Goal: Task Accomplishment & Management: Manage account settings

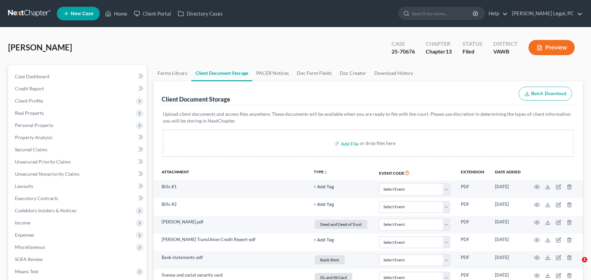
select select "0"
click at [40, 13] on link at bounding box center [29, 13] width 43 height 12
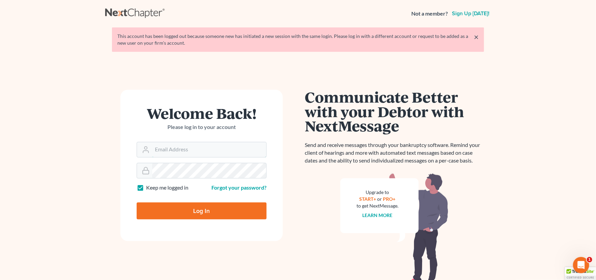
type input "rachel@farthing.legal"
click at [201, 211] on input "Log In" at bounding box center [202, 210] width 130 height 17
type input "Thinking..."
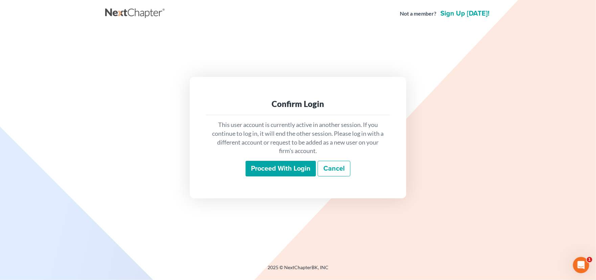
click at [278, 166] on input "Proceed with login" at bounding box center [280, 169] width 70 height 16
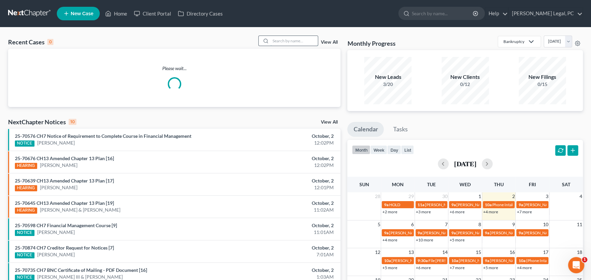
click at [289, 39] on input "search" at bounding box center [293, 41] width 47 height 10
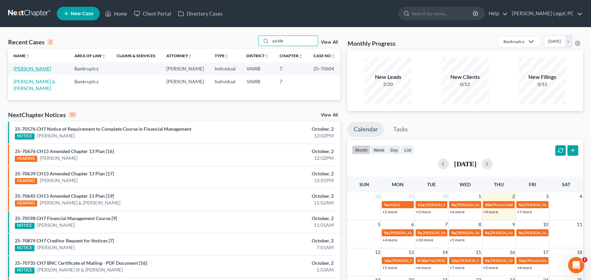
type input "pickle"
click at [36, 69] on link "[PERSON_NAME]" at bounding box center [33, 69] width 38 height 6
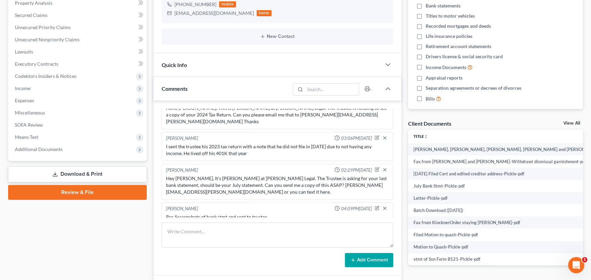
scroll to position [135, 0]
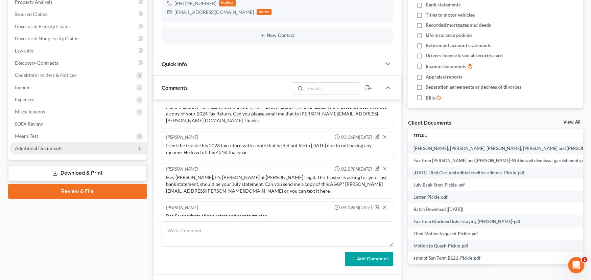
click at [60, 146] on span "Additional Documents" at bounding box center [39, 148] width 48 height 6
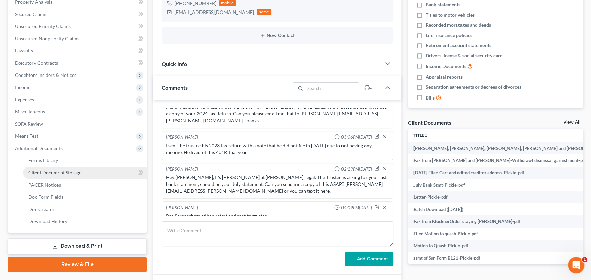
click at [64, 169] on span "Client Document Storage" at bounding box center [54, 172] width 53 height 6
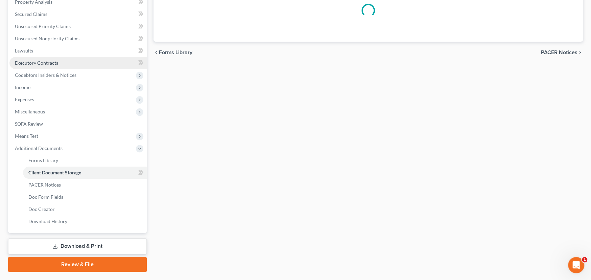
scroll to position [46, 0]
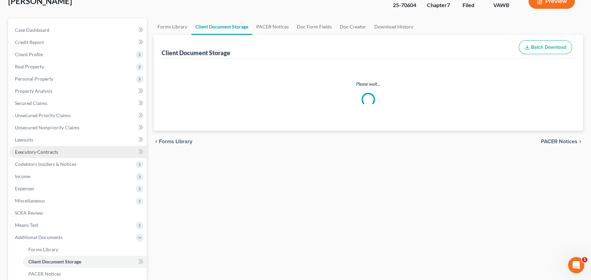
select select "0"
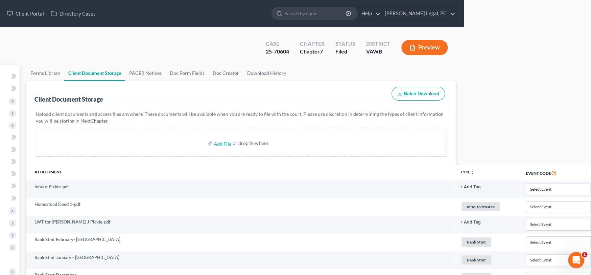
scroll to position [0, 0]
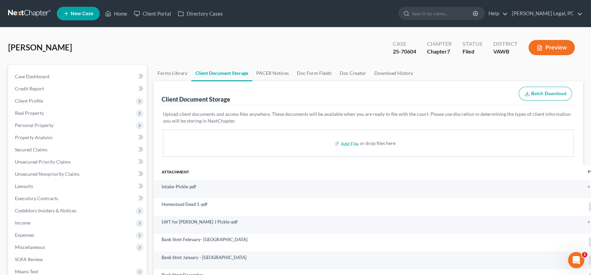
click at [38, 11] on link at bounding box center [29, 13] width 43 height 12
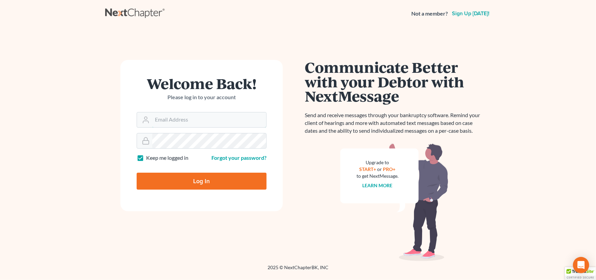
type input "rachel@farthing.legal"
click at [180, 176] on input "Log In" at bounding box center [202, 180] width 130 height 17
type input "Thinking..."
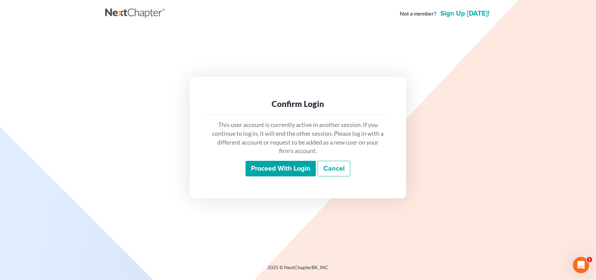
click at [270, 171] on input "Proceed with login" at bounding box center [280, 169] width 70 height 16
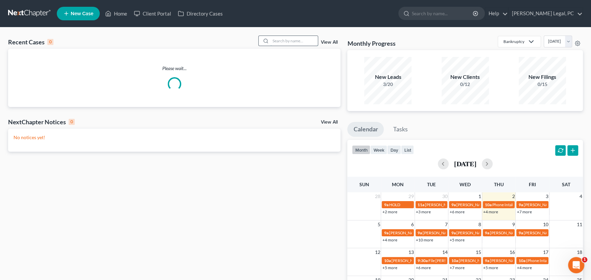
click at [274, 39] on input "search" at bounding box center [293, 41] width 47 height 10
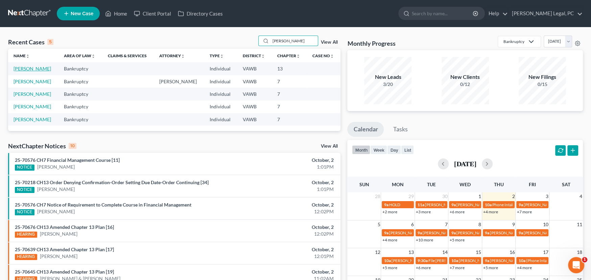
type input "[PERSON_NAME]"
click at [38, 68] on link "[PERSON_NAME]" at bounding box center [33, 69] width 38 height 6
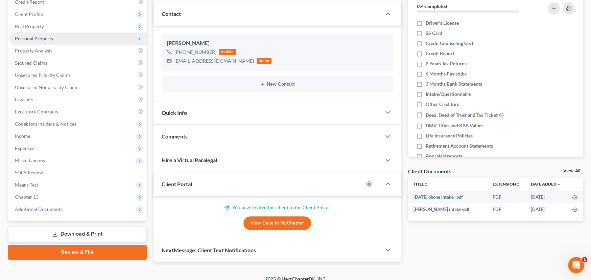
scroll to position [94, 0]
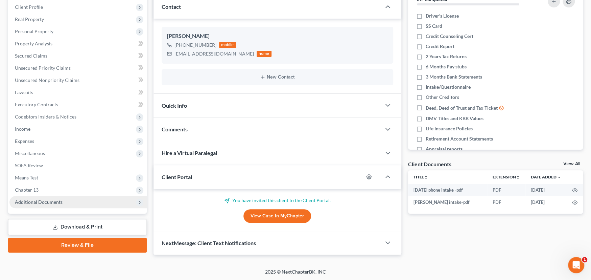
click at [67, 199] on span "Additional Documents" at bounding box center [77, 202] width 137 height 12
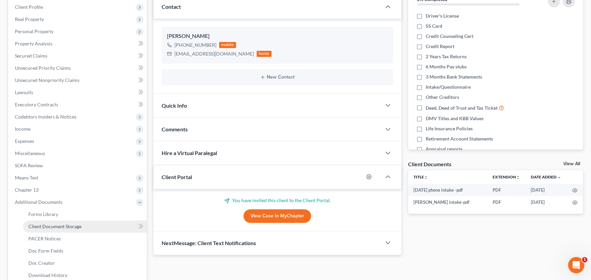
click at [68, 226] on span "Client Document Storage" at bounding box center [54, 226] width 53 height 6
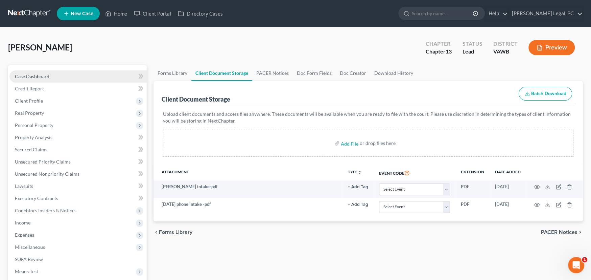
click at [43, 74] on span "Case Dashboard" at bounding box center [32, 76] width 34 height 6
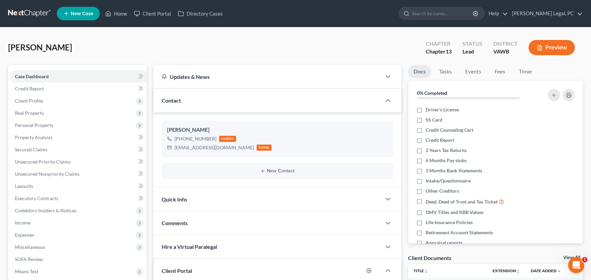
click at [34, 11] on link at bounding box center [29, 13] width 43 height 12
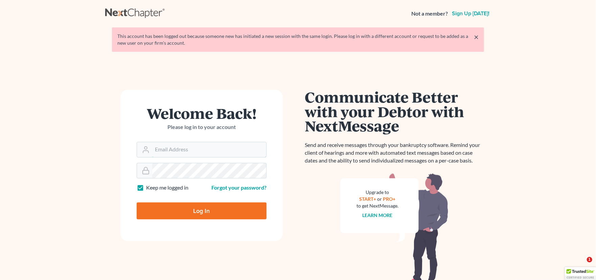
type input "[PERSON_NAME][EMAIL_ADDRESS][PERSON_NAME][DOMAIN_NAME]"
drag, startPoint x: 201, startPoint y: 214, endPoint x: 209, endPoint y: 210, distance: 9.4
click at [201, 214] on input "Log In" at bounding box center [202, 210] width 130 height 17
type input "Thinking..."
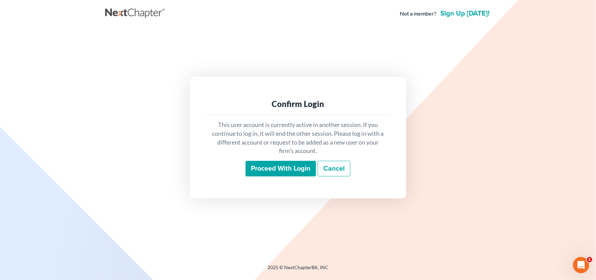
click at [274, 166] on input "Proceed with login" at bounding box center [280, 169] width 70 height 16
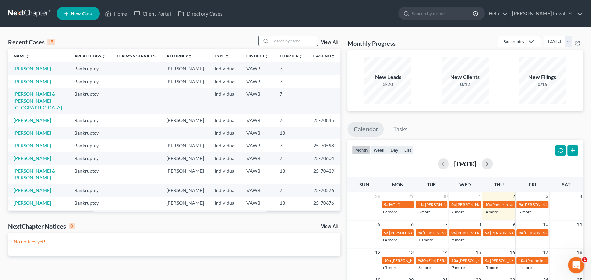
click at [287, 41] on input "search" at bounding box center [293, 41] width 47 height 10
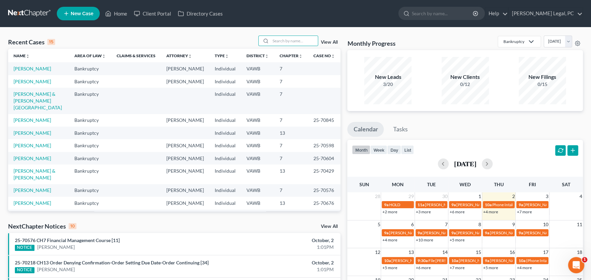
click at [22, 64] on td "[PERSON_NAME]" at bounding box center [38, 68] width 61 height 13
click at [30, 67] on link "[PERSON_NAME]" at bounding box center [33, 69] width 38 height 6
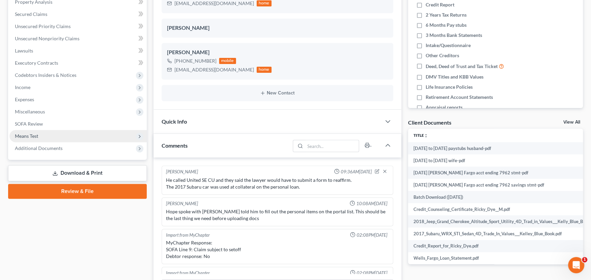
scroll to position [180, 0]
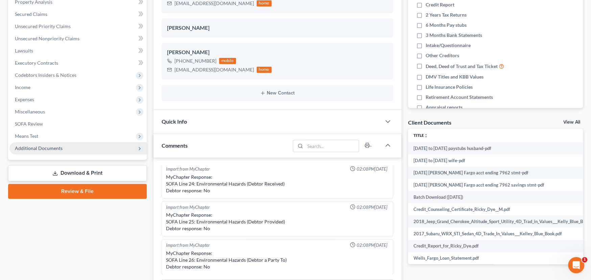
click at [45, 148] on span "Additional Documents" at bounding box center [39, 148] width 48 height 6
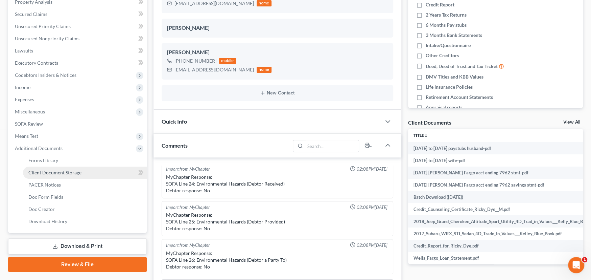
drag, startPoint x: 54, startPoint y: 173, endPoint x: 58, endPoint y: 173, distance: 4.7
click at [54, 173] on span "Client Document Storage" at bounding box center [54, 172] width 53 height 6
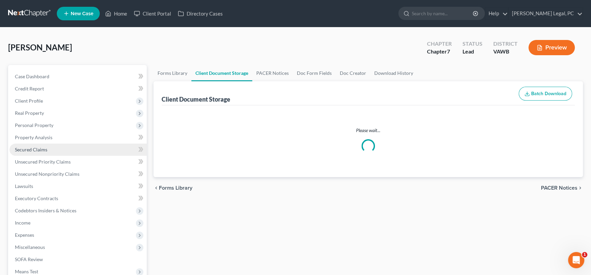
select select "0"
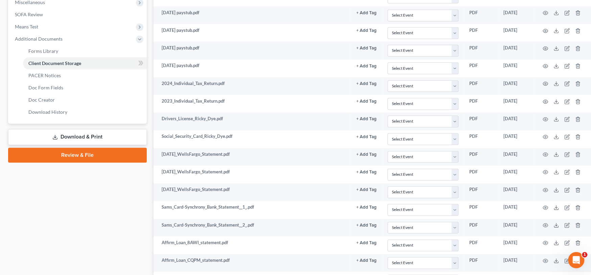
scroll to position [237, 0]
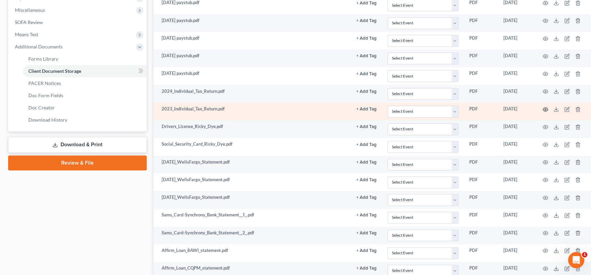
click at [545, 109] on icon "button" at bounding box center [545, 109] width 5 height 5
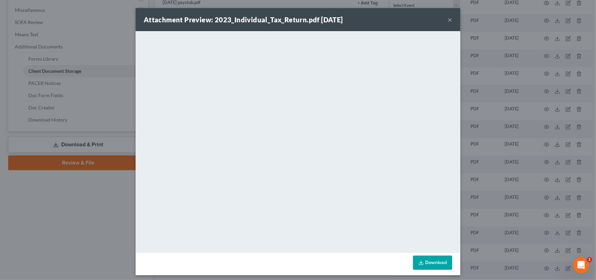
click at [450, 18] on div "Attachment Preview: 2023_Individual_Tax_Return.pdf 09/04/2025 ×" at bounding box center [298, 19] width 325 height 23
click at [448, 19] on button "×" at bounding box center [449, 20] width 5 height 8
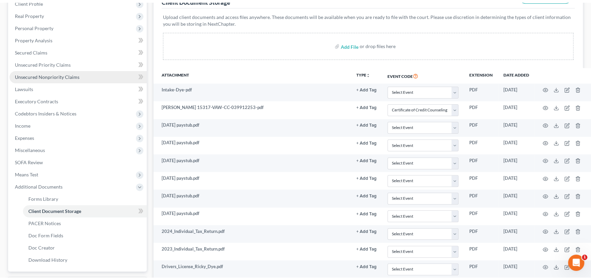
scroll to position [0, 0]
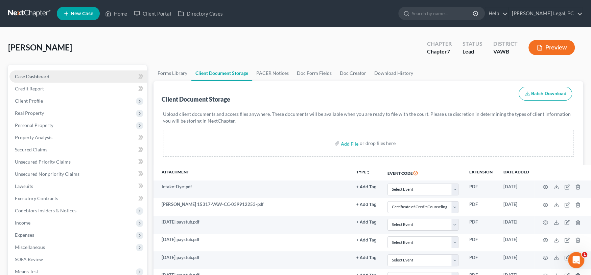
click at [29, 74] on span "Case Dashboard" at bounding box center [32, 76] width 34 height 6
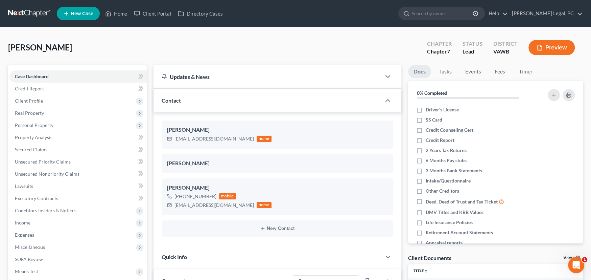
scroll to position [180, 0]
click at [34, 12] on link at bounding box center [29, 13] width 43 height 12
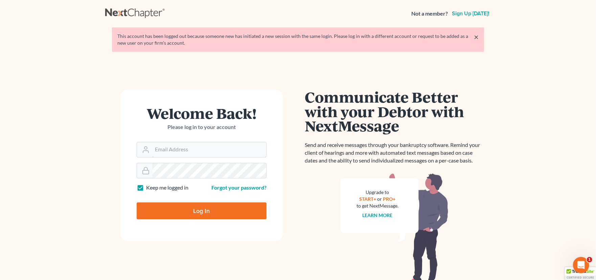
type input "[PERSON_NAME][EMAIL_ADDRESS][PERSON_NAME][DOMAIN_NAME]"
click at [201, 206] on input "Log In" at bounding box center [202, 210] width 130 height 17
type input "Thinking..."
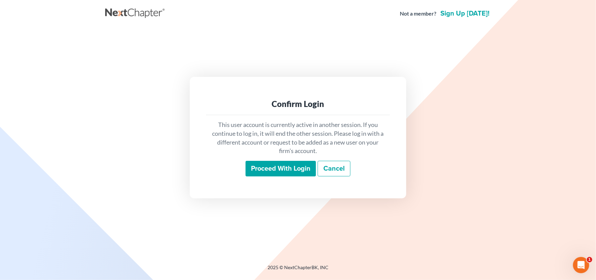
click at [272, 169] on input "Proceed with login" at bounding box center [280, 169] width 70 height 16
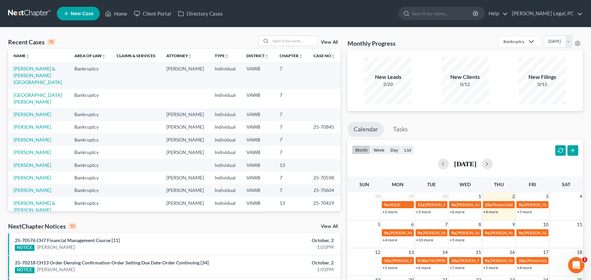
click at [25, 10] on link at bounding box center [29, 13] width 43 height 12
click at [274, 40] on input "search" at bounding box center [293, 41] width 47 height 10
type input "holmes"
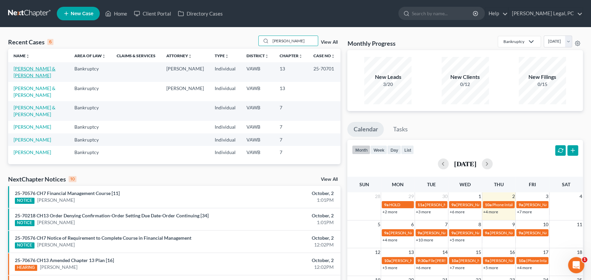
click at [47, 68] on link "[PERSON_NAME] & [PERSON_NAME]" at bounding box center [35, 72] width 42 height 13
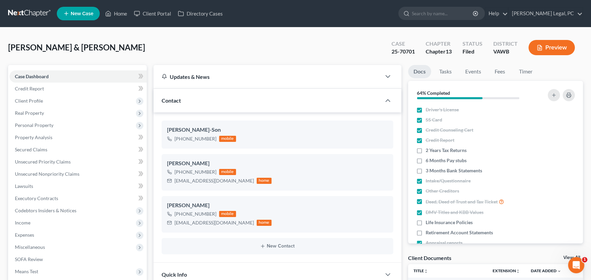
scroll to position [2, 0]
click at [40, 99] on span "Client Profile" at bounding box center [29, 101] width 28 height 6
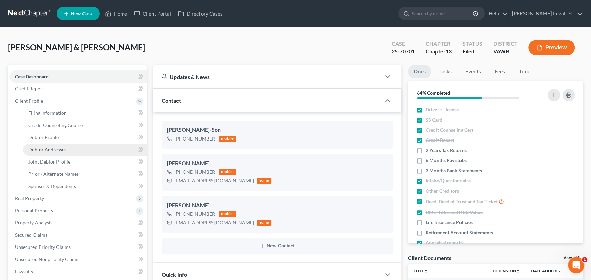
click at [49, 146] on span "Debtor Addresses" at bounding box center [47, 149] width 38 height 6
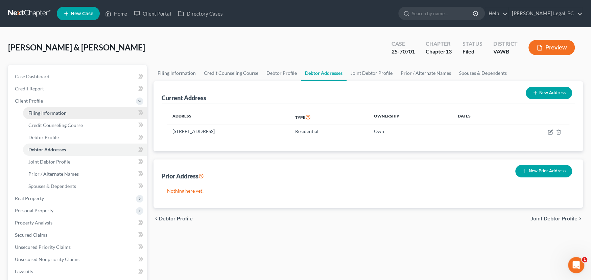
click at [49, 113] on span "Filing Information" at bounding box center [47, 113] width 38 height 6
select select "1"
select select "3"
select select "48"
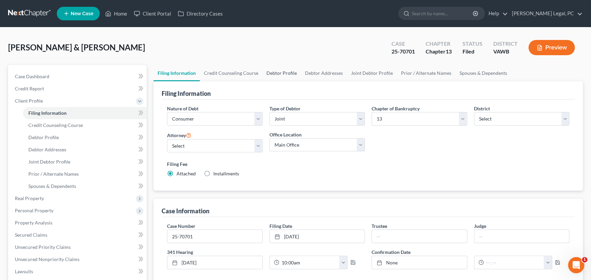
click at [278, 74] on link "Debtor Profile" at bounding box center [281, 73] width 39 height 16
select select "1"
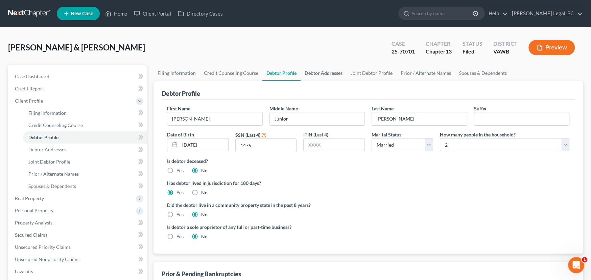
click at [310, 72] on link "Debtor Addresses" at bounding box center [324, 73] width 46 height 16
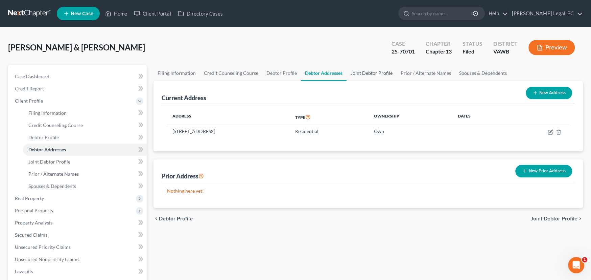
click at [372, 71] on link "Joint Debtor Profile" at bounding box center [372, 73] width 50 height 16
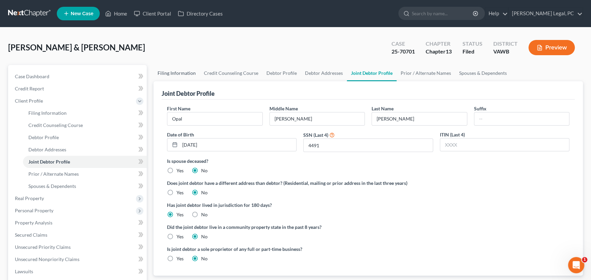
click at [183, 70] on link "Filing Information" at bounding box center [177, 73] width 46 height 16
select select "1"
select select "3"
select select "84"
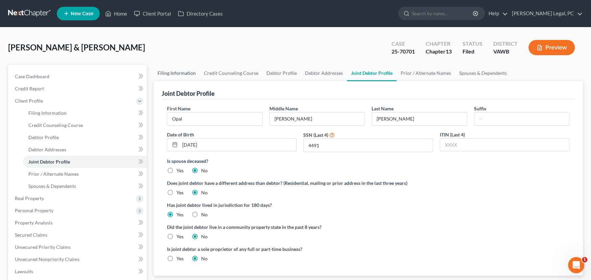
select select "0"
select select "48"
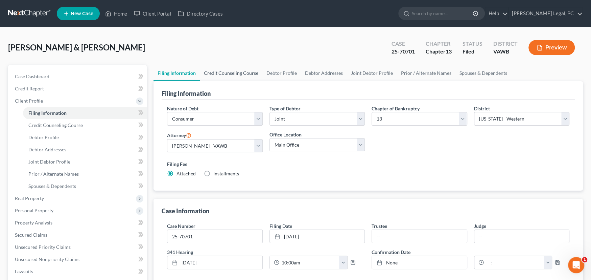
click at [226, 71] on link "Credit Counseling Course" at bounding box center [231, 73] width 63 height 16
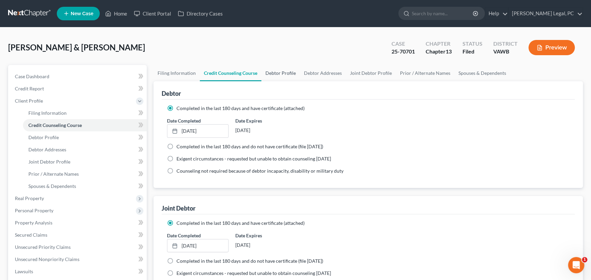
click at [272, 71] on link "Debtor Profile" at bounding box center [280, 73] width 39 height 16
select select "1"
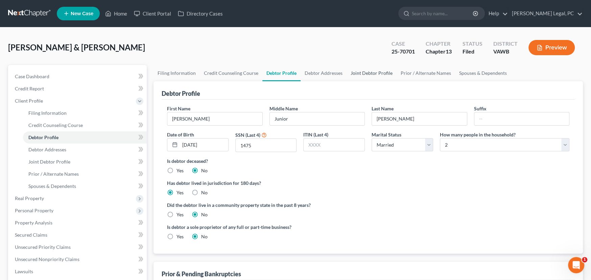
click at [368, 70] on link "Joint Debtor Profile" at bounding box center [372, 73] width 50 height 16
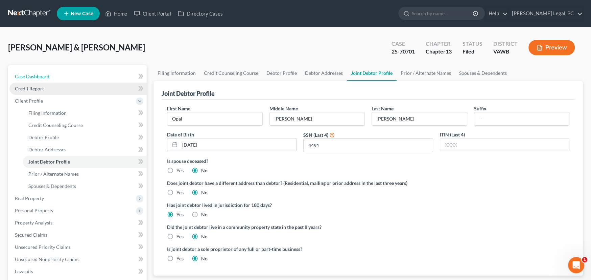
drag, startPoint x: 40, startPoint y: 74, endPoint x: 116, endPoint y: 85, distance: 76.9
click at [40, 74] on span "Case Dashboard" at bounding box center [32, 76] width 34 height 6
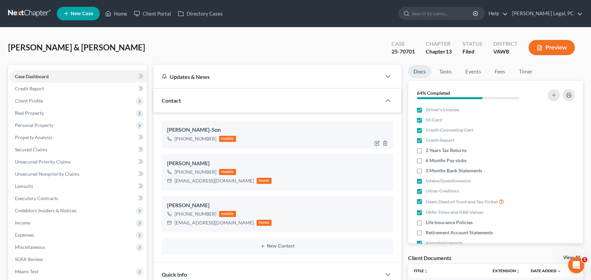
scroll to position [2, 0]
drag, startPoint x: 227, startPoint y: 222, endPoint x: 174, endPoint y: 221, distance: 52.8
click at [174, 221] on div "jeffholmes45@gmail.com home" at bounding box center [219, 222] width 104 height 9
copy div "jeffholmes45@gmail.com"
drag, startPoint x: 30, startPoint y: 11, endPoint x: 38, endPoint y: 11, distance: 7.1
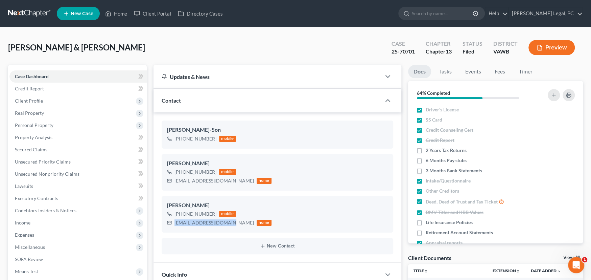
click at [30, 11] on link at bounding box center [29, 13] width 43 height 12
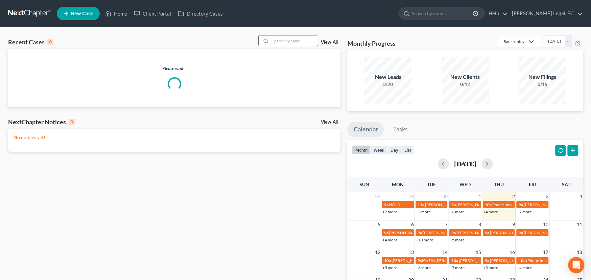
click at [289, 41] on input "search" at bounding box center [293, 41] width 47 height 10
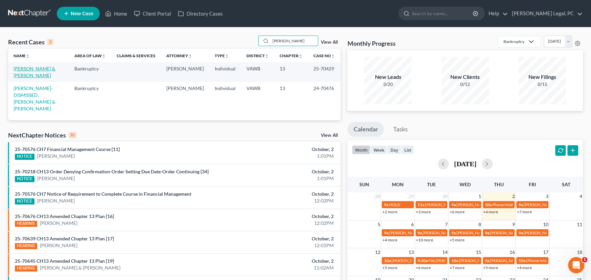
type input "[PERSON_NAME]"
click at [52, 69] on link "[PERSON_NAME] & [PERSON_NAME]" at bounding box center [35, 72] width 42 height 13
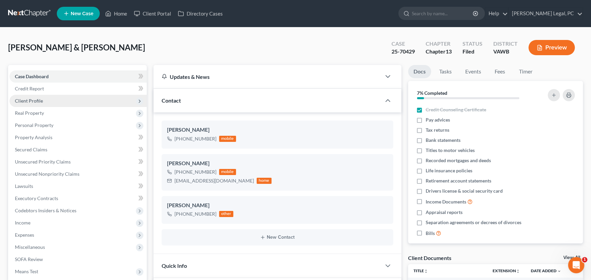
click at [37, 100] on span "Client Profile" at bounding box center [29, 101] width 28 height 6
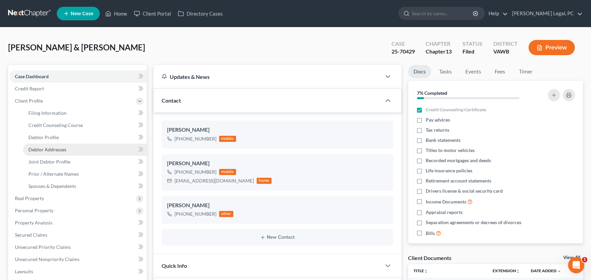
click at [52, 150] on span "Debtor Addresses" at bounding box center [47, 149] width 38 height 6
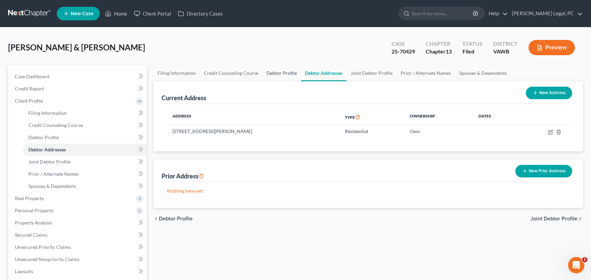
click at [288, 74] on link "Debtor Profile" at bounding box center [281, 73] width 39 height 16
select select "1"
select select "2"
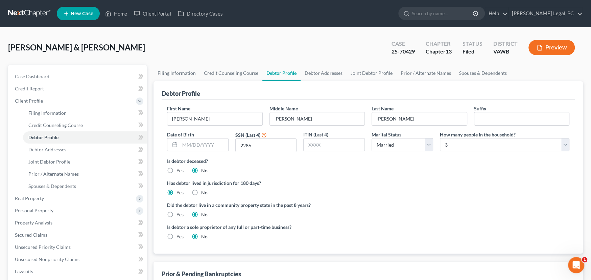
radio input "true"
click at [381, 74] on link "Joint Debtor Profile" at bounding box center [372, 73] width 50 height 16
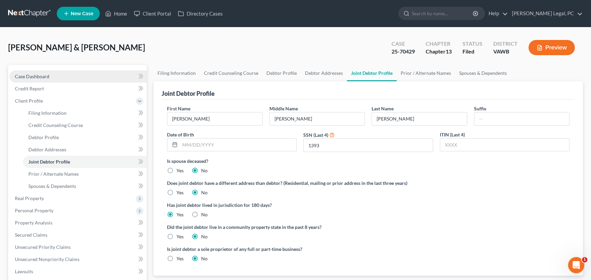
click at [28, 73] on span "Case Dashboard" at bounding box center [32, 76] width 34 height 6
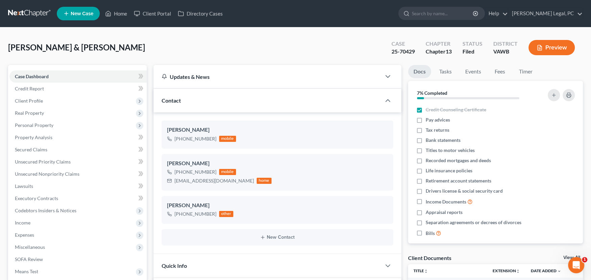
scroll to position [253, 0]
click at [26, 10] on link at bounding box center [29, 13] width 43 height 12
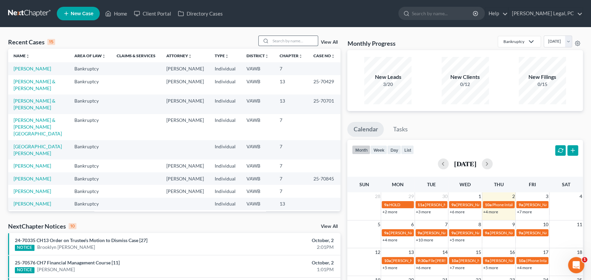
click at [279, 42] on input "search" at bounding box center [293, 41] width 47 height 10
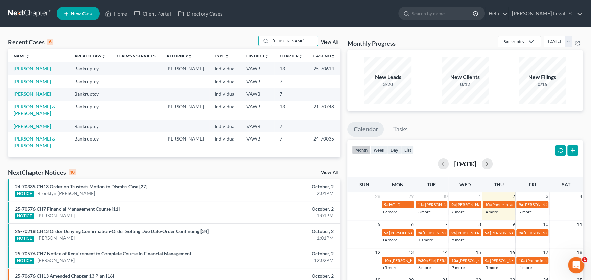
type input "[PERSON_NAME]"
click at [21, 67] on link "[PERSON_NAME]" at bounding box center [33, 69] width 38 height 6
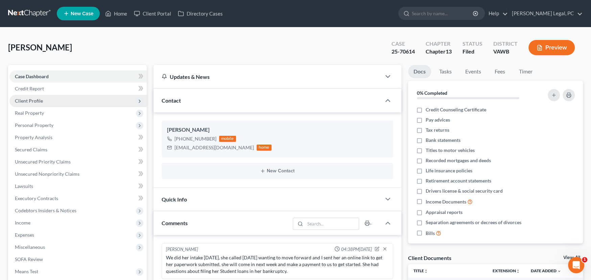
scroll to position [160, 0]
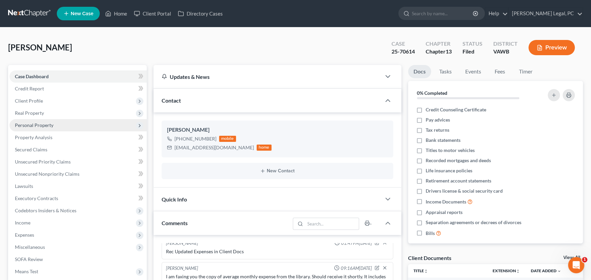
click at [42, 124] on span "Personal Property" at bounding box center [34, 125] width 39 height 6
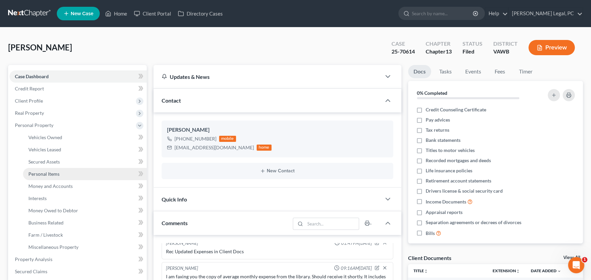
click at [44, 175] on span "Personal Items" at bounding box center [43, 174] width 31 height 6
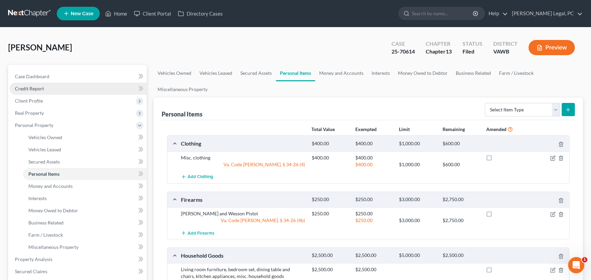
click at [36, 89] on span "Credit Report" at bounding box center [29, 89] width 29 height 6
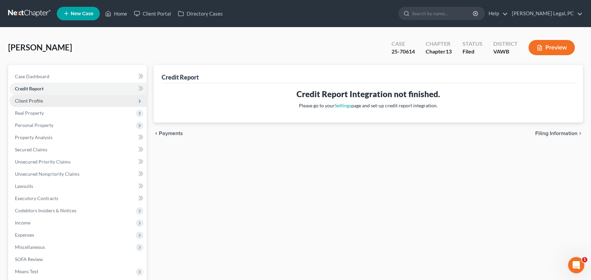
click at [37, 99] on span "Client Profile" at bounding box center [29, 101] width 28 height 6
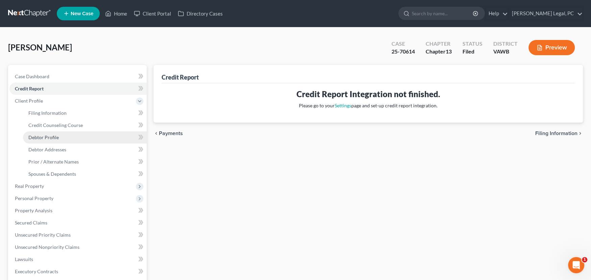
click at [54, 137] on span "Debtor Profile" at bounding box center [43, 137] width 30 height 6
select select "0"
select select "1"
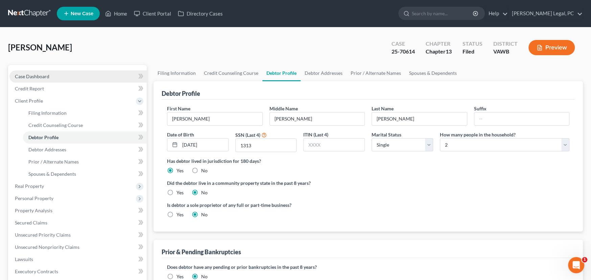
click at [38, 77] on span "Case Dashboard" at bounding box center [32, 76] width 34 height 6
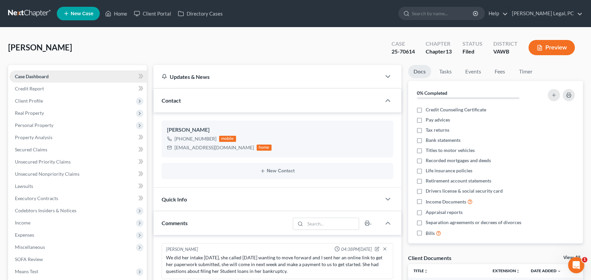
scroll to position [160, 0]
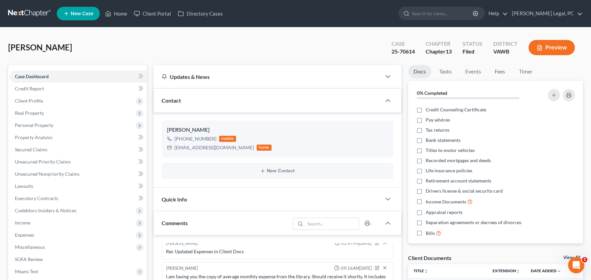
click at [21, 20] on nav "Home New Case Client Portal Directory Cases [PERSON_NAME] Legal, PC [PERSON_NAM…" at bounding box center [295, 13] width 591 height 27
click at [24, 13] on link at bounding box center [29, 13] width 43 height 12
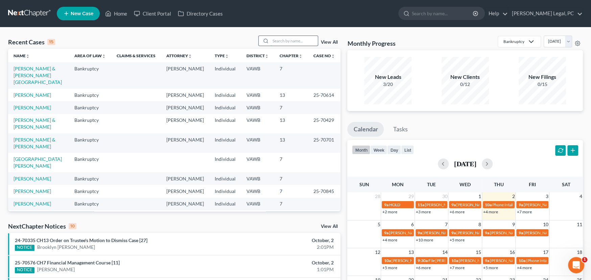
click at [276, 40] on input "search" at bounding box center [293, 41] width 47 height 10
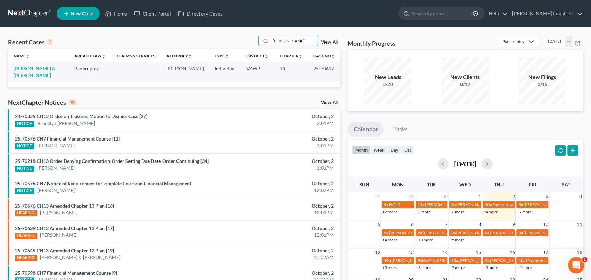
type input "[PERSON_NAME]"
click at [22, 68] on link "[PERSON_NAME] & [PERSON_NAME]" at bounding box center [35, 72] width 42 height 13
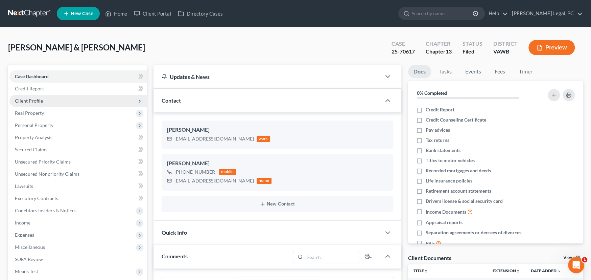
scroll to position [573, 0]
click at [31, 102] on span "Client Profile" at bounding box center [29, 101] width 28 height 6
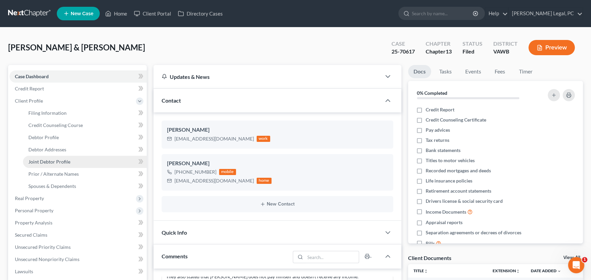
click at [51, 160] on span "Joint Debtor Profile" at bounding box center [49, 162] width 42 height 6
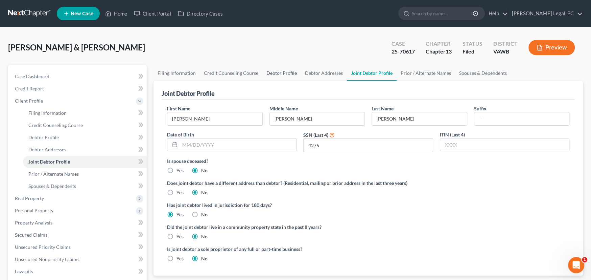
click at [275, 74] on link "Debtor Profile" at bounding box center [281, 73] width 39 height 16
select select "1"
select select "2"
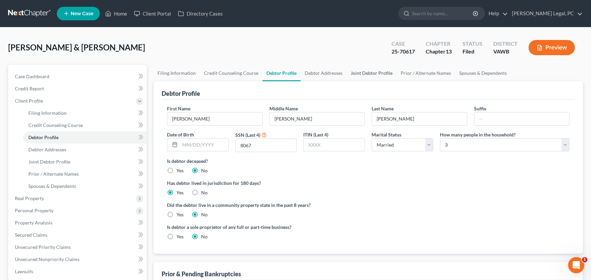
click at [364, 75] on link "Joint Debtor Profile" at bounding box center [372, 73] width 50 height 16
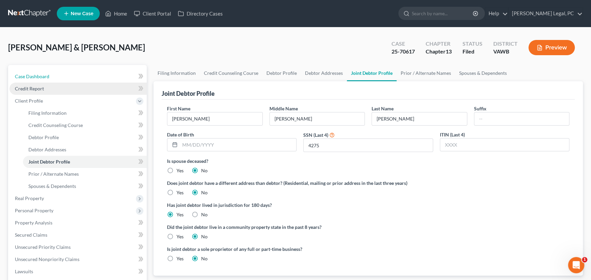
drag, startPoint x: 37, startPoint y: 76, endPoint x: 69, endPoint y: 86, distance: 33.6
click at [37, 76] on span "Case Dashboard" at bounding box center [32, 76] width 34 height 6
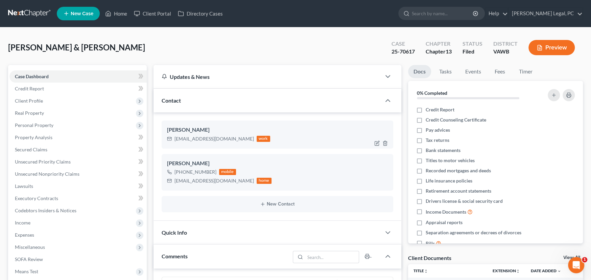
scroll to position [573, 0]
click at [36, 13] on link at bounding box center [29, 13] width 43 height 12
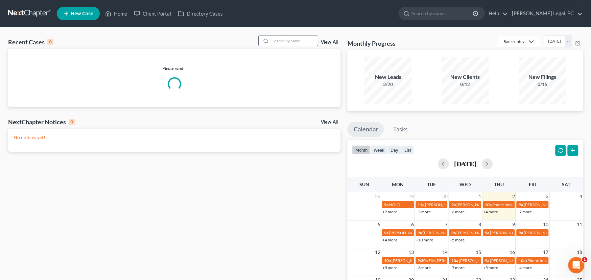
click at [274, 39] on input "search" at bounding box center [293, 41] width 47 height 10
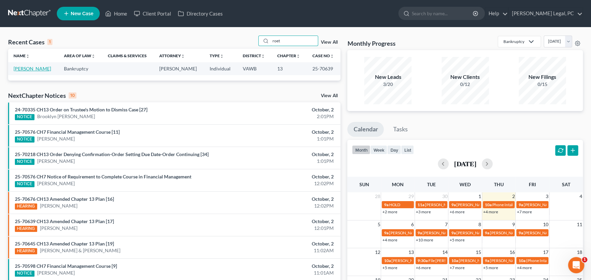
type input "roet"
click at [20, 69] on link "[PERSON_NAME]" at bounding box center [33, 69] width 38 height 6
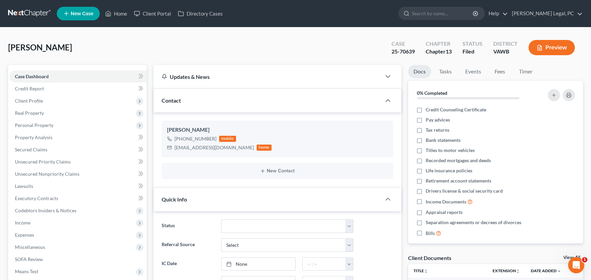
scroll to position [408, 0]
click at [32, 99] on span "Client Profile" at bounding box center [29, 101] width 28 height 6
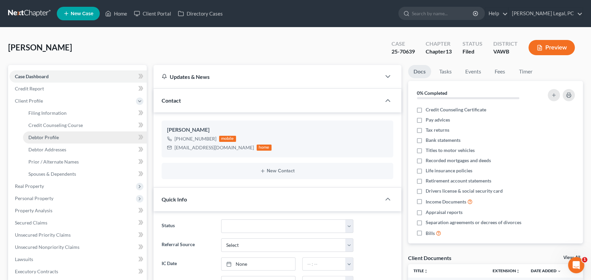
click at [45, 138] on span "Debtor Profile" at bounding box center [43, 137] width 30 height 6
select select "4"
select select "0"
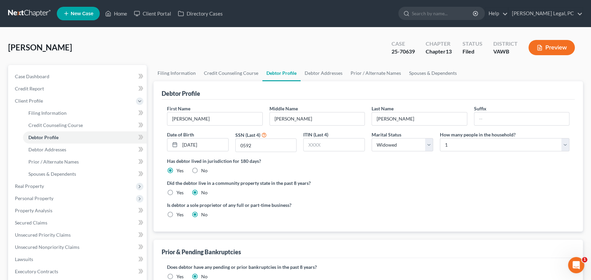
click at [31, 12] on link at bounding box center [29, 13] width 43 height 12
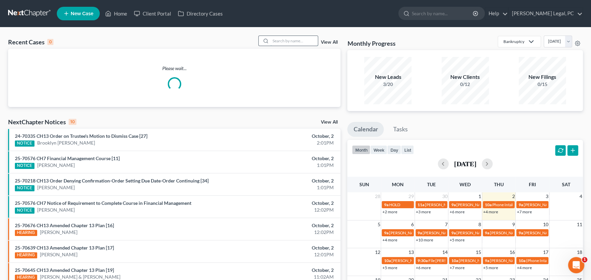
click at [295, 39] on input "search" at bounding box center [293, 41] width 47 height 10
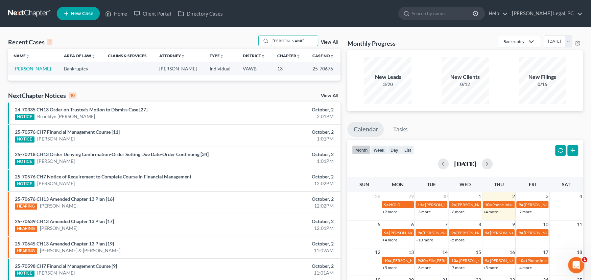
type input "[PERSON_NAME]"
click at [26, 70] on link "[PERSON_NAME]" at bounding box center [33, 69] width 38 height 6
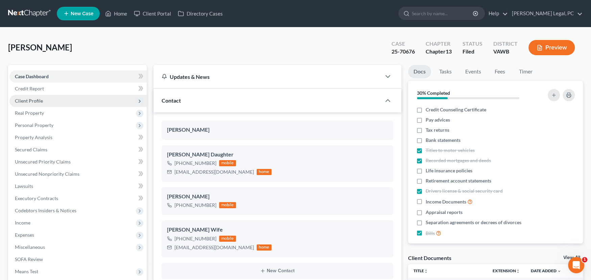
click at [40, 99] on span "Client Profile" at bounding box center [29, 101] width 28 height 6
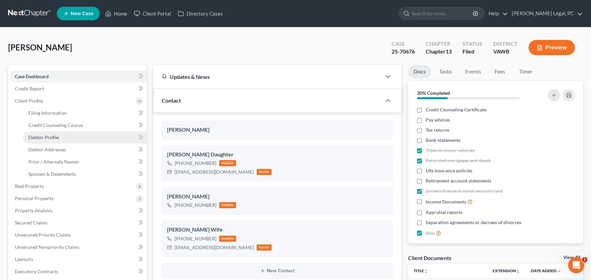
drag, startPoint x: 55, startPoint y: 135, endPoint x: 49, endPoint y: 134, distance: 5.4
click at [55, 135] on span "Debtor Profile" at bounding box center [43, 137] width 30 height 6
select select "1"
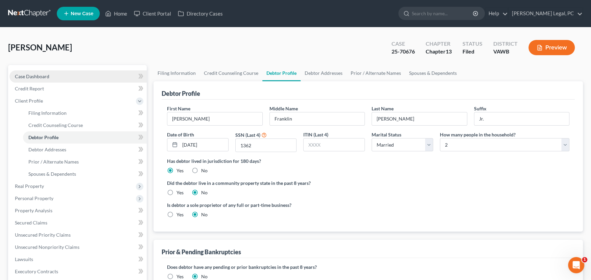
click at [39, 76] on span "Case Dashboard" at bounding box center [32, 76] width 34 height 6
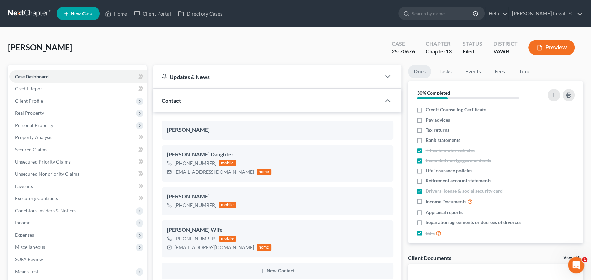
scroll to position [708, 0]
click at [20, 13] on link at bounding box center [29, 13] width 43 height 12
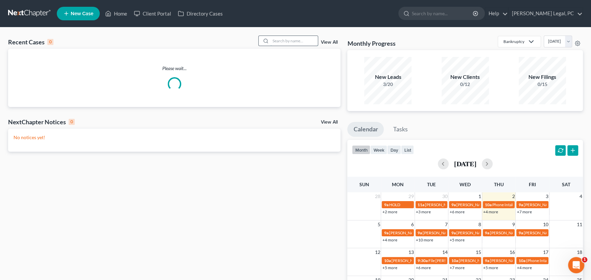
click at [285, 42] on input "search" at bounding box center [293, 41] width 47 height 10
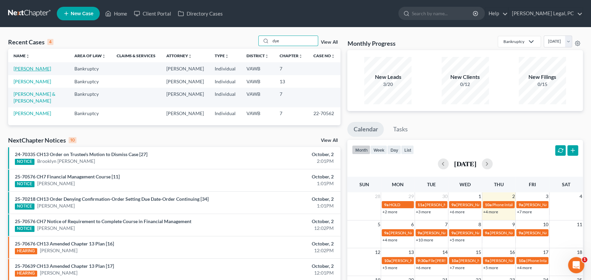
type input "dye"
click at [21, 69] on link "[PERSON_NAME]" at bounding box center [33, 69] width 38 height 6
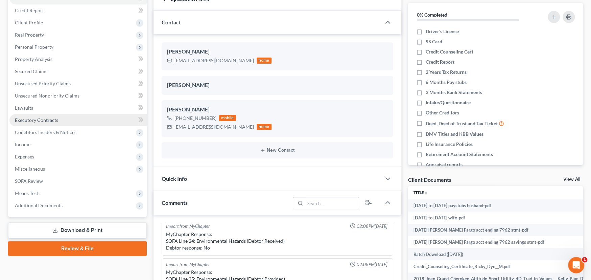
scroll to position [101, 0]
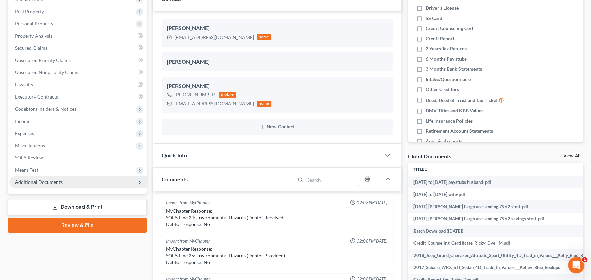
drag, startPoint x: 40, startPoint y: 180, endPoint x: 44, endPoint y: 183, distance: 5.1
click at [40, 180] on span "Additional Documents" at bounding box center [39, 182] width 48 height 6
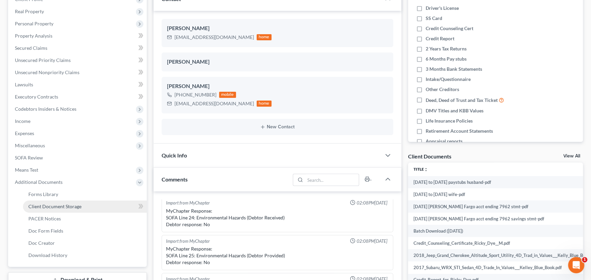
click at [52, 203] on span "Client Document Storage" at bounding box center [54, 206] width 53 height 6
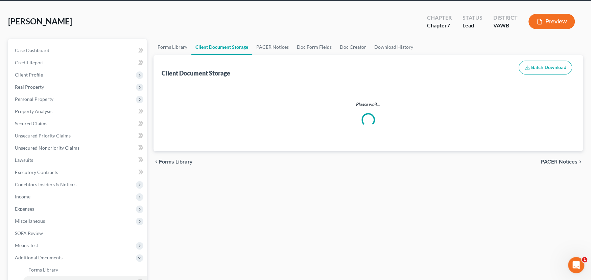
scroll to position [2, 0]
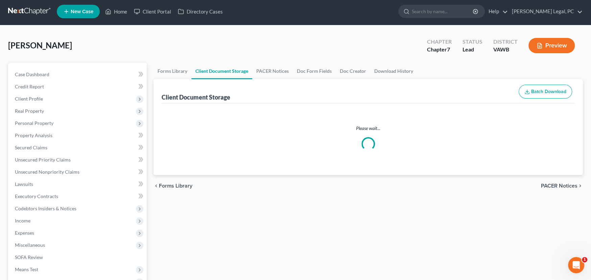
select select "0"
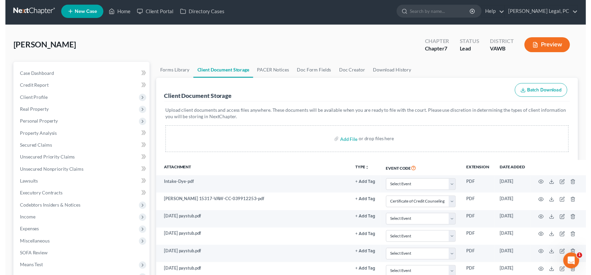
scroll to position [0, 0]
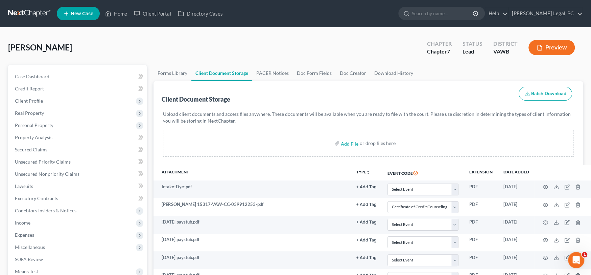
select select "0"
click at [30, 14] on link at bounding box center [29, 13] width 43 height 12
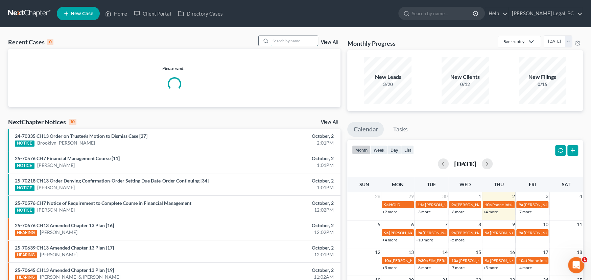
click at [283, 41] on input "search" at bounding box center [293, 41] width 47 height 10
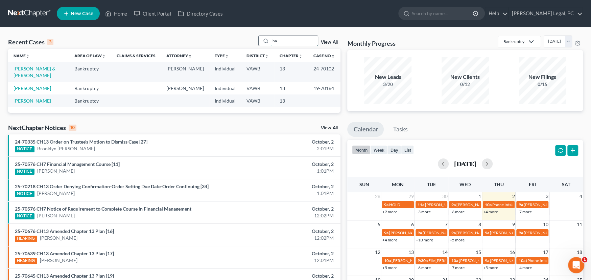
type input "h"
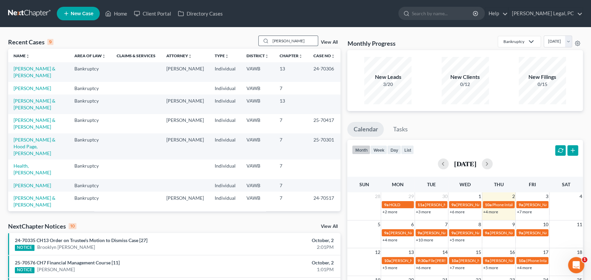
drag, startPoint x: 289, startPoint y: 40, endPoint x: 261, endPoint y: 40, distance: 27.7
click at [261, 40] on div "[PERSON_NAME]" at bounding box center [288, 41] width 60 height 10
type input "[PERSON_NAME]"
drag, startPoint x: 38, startPoint y: 94, endPoint x: 45, endPoint y: 95, distance: 6.8
click at [38, 98] on link "[PERSON_NAME] & [PERSON_NAME]" at bounding box center [35, 104] width 42 height 13
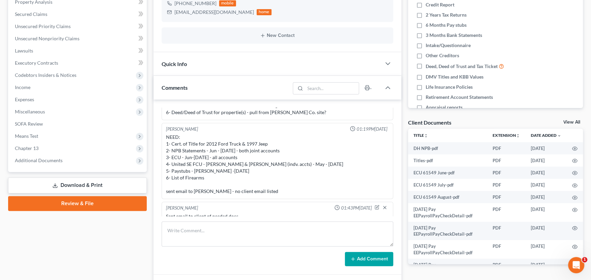
scroll to position [80, 0]
click at [284, 168] on div "NEED: 1- Cert. of Title for 2012 Ford Truck & 1997 Jeep 2- NPB Statements - Jun…" at bounding box center [277, 166] width 223 height 61
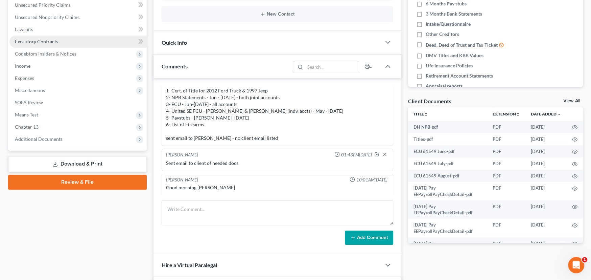
scroll to position [169, 0]
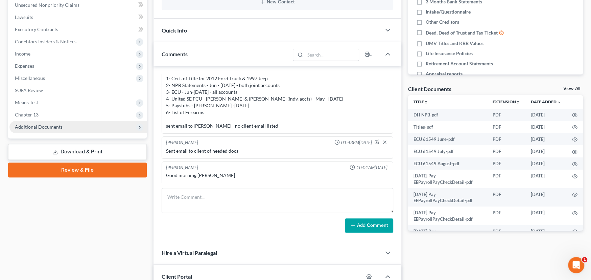
click at [44, 126] on span "Additional Documents" at bounding box center [39, 127] width 48 height 6
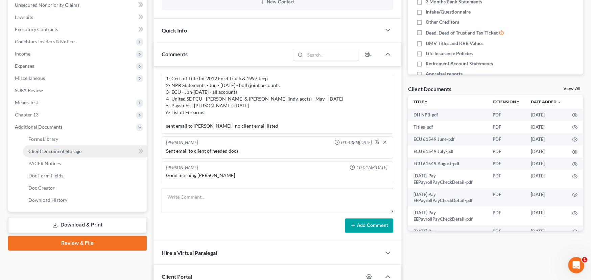
click at [54, 151] on span "Client Document Storage" at bounding box center [54, 151] width 53 height 6
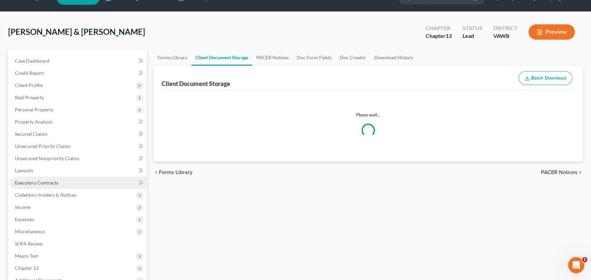
scroll to position [1, 0]
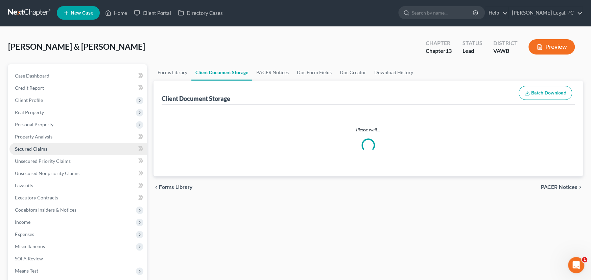
select select "0"
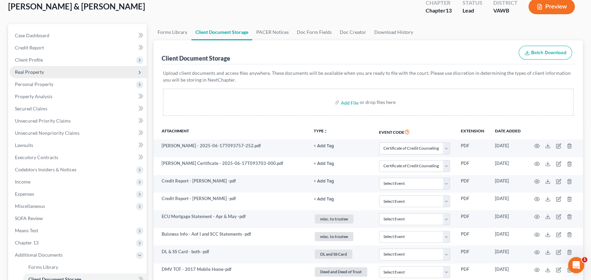
scroll to position [0, 0]
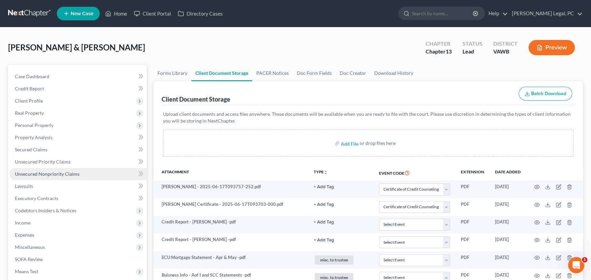
click at [60, 174] on span "Unsecured Nonpriority Claims" at bounding box center [47, 174] width 65 height 6
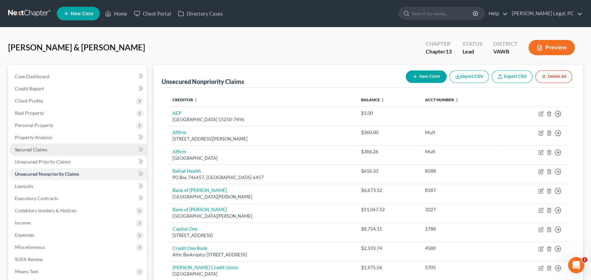
click at [49, 151] on link "Secured Claims" at bounding box center [77, 149] width 137 height 12
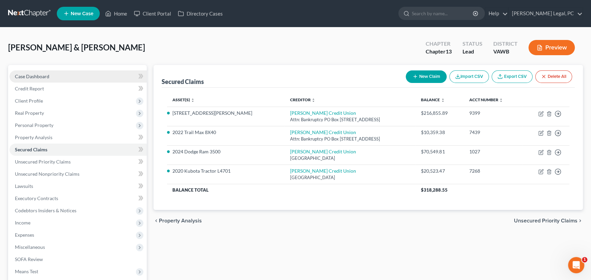
click at [32, 75] on span "Case Dashboard" at bounding box center [32, 76] width 34 height 6
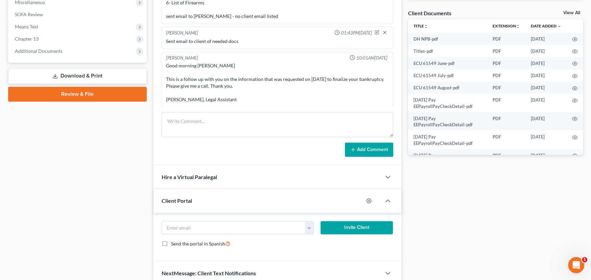
scroll to position [207, 0]
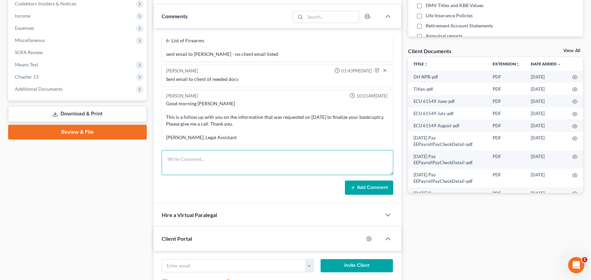
click at [210, 165] on textarea at bounding box center [278, 162] width 232 height 25
type textarea "Daniel's mom and dad at looking at buying the Ram and the Trailmax Trailer from…"
click at [357, 188] on button "Add Comment" at bounding box center [369, 187] width 48 height 14
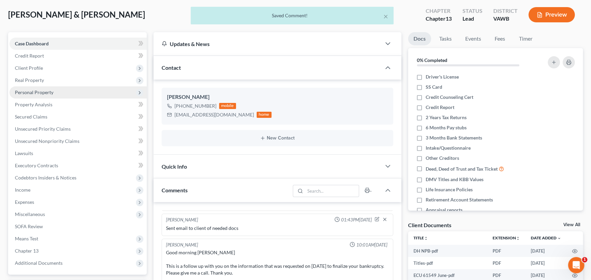
scroll to position [0, 0]
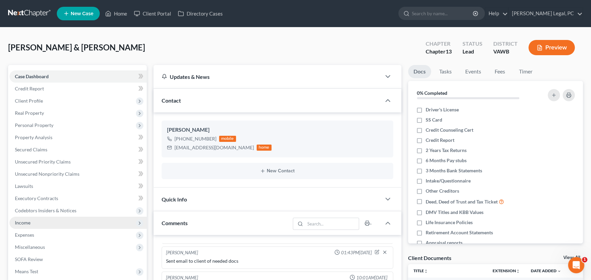
click at [27, 222] on span "Income" at bounding box center [23, 222] width 16 height 6
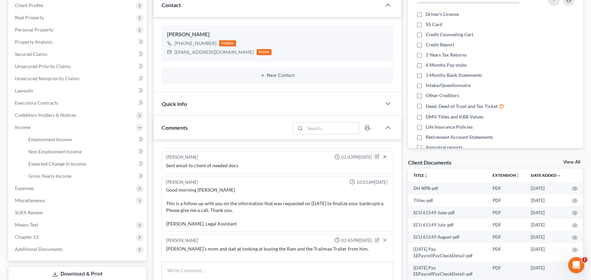
scroll to position [101, 0]
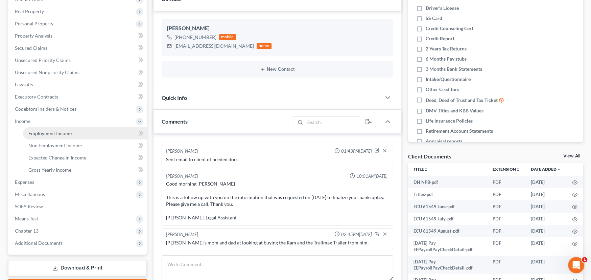
click at [60, 132] on span "Employment Income" at bounding box center [49, 133] width 43 height 6
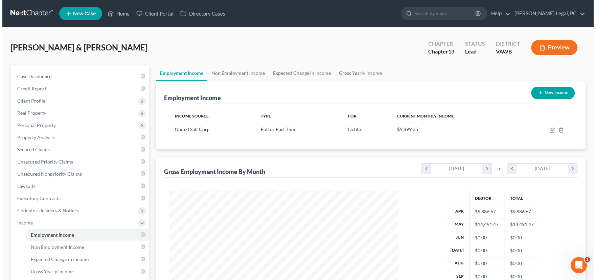
scroll to position [121, 242]
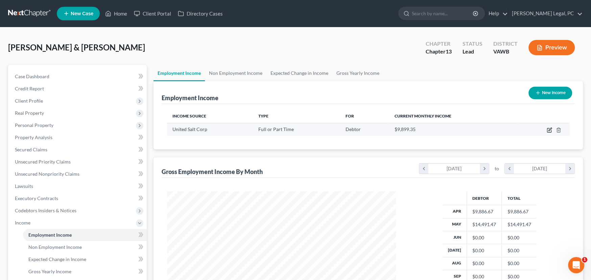
click at [547, 128] on icon "button" at bounding box center [549, 130] width 4 height 4
select select "0"
select select "48"
select select "2"
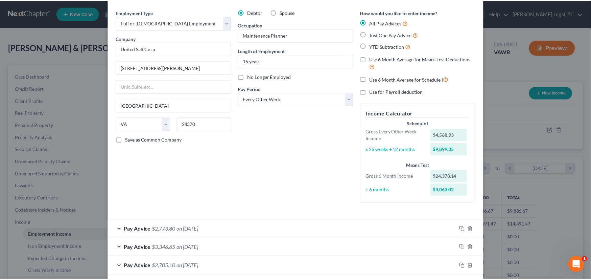
scroll to position [0, 0]
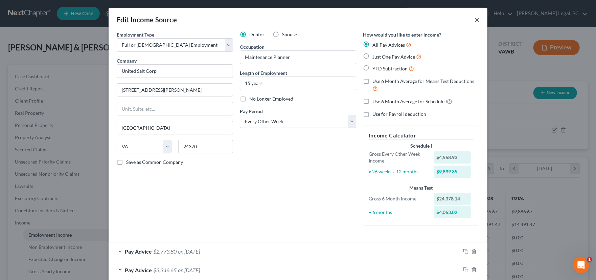
click at [474, 18] on button "×" at bounding box center [476, 20] width 5 height 8
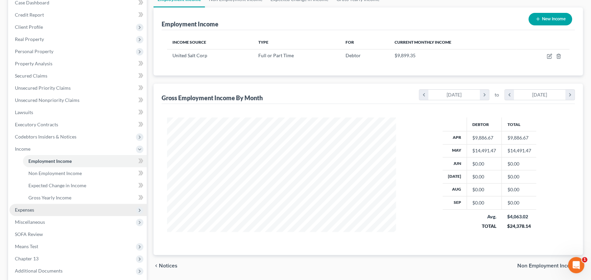
scroll to position [140, 0]
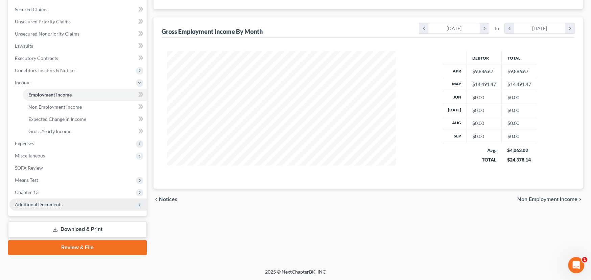
click at [48, 201] on span "Additional Documents" at bounding box center [39, 204] width 48 height 6
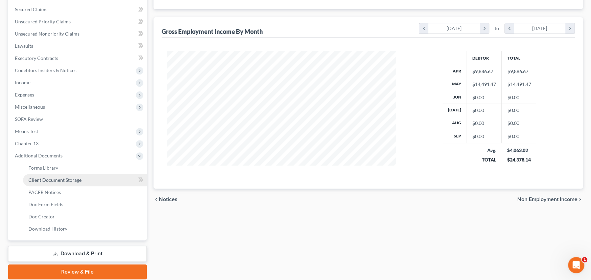
drag, startPoint x: 70, startPoint y: 178, endPoint x: 87, endPoint y: 176, distance: 17.4
click at [70, 178] on span "Client Document Storage" at bounding box center [54, 180] width 53 height 6
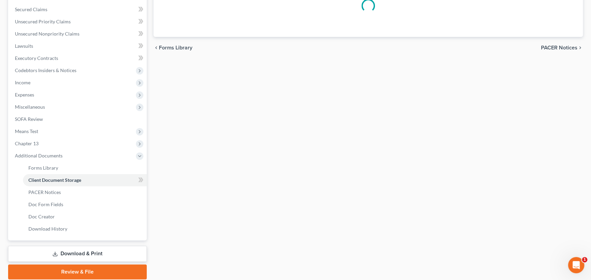
scroll to position [50, 0]
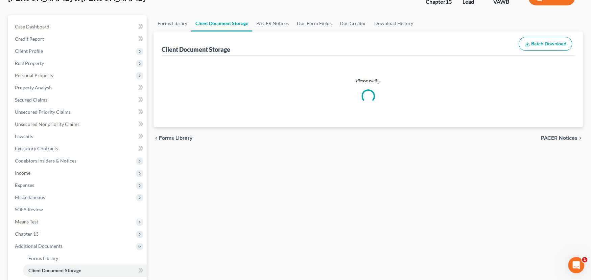
select select "0"
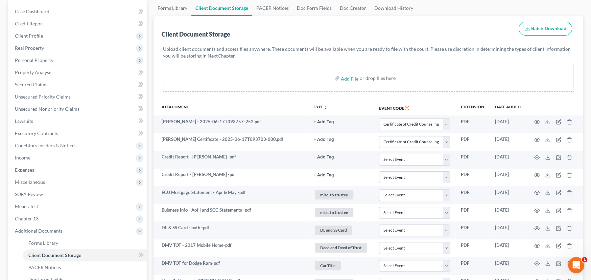
scroll to position [0, 0]
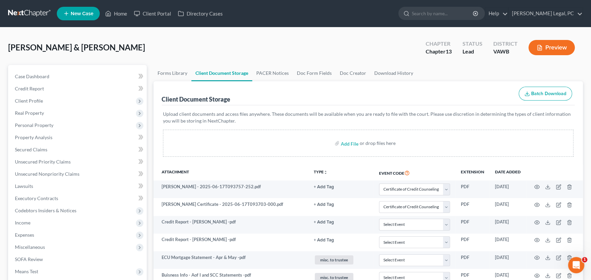
click at [28, 11] on link at bounding box center [29, 13] width 43 height 12
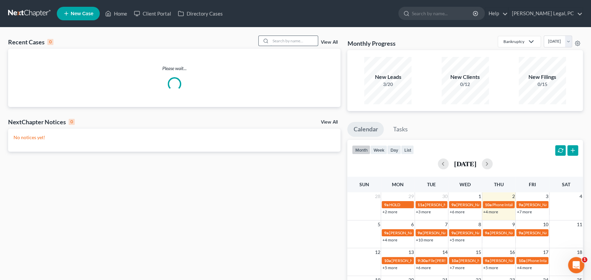
click at [288, 38] on input "search" at bounding box center [293, 41] width 47 height 10
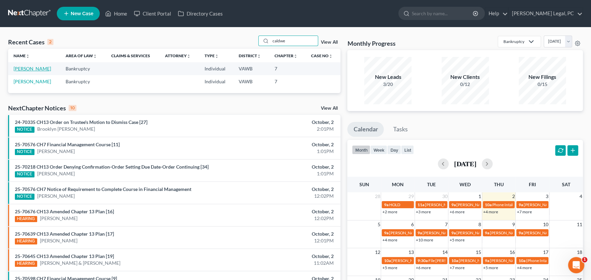
type input "caldwe"
click at [16, 68] on link "[PERSON_NAME]" at bounding box center [33, 69] width 38 height 6
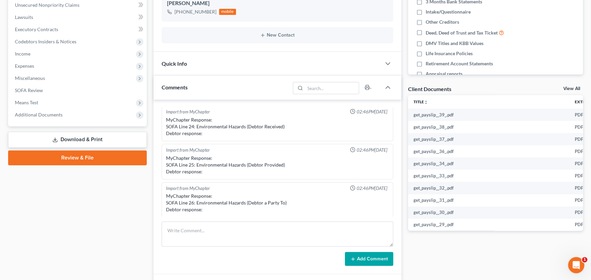
scroll to position [117, 0]
click at [48, 113] on span "Additional Documents" at bounding box center [39, 115] width 48 height 6
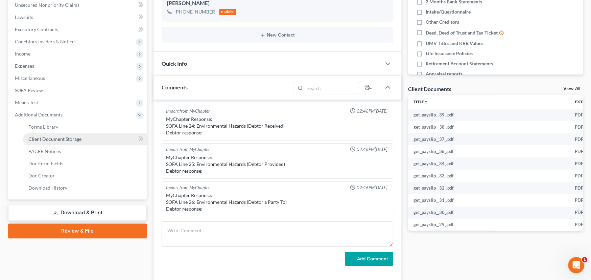
click at [64, 138] on span "Client Document Storage" at bounding box center [54, 139] width 53 height 6
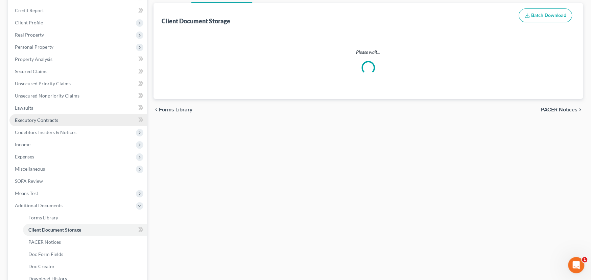
scroll to position [2, 0]
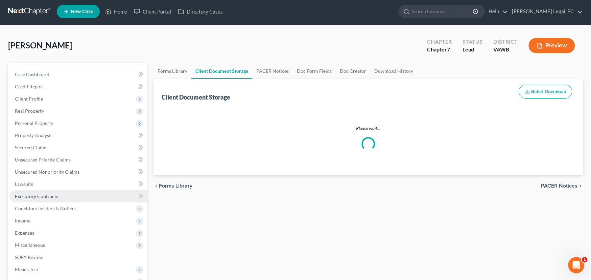
select select "0"
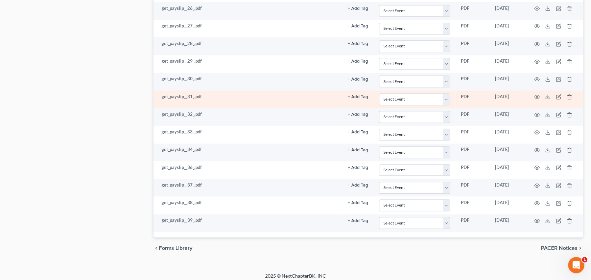
scroll to position [463, 0]
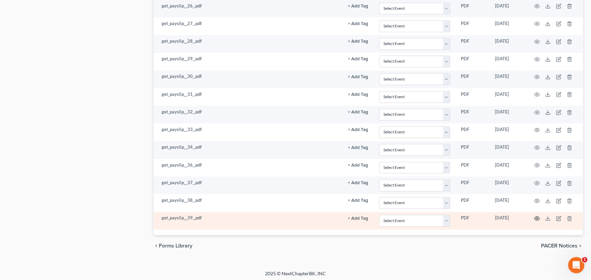
click at [536, 217] on circle "button" at bounding box center [536, 217] width 1 height 1
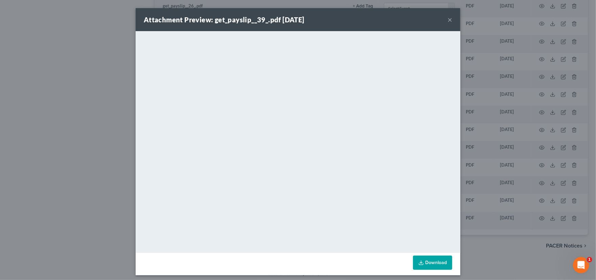
click at [448, 19] on button "×" at bounding box center [449, 20] width 5 height 8
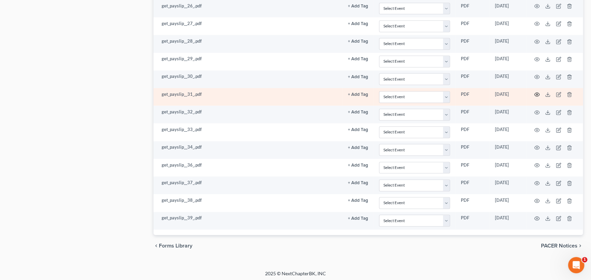
click at [536, 92] on icon "button" at bounding box center [536, 94] width 5 height 5
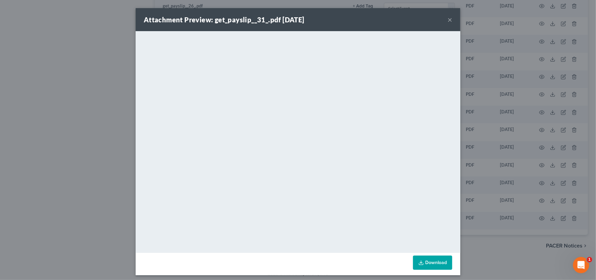
click at [448, 20] on button "×" at bounding box center [449, 20] width 5 height 8
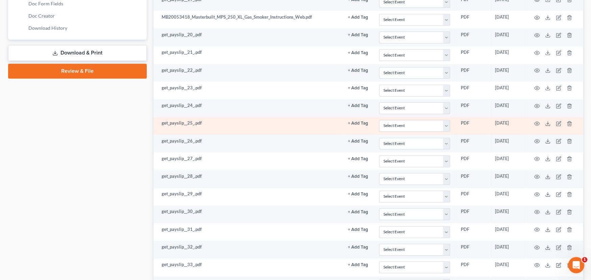
scroll to position [328, 0]
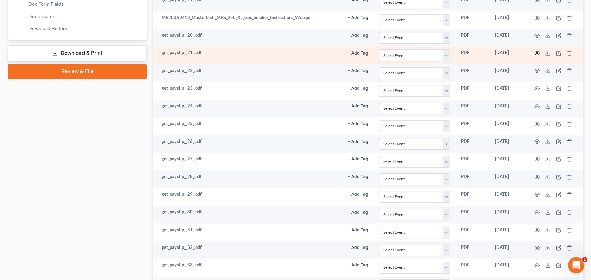
click at [537, 52] on circle "button" at bounding box center [536, 52] width 1 height 1
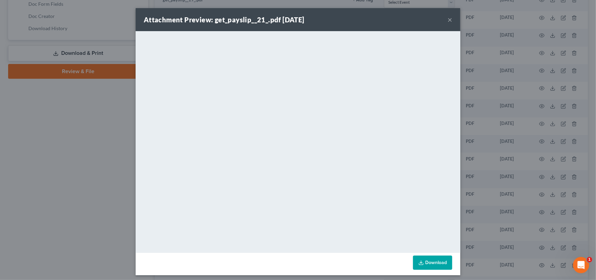
click at [447, 19] on button "×" at bounding box center [449, 20] width 5 height 8
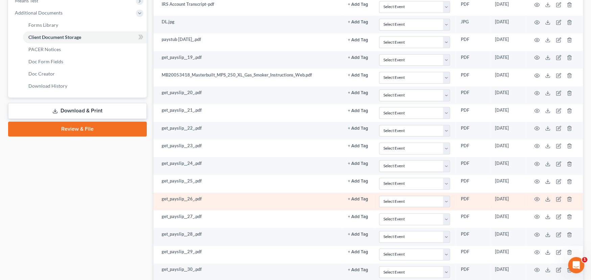
scroll to position [260, 0]
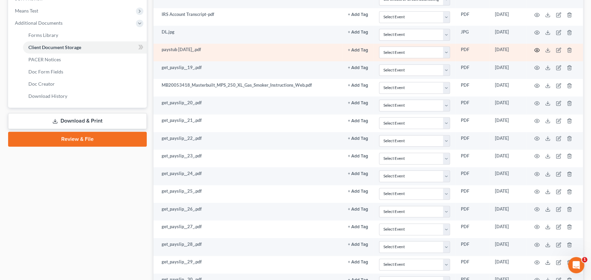
click at [537, 48] on icon "button" at bounding box center [536, 49] width 5 height 5
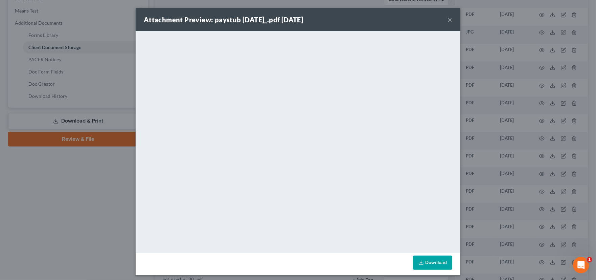
click at [447, 21] on button "×" at bounding box center [449, 20] width 5 height 8
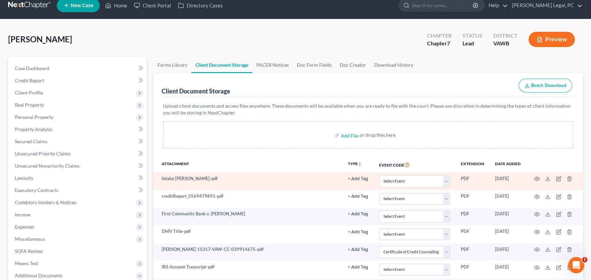
scroll to position [0, 0]
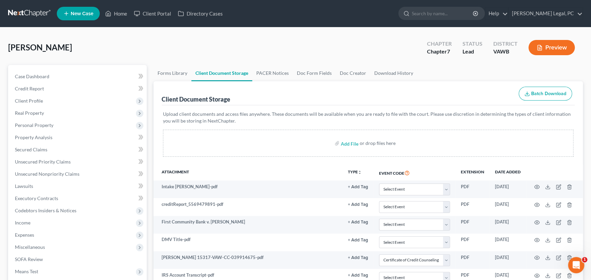
click at [19, 11] on link at bounding box center [29, 13] width 43 height 12
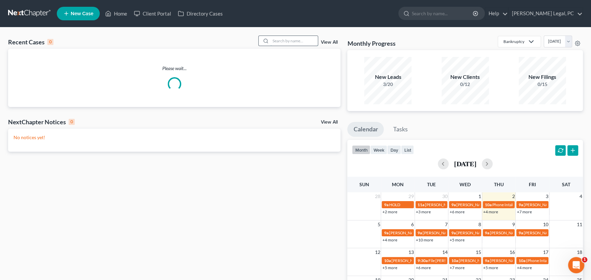
click at [277, 41] on input "search" at bounding box center [293, 41] width 47 height 10
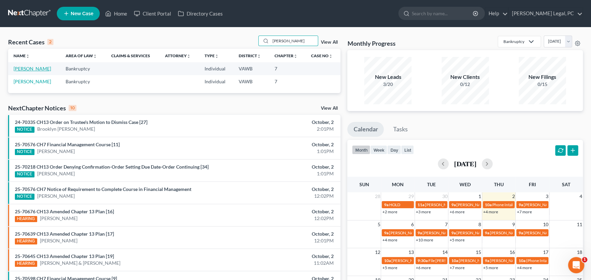
type input "[PERSON_NAME]"
click at [25, 69] on link "[PERSON_NAME]" at bounding box center [33, 69] width 38 height 6
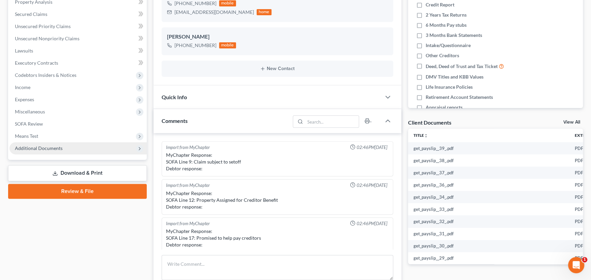
click at [41, 149] on span "Additional Documents" at bounding box center [39, 148] width 48 height 6
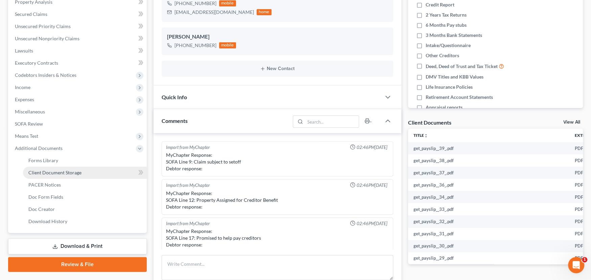
click at [42, 170] on span "Client Document Storage" at bounding box center [54, 172] width 53 height 6
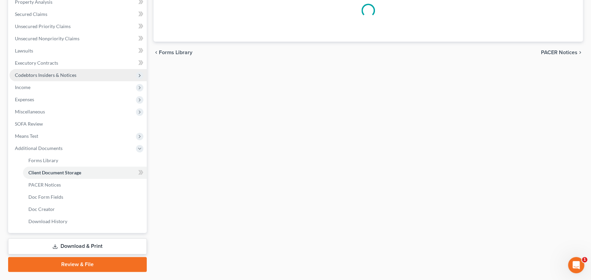
scroll to position [46, 0]
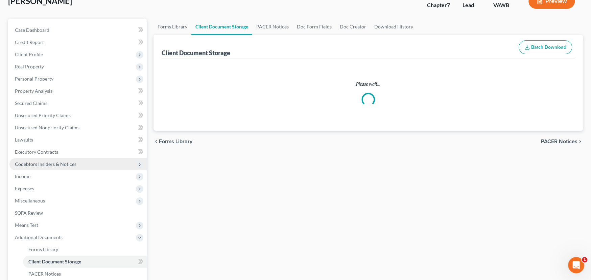
select select "0"
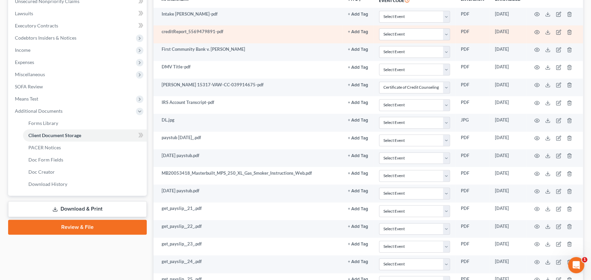
scroll to position [169, 0]
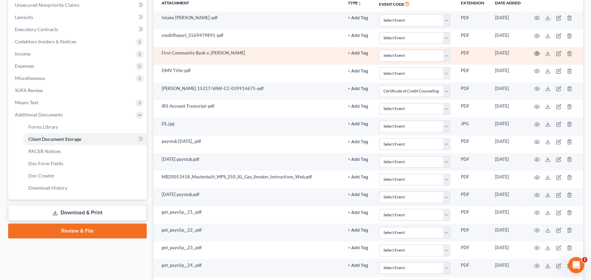
click at [536, 51] on icon "button" at bounding box center [536, 53] width 5 height 5
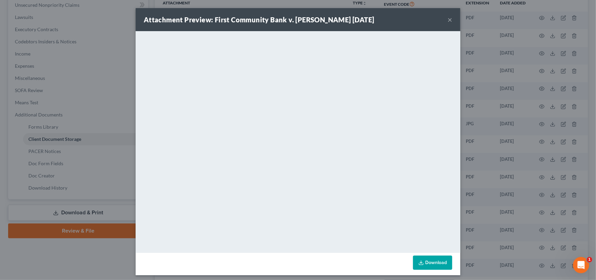
click at [447, 20] on button "×" at bounding box center [449, 20] width 5 height 8
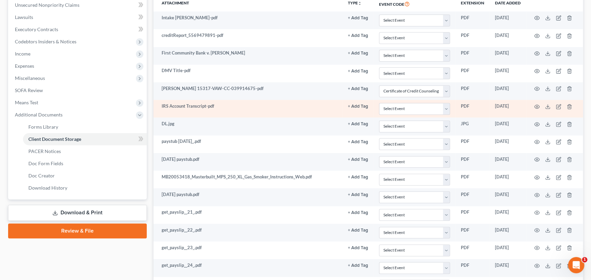
click at [284, 108] on td "IRS Account Transcript-pdf" at bounding box center [248, 109] width 189 height 18
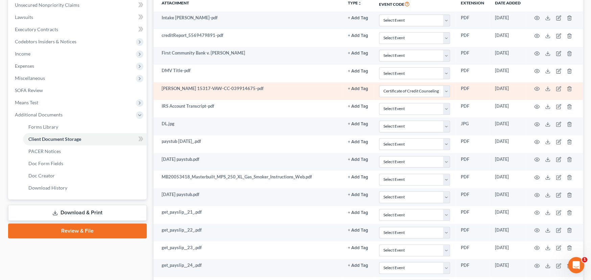
click at [317, 92] on td "[PERSON_NAME] 15317-VAW-CC-039914675-pdf" at bounding box center [248, 91] width 189 height 18
click at [536, 87] on icon "button" at bounding box center [536, 88] width 5 height 5
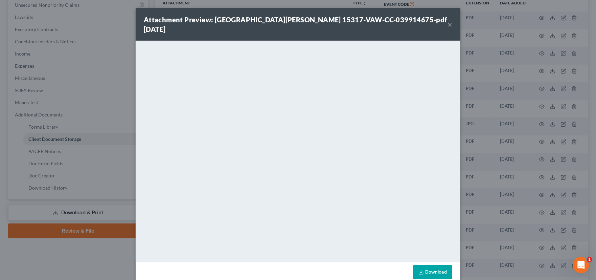
click at [447, 21] on button "×" at bounding box center [449, 24] width 5 height 8
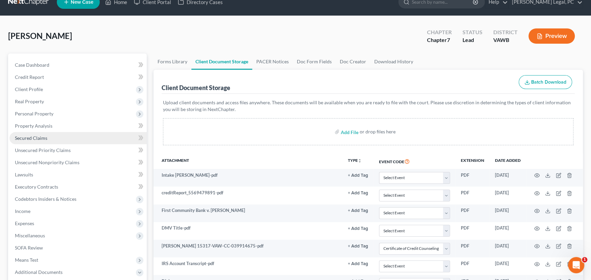
scroll to position [0, 0]
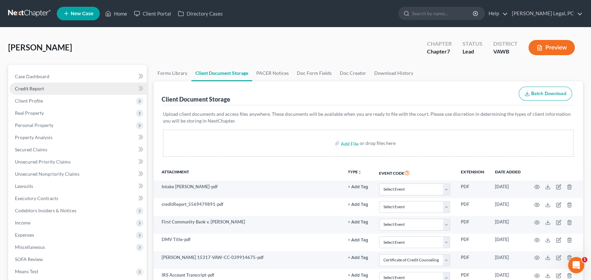
click at [38, 89] on span "Credit Report" at bounding box center [29, 89] width 29 height 6
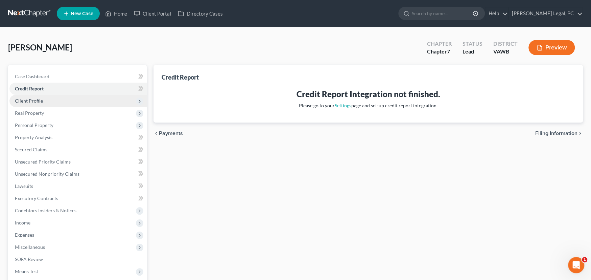
click at [35, 101] on span "Client Profile" at bounding box center [29, 101] width 28 height 6
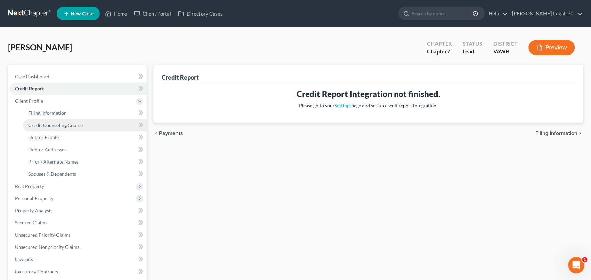
click at [51, 126] on span "Credit Counseling Course" at bounding box center [55, 125] width 54 height 6
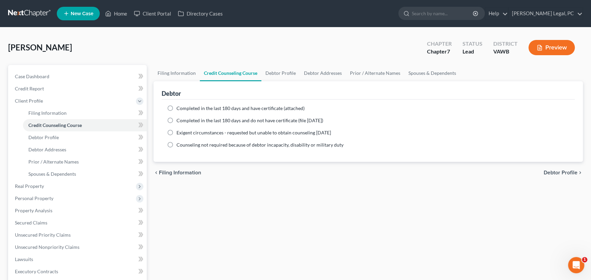
click at [176, 106] on label "Completed in the last 180 days and have certificate (attached)" at bounding box center [240, 108] width 128 height 7
click at [179, 106] on input "Completed in the last 180 days and have certificate (attached)" at bounding box center [181, 107] width 4 height 4
radio input "true"
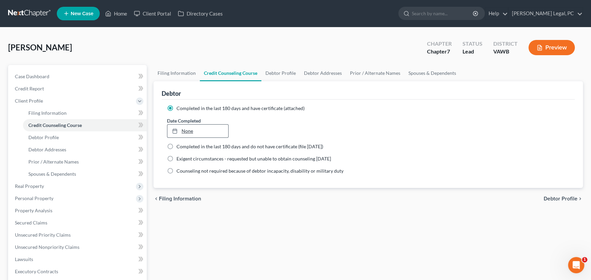
type input "10/2/2025"
click at [189, 132] on link "10/2/2025" at bounding box center [197, 130] width 61 height 13
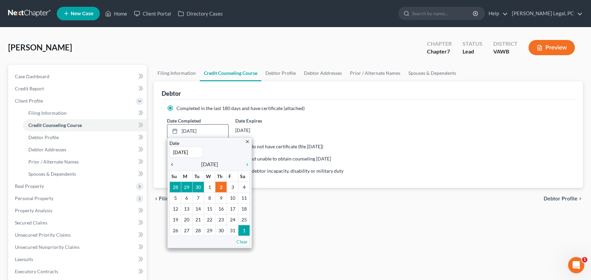
click at [172, 164] on icon "chevron_left" at bounding box center [173, 164] width 9 height 5
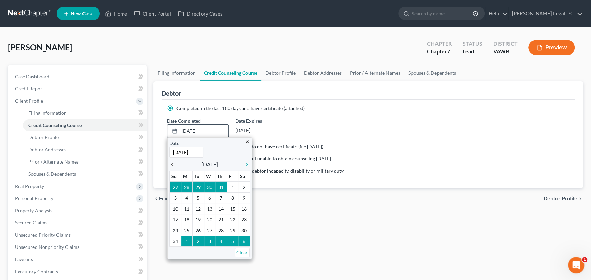
click at [172, 164] on icon "chevron_left" at bounding box center [173, 164] width 9 height 5
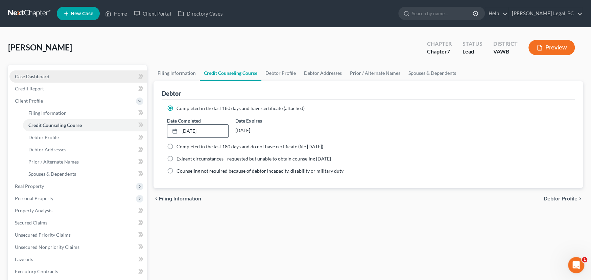
click at [31, 72] on link "Case Dashboard" at bounding box center [77, 76] width 137 height 12
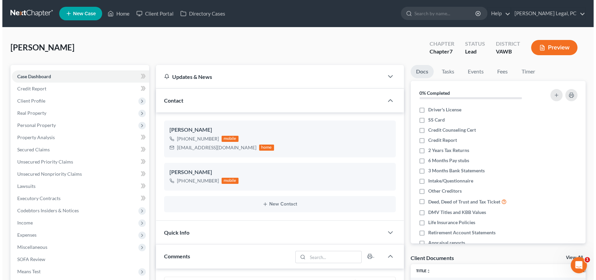
scroll to position [117, 0]
click at [159, 15] on link "Client Portal" at bounding box center [153, 13] width 44 height 12
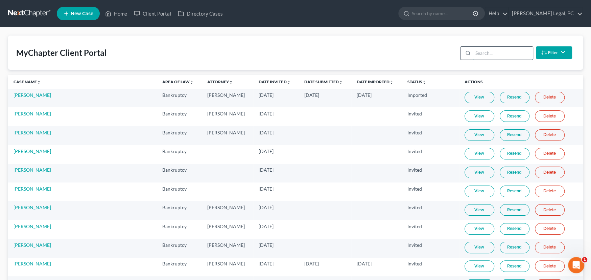
click at [481, 52] on input "search" at bounding box center [503, 53] width 60 height 13
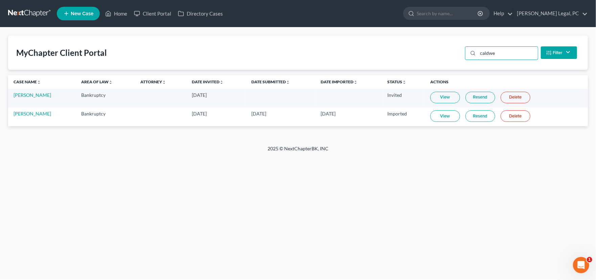
type input "caldwe"
drag, startPoint x: 21, startPoint y: 11, endPoint x: 37, endPoint y: 12, distance: 15.9
click at [21, 11] on link at bounding box center [29, 13] width 43 height 12
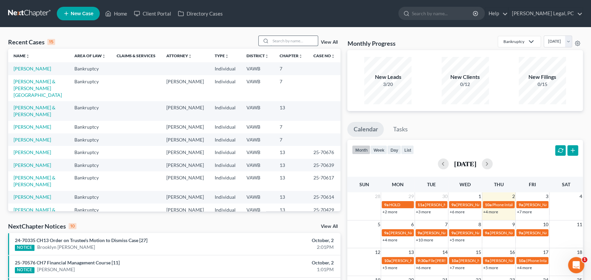
click at [289, 41] on input "search" at bounding box center [293, 41] width 47 height 10
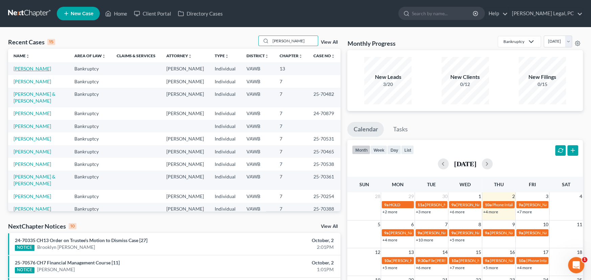
type input "[PERSON_NAME]"
click at [24, 69] on link "[PERSON_NAME]" at bounding box center [33, 69] width 38 height 6
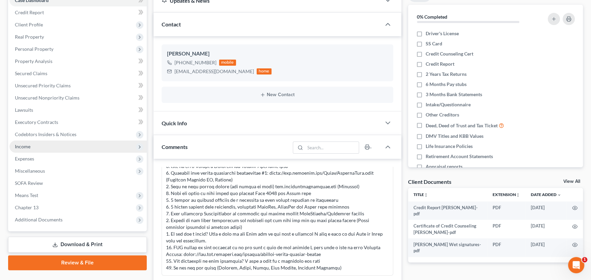
scroll to position [101, 0]
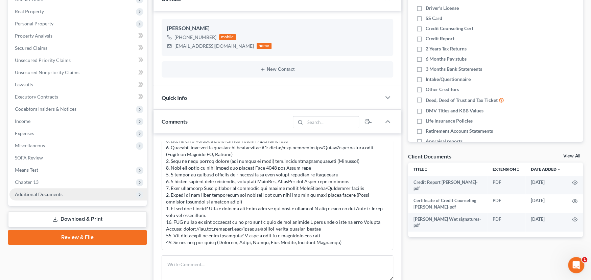
click at [26, 194] on span "Additional Documents" at bounding box center [39, 194] width 48 height 6
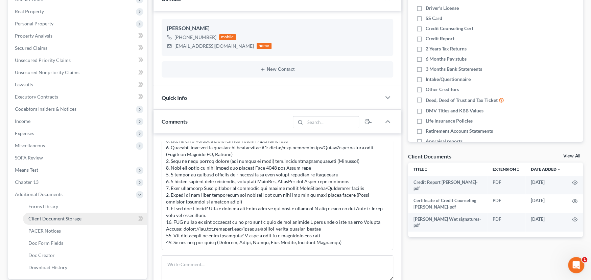
click at [36, 216] on span "Client Document Storage" at bounding box center [54, 218] width 53 height 6
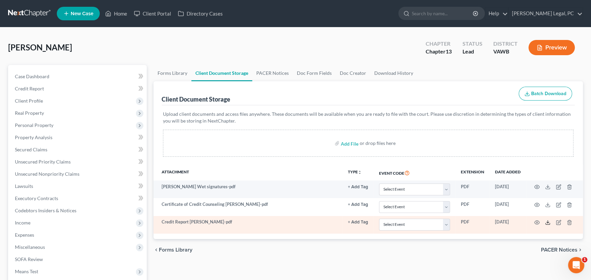
click at [549, 221] on icon at bounding box center [547, 221] width 5 height 5
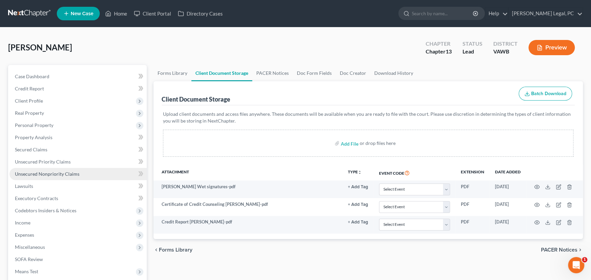
drag, startPoint x: 41, startPoint y: 172, endPoint x: 45, endPoint y: 173, distance: 3.4
click at [41, 172] on span "Unsecured Nonpriority Claims" at bounding box center [47, 174] width 65 height 6
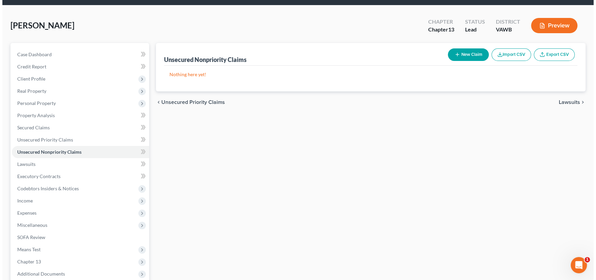
scroll to position [34, 0]
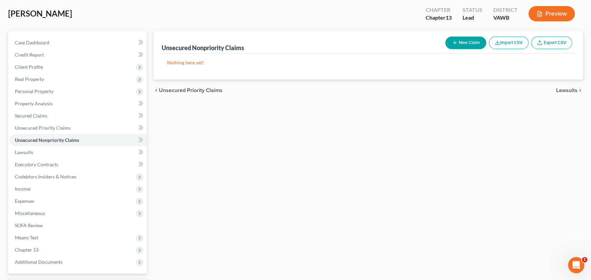
click at [467, 42] on button "New Claim" at bounding box center [465, 43] width 41 height 13
select select "0"
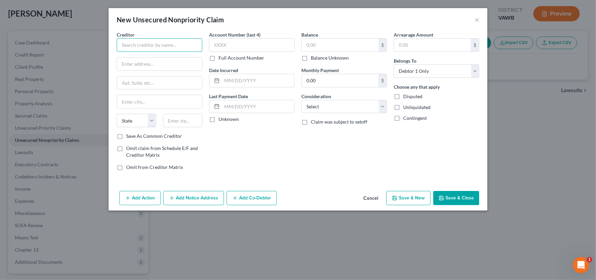
click at [144, 44] on input "text" at bounding box center [160, 45] width 86 height 14
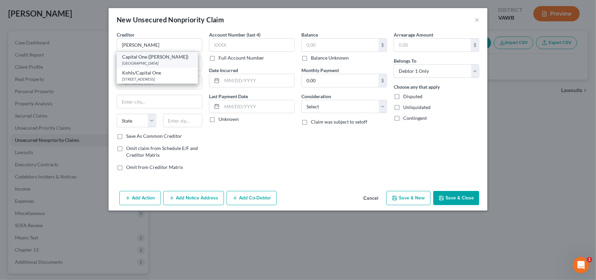
click at [145, 64] on div "PO Box 71087, Charlotte, NC 28272" at bounding box center [157, 63] width 70 height 6
type input "Capital One (Kohl's)"
type input "PO Box 71087"
type input "Charlotte"
select select "28"
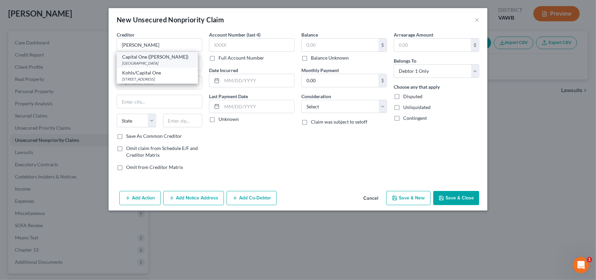
type input "28272"
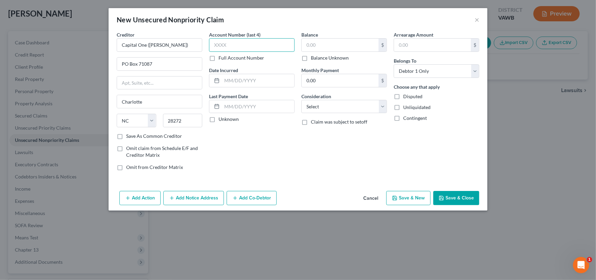
click at [235, 44] on input "text" at bounding box center [252, 45] width 86 height 14
click at [218, 57] on label "Full Account Number" at bounding box center [241, 57] width 46 height 7
click at [221, 57] on input "Full Account Number" at bounding box center [223, 56] width 4 height 4
click at [225, 44] on input "text" at bounding box center [252, 45] width 86 height 14
type input "[CREDIT_CARD_NUMBER]"
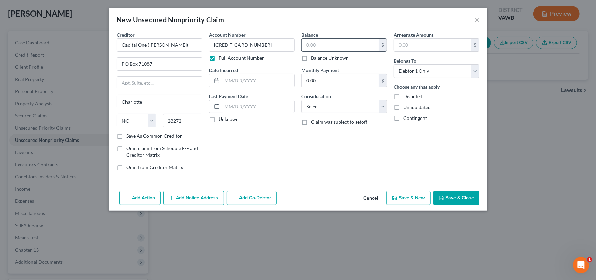
click at [344, 47] on input "text" at bounding box center [340, 45] width 77 height 13
type input "318"
click at [331, 105] on select "Select Cable / Satellite Services Collection Agency Credit Card Debt Debt Couns…" at bounding box center [344, 107] width 86 height 14
select select "2"
click at [301, 100] on select "Select Cable / Satellite Services Collection Agency Credit Card Debt Debt Couns…" at bounding box center [344, 107] width 86 height 14
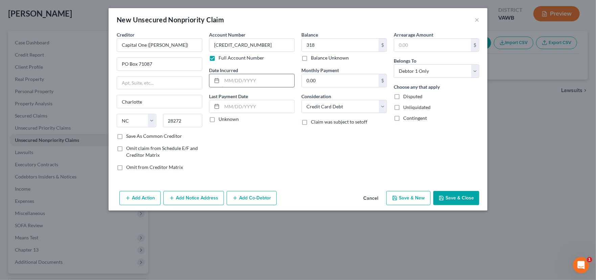
click at [236, 84] on input "text" at bounding box center [258, 80] width 72 height 13
click at [164, 64] on input "PO Box 71087" at bounding box center [159, 63] width 85 height 13
drag, startPoint x: 246, startPoint y: 81, endPoint x: 208, endPoint y: 76, distance: 38.9
click at [211, 78] on div "9/16/25" at bounding box center [252, 81] width 86 height 14
type input "03/31/23"
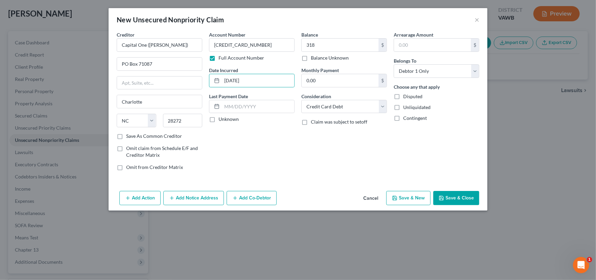
click at [408, 197] on button "Save & New" at bounding box center [408, 198] width 44 height 14
select select "0"
type input "318.00"
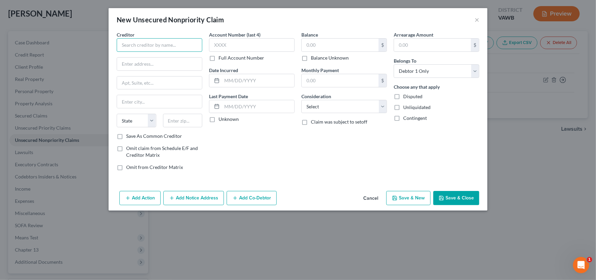
click at [144, 45] on input "text" at bounding box center [160, 45] width 86 height 14
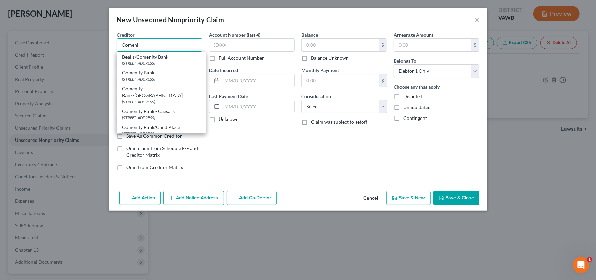
drag, startPoint x: 138, startPoint y: 47, endPoint x: 91, endPoint y: 39, distance: 47.9
click at [97, 47] on div "New Unsecured Nonpriority Claim × Creditor * Comeni Bealls/Comenity Bank PO Box…" at bounding box center [298, 140] width 596 height 280
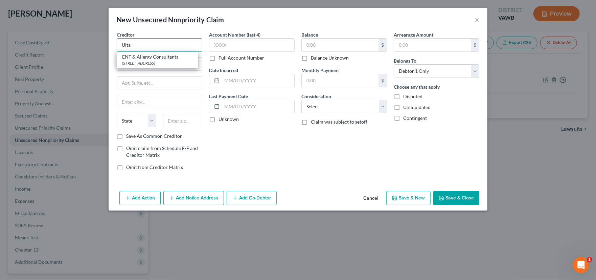
drag, startPoint x: 141, startPoint y: 47, endPoint x: 107, endPoint y: 45, distance: 33.9
click at [107, 45] on div "New Unsecured Nonpriority Claim × Creditor * Ulta ENT & Allergy Consultants 418…" at bounding box center [298, 140] width 596 height 280
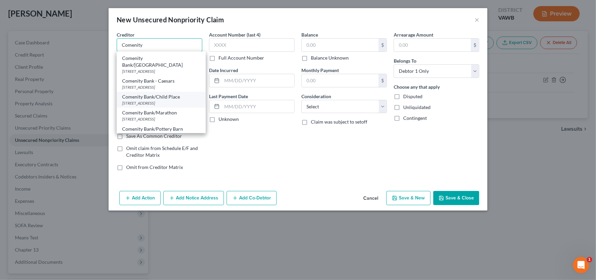
scroll to position [16, 0]
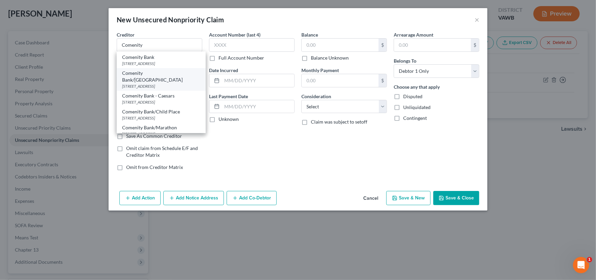
click at [161, 83] on div "PO Box 182173, Columbus, OH 43218" at bounding box center [161, 86] width 78 height 6
type input "Comenity Bank/Burlington"
type input "PO Box 182173"
type input "Columbus"
select select "36"
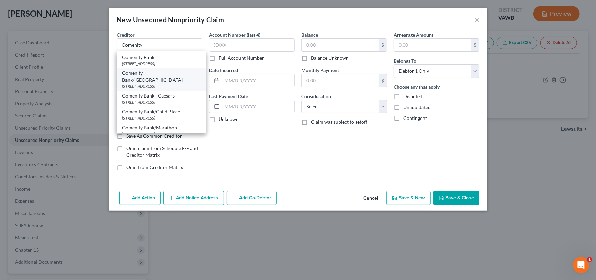
type input "43218"
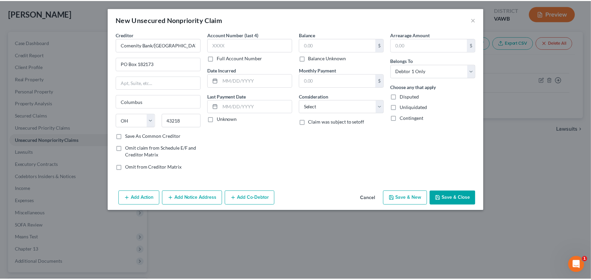
scroll to position [0, 0]
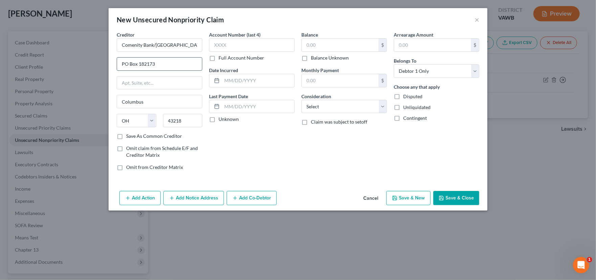
click at [153, 63] on input "PO Box 182173" at bounding box center [159, 63] width 85 height 13
drag, startPoint x: 180, startPoint y: 43, endPoint x: 153, endPoint y: 44, distance: 27.4
click at [153, 44] on input "Comenity Bank/Burlington" at bounding box center [160, 45] width 86 height 14
type input "Comenity Bank"
type input "3095 Loyalty Circle"
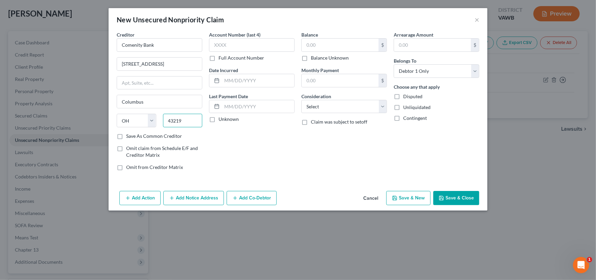
type input "43219"
click at [218, 56] on label "Full Account Number" at bounding box center [241, 57] width 46 height 7
click at [221, 56] on input "Full Account Number" at bounding box center [223, 56] width 4 height 4
click at [218, 47] on input "text" at bounding box center [252, 45] width 86 height 14
type input "536817103801"
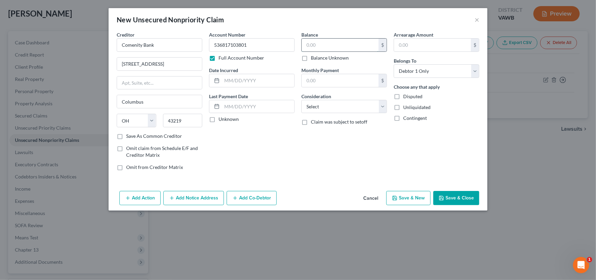
click at [310, 44] on input "text" at bounding box center [340, 45] width 77 height 13
drag, startPoint x: 161, startPoint y: 43, endPoint x: 86, endPoint y: 34, distance: 75.3
click at [85, 34] on div "New Unsecured Nonpriority Claim × Creditor * Comenity Bank 3095 Loyalty Circle …" at bounding box center [298, 140] width 596 height 280
click at [376, 198] on button "Cancel" at bounding box center [371, 198] width 26 height 14
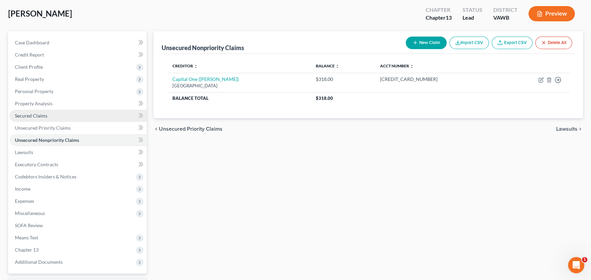
drag, startPoint x: 40, startPoint y: 118, endPoint x: 48, endPoint y: 117, distance: 8.1
click at [40, 118] on link "Secured Claims" at bounding box center [77, 116] width 137 height 12
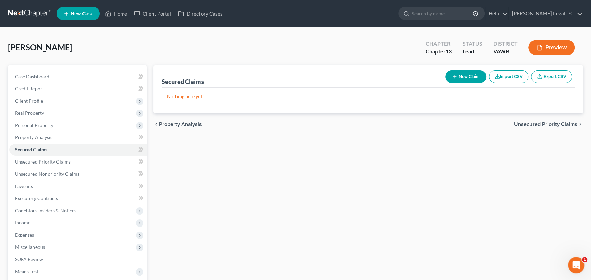
click at [461, 76] on button "New Claim" at bounding box center [465, 76] width 41 height 13
select select "0"
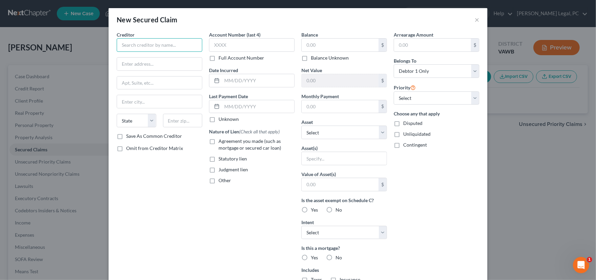
click at [151, 47] on input "text" at bounding box center [160, 45] width 86 height 14
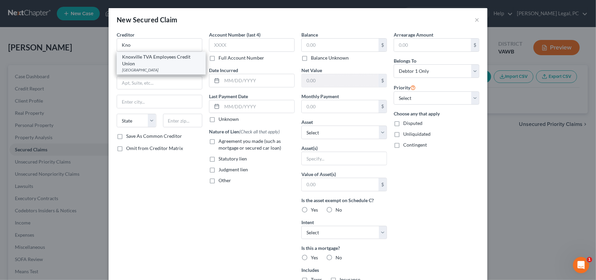
click at [163, 67] on div "PO Box 36027, Knoxville, TN 37930" at bounding box center [161, 70] width 78 height 6
type input "Knoxville TVA Employees Credit Union"
type input "PO Box 36027"
type input "Knoxville"
select select "44"
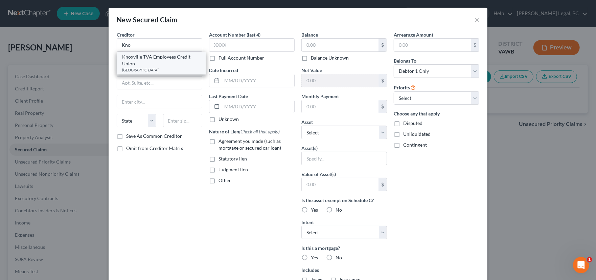
type input "37930"
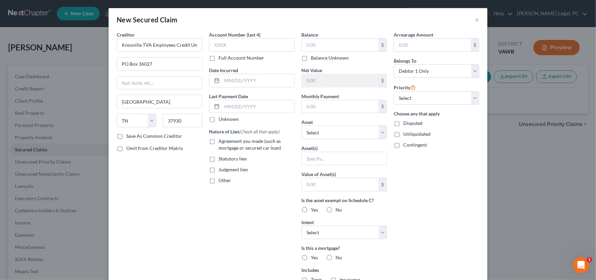
click at [218, 57] on label "Full Account Number" at bounding box center [241, 57] width 46 height 7
click at [221, 57] on input "Full Account Number" at bounding box center [223, 56] width 4 height 4
click at [220, 47] on input "text" at bounding box center [252, 45] width 86 height 14
type input "65598082L"
click at [330, 46] on input "text" at bounding box center [340, 45] width 77 height 13
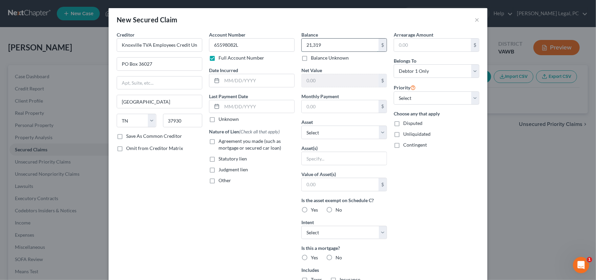
type input "21,319"
click at [314, 104] on input "text" at bounding box center [340, 106] width 77 height 13
type input "524"
click at [430, 99] on select "Select 1st 2nd 3rd 4th 5th 6th 7th 8th 9th 10th 11th 12th 13th 14th 15th 16th 1…" at bounding box center [437, 98] width 86 height 14
click at [420, 68] on select "Select Debtor 1 Only Debtor 2 Only Debtor 1 And Debtor 2 Only At Least One Of T…" at bounding box center [437, 71] width 86 height 14
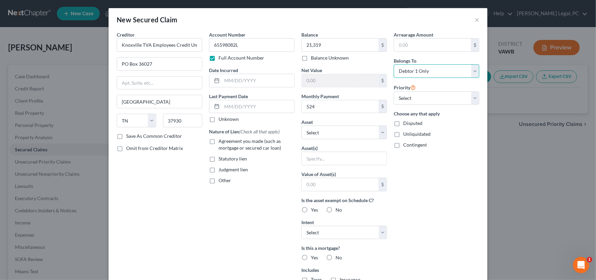
click at [394, 64] on select "Select Debtor 1 Only Debtor 2 Only Debtor 1 And Debtor 2 Only At Least One Of T…" at bounding box center [437, 71] width 86 height 14
click at [231, 82] on input "text" at bounding box center [258, 80] width 72 height 13
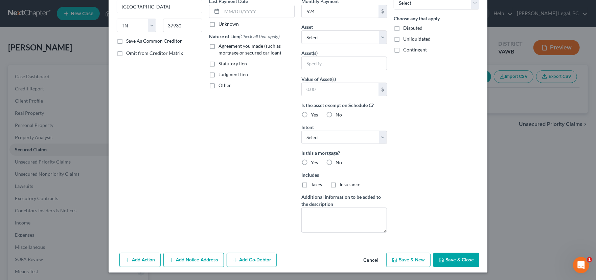
type input "09/12/2022"
click at [464, 258] on button "Save & Close" at bounding box center [456, 260] width 46 height 14
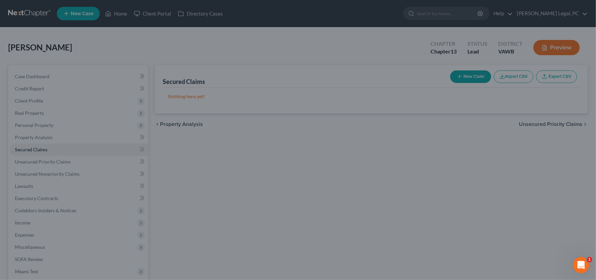
scroll to position [21, 0]
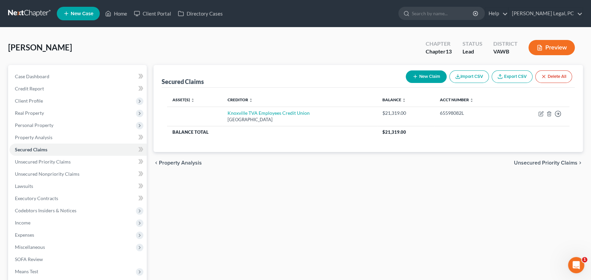
click at [418, 71] on button "New Claim" at bounding box center [426, 76] width 41 height 13
select select "0"
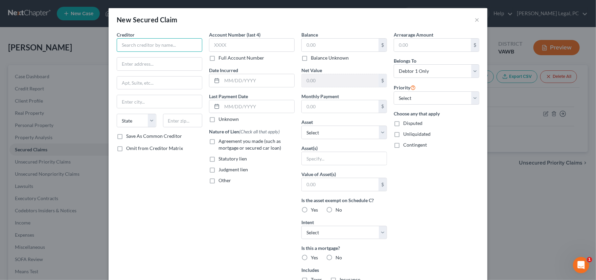
click at [138, 45] on input "text" at bounding box center [160, 45] width 86 height 14
type input "N"
type input "Shellpoint NewRez"
click at [237, 46] on input "text" at bounding box center [252, 45] width 86 height 14
click at [218, 58] on label "Full Account Number" at bounding box center [241, 57] width 46 height 7
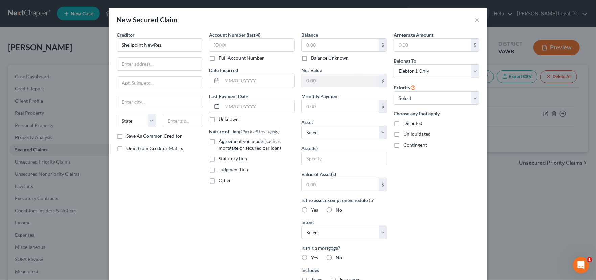
click at [221, 58] on input "Full Account Number" at bounding box center [223, 56] width 4 height 4
click at [217, 45] on input "text" at bounding box center [252, 45] width 86 height 14
type input "101571"
click at [320, 43] on input "text" at bounding box center [340, 45] width 77 height 13
type input "46,691"
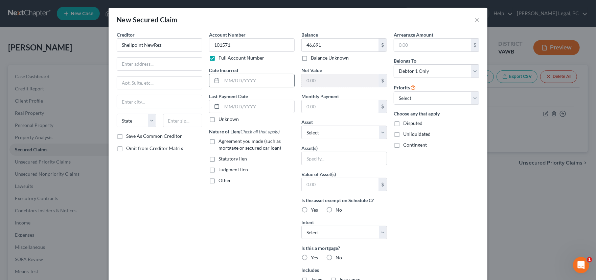
click at [234, 81] on input "text" at bounding box center [258, 80] width 72 height 13
type input "01/29/1999"
click at [343, 134] on select "Select Other Multiple Assets 224 Lee Ridge Trail - $0.0" at bounding box center [344, 132] width 86 height 14
select select "2"
click at [301, 125] on select "Select Other Multiple Assets 224 Lee Ridge Trail - $0.0" at bounding box center [344, 132] width 86 height 14
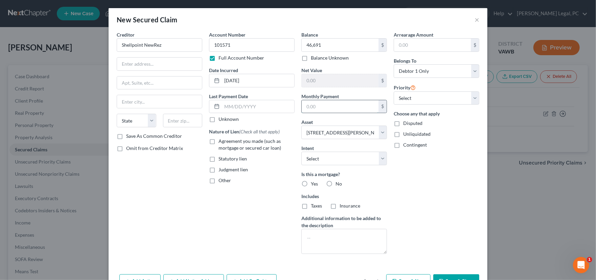
click at [323, 105] on input "text" at bounding box center [340, 106] width 77 height 13
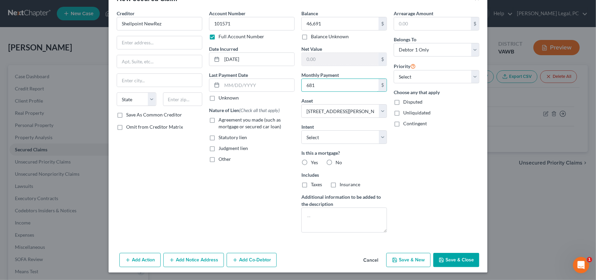
type input "681"
click at [448, 253] on button "Save & Close" at bounding box center [456, 260] width 46 height 14
select select
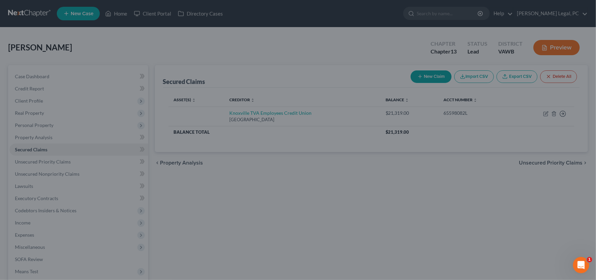
scroll to position [0, 0]
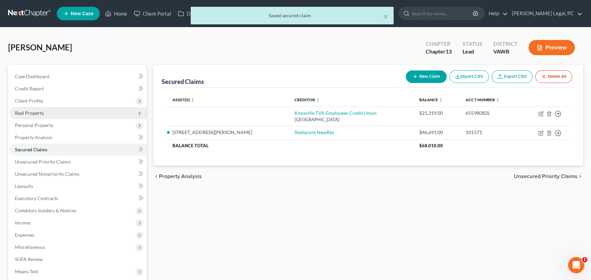
click at [25, 112] on span "Real Property" at bounding box center [29, 113] width 29 height 6
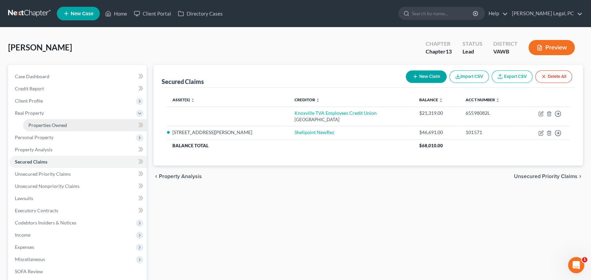
click at [45, 122] on span "Properties Owned" at bounding box center [47, 125] width 39 height 6
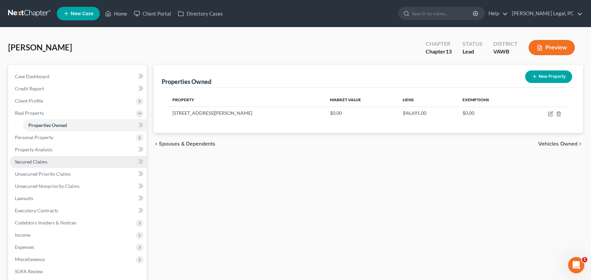
click at [52, 163] on link "Secured Claims" at bounding box center [77, 162] width 137 height 12
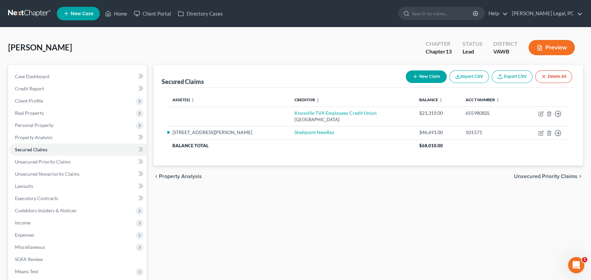
click at [417, 74] on button "New Claim" at bounding box center [426, 76] width 41 height 13
select select "0"
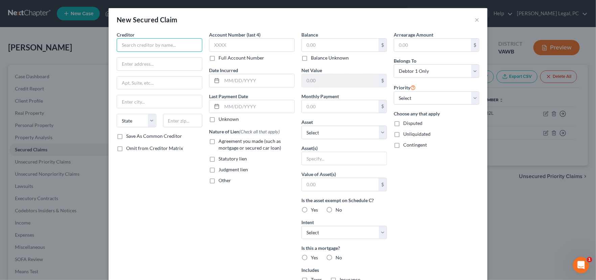
click at [146, 44] on input "text" at bounding box center [160, 45] width 86 height 14
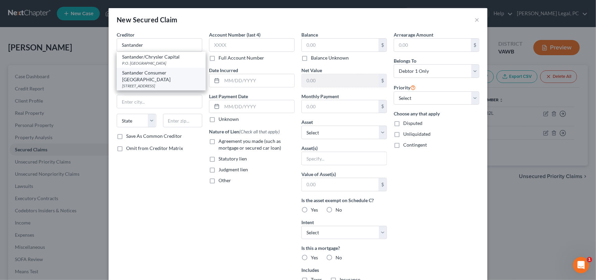
click at [158, 75] on div "Santander Consumer USA" at bounding box center [161, 76] width 78 height 14
type input "Santander Consumer USA"
type input "PO Box 961211"
type input "Fort Worth"
select select "45"
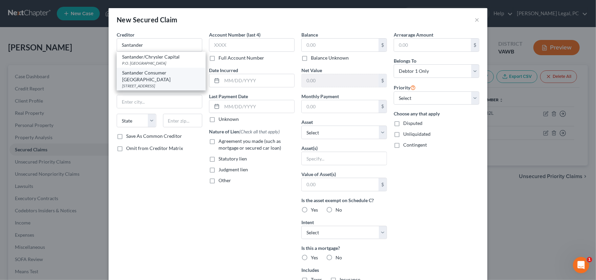
type input "76161"
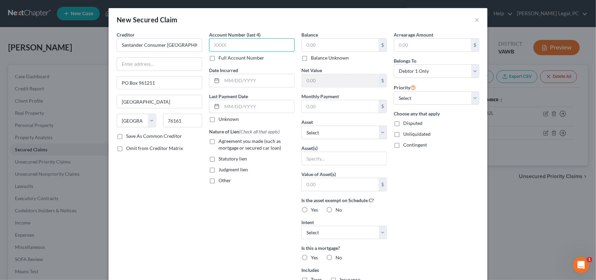
click at [230, 45] on input "text" at bounding box center [252, 45] width 86 height 14
click at [218, 58] on label "Full Account Number" at bounding box center [241, 57] width 46 height 7
click at [221, 58] on input "Full Account Number" at bounding box center [223, 56] width 4 height 4
click at [216, 48] on input "text" at bounding box center [252, 45] width 86 height 14
type input "3000025092158"
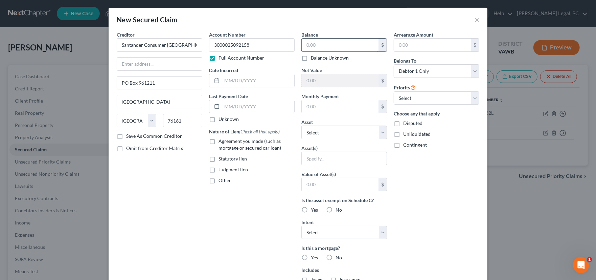
click at [313, 45] on input "text" at bounding box center [340, 45] width 77 height 13
type input "14,990"
click at [245, 82] on input "text" at bounding box center [258, 80] width 72 height 13
type input "5/3/21"
click at [415, 73] on select "Select Debtor 1 Only Debtor 2 Only Debtor 1 And Debtor 2 Only At Least One Of T…" at bounding box center [437, 71] width 86 height 14
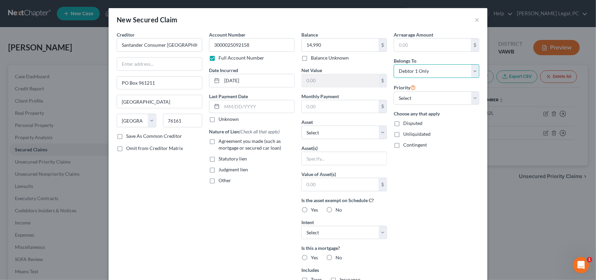
select select "3"
click at [394, 64] on select "Select Debtor 1 Only Debtor 2 Only Debtor 1 And Debtor 2 Only At Least One Of T…" at bounding box center [437, 71] width 86 height 14
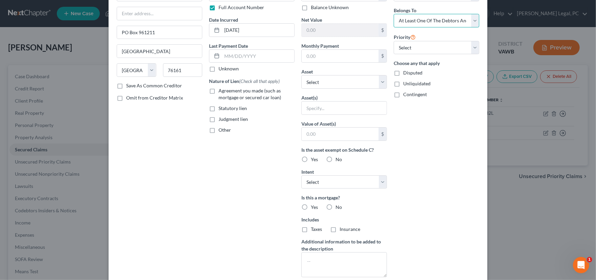
scroll to position [95, 0]
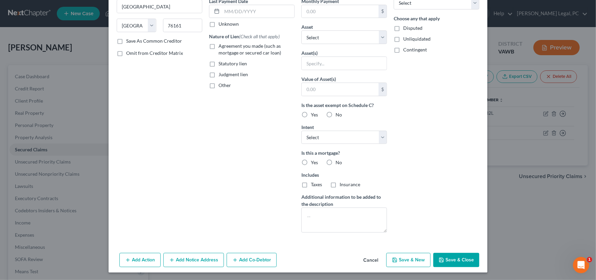
click at [448, 259] on button "Save & Close" at bounding box center [456, 260] width 46 height 14
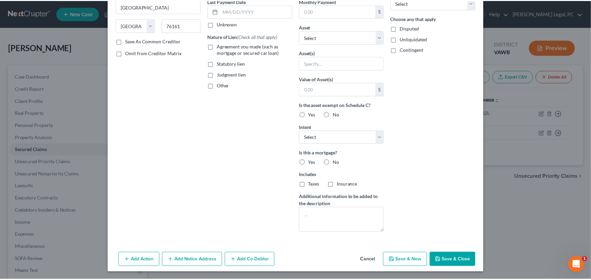
scroll to position [21, 0]
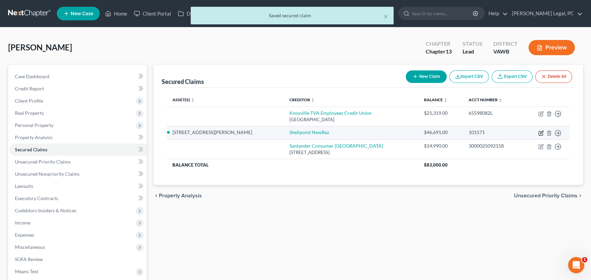
click at [543, 133] on icon "button" at bounding box center [541, 133] width 4 height 4
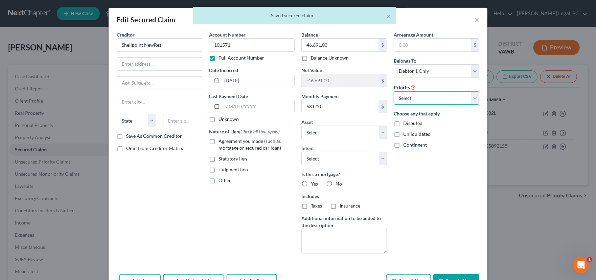
click at [428, 98] on select "Select 1st 2nd 3rd 4th 5th 6th 7th 8th 9th 10th 11th 12th 13th 14th 15th 16th 1…" at bounding box center [437, 98] width 86 height 14
drag, startPoint x: 428, startPoint y: 98, endPoint x: 431, endPoint y: 81, distance: 16.8
click at [428, 98] on select "Select 1st 2nd 3rd 4th 5th 6th 7th 8th 9th 10th 11th 12th 13th 14th 15th 16th 1…" at bounding box center [437, 98] width 86 height 14
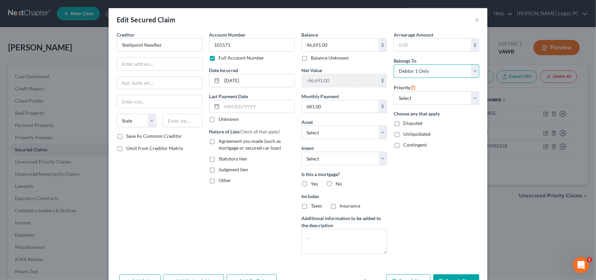
click at [426, 70] on select "Select Debtor 1 Only Debtor 2 Only Debtor 1 And Debtor 2 Only At Least One Of T…" at bounding box center [437, 71] width 86 height 14
select select "3"
click at [394, 64] on select "Select Debtor 1 Only Debtor 2 Only Debtor 1 And Debtor 2 Only At Least One Of T…" at bounding box center [437, 71] width 86 height 14
click at [453, 275] on button "Save & Close" at bounding box center [456, 281] width 46 height 14
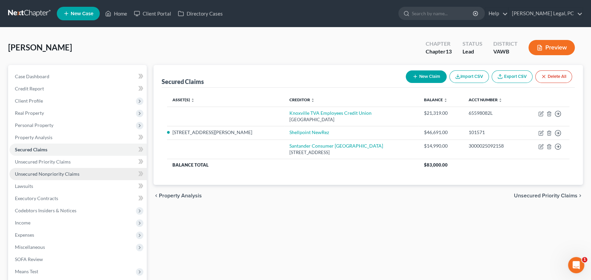
click at [60, 173] on span "Unsecured Nonpriority Claims" at bounding box center [47, 174] width 65 height 6
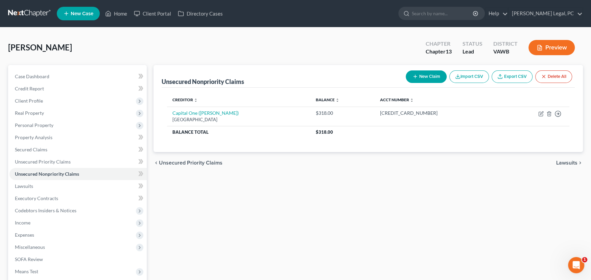
click at [419, 79] on button "New Claim" at bounding box center [426, 76] width 41 height 13
select select "0"
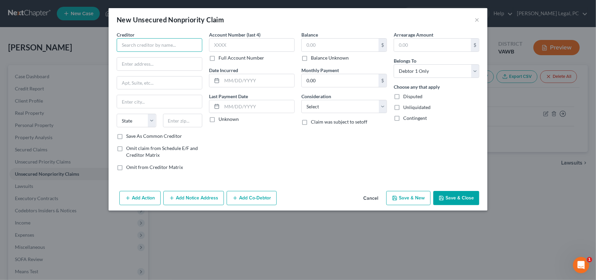
click at [154, 40] on input "text" at bounding box center [160, 45] width 86 height 14
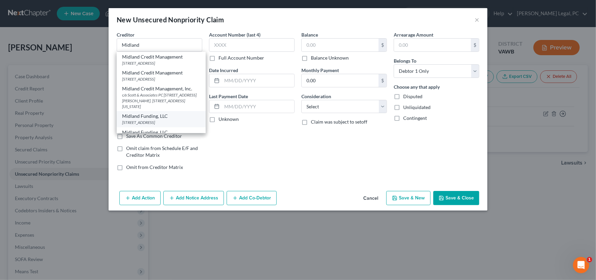
click at [165, 125] on div "350 Camino De La Reina, Suite 100, San Diego, CA 92108" at bounding box center [161, 122] width 78 height 6
type input "Midland Funding, LLC"
type input "350 Camino De La Reina, Suite 100"
type input "San Diego"
select select "4"
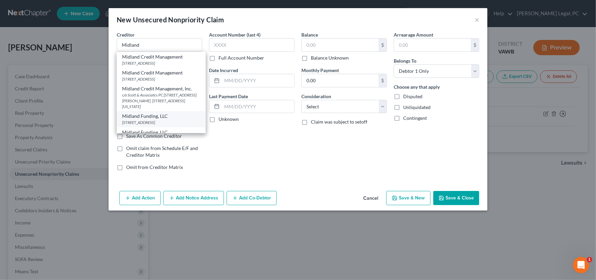
type input "92108"
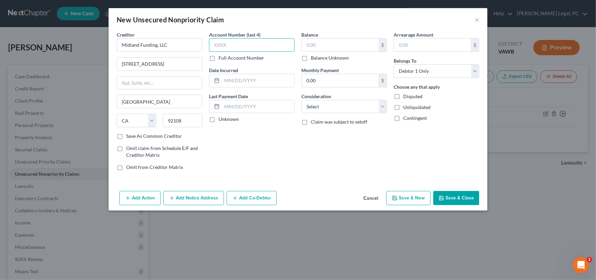
click at [226, 48] on input "text" at bounding box center [252, 45] width 86 height 14
click at [218, 56] on label "Full Account Number" at bounding box center [241, 57] width 46 height 7
click at [221, 56] on input "Full Account Number" at bounding box center [223, 56] width 4 height 4
click at [217, 48] on input "text" at bounding box center [252, 45] width 86 height 14
type input "32609"
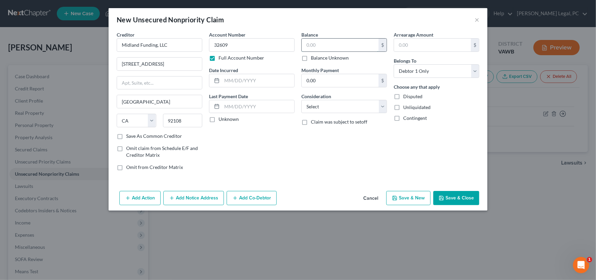
click at [327, 44] on input "text" at bounding box center [340, 45] width 77 height 13
type input "1,930"
click at [326, 106] on select "Select Cable / Satellite Services Collection Agency Credit Card Debt Debt Couns…" at bounding box center [344, 107] width 86 height 14
select select "2"
click at [301, 100] on select "Select Cable / Satellite Services Collection Agency Credit Card Debt Debt Couns…" at bounding box center [344, 107] width 86 height 14
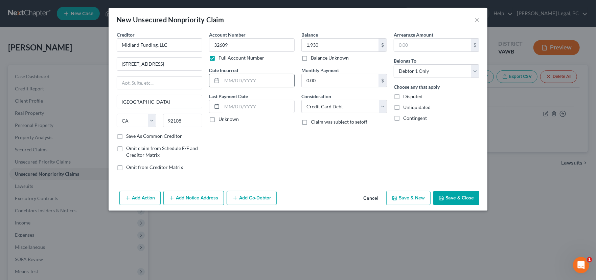
click at [235, 79] on input "text" at bounding box center [258, 80] width 72 height 13
type input "02/26/2024"
click at [457, 199] on button "Save & Close" at bounding box center [456, 198] width 46 height 14
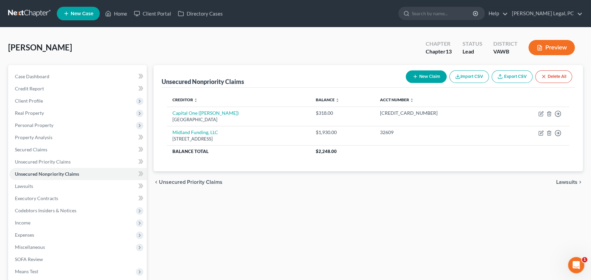
click at [426, 76] on button "New Claim" at bounding box center [426, 76] width 41 height 13
select select "0"
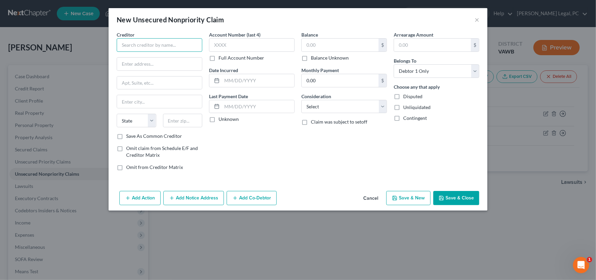
click at [145, 44] on input "text" at bounding box center [160, 45] width 86 height 14
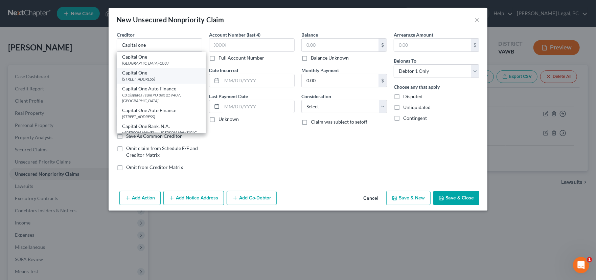
click at [156, 74] on div "Capital One" at bounding box center [161, 72] width 78 height 7
type input "Capital One"
type input "PO Box 31293"
type input "Salt Lake City"
select select "46"
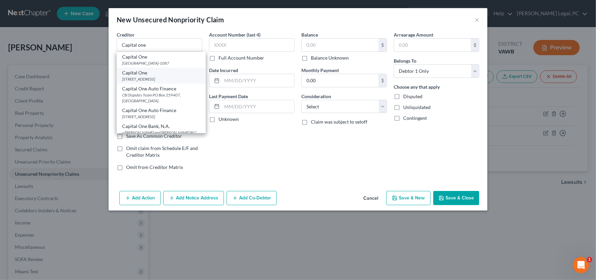
type input "84131"
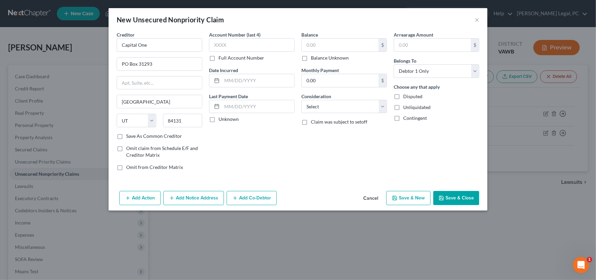
click at [218, 57] on label "Full Account Number" at bounding box center [241, 57] width 46 height 7
click at [221, 57] on input "Full Account Number" at bounding box center [223, 56] width 4 height 4
click at [219, 48] on input "text" at bounding box center [252, 45] width 86 height 14
type input "400344924240"
click at [322, 45] on input "text" at bounding box center [340, 45] width 77 height 13
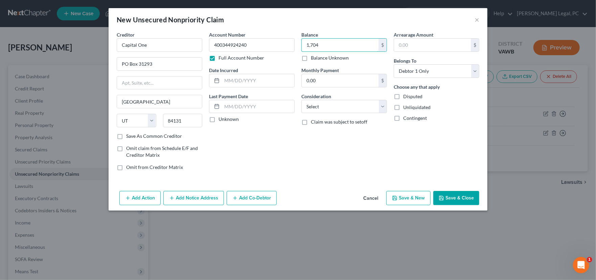
type input "1,704"
click at [332, 115] on div "Balance 1,704.00 $ Balance Unknown Balance Undetermined 1,704 $ Balance Unknown…" at bounding box center [344, 103] width 92 height 145
click at [331, 110] on select "Select Cable / Satellite Services Collection Agency Credit Card Debt Debt Couns…" at bounding box center [344, 107] width 86 height 14
select select "2"
click at [301, 100] on select "Select Cable / Satellite Services Collection Agency Credit Card Debt Debt Couns…" at bounding box center [344, 107] width 86 height 14
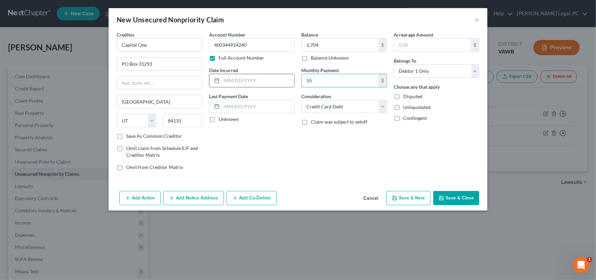
type input "55"
click at [246, 79] on input "text" at bounding box center [258, 80] width 72 height 13
type input "12/03/2019"
click at [413, 200] on button "Save & New" at bounding box center [408, 198] width 44 height 14
select select "0"
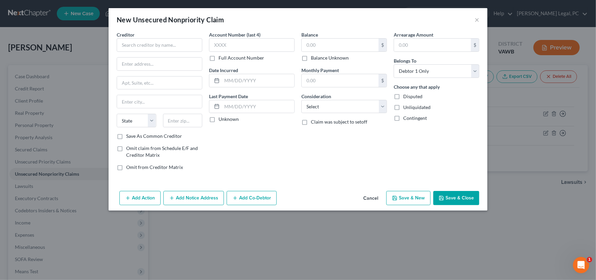
type input "1,704.00"
type input "55.00"
click at [147, 46] on input "text" at bounding box center [160, 45] width 86 height 14
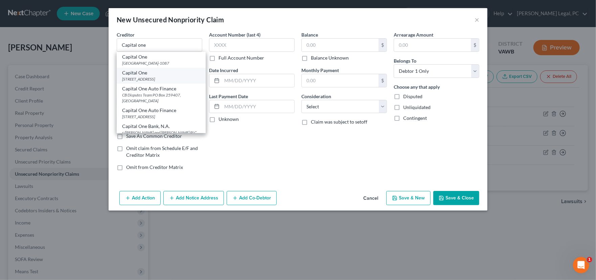
click at [164, 77] on div "PO Box 31293, Salt Lake City, UT 84131" at bounding box center [161, 79] width 78 height 6
type input "Capital One"
type input "PO Box 31293"
type input "Salt Lake City"
select select "46"
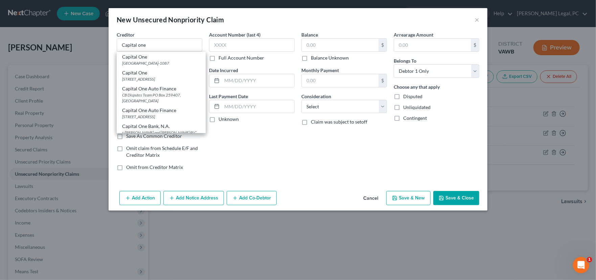
type input "84131"
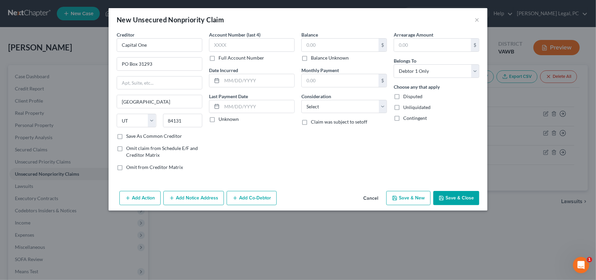
click at [218, 60] on label "Full Account Number" at bounding box center [241, 57] width 46 height 7
click at [221, 59] on input "Full Account Number" at bounding box center [223, 56] width 4 height 4
click at [220, 47] on input "text" at bounding box center [252, 45] width 86 height 14
type input "517805819971"
click at [314, 44] on input "text" at bounding box center [340, 45] width 77 height 13
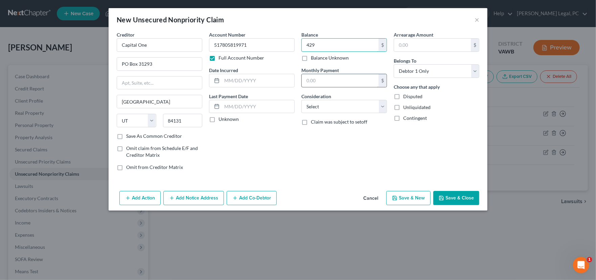
type input "429"
click at [330, 79] on input "text" at bounding box center [340, 80] width 77 height 13
type input "25"
click at [258, 80] on input "text" at bounding box center [258, 80] width 72 height 13
click at [244, 78] on input "11/21/" at bounding box center [258, 80] width 72 height 13
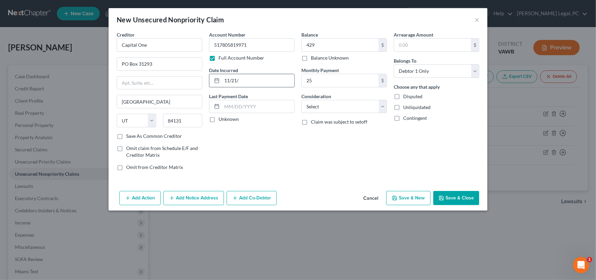
click at [245, 81] on input "11/21/" at bounding box center [258, 80] width 72 height 13
type input "11/21/2018"
click at [336, 104] on select "Select Cable / Satellite Services Collection Agency Credit Card Debt Debt Couns…" at bounding box center [344, 107] width 86 height 14
select select "2"
click at [301, 100] on select "Select Cable / Satellite Services Collection Agency Credit Card Debt Debt Couns…" at bounding box center [344, 107] width 86 height 14
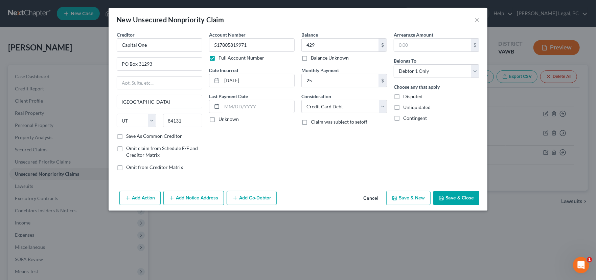
click at [414, 199] on button "Save & New" at bounding box center [408, 198] width 44 height 14
select select "0"
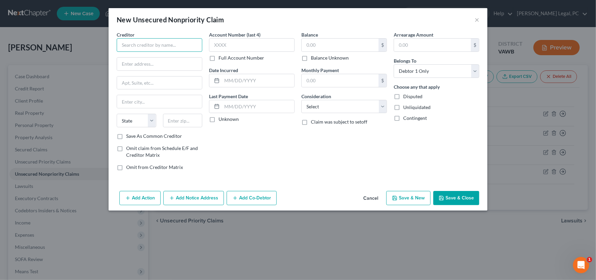
click at [126, 45] on input "text" at bounding box center [160, 45] width 86 height 14
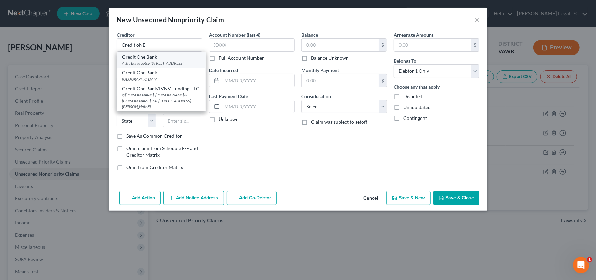
click at [165, 66] on div "Attn: Bankruptcy 6801 Cimarron Rd, Las Vegas, NV 89113" at bounding box center [161, 63] width 78 height 6
type input "Credit One Bank"
type input "Attn: Bankruptcy"
type input "6801 Cimarron Rd"
type input "Las Vegas"
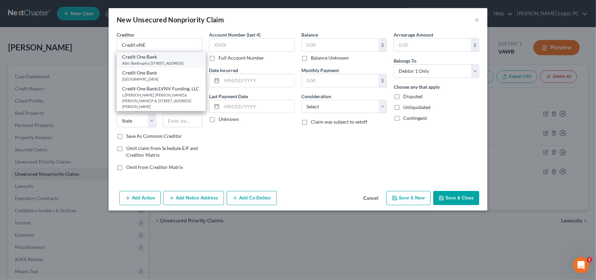
select select "31"
type input "89113"
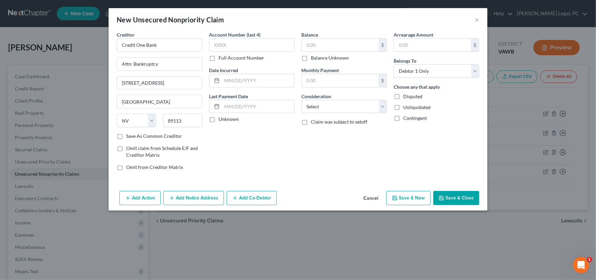
click at [218, 58] on label "Full Account Number" at bounding box center [241, 57] width 46 height 7
click at [221, 58] on input "Full Account Number" at bounding box center [223, 56] width 4 height 4
click at [221, 48] on input "text" at bounding box center [252, 45] width 86 height 14
type input "37031002413"
click at [320, 42] on input "text" at bounding box center [340, 45] width 77 height 13
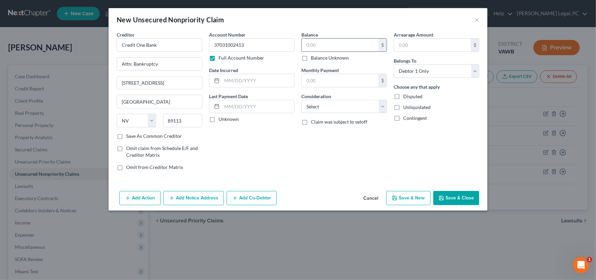
click at [316, 43] on input "text" at bounding box center [340, 45] width 77 height 13
type input "332"
click at [328, 106] on select "Select Cable / Satellite Services Collection Agency Credit Card Debt Debt Couns…" at bounding box center [344, 107] width 86 height 14
select select "2"
click at [301, 100] on select "Select Cable / Satellite Services Collection Agency Credit Card Debt Debt Couns…" at bounding box center [344, 107] width 86 height 14
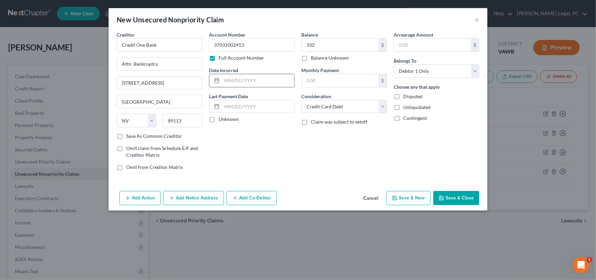
click at [237, 83] on input "text" at bounding box center [258, 80] width 72 height 13
type input "4/23/2024"
click at [455, 196] on button "Save & Close" at bounding box center [456, 198] width 46 height 14
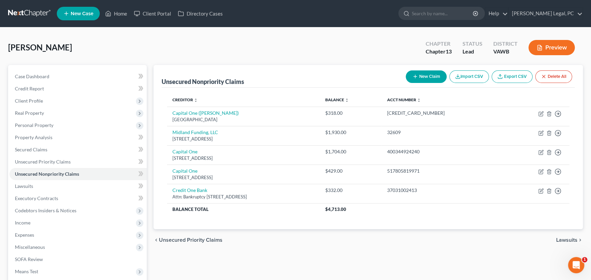
click at [425, 76] on button "New Claim" at bounding box center [426, 76] width 41 height 13
select select "0"
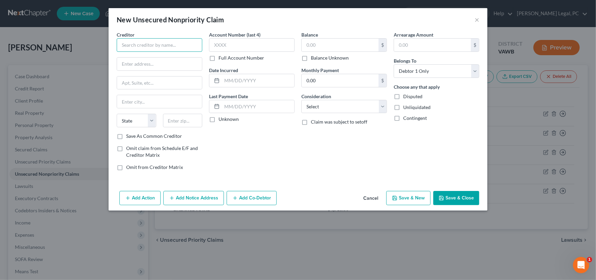
click at [165, 41] on input "text" at bounding box center [160, 45] width 86 height 14
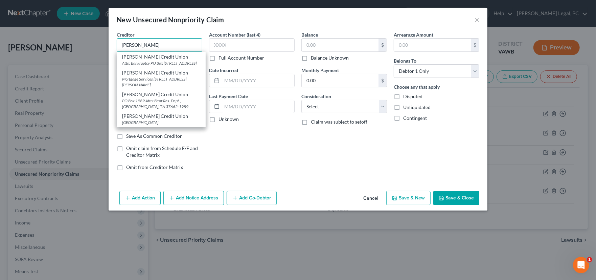
drag, startPoint x: 150, startPoint y: 45, endPoint x: 81, endPoint y: 45, distance: 68.3
click at [81, 45] on div "New Unsecured Nonpriority Claim × Creditor * Eastman Eastman Credit Union Attn:…" at bounding box center [298, 140] width 596 height 280
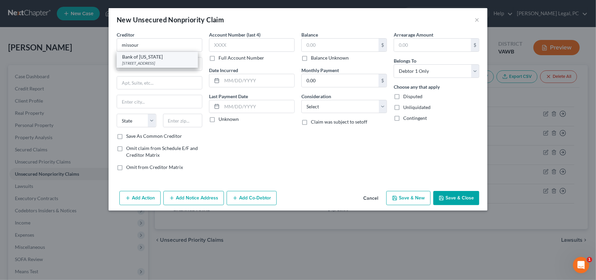
click at [139, 58] on div "Bank of Missouri" at bounding box center [157, 56] width 70 height 7
type input "Bank of Missouri"
type input "906 N. Kingshighway Street"
type input "Perryville"
select select "26"
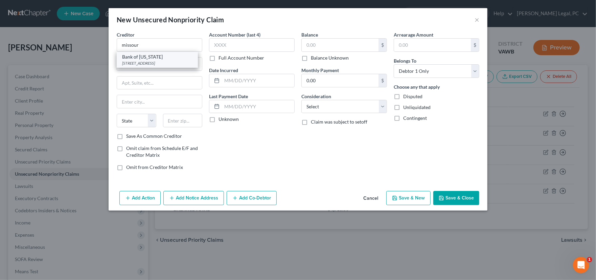
type input "63775-1204"
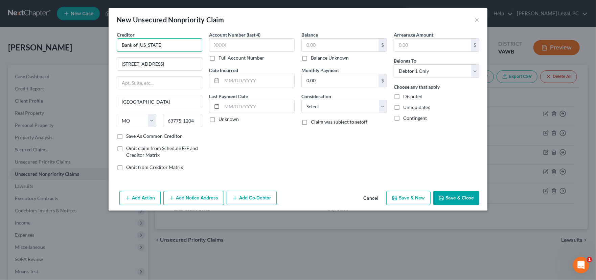
drag, startPoint x: 159, startPoint y: 45, endPoint x: 105, endPoint y: 44, distance: 53.4
click at [105, 44] on div "New Unsecured Nonpriority Claim × Creditor * Bank of Missouri 906 N. Kingshighw…" at bounding box center [298, 140] width 596 height 280
drag, startPoint x: 156, startPoint y: 46, endPoint x: 115, endPoint y: 46, distance: 40.9
click at [115, 46] on div "Creditor * Milstine 906 N. Kingshighway Street Perryville State AL AK AR AZ CA …" at bounding box center [159, 103] width 92 height 145
click at [151, 61] on div "906 N. Kingshighway Street, Perryville, MO 63775-1204" at bounding box center [157, 63] width 70 height 6
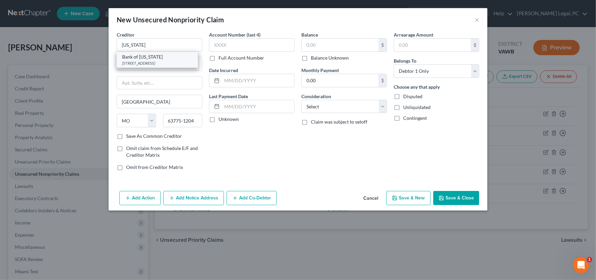
type input "Bank of Missouri"
drag, startPoint x: 180, startPoint y: 65, endPoint x: 116, endPoint y: 65, distance: 63.2
click at [117, 65] on div "906 N. Kingshighway Street" at bounding box center [160, 64] width 86 height 14
type input "PO Box 4499"
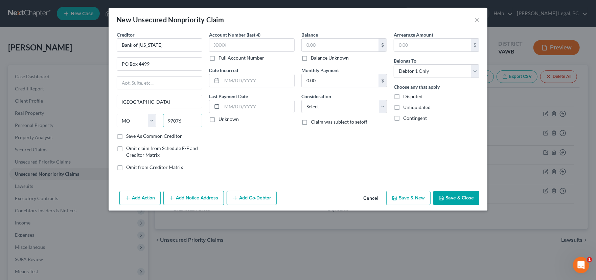
type input "97076"
type input "Beaverton"
select select "38"
click at [156, 137] on label "Save As Common Creditor" at bounding box center [154, 136] width 56 height 7
click at [133, 137] on input "Save As Common Creditor" at bounding box center [131, 135] width 4 height 4
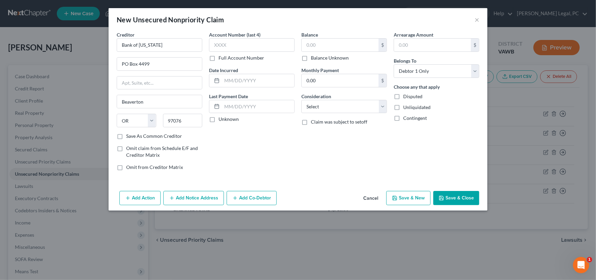
checkbox input "true"
click at [218, 58] on label "Full Account Number" at bounding box center [241, 57] width 46 height 7
click at [221, 58] on input "Full Account Number" at bounding box center [223, 56] width 4 height 4
click at [223, 47] on input "text" at bounding box center [252, 45] width 86 height 14
type input "549806103727"
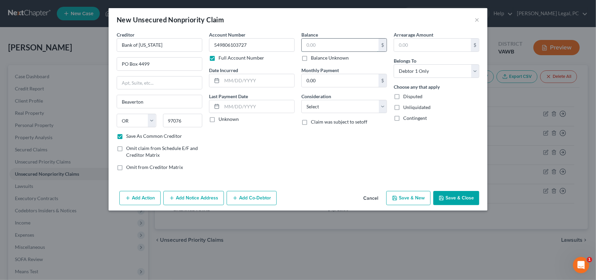
click at [326, 47] on input "text" at bounding box center [340, 45] width 77 height 13
type input "952"
type input "48"
click at [312, 79] on input "text" at bounding box center [340, 80] width 77 height 13
type input "48"
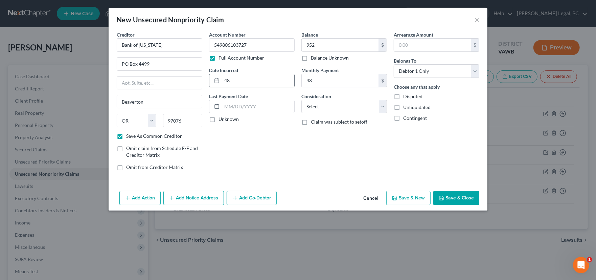
drag, startPoint x: 258, startPoint y: 82, endPoint x: 215, endPoint y: 80, distance: 42.3
click at [206, 83] on div "Account Number 549806103727 Full Account Number Date Incurred 48 Last Payment D…" at bounding box center [252, 103] width 92 height 145
type input "7/7/2025"
click at [356, 109] on select "Select Cable / Satellite Services Collection Agency Credit Card Debt Debt Couns…" at bounding box center [344, 107] width 86 height 14
select select "2"
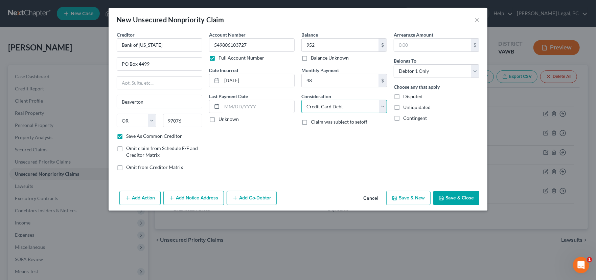
click at [301, 100] on select "Select Cable / Satellite Services Collection Agency Credit Card Debt Debt Couns…" at bounding box center [344, 107] width 86 height 14
click at [410, 74] on select "Select Debtor 1 Only Debtor 2 Only Debtor 1 And Debtor 2 Only At Least One Of T…" at bounding box center [437, 71] width 86 height 14
click at [413, 197] on button "Save & New" at bounding box center [408, 198] width 44 height 14
checkbox input "false"
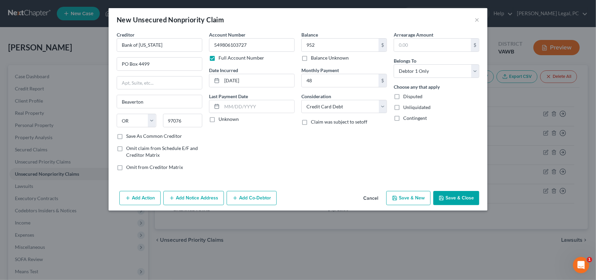
select select "0"
type input "952.00"
type input "48.00"
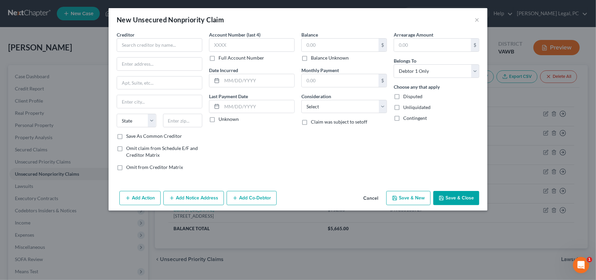
click at [368, 196] on button "Cancel" at bounding box center [371, 198] width 26 height 14
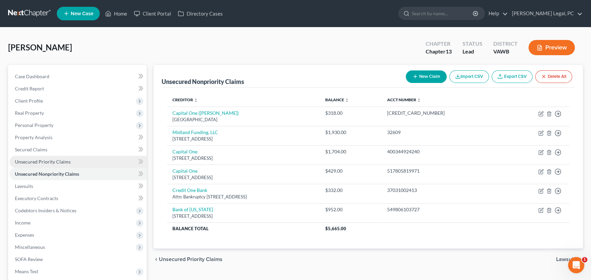
click at [33, 159] on span "Unsecured Priority Claims" at bounding box center [43, 162] width 56 height 6
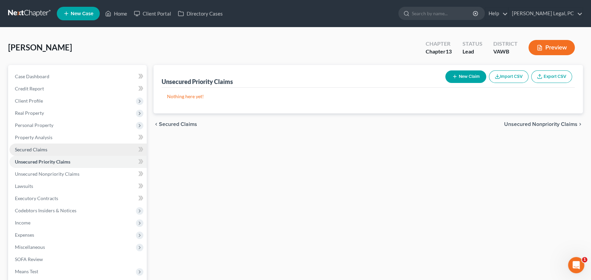
click at [34, 149] on span "Secured Claims" at bounding box center [31, 149] width 32 height 6
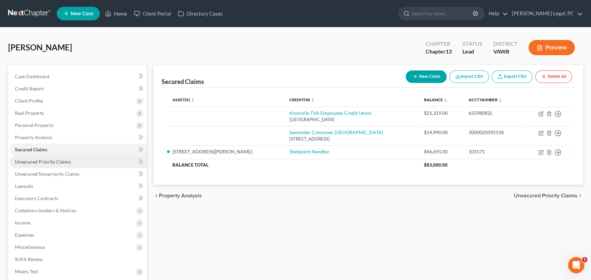
click at [42, 160] on span "Unsecured Priority Claims" at bounding box center [43, 162] width 56 height 6
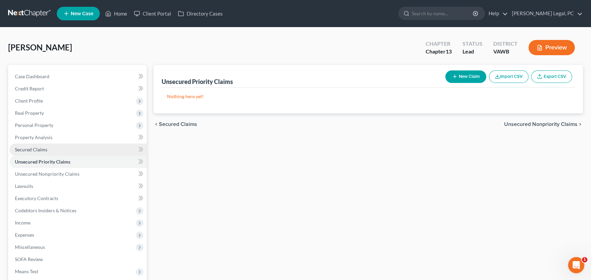
click at [41, 147] on span "Secured Claims" at bounding box center [31, 149] width 32 height 6
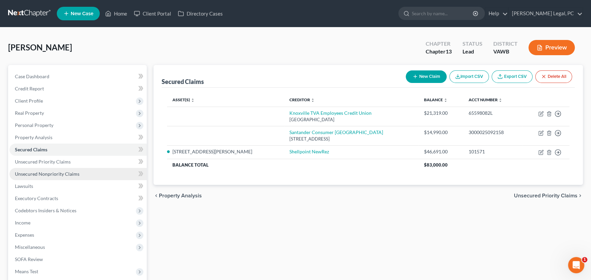
click at [61, 174] on span "Unsecured Nonpriority Claims" at bounding box center [47, 174] width 65 height 6
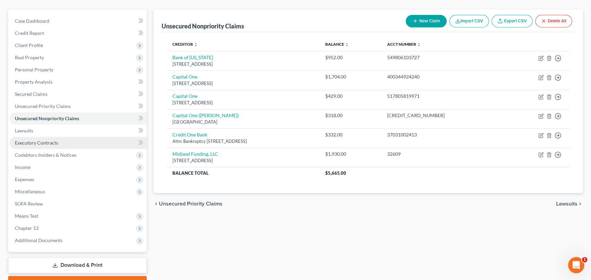
scroll to position [68, 0]
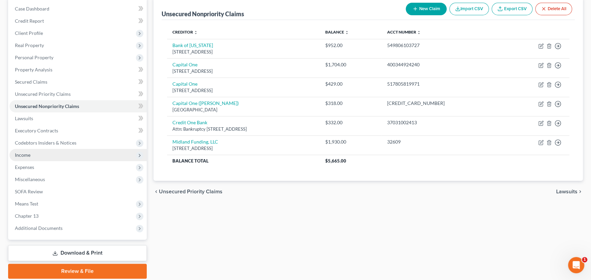
click at [29, 154] on span "Income" at bounding box center [23, 155] width 16 height 6
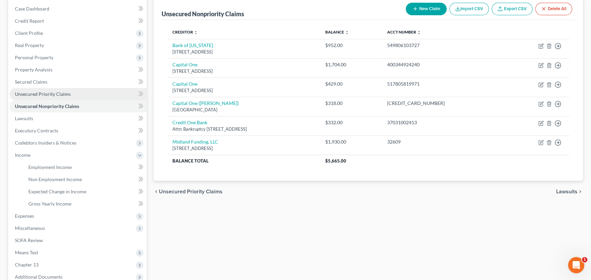
click at [42, 95] on span "Unsecured Priority Claims" at bounding box center [43, 94] width 56 height 6
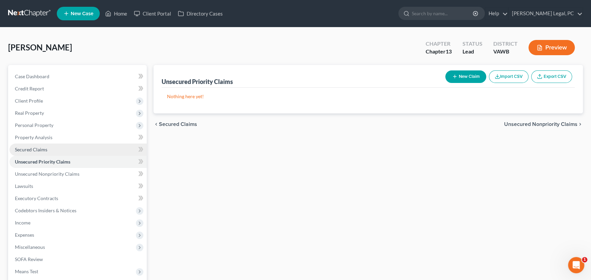
click at [36, 150] on span "Secured Claims" at bounding box center [31, 149] width 32 height 6
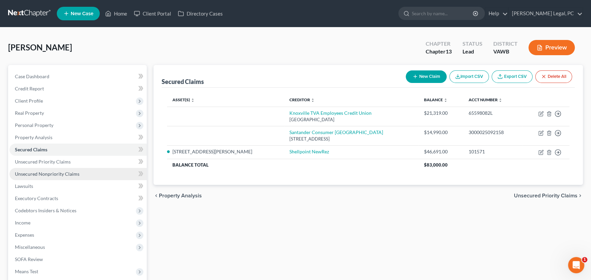
click at [49, 174] on span "Unsecured Nonpriority Claims" at bounding box center [47, 174] width 65 height 6
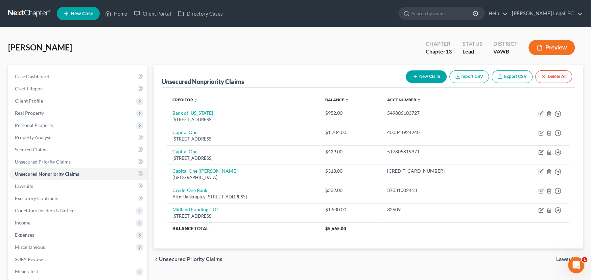
click at [25, 11] on link at bounding box center [29, 13] width 43 height 12
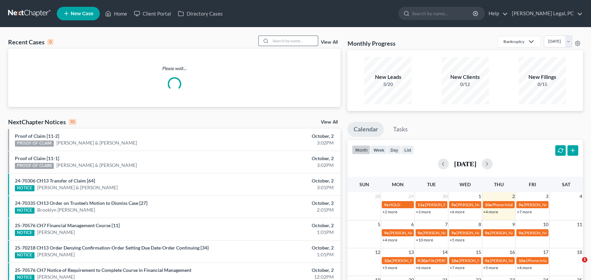
click at [287, 40] on input "search" at bounding box center [293, 41] width 47 height 10
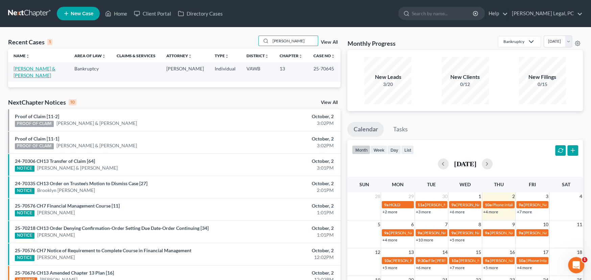
type input "[PERSON_NAME]"
click at [39, 68] on link "[PERSON_NAME] & [PERSON_NAME]" at bounding box center [35, 72] width 42 height 13
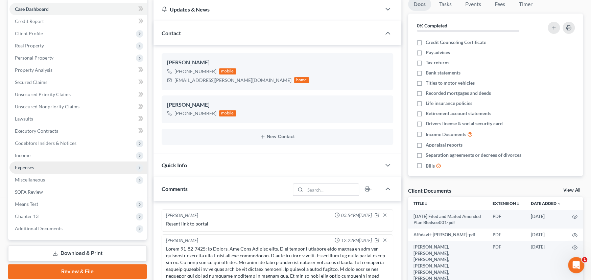
scroll to position [1899, 0]
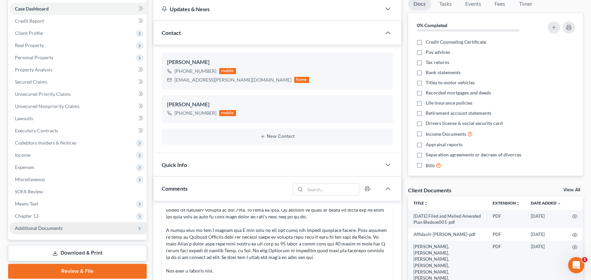
click at [44, 227] on span "Additional Documents" at bounding box center [39, 228] width 48 height 6
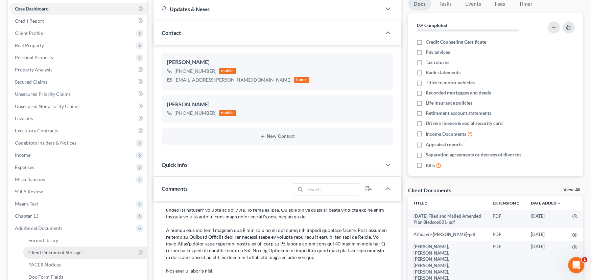
click at [75, 250] on span "Client Document Storage" at bounding box center [54, 252] width 53 height 6
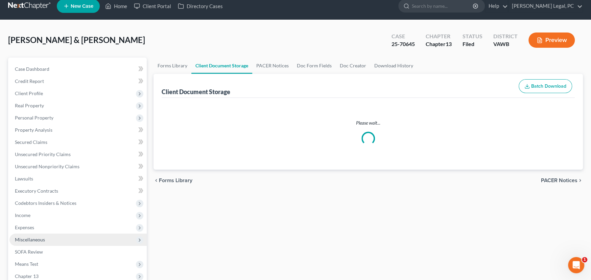
scroll to position [2, 0]
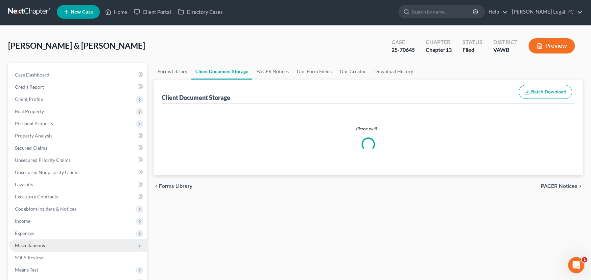
select select "0"
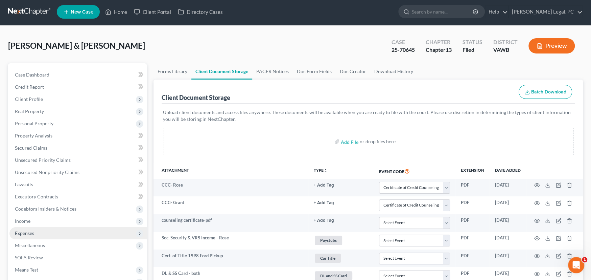
scroll to position [0, 0]
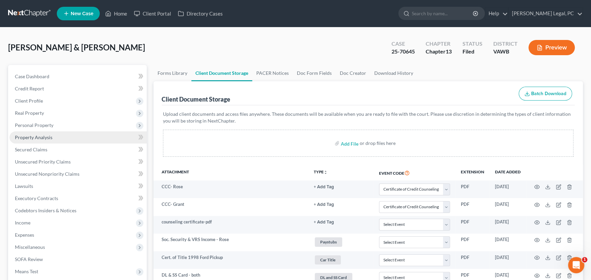
select select "0"
click at [29, 13] on link at bounding box center [29, 13] width 43 height 12
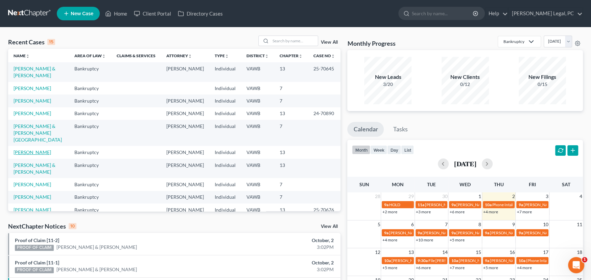
click at [24, 149] on link "[PERSON_NAME]" at bounding box center [33, 152] width 38 height 6
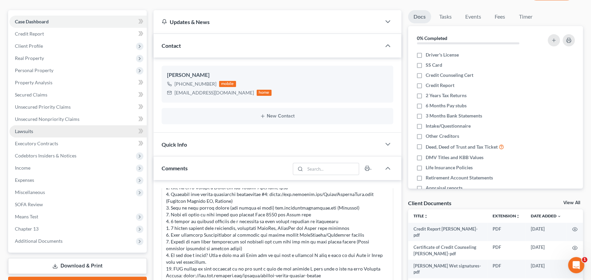
scroll to position [68, 0]
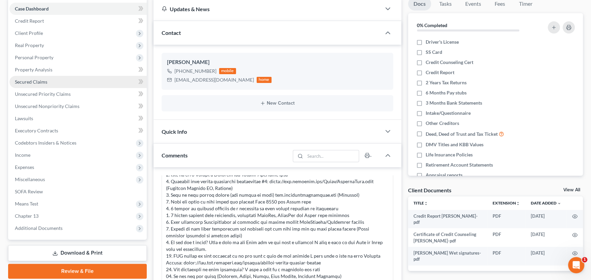
click at [39, 81] on span "Secured Claims" at bounding box center [31, 82] width 32 height 6
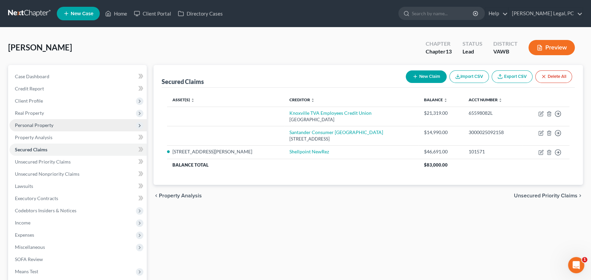
click at [37, 122] on span "Personal Property" at bounding box center [34, 125] width 39 height 6
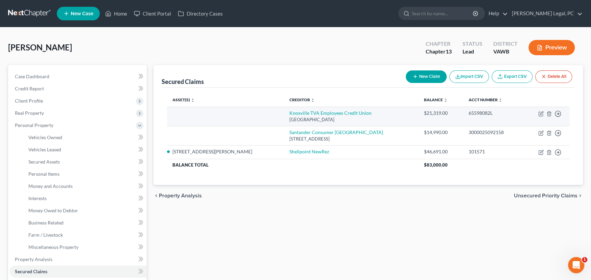
click at [431, 116] on td "$21,319.00" at bounding box center [441, 116] width 45 height 19
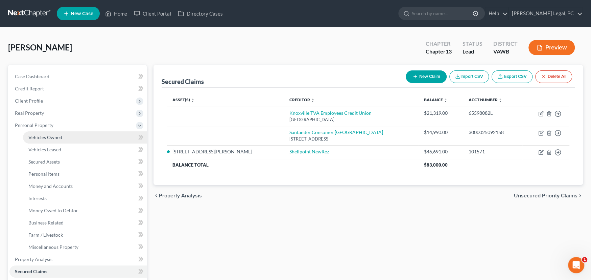
click at [42, 138] on span "Vehicles Owned" at bounding box center [45, 137] width 34 height 6
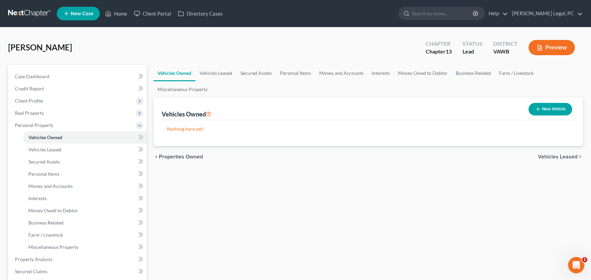
click at [541, 108] on button "New Vehicle" at bounding box center [550, 109] width 44 height 13
select select "0"
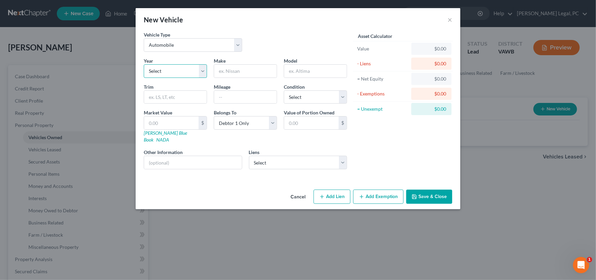
click at [173, 72] on select "Select 2026 2025 2024 2023 2022 2021 2020 2019 2018 2017 2016 2015 2014 2013 20…" at bounding box center [175, 71] width 63 height 14
select select "7"
click at [144, 64] on select "Select 2026 2025 2024 2023 2022 2021 2020 2019 2018 2017 2016 2015 2014 2013 20…" at bounding box center [175, 71] width 63 height 14
click at [234, 67] on input "text" at bounding box center [245, 71] width 63 height 13
type input "Nissan"
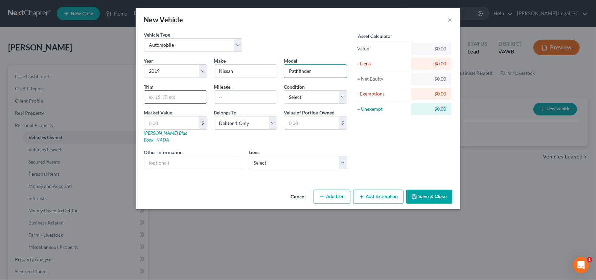
type input "Pathfinder"
drag, startPoint x: 165, startPoint y: 98, endPoint x: 168, endPoint y: 97, distance: 3.9
click at [165, 98] on input "text" at bounding box center [175, 97] width 63 height 13
click at [233, 97] on input "text" at bounding box center [245, 97] width 63 height 13
click at [232, 98] on input "text" at bounding box center [245, 97] width 63 height 13
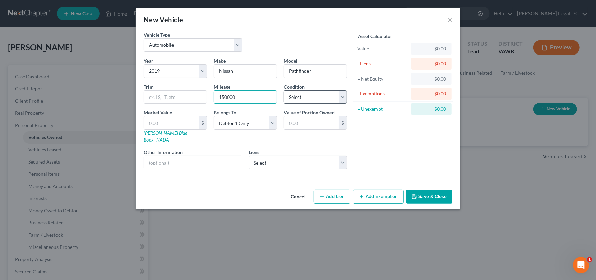
type input "150000"
click at [303, 94] on select "Select Excellent Very Good Good Fair Poor" at bounding box center [315, 97] width 63 height 14
select select "1"
click at [284, 90] on select "Select Excellent Very Good Good Fair Poor" at bounding box center [315, 97] width 63 height 14
click at [257, 122] on select "Select Debtor 1 Only Debtor 2 Only Debtor 1 And Debtor 2 Only At Least One Of T…" at bounding box center [245, 123] width 63 height 14
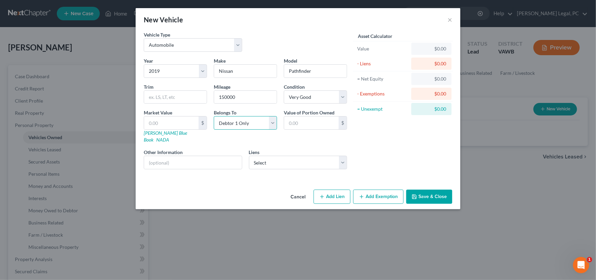
click at [214, 116] on select "Select Debtor 1 Only Debtor 2 Only Debtor 1 And Debtor 2 Only At Least One Of T…" at bounding box center [245, 123] width 63 height 14
click at [313, 158] on select "Select Knoxville TVA Employees Credit Union - $21,319.00 Santander Consumer USA…" at bounding box center [298, 163] width 98 height 14
select select "0"
click at [249, 156] on select "Select Knoxville TVA Employees Credit Union - $21,319.00 Santander Consumer USA…" at bounding box center [298, 163] width 98 height 14
select select
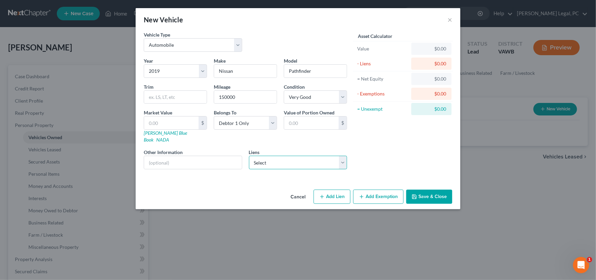
select select "44"
select select "0"
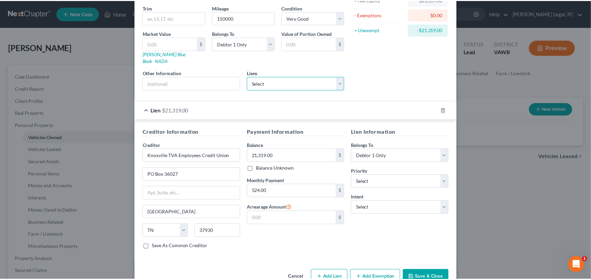
scroll to position [90, 0]
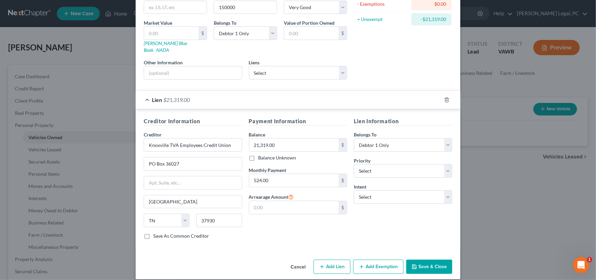
click at [421, 259] on button "Save & Close" at bounding box center [429, 266] width 46 height 14
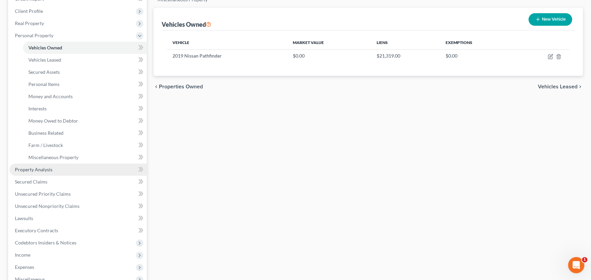
scroll to position [101, 0]
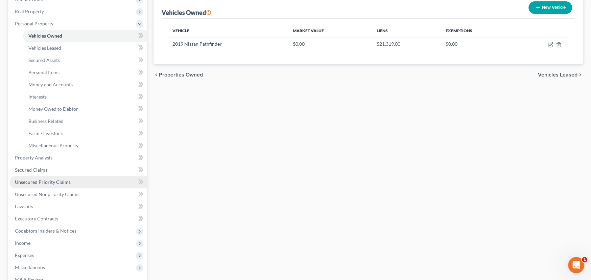
click at [64, 183] on span "Unsecured Priority Claims" at bounding box center [43, 182] width 56 height 6
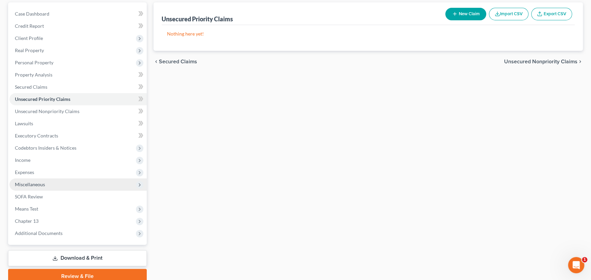
scroll to position [68, 0]
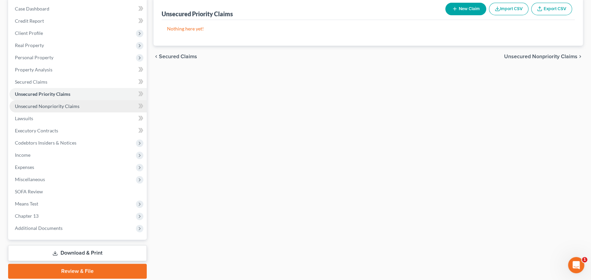
click at [57, 106] on span "Unsecured Nonpriority Claims" at bounding box center [47, 106] width 65 height 6
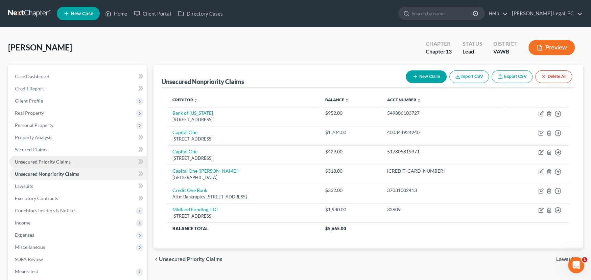
click at [54, 159] on span "Unsecured Priority Claims" at bounding box center [43, 162] width 56 height 6
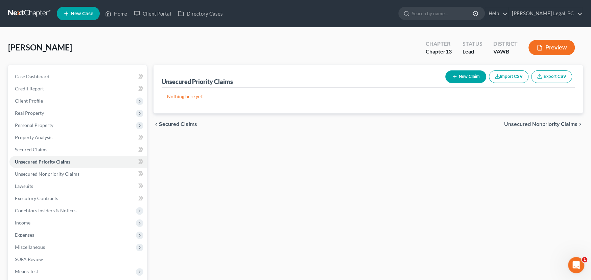
click at [460, 78] on button "New Claim" at bounding box center [465, 76] width 41 height 13
select select "0"
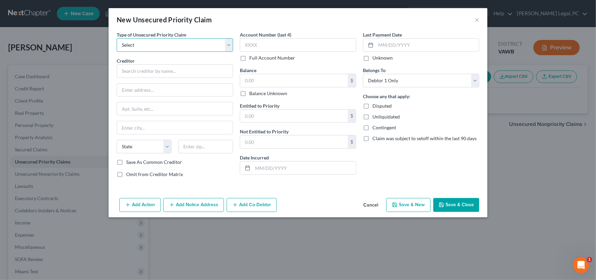
click at [135, 43] on select "Select Taxes & Other Government Units Domestic Support Obligations Extensions o…" at bounding box center [175, 45] width 116 height 14
select select "0"
click at [117, 38] on select "Select Taxes & Other Government Units Domestic Support Obligations Extensions o…" at bounding box center [175, 45] width 116 height 14
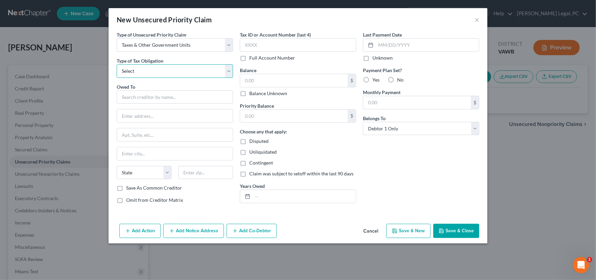
click at [136, 72] on select "Select Federal City State Franchise Tax Board Other" at bounding box center [175, 71] width 116 height 14
select select "1"
click at [117, 64] on select "Select Federal City State Franchise Tax Board Other" at bounding box center [175, 71] width 116 height 14
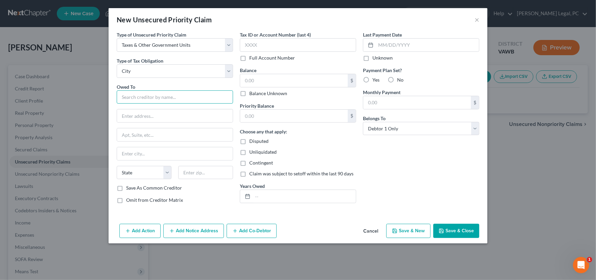
click at [136, 96] on input "text" at bounding box center [175, 97] width 116 height 14
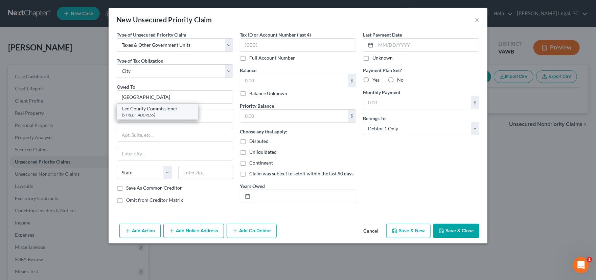
click at [158, 116] on div "PO Box 96, Jonesville, VA 24263" at bounding box center [157, 115] width 70 height 6
type input "Lee County Commissioner"
type input "PO Box 96"
type input "Jonesville"
select select "48"
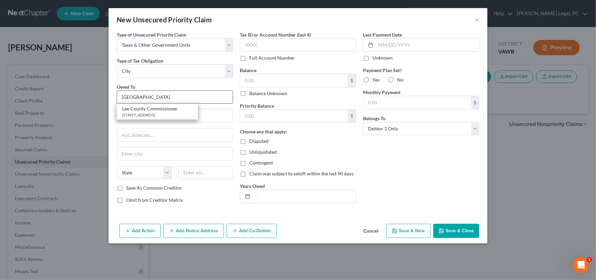
type input "24263"
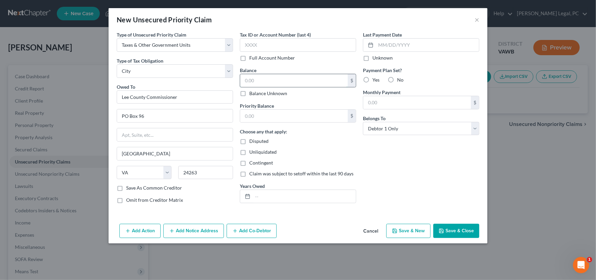
click at [263, 80] on input "text" at bounding box center [294, 80] width 108 height 13
type input "1"
click at [453, 233] on button "Save & Close" at bounding box center [456, 230] width 46 height 14
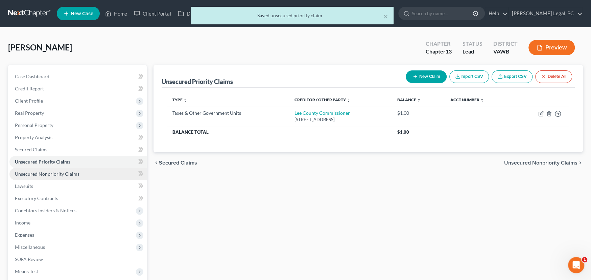
click at [64, 173] on span "Unsecured Nonpriority Claims" at bounding box center [47, 174] width 65 height 6
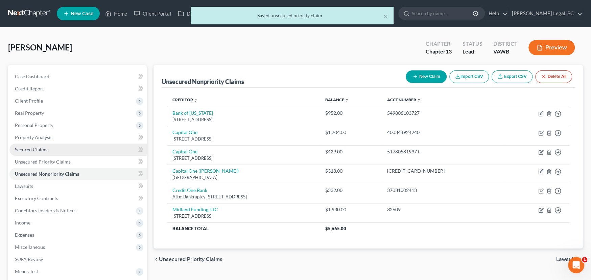
click at [40, 148] on span "Secured Claims" at bounding box center [31, 149] width 32 height 6
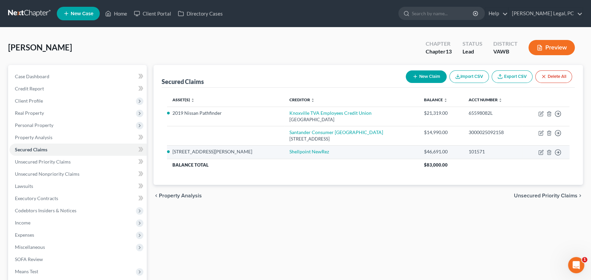
click at [353, 154] on td "Shellpoint NewRez" at bounding box center [351, 152] width 135 height 14
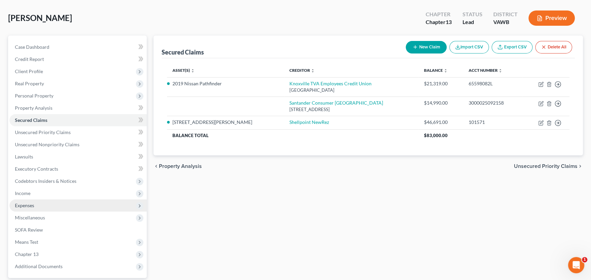
scroll to position [68, 0]
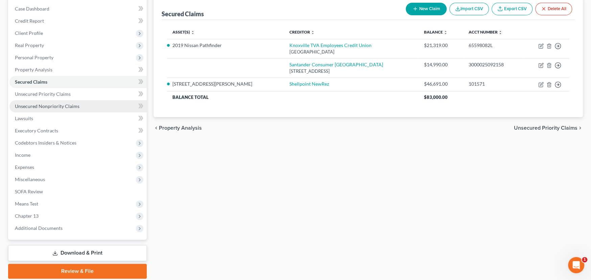
click at [62, 105] on span "Unsecured Nonpriority Claims" at bounding box center [47, 106] width 65 height 6
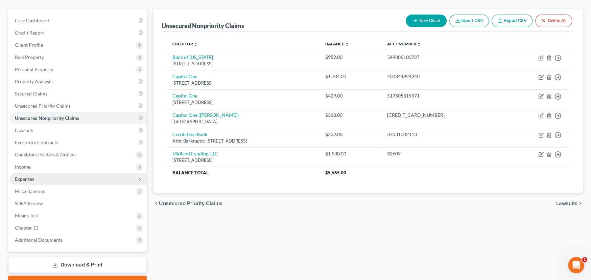
scroll to position [68, 0]
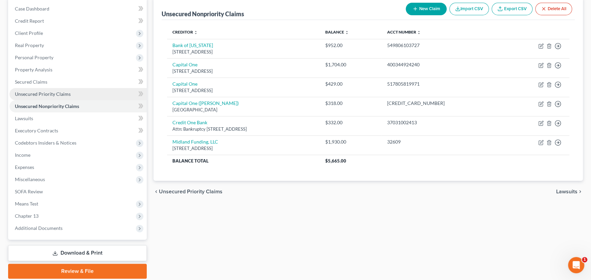
click at [53, 91] on span "Unsecured Priority Claims" at bounding box center [43, 94] width 56 height 6
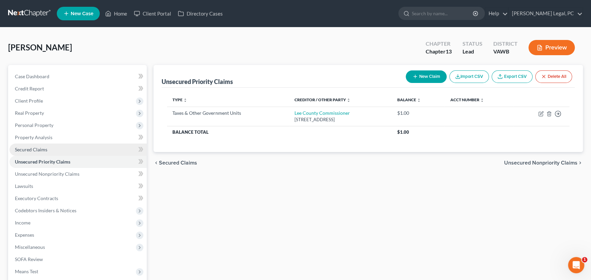
click at [38, 151] on link "Secured Claims" at bounding box center [77, 149] width 137 height 12
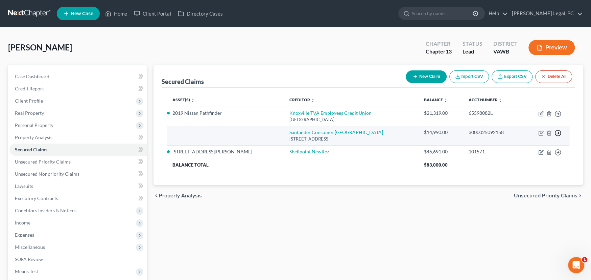
click at [559, 133] on polyline "button" at bounding box center [558, 133] width 1 height 2
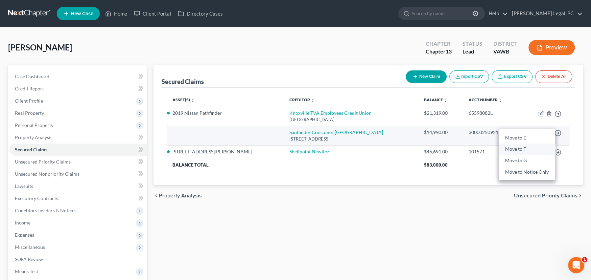
click at [522, 150] on link "Move to F" at bounding box center [527, 148] width 56 height 11
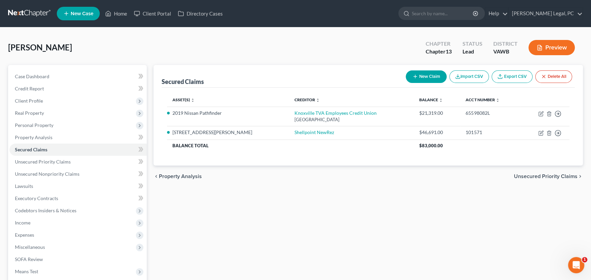
click at [239, 210] on div "Secured Claims New Claim Import CSV Export CSV Delete All Asset(s) expand_more …" at bounding box center [368, 205] width 436 height 281
click at [47, 173] on span "Unsecured Nonpriority Claims" at bounding box center [47, 174] width 65 height 6
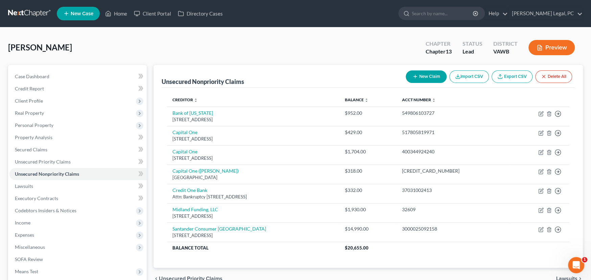
click at [427, 76] on button "New Claim" at bounding box center [426, 76] width 41 height 13
select select "0"
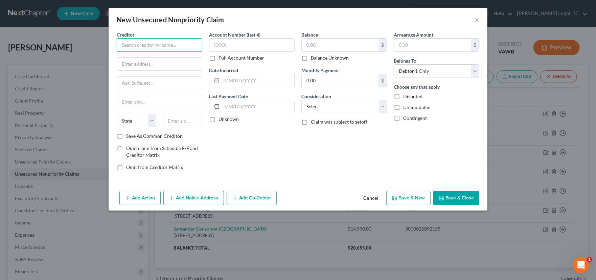
click at [131, 42] on input "text" at bounding box center [160, 45] width 86 height 14
type input "Advanced Financial Payday loan"
click at [443, 197] on icon "button" at bounding box center [441, 197] width 5 height 5
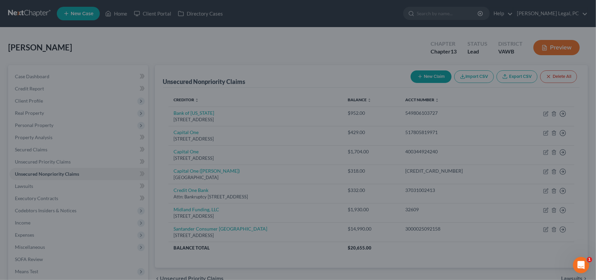
type input "0.00"
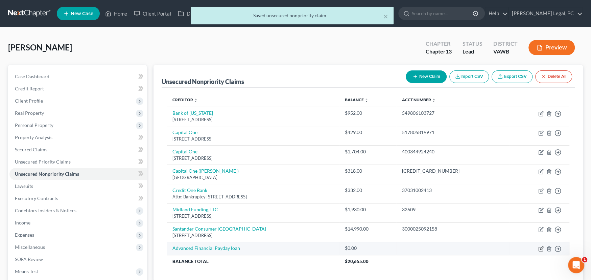
click at [542, 248] on icon "button" at bounding box center [541, 248] width 4 height 4
select select "0"
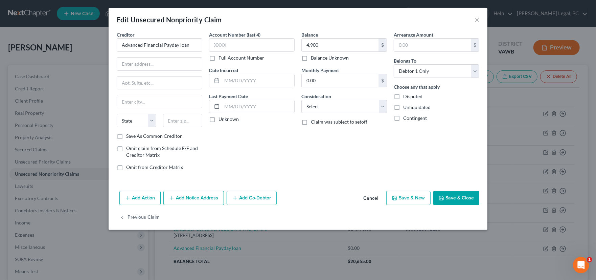
click at [476, 197] on button "Save & Close" at bounding box center [456, 198] width 46 height 14
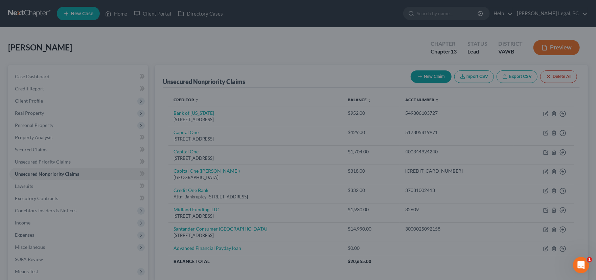
type input "4,900.00"
type input "0"
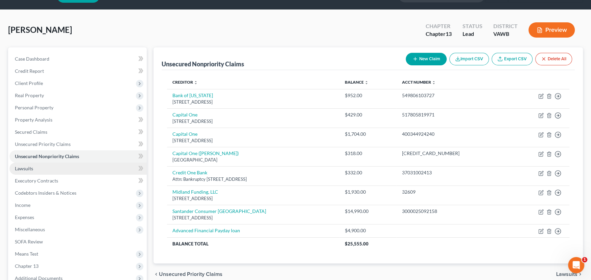
scroll to position [34, 0]
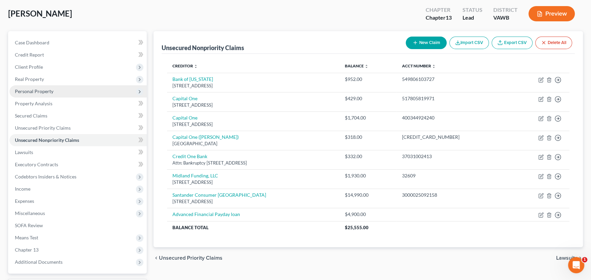
click at [40, 91] on span "Personal Property" at bounding box center [34, 91] width 39 height 6
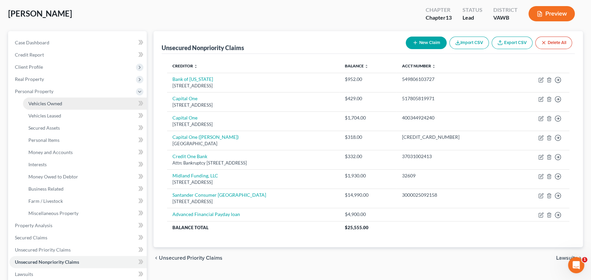
click at [47, 104] on span "Vehicles Owned" at bounding box center [45, 103] width 34 height 6
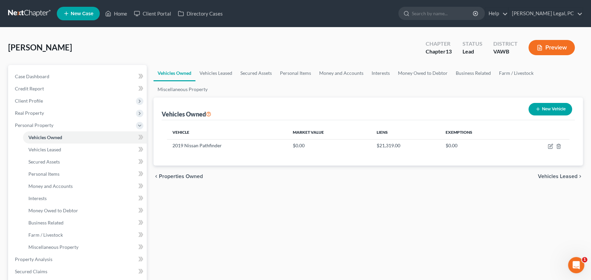
click at [549, 109] on button "New Vehicle" at bounding box center [550, 109] width 44 height 13
select select "0"
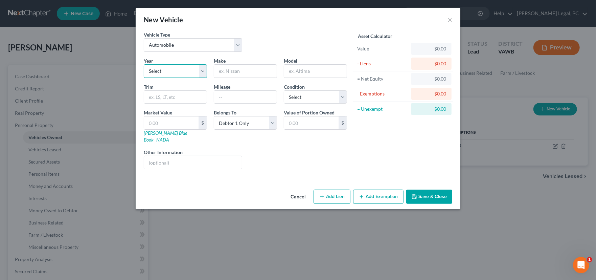
click at [171, 72] on select "Select 2026 2025 2024 2023 2022 2021 2020 2019 2018 2017 2016 2015 2014 2013 20…" at bounding box center [175, 71] width 63 height 14
select select "14"
click at [144, 64] on select "Select 2026 2025 2024 2023 2022 2021 2020 2019 2018 2017 2016 2015 2014 2013 20…" at bounding box center [175, 71] width 63 height 14
click at [230, 74] on input "text" at bounding box center [245, 71] width 63 height 13
type input "Mazda"
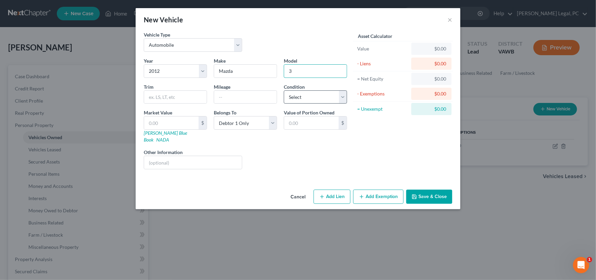
type input "3"
click at [307, 98] on select "Select Excellent Very Good Good Fair Poor" at bounding box center [315, 97] width 63 height 14
click at [421, 192] on button "Save & Close" at bounding box center [429, 196] width 46 height 14
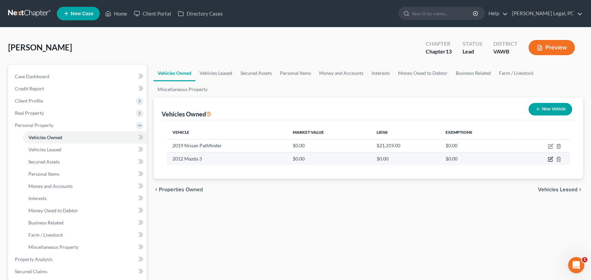
click at [548, 158] on icon "button" at bounding box center [550, 158] width 5 height 5
select select "0"
select select "14"
select select "0"
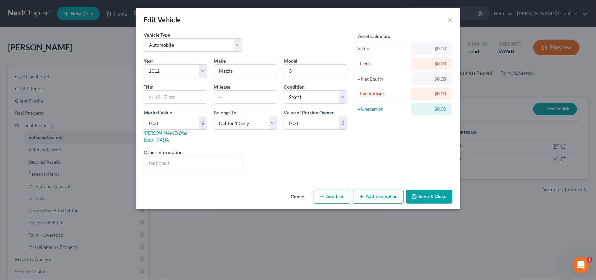
click at [335, 191] on button "Add Lien" at bounding box center [331, 196] width 37 height 14
select select "0"
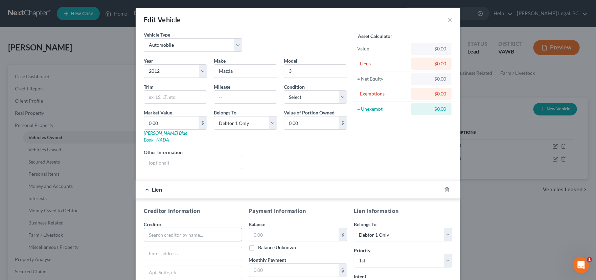
click at [183, 228] on input "text" at bounding box center [193, 235] width 98 height 14
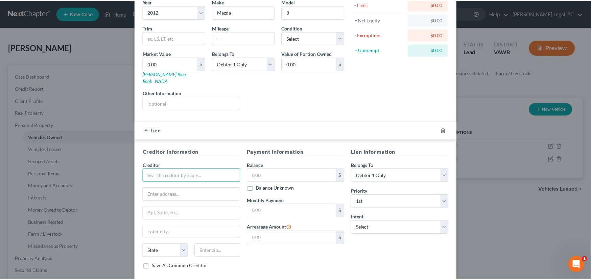
scroll to position [68, 0]
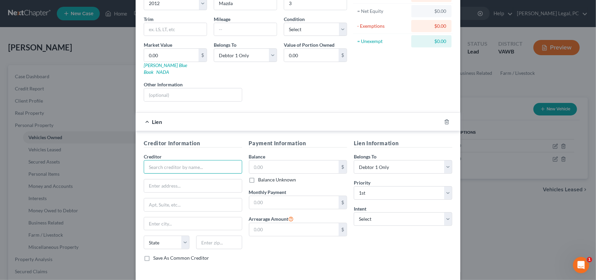
click at [173, 160] on input "text" at bounding box center [193, 167] width 98 height 14
type input "?"
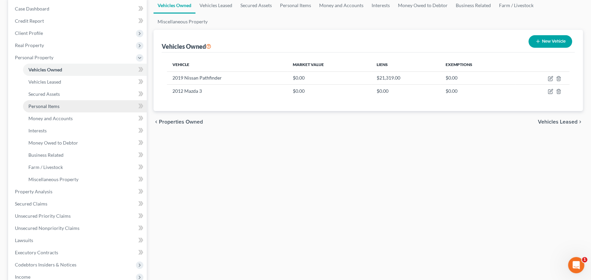
click at [52, 107] on span "Personal Items" at bounding box center [43, 106] width 31 height 6
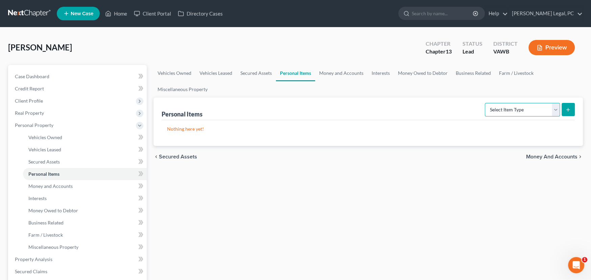
click at [520, 109] on select "Select Item Type Clothing Collectibles Of Value Electronics Firearms Household …" at bounding box center [522, 110] width 75 height 14
select select "clothing"
click at [486, 103] on select "Select Item Type Clothing Collectibles Of Value Electronics Firearms Household …" at bounding box center [522, 110] width 75 height 14
click at [572, 109] on button "submit" at bounding box center [568, 109] width 13 height 13
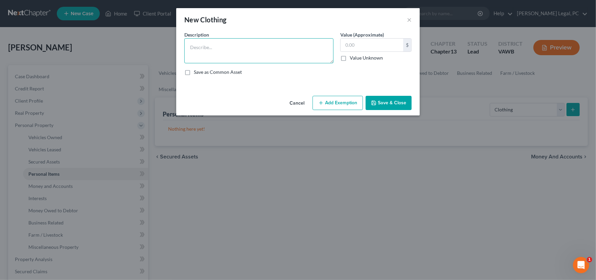
click at [233, 43] on textarea at bounding box center [258, 50] width 149 height 25
type textarea "Womans Clothing"
type input "1,200"
click at [391, 99] on button "Save & Close" at bounding box center [389, 103] width 46 height 14
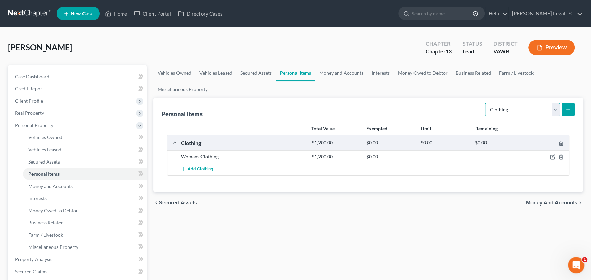
click at [504, 108] on select "Select Item Type Clothing Collectibles Of Value Electronics Firearms Household …" at bounding box center [522, 110] width 75 height 14
select select "household_goods"
click at [486, 103] on select "Select Item Type Clothing Collectibles Of Value Electronics Firearms Household …" at bounding box center [522, 110] width 75 height 14
click at [567, 109] on icon "submit" at bounding box center [567, 109] width 5 height 5
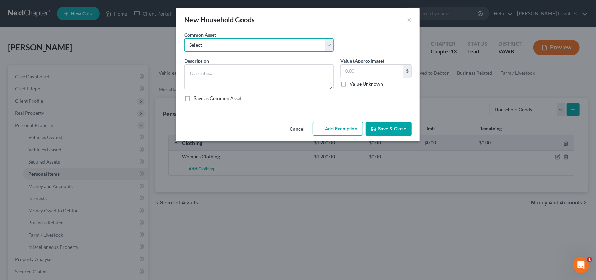
click at [212, 44] on select "Select night table 2 end tables microwave oven refrigerator sofa night table cu…" at bounding box center [258, 45] width 149 height 14
click at [210, 43] on select "Select night table 2 end tables microwave oven refrigerator sofa night table cu…" at bounding box center [258, 45] width 149 height 14
click at [210, 72] on textarea at bounding box center [258, 76] width 149 height 25
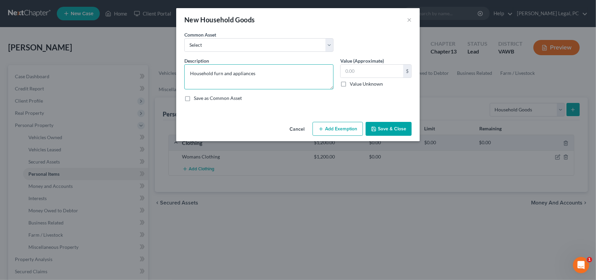
type textarea "Household furn and appliances"
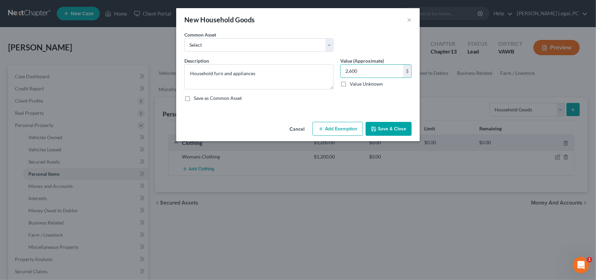
type input "2,600"
click at [379, 122] on button "Save & Close" at bounding box center [389, 129] width 46 height 14
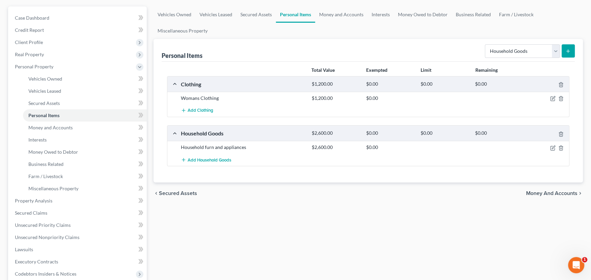
scroll to position [68, 0]
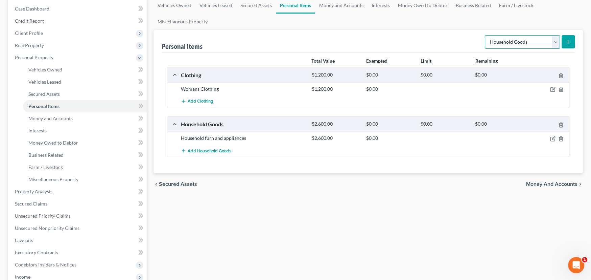
click at [527, 44] on select "Select Item Type Clothing Collectibles Of Value Electronics Firearms Household …" at bounding box center [522, 42] width 75 height 14
select select "electronics"
click at [486, 35] on select "Select Item Type Clothing Collectibles Of Value Electronics Firearms Household …" at bounding box center [522, 42] width 75 height 14
click at [567, 39] on icon "submit" at bounding box center [567, 41] width 5 height 5
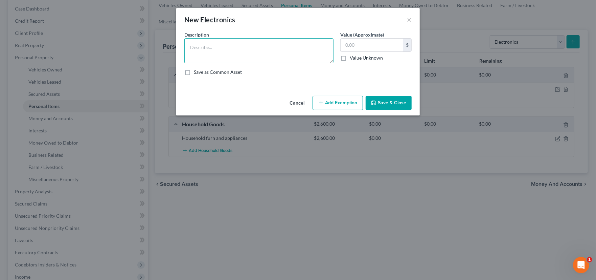
click at [259, 41] on textarea at bounding box center [258, 50] width 149 height 25
type textarea "Laptop"
type input "200"
click at [397, 105] on button "Save & Close" at bounding box center [389, 103] width 46 height 14
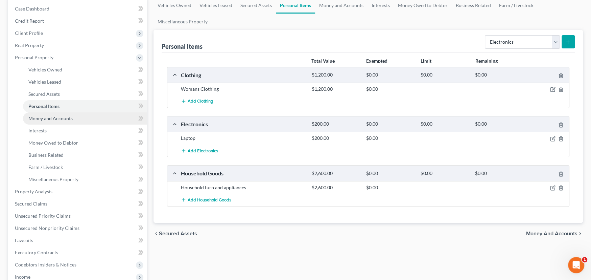
click at [51, 118] on span "Money and Accounts" at bounding box center [50, 118] width 44 height 6
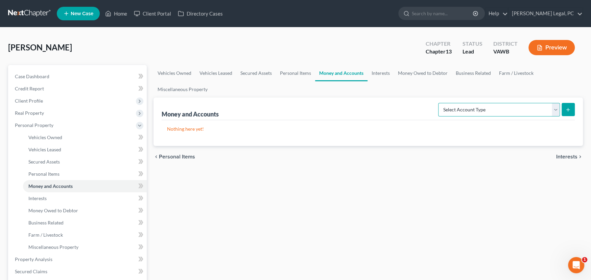
click at [462, 113] on select "Select Account Type Brokerage Cash on Hand Certificates of Deposit Checking Acc…" at bounding box center [499, 110] width 122 height 14
select select "cash_on_hand"
click at [440, 103] on select "Select Account Type Brokerage Cash on Hand Certificates of Deposit Checking Acc…" at bounding box center [499, 110] width 122 height 14
click at [563, 110] on button "submit" at bounding box center [568, 109] width 13 height 13
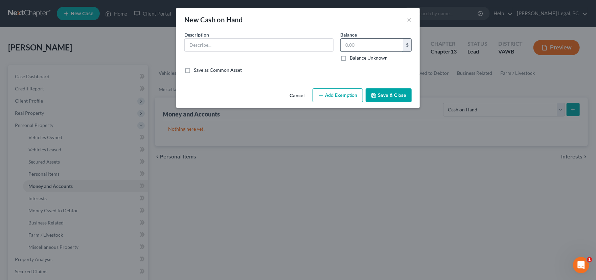
click at [358, 46] on input "text" at bounding box center [371, 45] width 63 height 13
type input "1"
click at [398, 94] on button "Save & Close" at bounding box center [389, 95] width 46 height 14
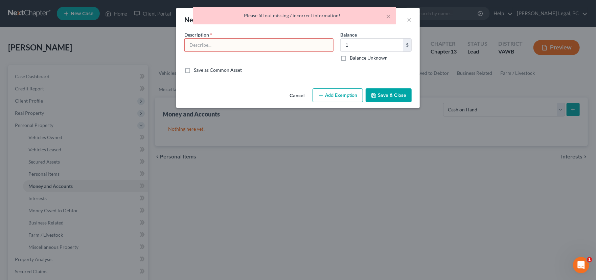
click at [242, 46] on input "text" at bounding box center [259, 45] width 148 height 13
click at [207, 49] on input "text" at bounding box center [259, 45] width 148 height 13
click at [227, 46] on input "text" at bounding box center [259, 45] width 148 height 13
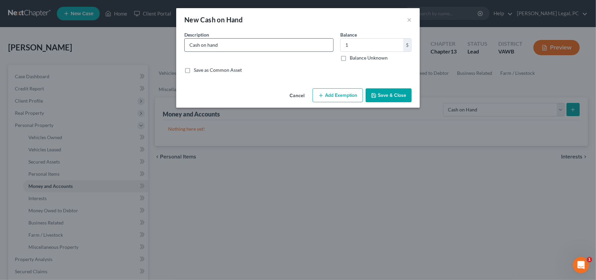
type input "Cash on hand"
type input "100"
click at [376, 95] on icon "button" at bounding box center [373, 95] width 5 height 5
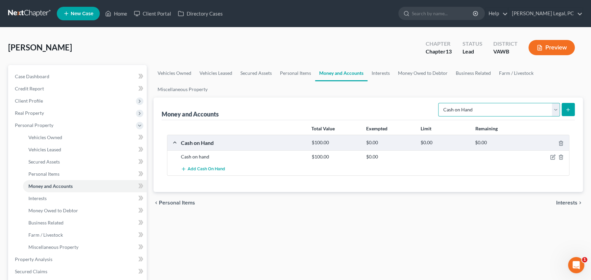
click at [557, 111] on select "Select Account Type Brokerage Cash on Hand Certificates of Deposit Checking Acc…" at bounding box center [499, 110] width 122 height 14
select select "checking"
click at [440, 103] on select "Select Account Type Brokerage Cash on Hand Certificates of Deposit Checking Acc…" at bounding box center [499, 110] width 122 height 14
click at [567, 107] on icon "submit" at bounding box center [567, 109] width 5 height 5
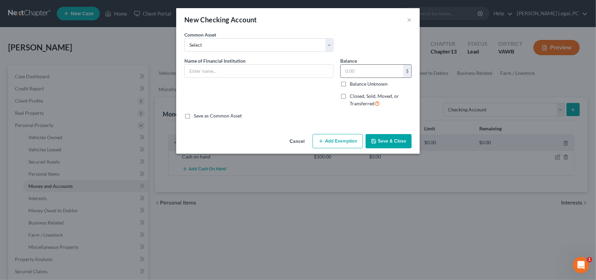
click at [364, 73] on input "text" at bounding box center [371, 71] width 63 height 13
drag, startPoint x: 364, startPoint y: 72, endPoint x: 329, endPoint y: 72, distance: 35.5
click at [329, 72] on div "Name of Financial Institution * Balance 14.00 $ Balance Unknown Balance Undeter…" at bounding box center [298, 84] width 234 height 55
type input "14"
click at [268, 76] on input "text" at bounding box center [259, 71] width 148 height 13
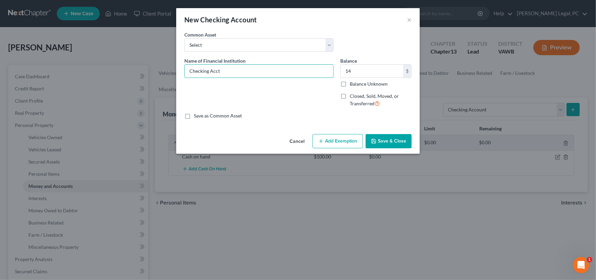
type input "Checking Acct"
click at [395, 140] on button "Save & Close" at bounding box center [389, 141] width 46 height 14
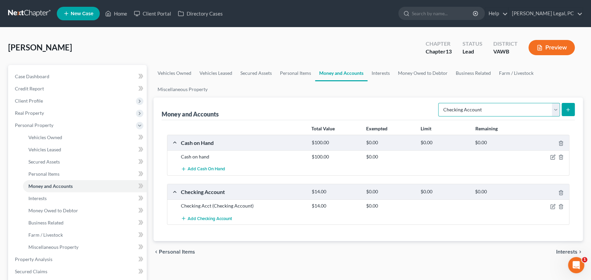
click at [552, 109] on select "Select Account Type Brokerage Cash on Hand Certificates of Deposit Checking Acc…" at bounding box center [499, 110] width 122 height 14
select select "savings"
click at [440, 103] on select "Select Account Type Brokerage Cash on Hand Certificates of Deposit Checking Acc…" at bounding box center [499, 110] width 122 height 14
click at [569, 107] on icon "submit" at bounding box center [567, 109] width 5 height 5
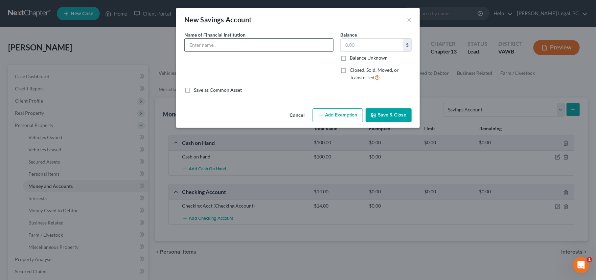
click at [237, 45] on input "text" at bounding box center [259, 45] width 148 height 13
type input "Savings Acct"
type input "1"
click at [387, 117] on button "Save & Close" at bounding box center [389, 115] width 46 height 14
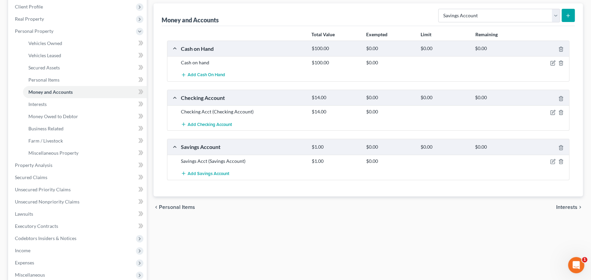
scroll to position [101, 0]
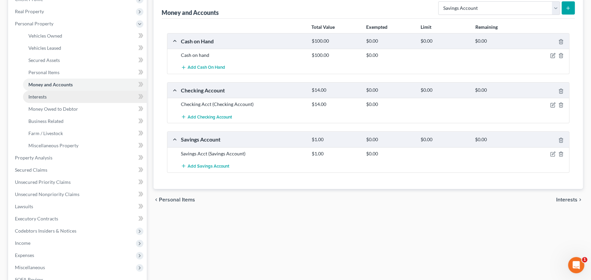
click at [45, 95] on span "Interests" at bounding box center [37, 97] width 18 height 6
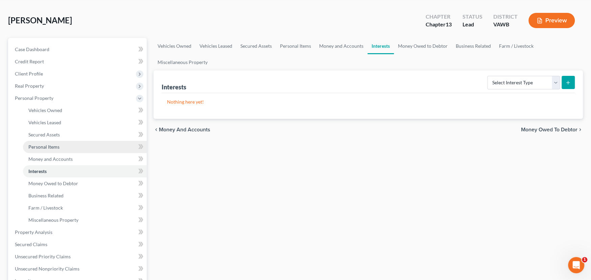
scroll to position [68, 0]
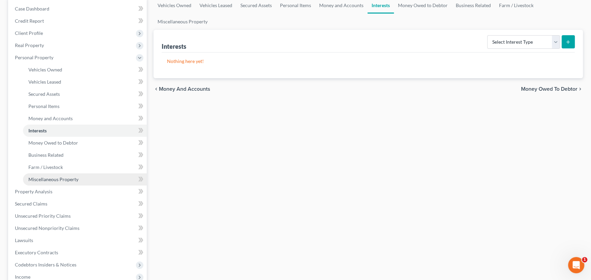
click at [52, 181] on span "Miscellaneous Property" at bounding box center [53, 179] width 50 height 6
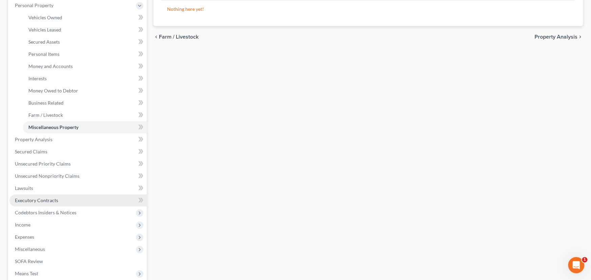
scroll to position [135, 0]
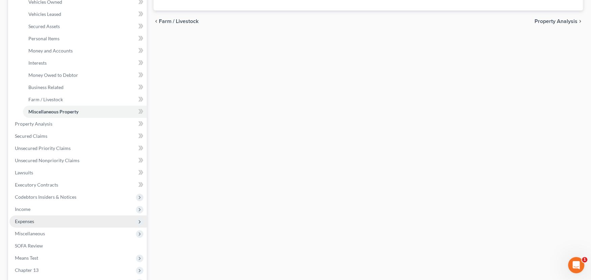
click at [36, 219] on span "Expenses" at bounding box center [77, 221] width 137 height 12
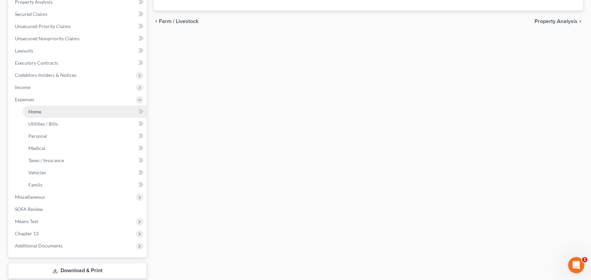
click at [38, 111] on span "Home" at bounding box center [34, 112] width 13 height 6
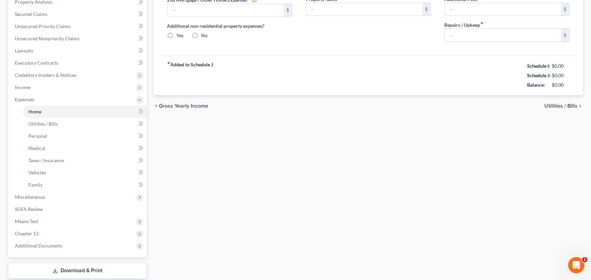
type input "0.00"
radio input "true"
type input "0.00"
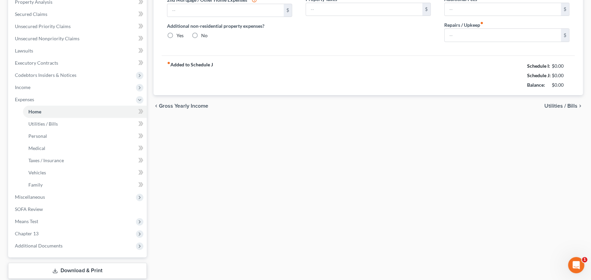
type input "0.00"
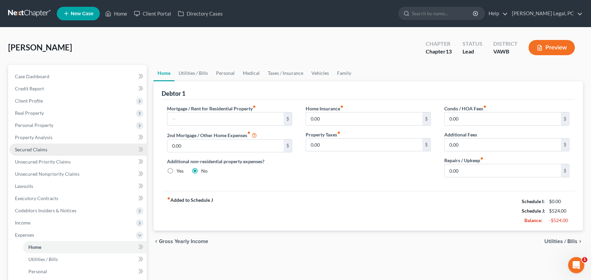
click at [46, 150] on span "Secured Claims" at bounding box center [31, 149] width 32 height 6
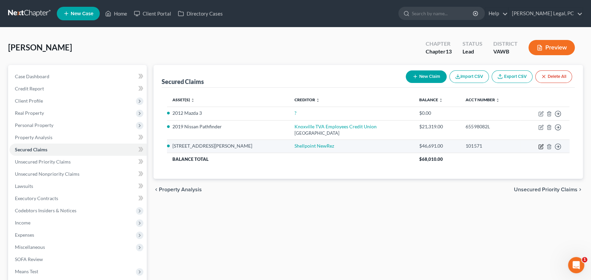
click at [540, 144] on icon "button" at bounding box center [540, 146] width 5 height 5
select select "2"
select select "3"
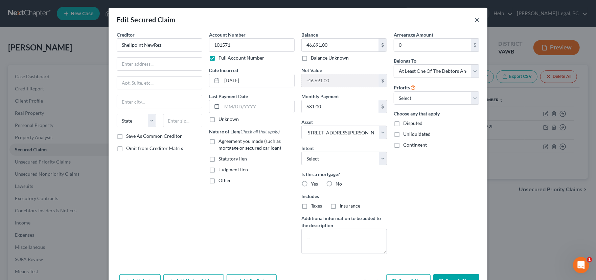
click at [474, 20] on button "×" at bounding box center [476, 20] width 5 height 8
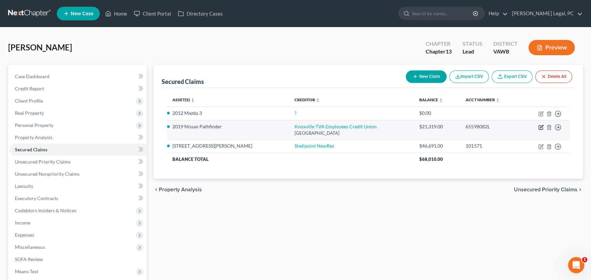
click at [539, 126] on icon "button" at bounding box center [540, 126] width 5 height 5
select select "44"
select select "4"
select select "0"
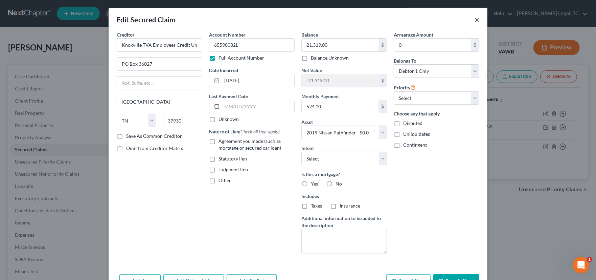
click at [474, 21] on button "×" at bounding box center [476, 20] width 5 height 8
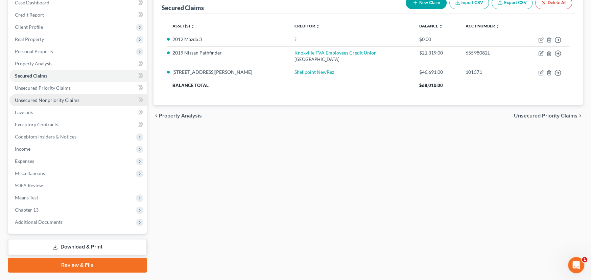
scroll to position [91, 0]
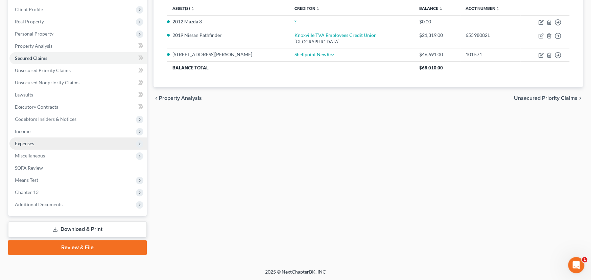
click at [26, 145] on span "Expenses" at bounding box center [77, 143] width 137 height 12
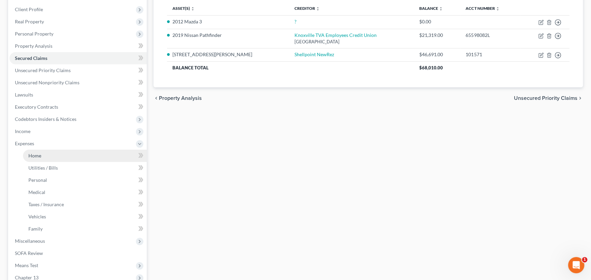
click at [39, 155] on span "Home" at bounding box center [34, 155] width 13 height 6
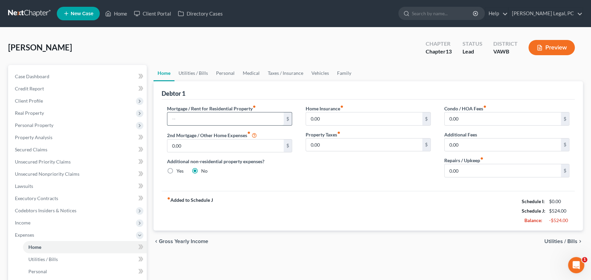
click at [223, 118] on input "text" at bounding box center [225, 118] width 116 height 13
type input "681"
click at [188, 73] on link "Utilities / Bills" at bounding box center [193, 73] width 38 height 16
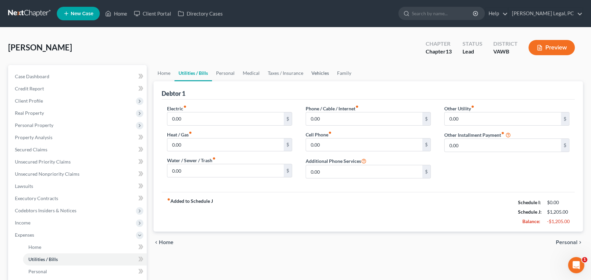
click at [313, 72] on link "Vehicles" at bounding box center [320, 73] width 26 height 16
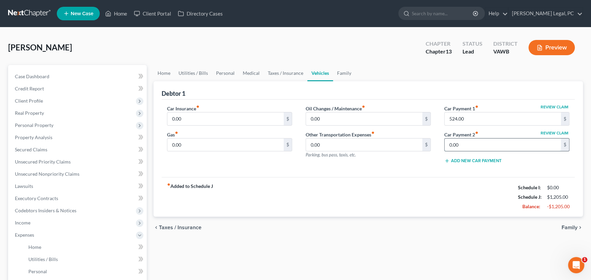
click at [464, 144] on input "0.00" at bounding box center [503, 144] width 116 height 13
drag, startPoint x: 470, startPoint y: 146, endPoint x: 408, endPoint y: 141, distance: 62.5
click at [421, 148] on div "Car Insurance fiber_manual_record 0.00 $ Gas fiber_manual_record 0.00 $ Oil Cha…" at bounding box center [368, 137] width 416 height 64
type input "200"
drag, startPoint x: 480, startPoint y: 146, endPoint x: 413, endPoint y: 147, distance: 67.3
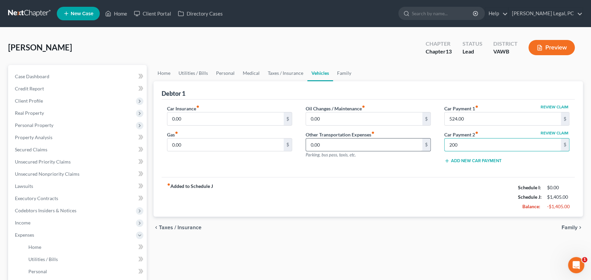
click at [413, 147] on div "Car Insurance fiber_manual_record 0.00 $ Gas fiber_manual_record 0.00 $ Oil Cha…" at bounding box center [368, 137] width 416 height 64
click at [211, 118] on input "0.00" at bounding box center [225, 118] width 116 height 13
type input "120"
type input "250"
type input "40"
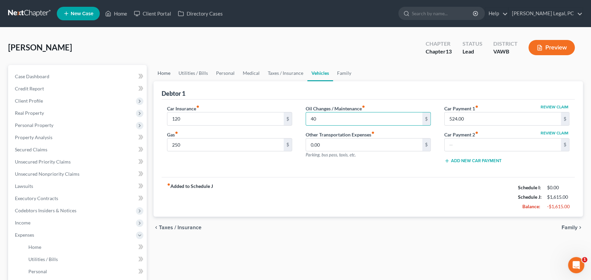
click at [164, 73] on link "Home" at bounding box center [164, 73] width 21 height 16
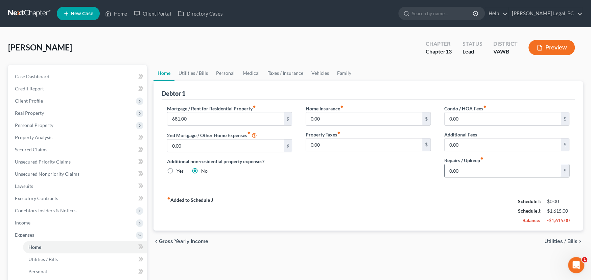
click at [474, 169] on input "0.00" at bounding box center [503, 170] width 116 height 13
type input "80"
click at [195, 72] on link "Utilities / Bills" at bounding box center [193, 73] width 38 height 16
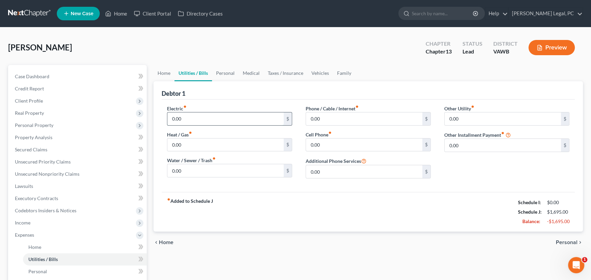
click at [193, 119] on input "0.00" at bounding box center [225, 118] width 116 height 13
type input "250"
click at [337, 119] on input "0.00" at bounding box center [364, 118] width 116 height 13
type input "150"
click at [326, 143] on input "0.00" at bounding box center [364, 144] width 116 height 13
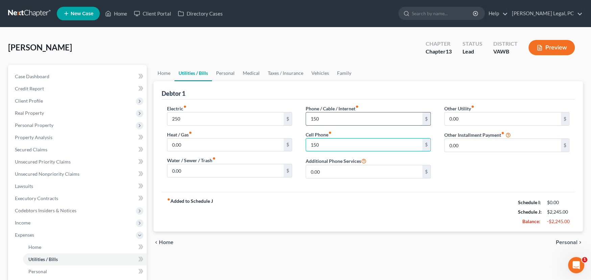
type input "150"
click at [327, 120] on input "150" at bounding box center [364, 118] width 116 height 13
type input "80"
click at [202, 143] on input "0.00" at bounding box center [225, 144] width 116 height 13
click at [195, 172] on input "0.00" at bounding box center [225, 170] width 116 height 13
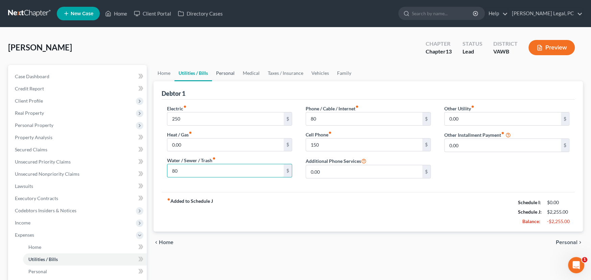
type input "80"
click at [228, 71] on link "Personal" at bounding box center [225, 73] width 27 height 16
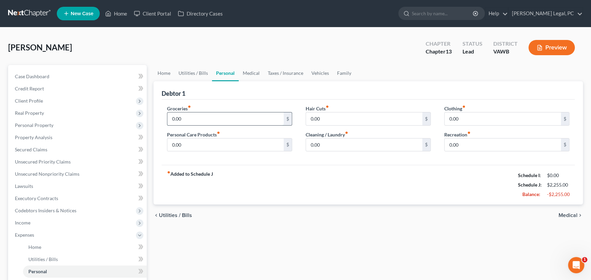
click at [198, 121] on input "0.00" at bounding box center [225, 118] width 116 height 13
type input "500"
click at [331, 118] on input "0.00" at bounding box center [364, 118] width 116 height 13
type input "20"
click at [486, 120] on input "0.00" at bounding box center [503, 118] width 116 height 13
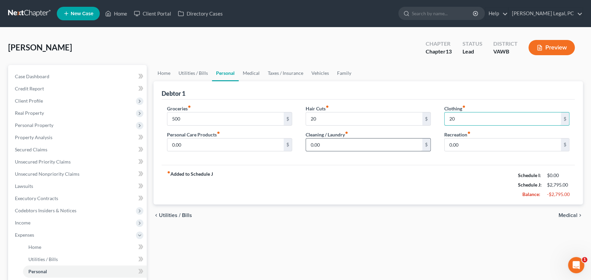
type input "20"
click at [339, 146] on input "0.00" at bounding box center [364, 144] width 116 height 13
type input "20"
click at [240, 72] on link "Medical" at bounding box center [251, 73] width 25 height 16
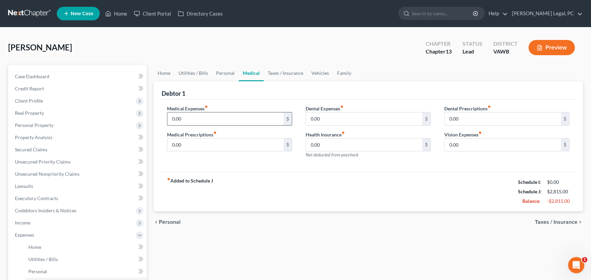
click at [206, 120] on input "0.00" at bounding box center [225, 118] width 116 height 13
drag, startPoint x: 197, startPoint y: 117, endPoint x: 154, endPoint y: 118, distance: 43.3
click at [154, 118] on div "Debtor 1 Medical Expenses fiber_manual_record 20 $ Medical Prescriptions fiber_…" at bounding box center [368, 146] width 429 height 130
type input "50"
click at [187, 146] on input "0.00" at bounding box center [225, 144] width 116 height 13
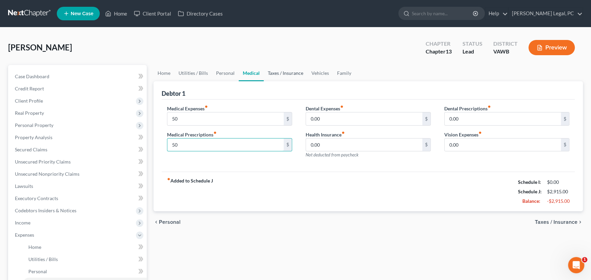
type input "50"
click at [284, 72] on link "Taxes / Insurance" at bounding box center [286, 73] width 44 height 16
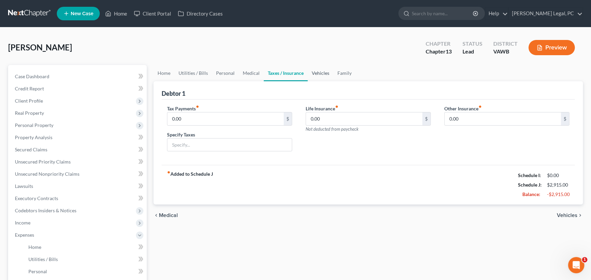
click at [316, 73] on link "Vehicles" at bounding box center [321, 73] width 26 height 16
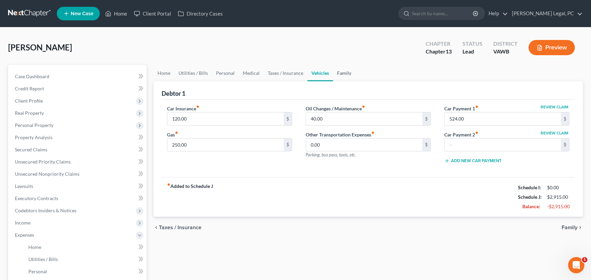
click at [337, 75] on link "Family" at bounding box center [344, 73] width 22 height 16
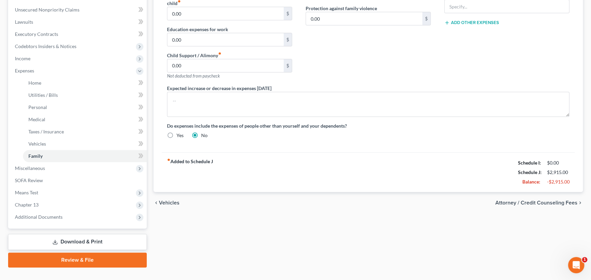
scroll to position [176, 0]
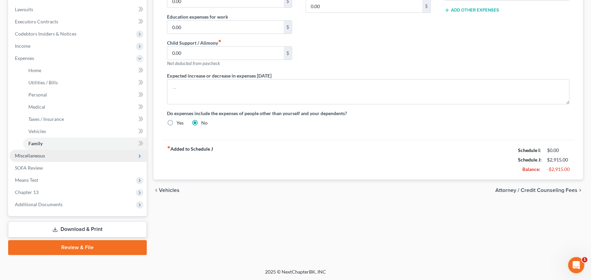
click at [33, 157] on span "Miscellaneous" at bounding box center [30, 155] width 30 height 6
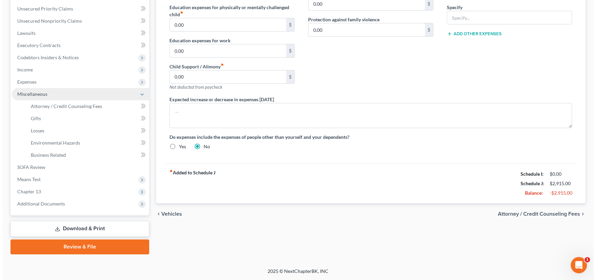
scroll to position [152, 0]
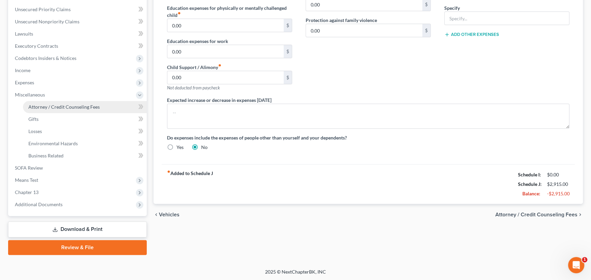
click at [54, 104] on span "Attorney / Credit Counseling Fees" at bounding box center [63, 107] width 71 height 6
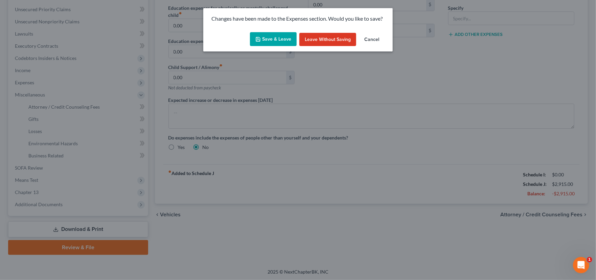
click at [277, 42] on button "Save & Leave" at bounding box center [273, 39] width 47 height 14
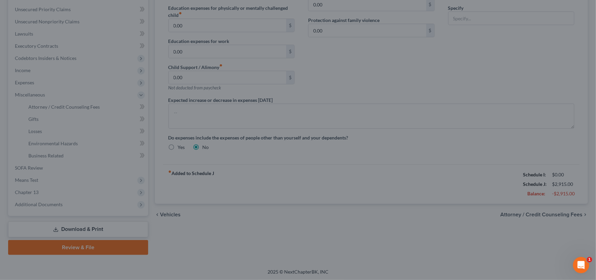
select select "0"
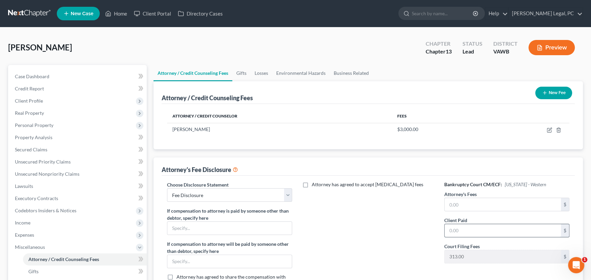
click at [471, 227] on input "text" at bounding box center [503, 230] width 116 height 13
click at [469, 229] on input "text" at bounding box center [503, 230] width 116 height 13
type input "2,687"
click at [463, 201] on input "text" at bounding box center [503, 204] width 116 height 13
type input "2,687"
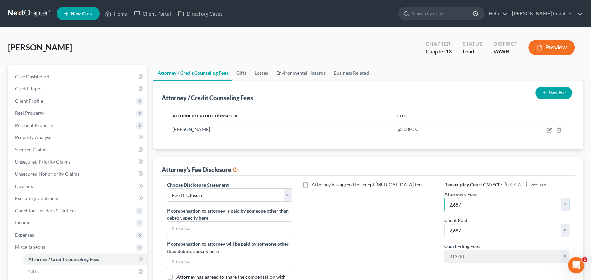
drag, startPoint x: 362, startPoint y: 222, endPoint x: 358, endPoint y: 209, distance: 13.5
click at [362, 222] on div "Attorney has agreed to accept retainer fees" at bounding box center [368, 240] width 139 height 119
click at [209, 196] on select "Select Fee Disclosure" at bounding box center [229, 195] width 125 height 14
click at [345, 206] on div "Attorney has agreed to accept retainer fees" at bounding box center [368, 240] width 139 height 119
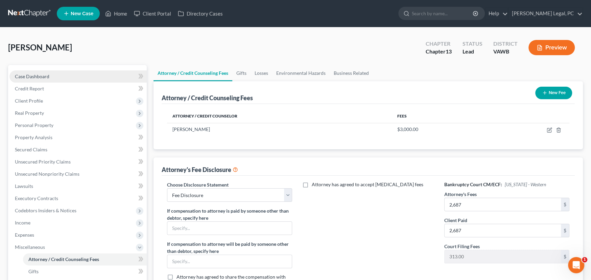
drag, startPoint x: 36, startPoint y: 76, endPoint x: 44, endPoint y: 76, distance: 8.5
click at [36, 76] on span "Case Dashboard" at bounding box center [32, 76] width 34 height 6
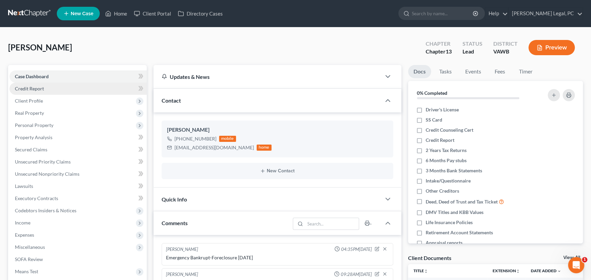
scroll to position [61, 0]
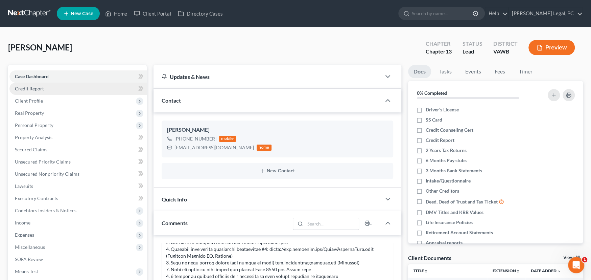
click at [20, 88] on span "Credit Report" at bounding box center [29, 89] width 29 height 6
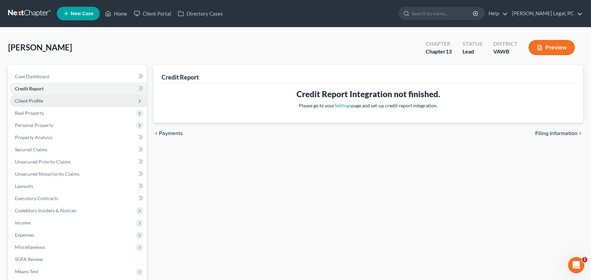
click at [25, 98] on span "Client Profile" at bounding box center [29, 101] width 28 height 6
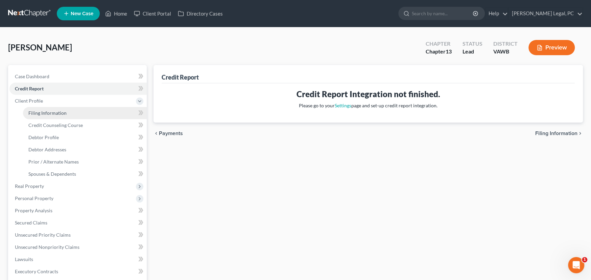
click at [34, 109] on link "Filing Information" at bounding box center [85, 113] width 124 height 12
select select "1"
select select "0"
select select "3"
select select "48"
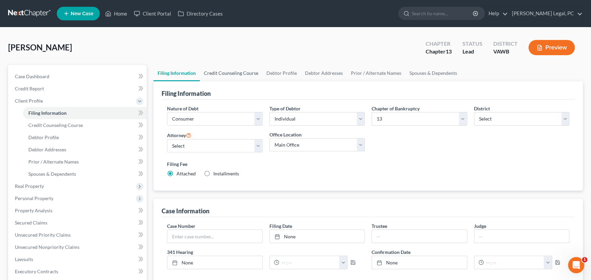
click at [228, 72] on link "Credit Counseling Course" at bounding box center [231, 73] width 63 height 16
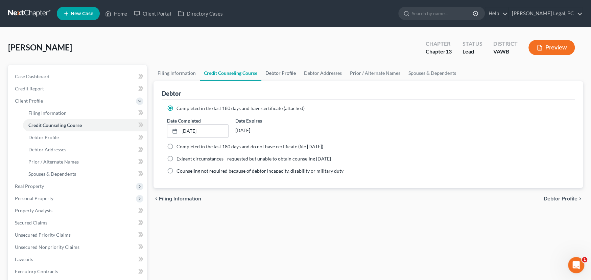
click at [278, 70] on link "Debtor Profile" at bounding box center [280, 73] width 39 height 16
select select "4"
select select "2"
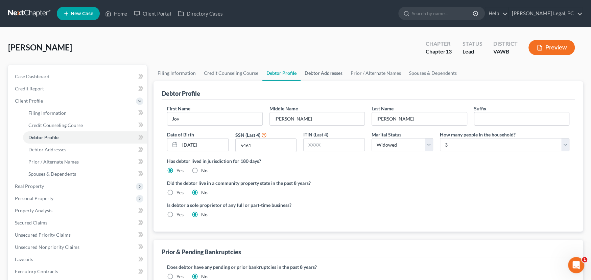
click at [329, 74] on link "Debtor Addresses" at bounding box center [324, 73] width 46 height 16
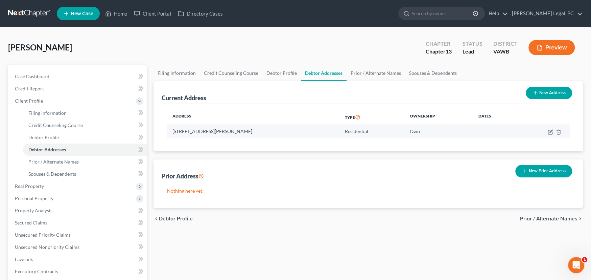
drag, startPoint x: 267, startPoint y: 130, endPoint x: 172, endPoint y: 129, distance: 95.4
click at [172, 129] on td "224 Lee Ridge Trail, Jonesville, VA 24263" at bounding box center [253, 131] width 172 height 13
copy td "224 Lee Ridge Trail, Jonesville, VA 24263"
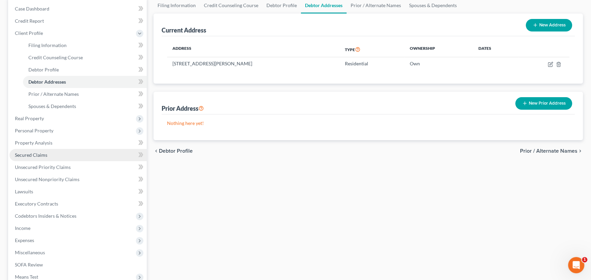
click at [42, 152] on span "Secured Claims" at bounding box center [31, 155] width 32 height 6
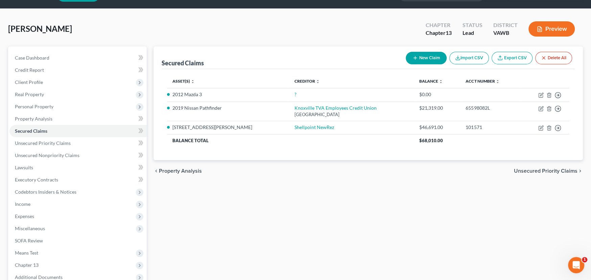
scroll to position [34, 0]
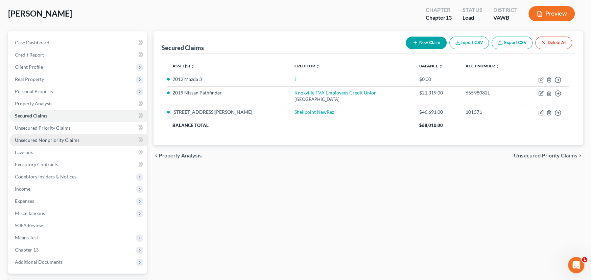
click at [47, 141] on span "Unsecured Nonpriority Claims" at bounding box center [47, 140] width 65 height 6
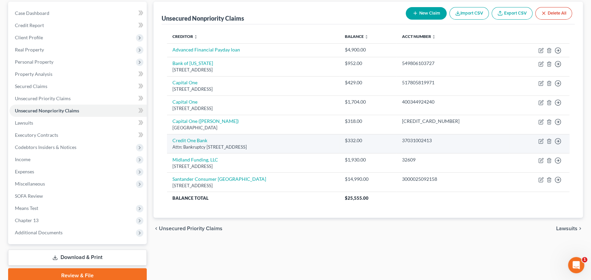
scroll to position [68, 0]
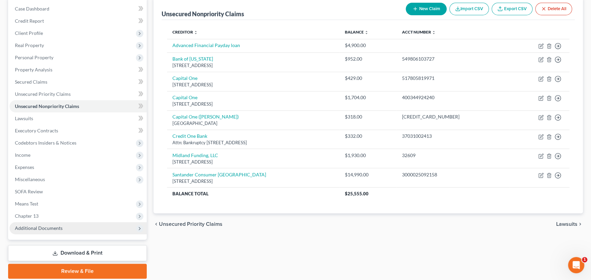
click at [45, 228] on span "Additional Documents" at bounding box center [39, 228] width 48 height 6
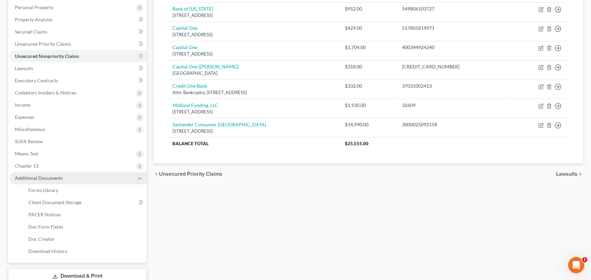
scroll to position [135, 0]
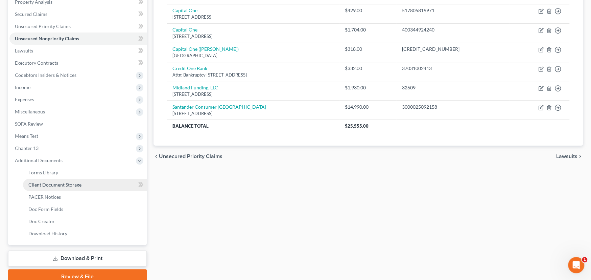
click at [59, 183] on span "Client Document Storage" at bounding box center [54, 185] width 53 height 6
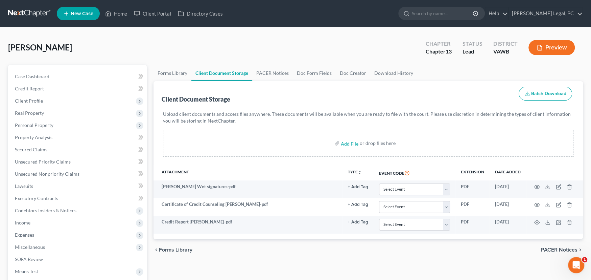
click at [28, 10] on link at bounding box center [29, 13] width 43 height 12
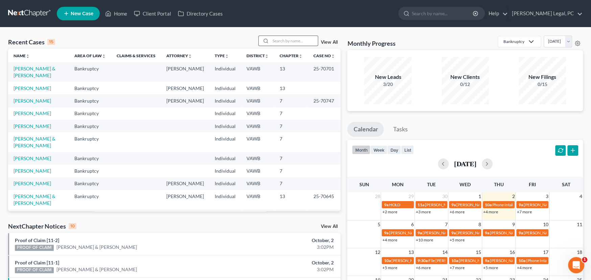
click at [273, 42] on input "search" at bounding box center [293, 41] width 47 height 10
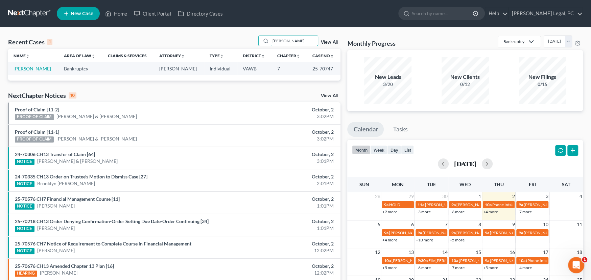
type input "[PERSON_NAME]"
click at [33, 69] on link "[PERSON_NAME]" at bounding box center [33, 69] width 38 height 6
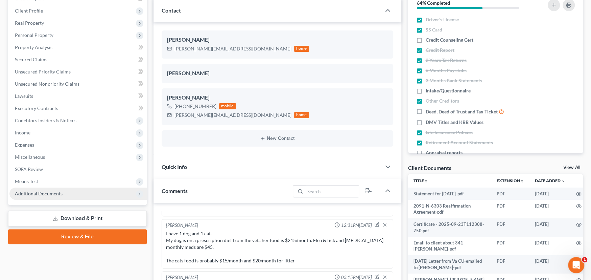
scroll to position [135, 0]
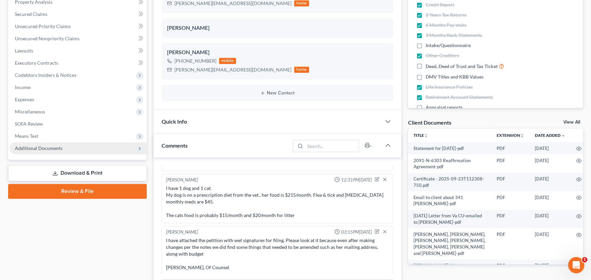
click at [37, 143] on span "Additional Documents" at bounding box center [77, 148] width 137 height 12
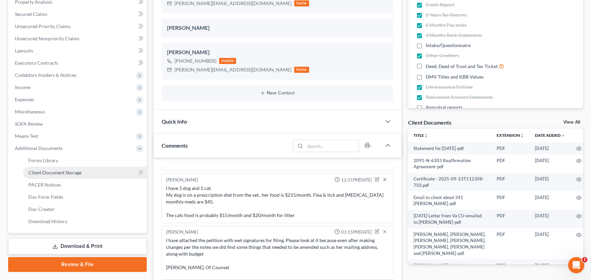
click at [44, 171] on span "Client Document Storage" at bounding box center [54, 172] width 53 height 6
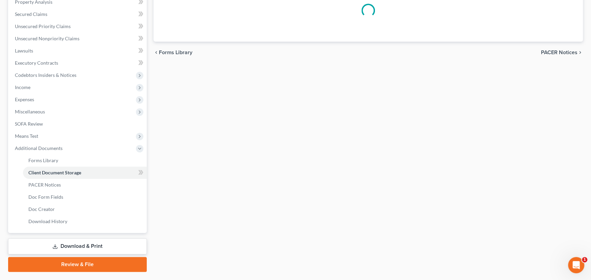
scroll to position [46, 0]
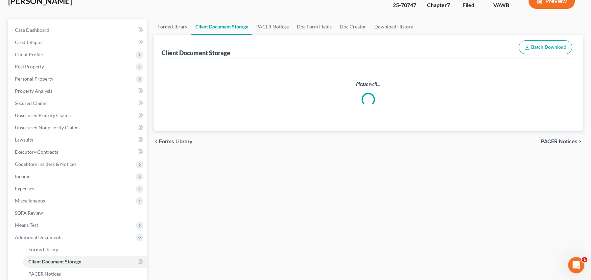
select select "0"
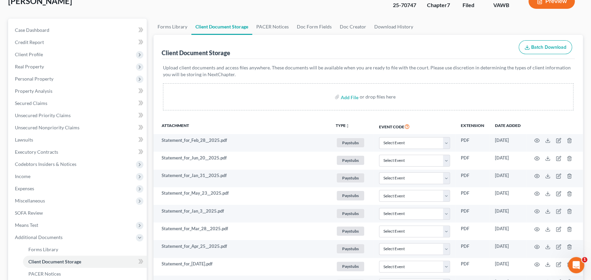
scroll to position [0, 0]
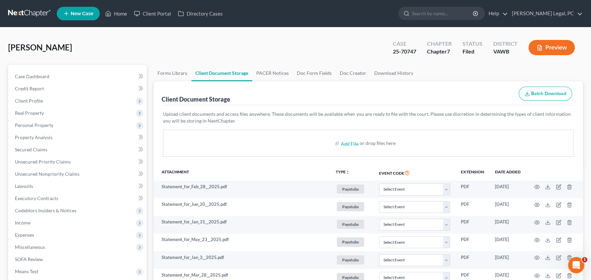
select select "0"
click at [20, 9] on link at bounding box center [29, 13] width 43 height 12
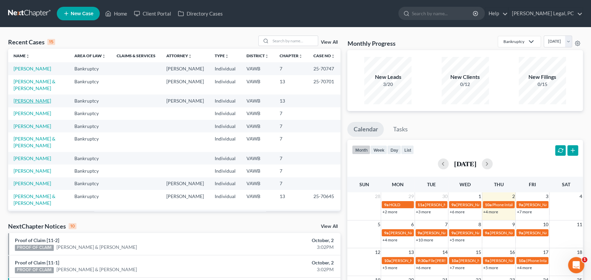
click at [28, 98] on link "[PERSON_NAME]" at bounding box center [33, 101] width 38 height 6
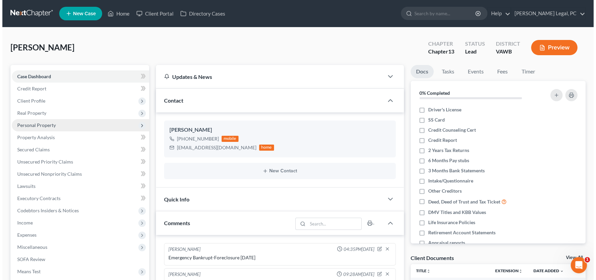
scroll to position [61, 0]
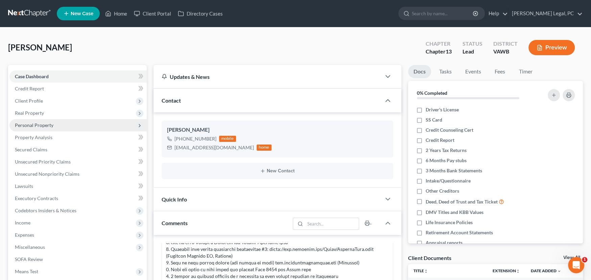
click at [59, 126] on span "Personal Property" at bounding box center [77, 125] width 137 height 12
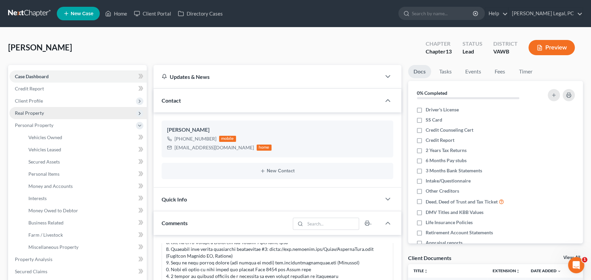
click at [37, 113] on span "Real Property" at bounding box center [29, 113] width 29 height 6
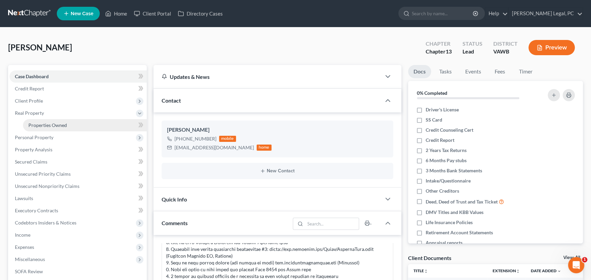
click at [43, 124] on span "Properties Owned" at bounding box center [47, 125] width 39 height 6
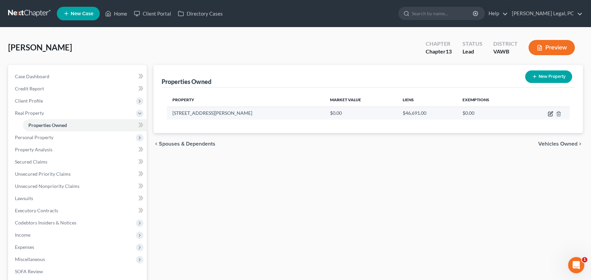
click at [549, 112] on icon "button" at bounding box center [550, 113] width 5 height 5
select select "48"
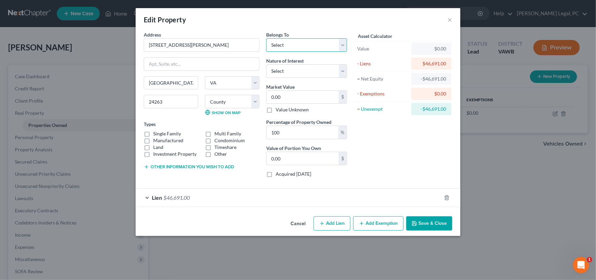
click at [293, 46] on select "Select Debtor 1 Only Debtor 2 Only Debtor 1 And Debtor 2 Only At Least One Of T…" at bounding box center [306, 45] width 81 height 14
select select "3"
click at [266, 38] on select "Select Debtor 1 Only Debtor 2 Only Debtor 1 And Debtor 2 Only At Least One Of T…" at bounding box center [306, 45] width 81 height 14
click at [296, 70] on select "Select Fee Simple Joint Tenant Life Estate Equitable Interest Future Interest T…" at bounding box center [306, 71] width 81 height 14
select select "5"
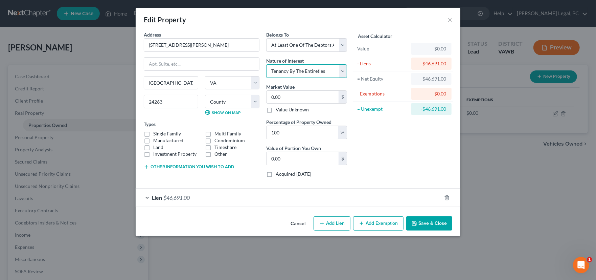
click at [266, 64] on select "Select Fee Simple Joint Tenant Life Estate Equitable Interest Future Interest T…" at bounding box center [306, 71] width 81 height 14
click at [295, 97] on input "0.00" at bounding box center [302, 97] width 72 height 13
drag, startPoint x: 295, startPoint y: 97, endPoint x: 286, endPoint y: 96, distance: 8.1
click at [286, 96] on input "0.00" at bounding box center [302, 97] width 72 height 13
type input "2"
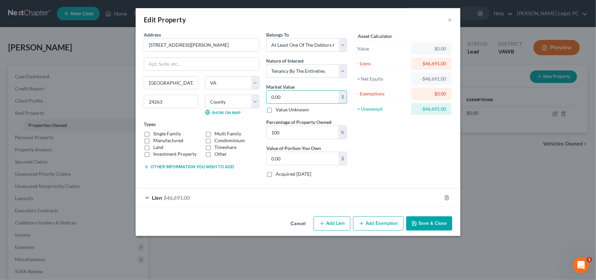
type input "2.00"
type input "25"
type input "25.00"
type input "256"
type input "256.00"
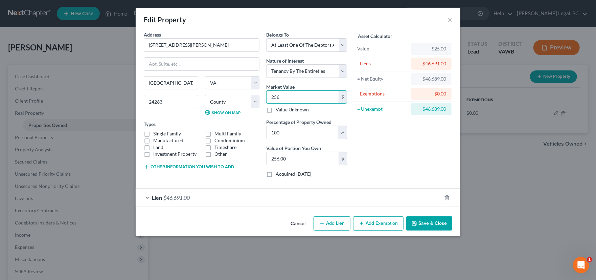
type input "2563"
type input "2,563.00"
type input "2,5635"
type input "25,635.00"
type input "25,6356"
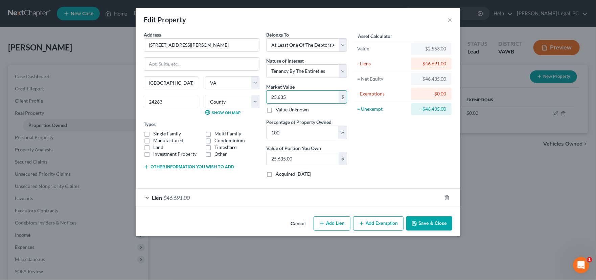
type input "256,356.00"
click at [441, 223] on button "Save & Close" at bounding box center [429, 223] width 46 height 14
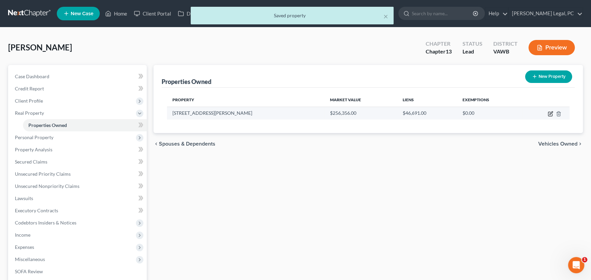
click at [549, 113] on icon "button" at bounding box center [550, 113] width 5 height 5
select select "48"
select select "69"
select select "3"
select select "5"
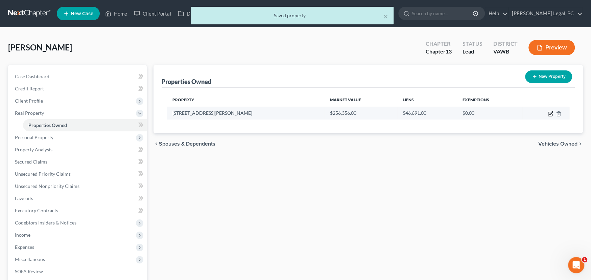
select select "3"
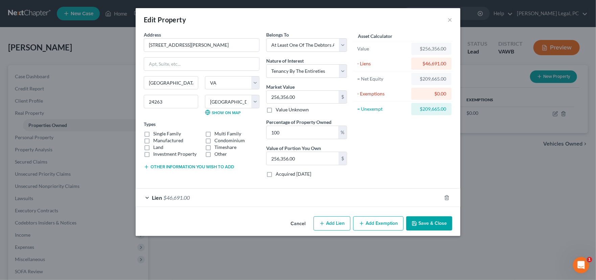
click at [225, 200] on div "Lien $46,691.00" at bounding box center [289, 197] width 306 height 18
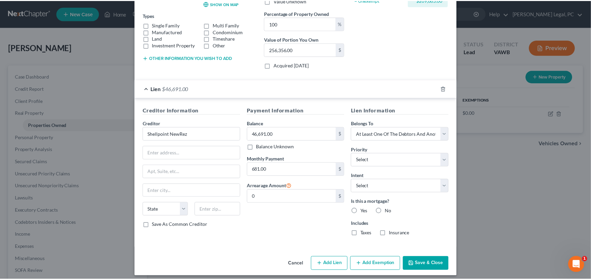
scroll to position [113, 0]
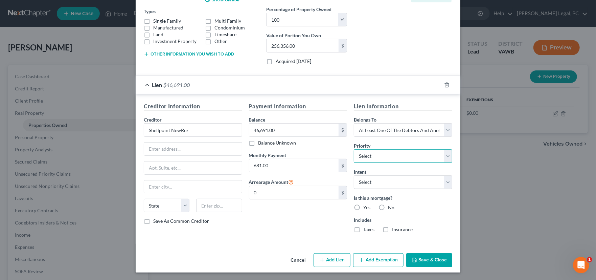
click at [395, 157] on select "Select 1st 2nd 3rd 4th 5th 6th 7th 8th 9th 10th 11th 12th 13th 14th 15th 16th 1…" at bounding box center [403, 156] width 98 height 14
click at [387, 184] on select "Select Surrender Redeem Reaffirm Avoid Other" at bounding box center [403, 182] width 98 height 14
click at [277, 204] on div "Payment Information Balance 46,691.00 $ Balance Unknown Balance Undetermined 46…" at bounding box center [297, 170] width 105 height 136
click at [360, 206] on div "Yes" at bounding box center [362, 207] width 17 height 7
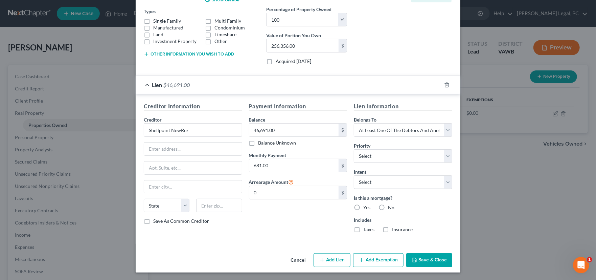
click at [363, 207] on label "Yes" at bounding box center [366, 207] width 7 height 7
click at [366, 207] on input "Yes" at bounding box center [368, 206] width 4 height 4
radio input "true"
click at [363, 230] on label "Taxes" at bounding box center [368, 229] width 11 height 7
click at [366, 230] on input "Taxes" at bounding box center [368, 228] width 4 height 4
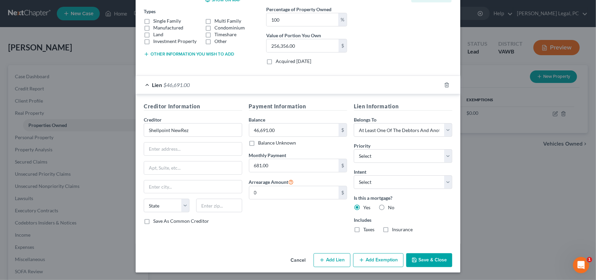
checkbox input "true"
click at [392, 230] on label "Insurance" at bounding box center [402, 229] width 21 height 7
click at [395, 230] on input "Insurance" at bounding box center [397, 228] width 4 height 4
click at [392, 229] on label "Insurance" at bounding box center [402, 229] width 21 height 7
click at [395, 229] on input "Insurance" at bounding box center [397, 228] width 4 height 4
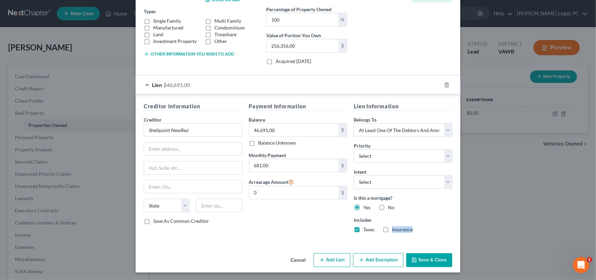
click at [392, 229] on label "Insurance" at bounding box center [402, 229] width 21 height 7
click at [395, 229] on input "Insurance" at bounding box center [397, 228] width 4 height 4
checkbox input "true"
click at [390, 182] on select "Select Surrender Redeem Reaffirm Avoid Other" at bounding box center [403, 182] width 98 height 14
select select "2"
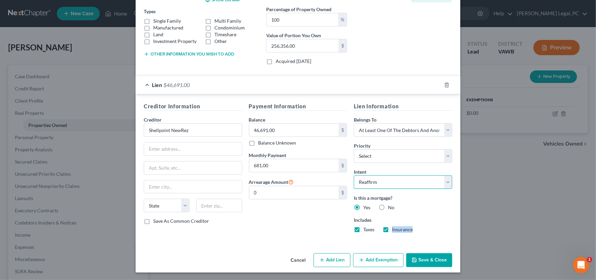
click at [354, 175] on select "Select Surrender Redeem Reaffirm Avoid Other" at bounding box center [403, 182] width 98 height 14
click at [429, 262] on button "Save & Close" at bounding box center [429, 260] width 46 height 14
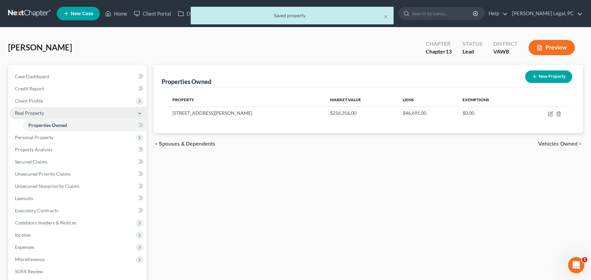
click at [34, 114] on span "Real Property" at bounding box center [29, 113] width 29 height 6
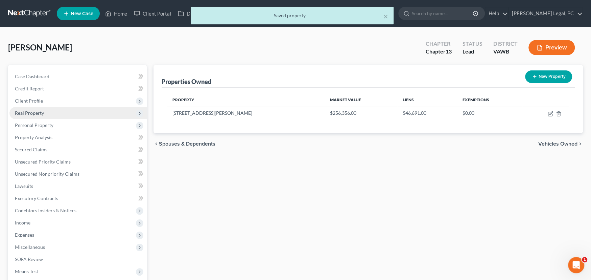
click at [34, 114] on span "Real Property" at bounding box center [29, 113] width 29 height 6
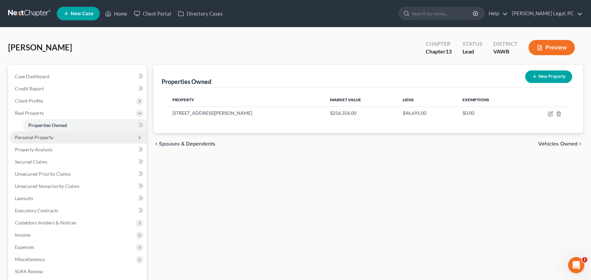
click at [40, 137] on span "Personal Property" at bounding box center [34, 137] width 39 height 6
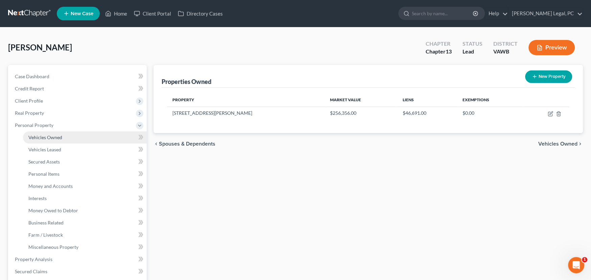
click at [58, 136] on span "Vehicles Owned" at bounding box center [45, 137] width 34 height 6
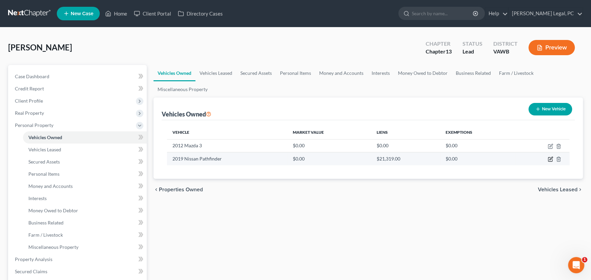
click at [549, 159] on icon "button" at bounding box center [550, 158] width 3 height 3
select select "0"
select select "7"
select select "1"
select select "0"
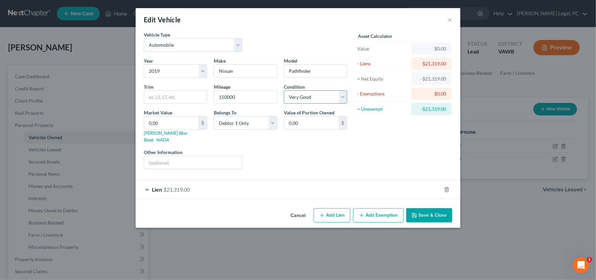
click at [300, 96] on select "Select Excellent Very Good Good Fair Poor" at bounding box center [315, 97] width 63 height 14
select select "2"
click at [284, 90] on select "Select Excellent Very Good Good Fair Poor" at bounding box center [315, 97] width 63 height 14
type input "6"
type input "6.00"
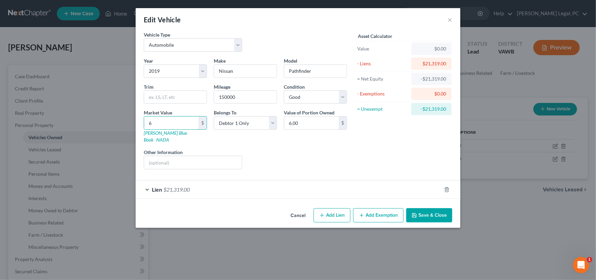
type input "67"
type input "67.00"
type input "677"
type input "677.00"
type input "6772"
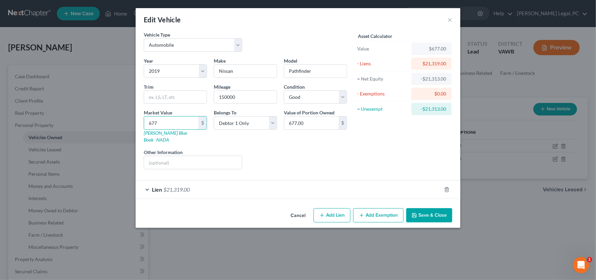
type input "6,772.00"
click at [428, 208] on button "Save & Close" at bounding box center [429, 215] width 46 height 14
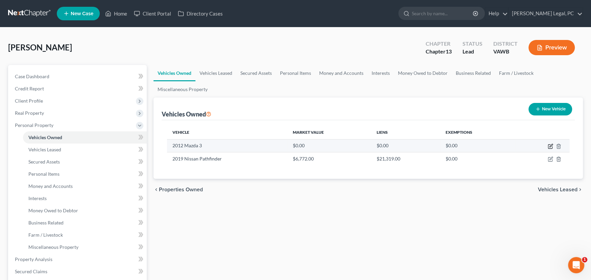
click at [548, 146] on icon "button" at bounding box center [550, 145] width 5 height 5
select select "0"
select select "14"
select select "0"
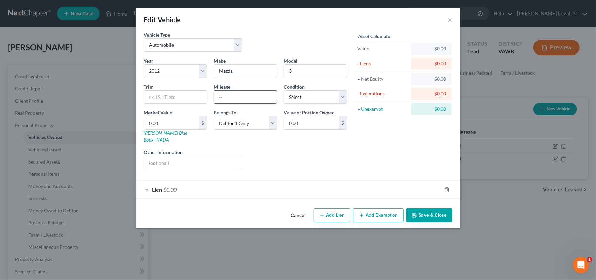
click at [246, 97] on input "text" at bounding box center [245, 97] width 63 height 13
type input "200000"
click at [297, 101] on select "Select Excellent Very Good Good Fair Poor" at bounding box center [315, 97] width 63 height 14
select select "2"
click at [284, 90] on select "Select Excellent Very Good Good Fair Poor" at bounding box center [315, 97] width 63 height 14
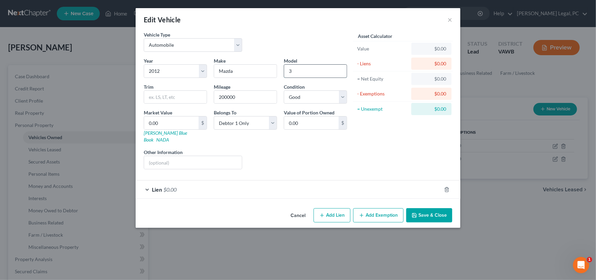
drag, startPoint x: 287, startPoint y: 73, endPoint x: 310, endPoint y: 65, distance: 24.0
click at [287, 72] on input "3" at bounding box center [315, 71] width 63 height 13
type input "mazda3"
click at [171, 123] on input "0.00" at bounding box center [171, 122] width 54 height 13
type input "2"
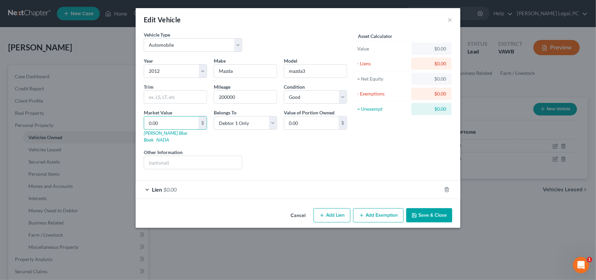
type input "2.00"
type input "27"
type input "27.00"
type input "272"
type input "272.00"
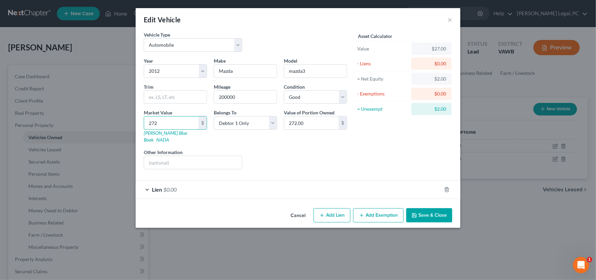
type input "2724"
type input "2,724.00"
type input "2,724"
click at [426, 208] on button "Save & Close" at bounding box center [429, 215] width 46 height 14
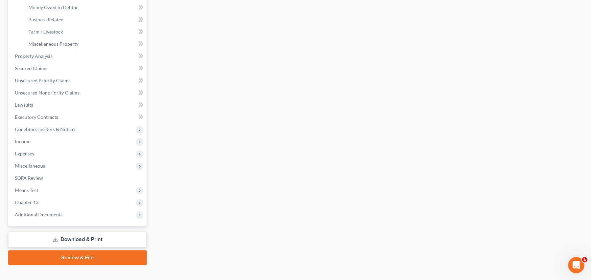
click at [49, 214] on span "Additional Documents" at bounding box center [39, 214] width 48 height 6
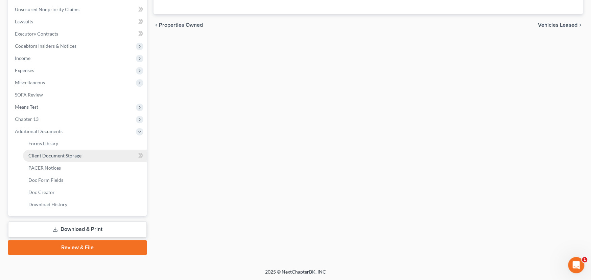
click at [70, 154] on span "Client Document Storage" at bounding box center [54, 155] width 53 height 6
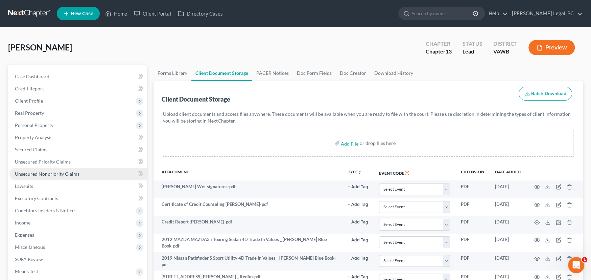
click at [52, 169] on link "Unsecured Nonpriority Claims" at bounding box center [77, 174] width 137 height 12
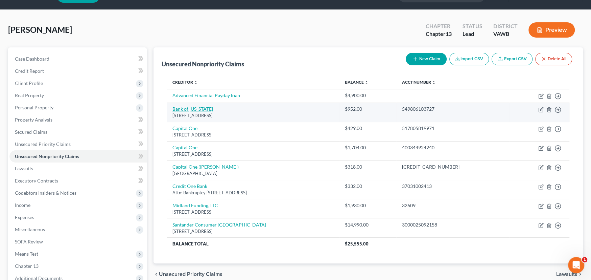
scroll to position [34, 0]
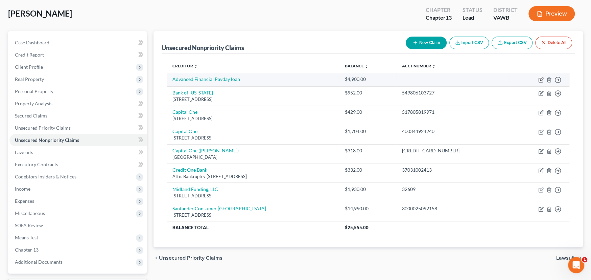
click at [540, 78] on icon "button" at bounding box center [541, 80] width 4 height 4
select select "0"
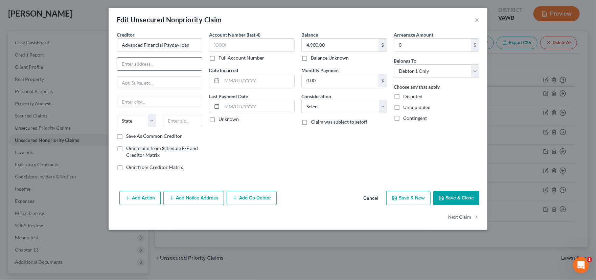
click at [131, 62] on input "text" at bounding box center [159, 63] width 85 height 13
type input "100 Oceanside Drive"
type input "37204"
type input "Nashville"
select select "44"
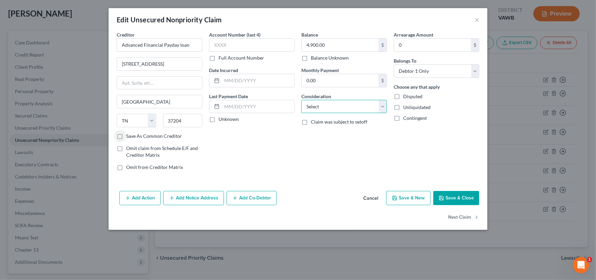
click at [333, 109] on select "Select Cable / Satellite Services Collection Agency Credit Card Debt Debt Couns…" at bounding box center [344, 107] width 86 height 14
select select "10"
click at [301, 100] on select "Select Cable / Satellite Services Collection Agency Credit Card Debt Debt Couns…" at bounding box center [344, 107] width 86 height 14
click at [457, 195] on button "Save & Close" at bounding box center [456, 198] width 46 height 14
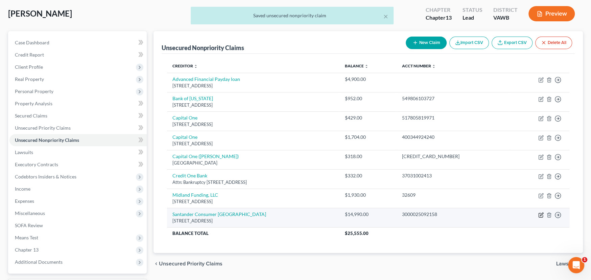
click at [540, 213] on icon "button" at bounding box center [540, 214] width 5 height 5
select select "45"
select select "3"
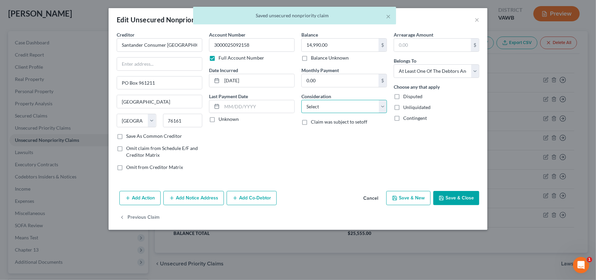
click at [313, 104] on select "Select Cable / Satellite Services Collection Agency Credit Card Debt Debt Couns…" at bounding box center [344, 107] width 86 height 14
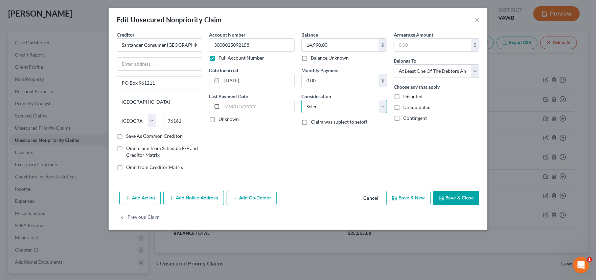
select select "4"
click at [301, 100] on select "Select Cable / Satellite Services Collection Agency Credit Card Debt Debt Couns…" at bounding box center [344, 107] width 86 height 14
click at [460, 198] on button "Save & Close" at bounding box center [456, 198] width 46 height 14
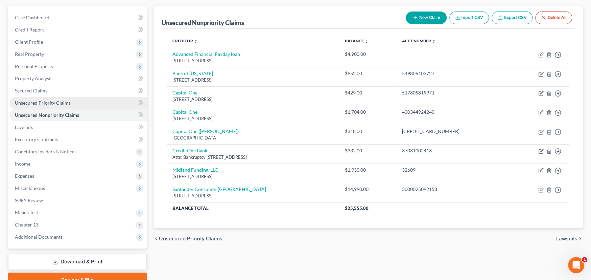
scroll to position [68, 0]
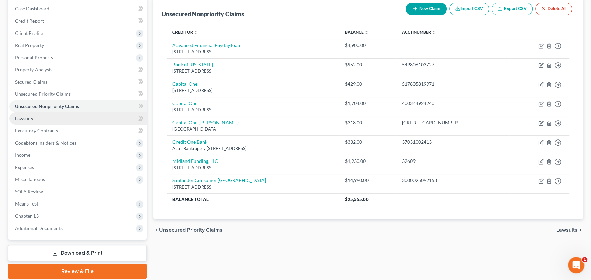
click at [46, 119] on link "Lawsuits" at bounding box center [77, 118] width 137 height 12
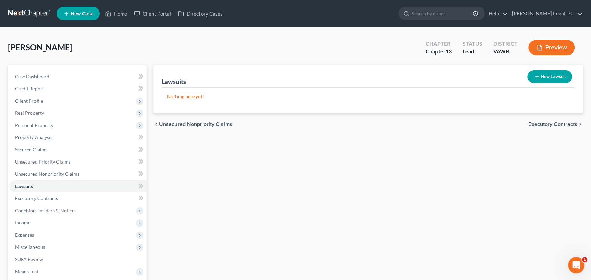
click at [539, 76] on button "New Lawsuit" at bounding box center [549, 76] width 45 height 13
select select "0"
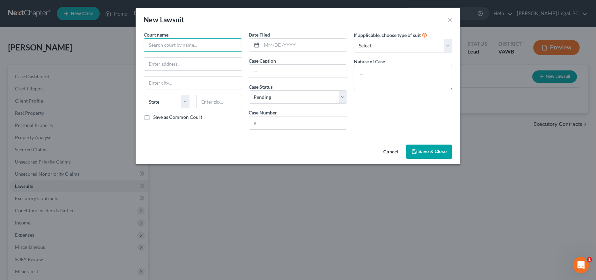
click at [175, 45] on input "text" at bounding box center [193, 45] width 98 height 14
drag, startPoint x: 196, startPoint y: 43, endPoint x: 118, endPoint y: 34, distance: 78.6
click at [119, 35] on div "New Lawsuit × Court name * Wellmont Health System State AL AK AR AZ CA CO CT DE…" at bounding box center [298, 140] width 596 height 280
type input "b"
type input "Wellmont Health System/Ballad Health"
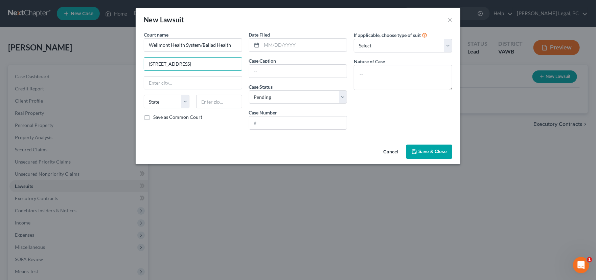
type input "311 Princeton Rd Ste 1"
type input "37601"
type input "Johnson City"
select select "44"
click at [269, 71] on input "text" at bounding box center [298, 71] width 98 height 13
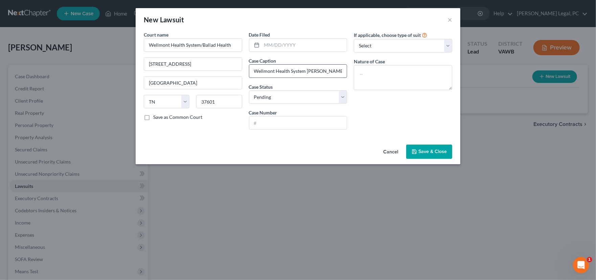
type input "Wellmont Health System v. Lee, Joy"
click at [274, 125] on input "text" at bounding box center [298, 122] width 98 height 13
type input "GV15000714-01"
click at [370, 76] on textarea at bounding box center [403, 77] width 98 height 25
click at [373, 44] on select "Select Repossession Garnishment Foreclosure Attached, Seized, Or Levied Other" at bounding box center [403, 46] width 98 height 14
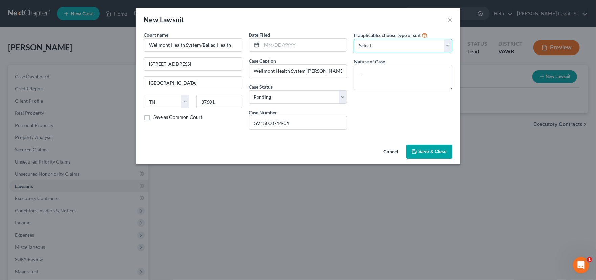
select select "1"
click at [354, 39] on select "Select Repossession Garnishment Foreclosure Attached, Seized, Or Levied Other" at bounding box center [403, 46] width 98 height 14
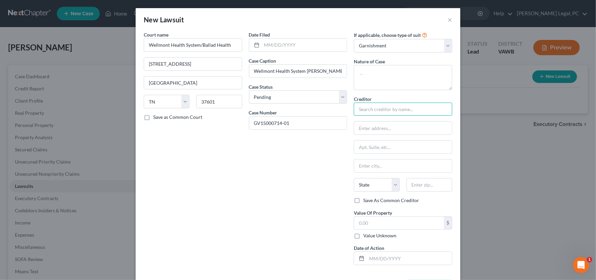
click at [372, 113] on input "text" at bounding box center [403, 109] width 98 height 14
click at [368, 110] on input "text" at bounding box center [403, 109] width 98 height 14
type input "W"
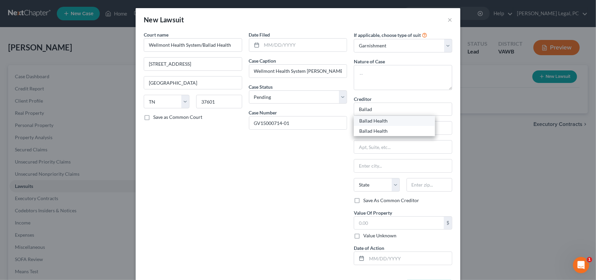
click at [381, 120] on div "Ballad Health" at bounding box center [394, 120] width 70 height 7
type input "Ballad Health"
type input "PO Box 2308"
type input "Johnson City"
select select "44"
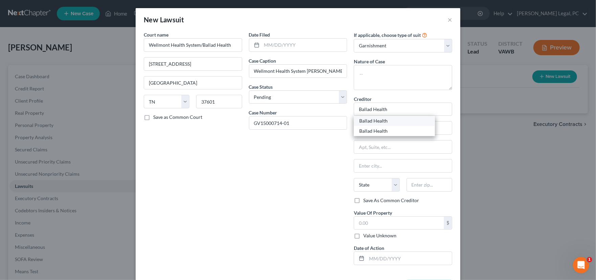
type input "37605"
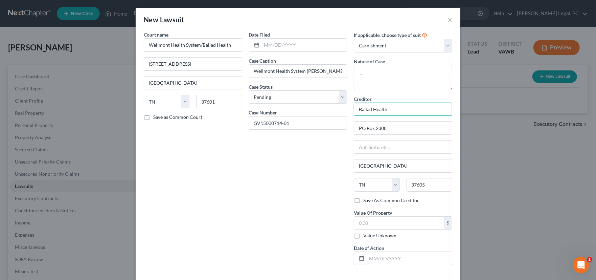
drag, startPoint x: 389, startPoint y: 109, endPoint x: 334, endPoint y: 108, distance: 55.1
click at [334, 108] on div "Court name * Wellmont Health System/Ballad Health 311 Princeton Rd Ste 1 Johnso…" at bounding box center [297, 150] width 315 height 239
click at [379, 130] on div "Ballad Health" at bounding box center [394, 130] width 70 height 7
type input "Ballad Health"
type input "Johnston Memorial Hospital"
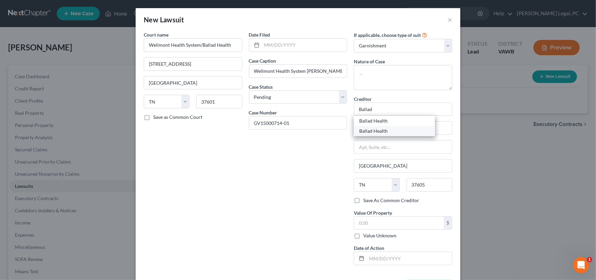
type input "PO Box 538041"
type input "Atlanta"
select select "10"
type input "30353"
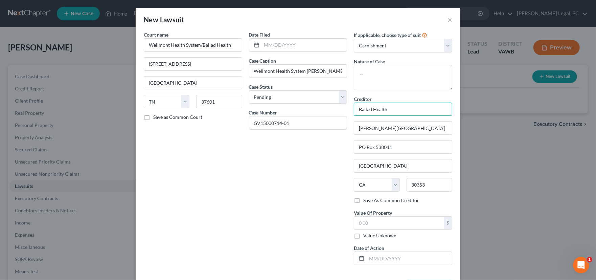
drag, startPoint x: 392, startPoint y: 108, endPoint x: 349, endPoint y: 107, distance: 43.6
click at [350, 107] on div "If applicable, choose type of suit Select Repossession Garnishment Foreclosure …" at bounding box center [402, 150] width 105 height 239
type input "Wellmont Health System/Ballad Health"
type input "311 Princeton Rd Suite 1"
type input "37601"
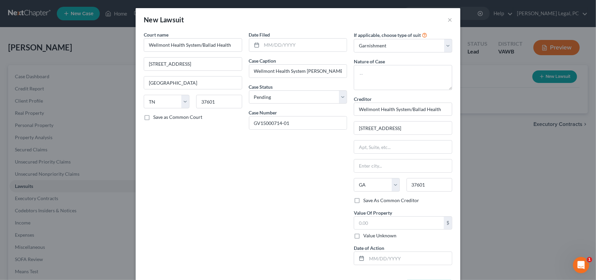
type input "Johnson City"
select select "44"
click at [388, 224] on input "text" at bounding box center [399, 222] width 90 height 13
drag, startPoint x: 229, startPoint y: 46, endPoint x: 29, endPoint y: 38, distance: 199.6
click at [63, 38] on div "New Lawsuit × Court name * Wellmont Health System/Ballad Health 311 Princeton R…" at bounding box center [298, 140] width 596 height 280
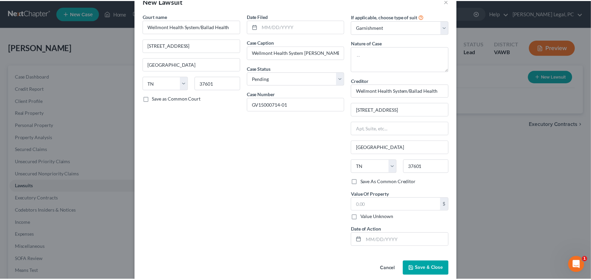
scroll to position [27, 0]
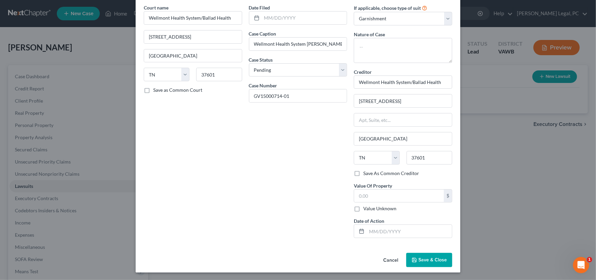
click at [390, 260] on button "Cancel" at bounding box center [391, 260] width 26 height 14
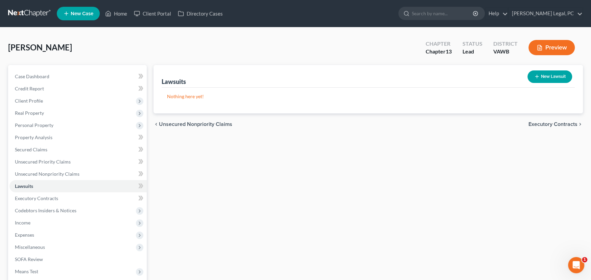
click at [553, 79] on button "New Lawsuit" at bounding box center [549, 76] width 45 height 13
select select "0"
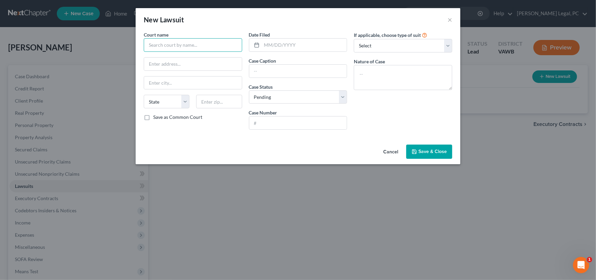
click at [164, 45] on input "text" at bounding box center [193, 45] width 98 height 14
drag, startPoint x: 188, startPoint y: 47, endPoint x: 92, endPoint y: 42, distance: 96.5
click at [92, 42] on div "New Lawsuit × Court name * Midland Credit State AL AK AR AZ CA CO CT DE DC FL G…" at bounding box center [298, 140] width 596 height 280
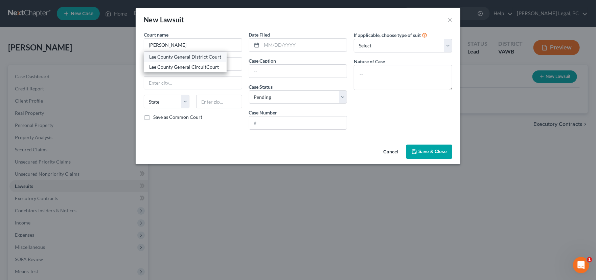
click at [176, 58] on div "Lee County General District Court" at bounding box center [185, 56] width 72 height 7
type input "Lee County General District Court"
type input "33640 Main Street, Suite 209"
type input "Jonesville"
select select "48"
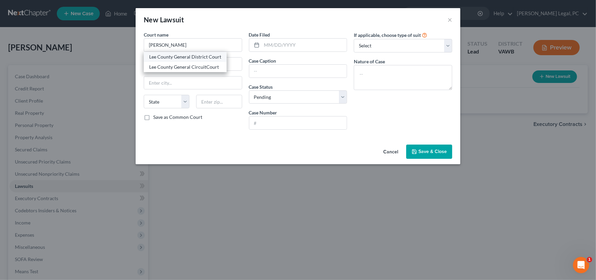
type input "24263"
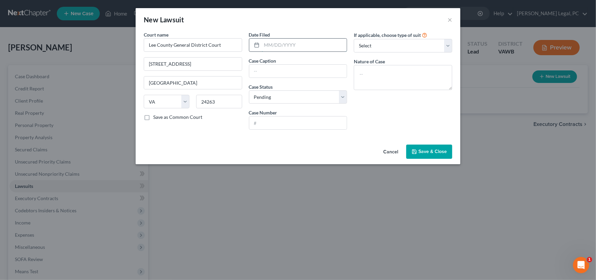
click at [268, 48] on input "text" at bounding box center [304, 45] width 85 height 13
click at [281, 72] on input "text" at bounding box center [298, 71] width 98 height 13
click at [297, 45] on input "text" at bounding box center [304, 45] width 85 height 13
type input "05/06/2025"
type input "Midland Credit Management v. Lee, Joy"
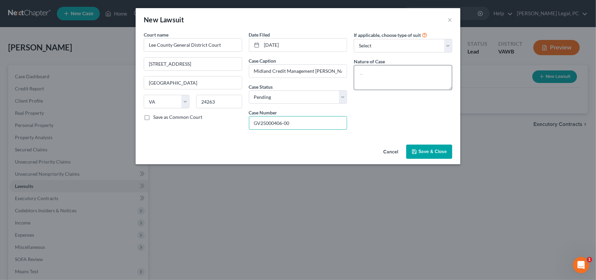
type input "GV25000406-00"
click at [385, 76] on textarea at bounding box center [403, 77] width 98 height 25
click at [391, 46] on select "Select Repossession Garnishment Foreclosure Attached, Seized, Or Levied Other" at bounding box center [403, 46] width 98 height 14
select select "4"
click at [354, 39] on select "Select Repossession Garnishment Foreclosure Attached, Seized, Or Levied Other" at bounding box center [403, 46] width 98 height 14
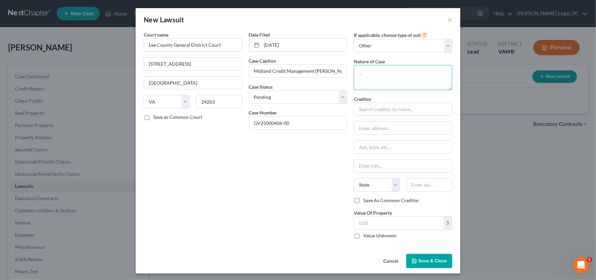
click at [384, 76] on textarea at bounding box center [403, 77] width 98 height 25
type textarea "Warrant in Debt"
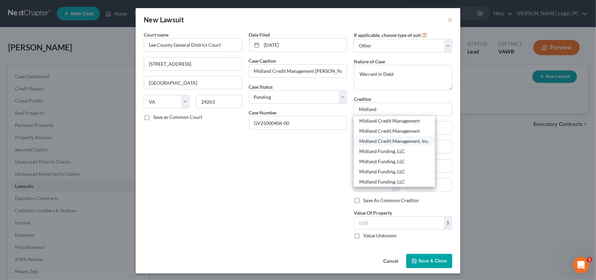
click at [408, 141] on div "Midland Credit Management, Inc." at bounding box center [394, 141] width 70 height 7
type input "Midland Credit Management, Inc."
type input "c/o Scott & Associates PC"
type input "5029 Corporate Woods Drive. Ste. 210"
type input "Virginia Beach"
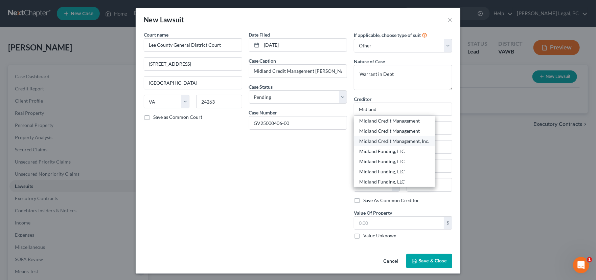
select select "48"
type input "23462"
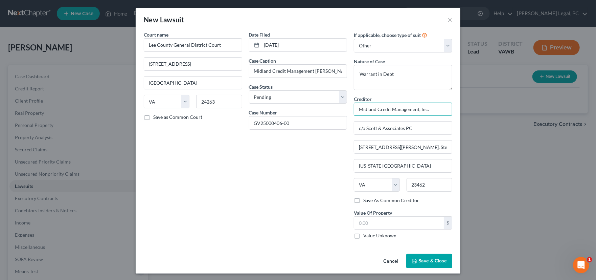
drag, startPoint x: 433, startPoint y: 111, endPoint x: 351, endPoint y: 111, distance: 81.8
click at [354, 111] on input "Midland Credit Management, Inc." at bounding box center [403, 109] width 98 height 14
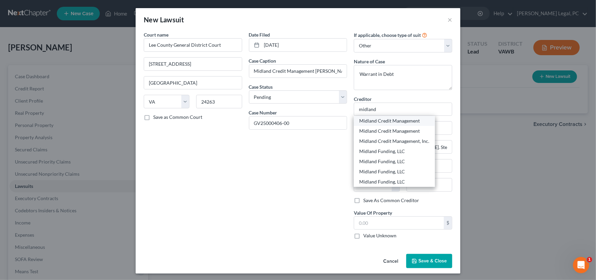
click at [386, 120] on div "Midland Credit Management" at bounding box center [394, 120] width 70 height 7
type input "Midland Credit Management"
type input "PO Box 939069"
type input "San Diego"
select select "4"
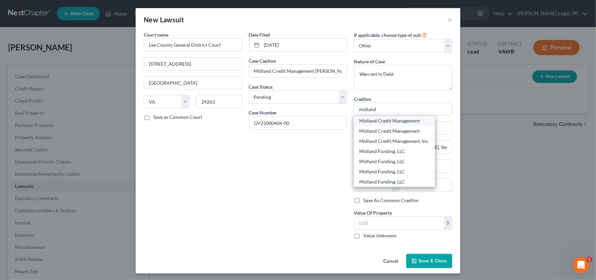
type input "92193"
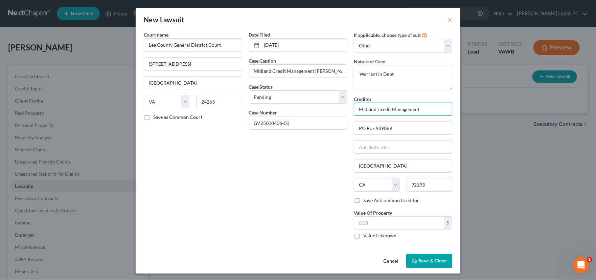
drag, startPoint x: 420, startPoint y: 106, endPoint x: 288, endPoint y: 107, distance: 131.5
click at [289, 107] on div "Court name * Lee County General District Court 33640 Main Street, Suite 209 Jon…" at bounding box center [297, 137] width 315 height 213
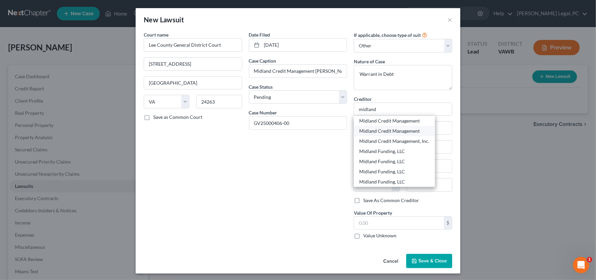
click at [383, 129] on div "Midland Credit Management" at bounding box center [394, 130] width 70 height 7
type input "Midland Credit Management"
type input "320 East Big Beaver"
type input "Suite 300"
type input "Troy"
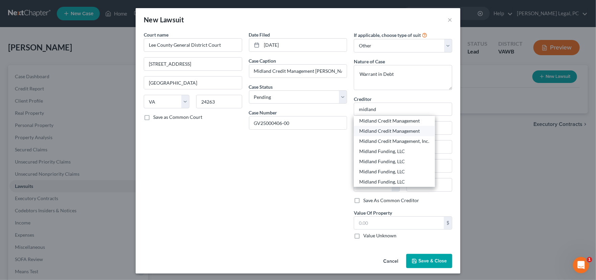
select select "23"
type input "48083"
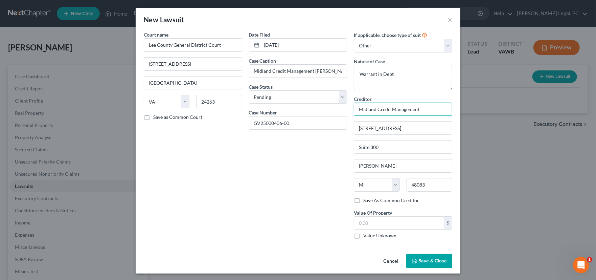
drag, startPoint x: 420, startPoint y: 107, endPoint x: 288, endPoint y: 100, distance: 132.4
click at [293, 103] on div "Court name * Lee County General District Court 33640 Main Street, Suite 209 Jon…" at bounding box center [297, 137] width 315 height 213
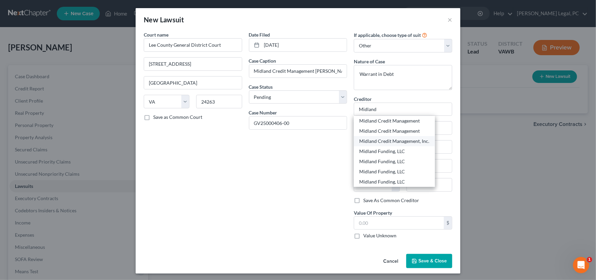
click at [398, 141] on div "Midland Credit Management, Inc." at bounding box center [394, 141] width 70 height 7
type input "Midland Credit Management, Inc."
type input "c/o Scott & Associates PC"
type input "5029 Corporate Woods Drive. Ste. 210"
type input "Virginia Beach"
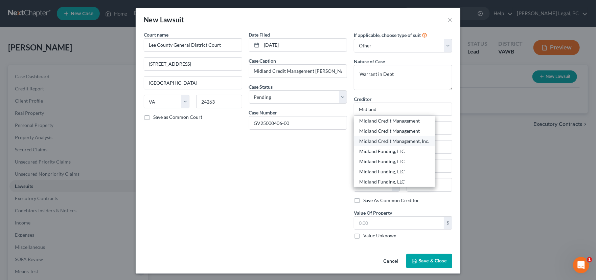
select select "48"
type input "23462"
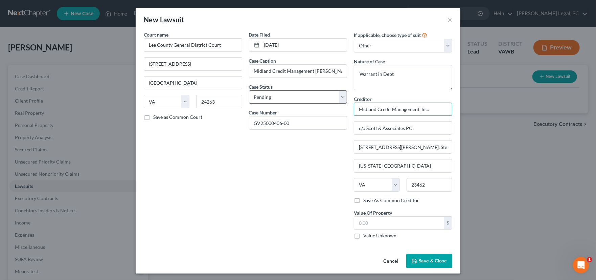
drag, startPoint x: 427, startPoint y: 108, endPoint x: 262, endPoint y: 90, distance: 166.3
click at [266, 96] on div "Court name * Lee County General District Court 33640 Main Street, Suite 209 Jon…" at bounding box center [297, 137] width 315 height 213
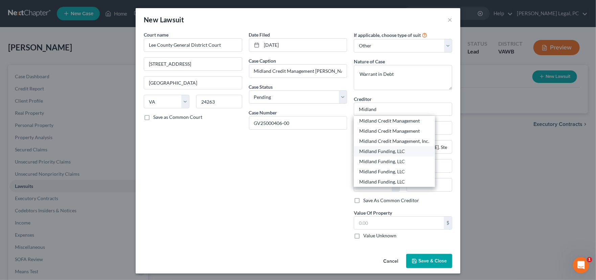
click at [389, 150] on div "Midland Funding, LLC" at bounding box center [394, 151] width 70 height 7
type input "Midland Funding, LLC"
type input "350 Camino De La Reina, Suite 100"
type input "San Diego"
select select "4"
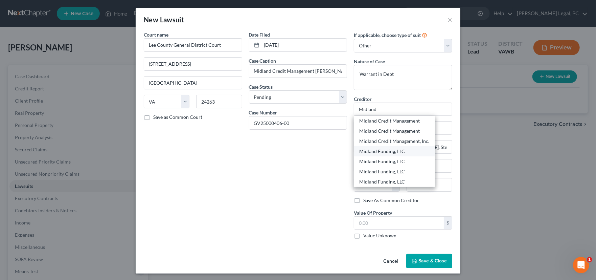
type input "92108"
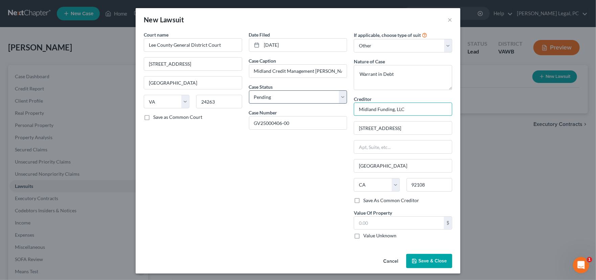
drag, startPoint x: 415, startPoint y: 109, endPoint x: 284, endPoint y: 95, distance: 131.2
click at [287, 96] on div "Court name * Lee County General District Court 33640 Main Street, Suite 209 Jon…" at bounding box center [297, 137] width 315 height 213
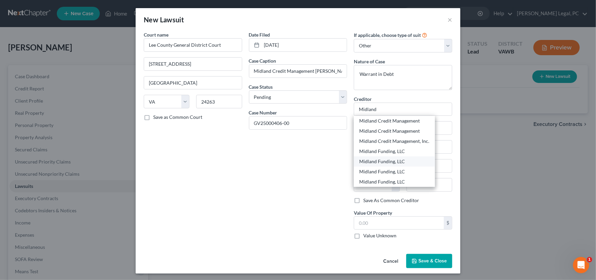
click at [394, 165] on div "Midland Funding, LLC" at bounding box center [394, 161] width 81 height 10
type input "Midland Funding, LLC"
type input "PO Box 182423"
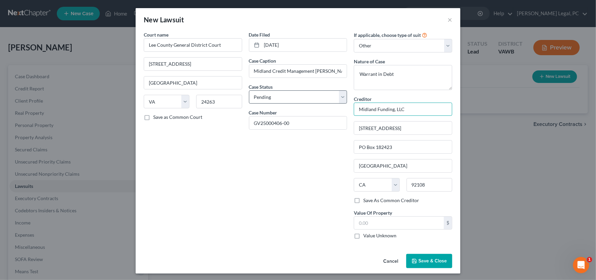
drag, startPoint x: 415, startPoint y: 105, endPoint x: 271, endPoint y: 91, distance: 144.1
click at [272, 91] on div "Court name * Lee County General District Court 33640 Main Street, Suite 209 Jon…" at bounding box center [297, 137] width 315 height 213
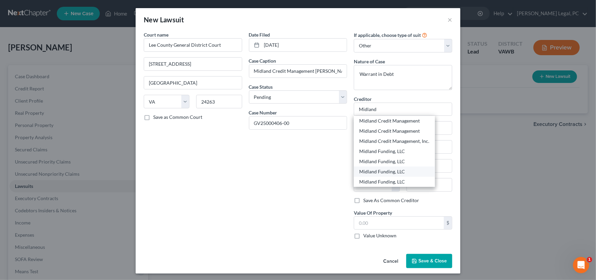
click at [391, 172] on div "Midland Funding, LLC" at bounding box center [394, 171] width 70 height 7
type input "Midland Funding, LLC"
type input "c/o Levy Law Firm Co., LPA"
type input "Columbus"
select select "36"
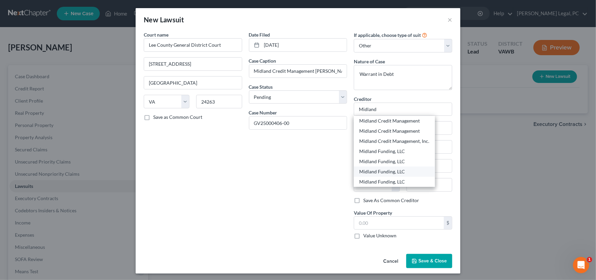
type input "43218"
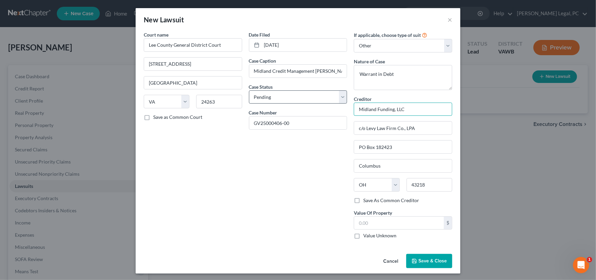
drag, startPoint x: 404, startPoint y: 105, endPoint x: 285, endPoint y: 95, distance: 119.1
click at [285, 95] on div "Court name * Lee County General District Court 33640 Main Street, Suite 209 Jon…" at bounding box center [297, 137] width 315 height 213
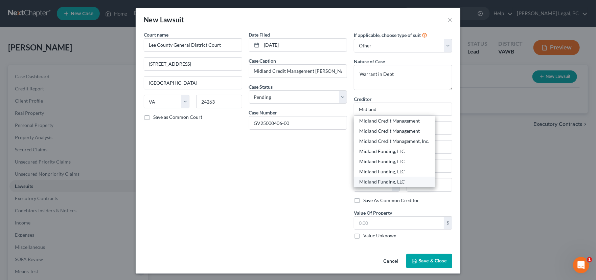
click at [395, 180] on div "Midland Funding, LLC" at bounding box center [394, 181] width 70 height 7
type input "Midland Funding, LLC"
type input "PO Box 2121"
type input "Warren"
select select "23"
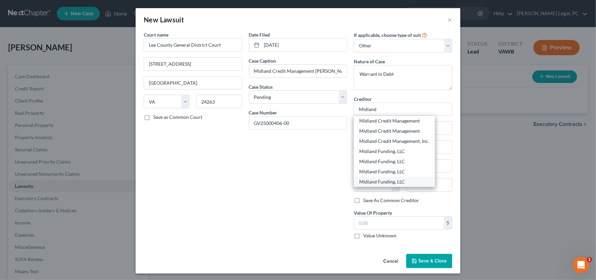
type input "48090"
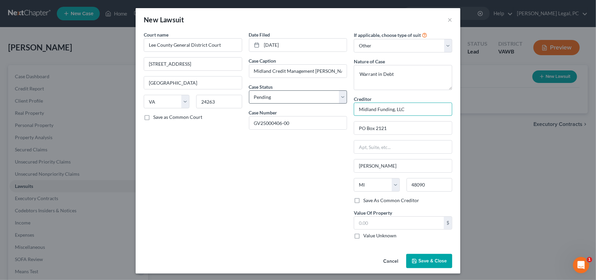
drag, startPoint x: 409, startPoint y: 104, endPoint x: 248, endPoint y: 94, distance: 161.3
click at [249, 93] on div "Court name * Lee County General District Court 33640 Main Street, Suite 209 Jon…" at bounding box center [297, 137] width 315 height 213
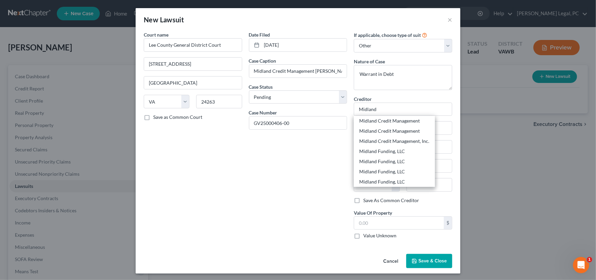
click at [292, 160] on div "Date Filed 05/06/2025 Case Caption Midland Credit Management v. Lee, Joy Case S…" at bounding box center [297, 137] width 105 height 213
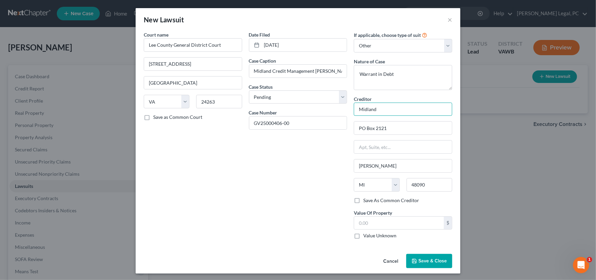
click at [381, 110] on input "Midland" at bounding box center [403, 109] width 98 height 14
type input "Midland Credit Management, Inc."
type input "N"
drag, startPoint x: 434, startPoint y: 111, endPoint x: 336, endPoint y: 112, distance: 97.7
click at [336, 112] on div "Court name * Lee County General District Court 33640 Main Street, Suite 209 Jon…" at bounding box center [297, 137] width 315 height 213
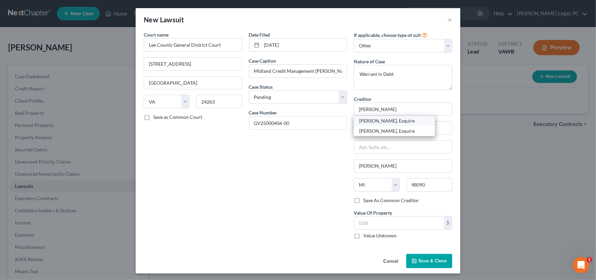
click at [379, 118] on div "Peter J. Heindel, Esquire" at bounding box center [394, 120] width 70 height 7
type input "Peter J. Heindel, Esquire"
type input "6627 W Broad Street, Ste. 200"
type input "Richmond"
select select "48"
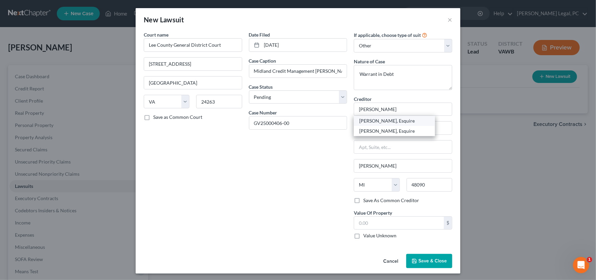
type input "23230"
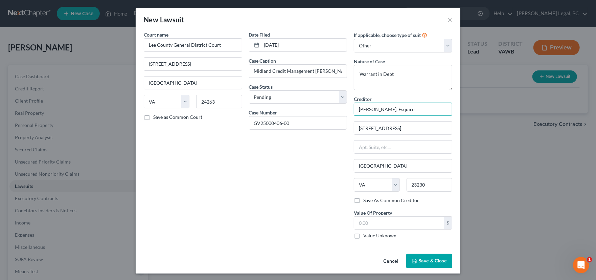
drag, startPoint x: 412, startPoint y: 109, endPoint x: 311, endPoint y: 109, distance: 101.1
click at [311, 109] on div "Court name * Lee County General District Court 33640 Main Street, Suite 209 Jon…" at bounding box center [297, 137] width 315 height 213
drag, startPoint x: 373, startPoint y: 109, endPoint x: 331, endPoint y: 95, distance: 44.5
click at [312, 108] on div "Court name * Lee County General District Court 33640 Main Street, Suite 209 Jon…" at bounding box center [297, 137] width 315 height 213
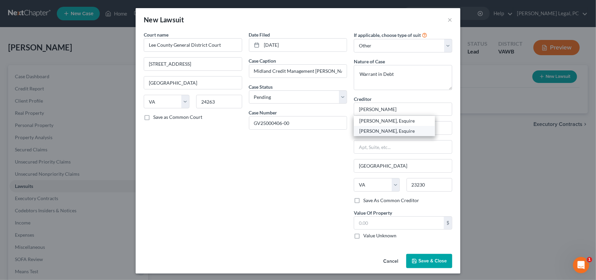
click at [394, 131] on div "Peter John Heindel, Esquire" at bounding box center [394, 130] width 70 height 7
type input "Peter John Heindel, Esquire"
type input "6627 W. Broad Street, Suite 200"
click at [376, 224] on input "text" at bounding box center [399, 222] width 90 height 13
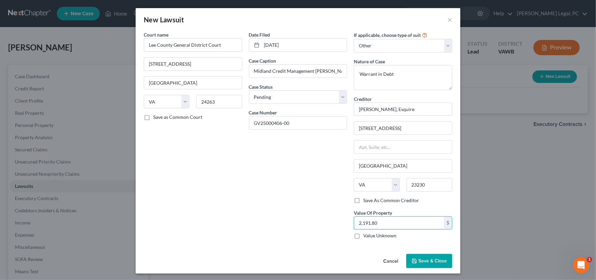
type input "2,191.80"
click at [419, 263] on button "Save & Close" at bounding box center [429, 261] width 46 height 14
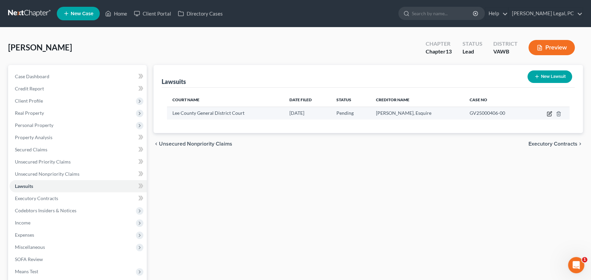
click at [549, 112] on icon "button" at bounding box center [549, 113] width 5 height 5
select select "48"
select select "0"
select select "4"
select select "48"
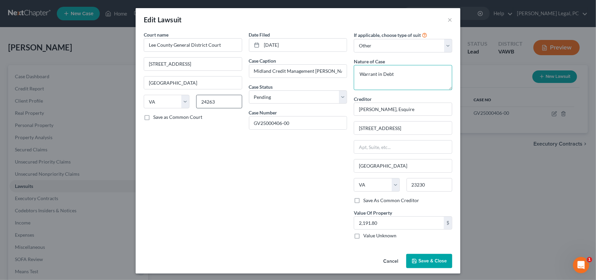
drag, startPoint x: 400, startPoint y: 75, endPoint x: 222, endPoint y: 97, distance: 179.2
click at [222, 101] on div "Court name * Lee County General District Court 33640 Main Street, Suite 209 Jon…" at bounding box center [297, 137] width 315 height 213
type textarea "Default Judgement"
click at [430, 260] on span "Save & Close" at bounding box center [432, 261] width 28 height 6
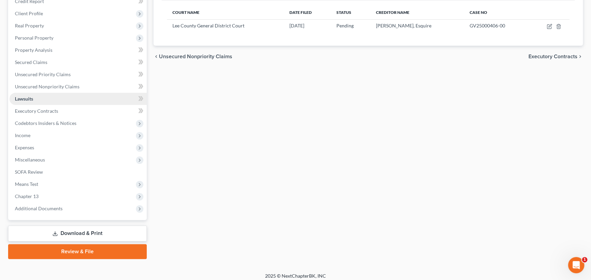
scroll to position [91, 0]
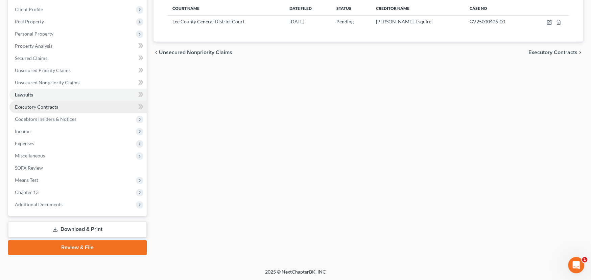
click at [37, 109] on link "Executory Contracts" at bounding box center [77, 107] width 137 height 12
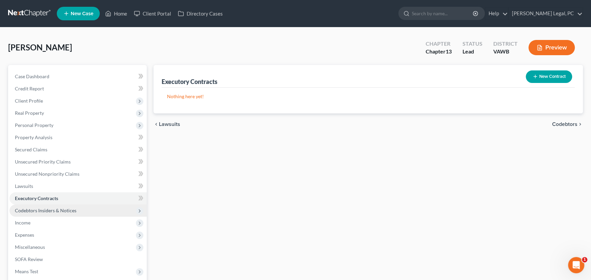
click at [49, 205] on span "Codebtors Insiders & Notices" at bounding box center [77, 210] width 137 height 12
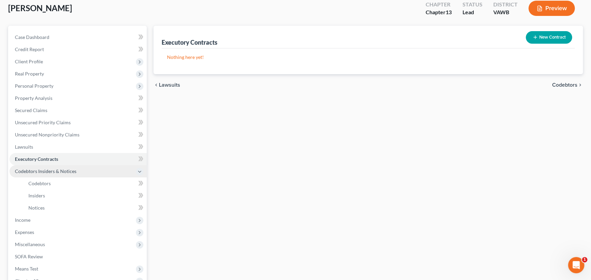
scroll to position [68, 0]
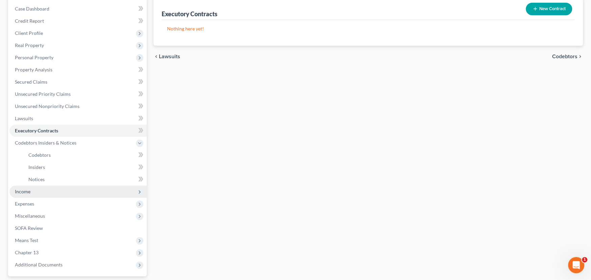
click at [27, 191] on span "Income" at bounding box center [23, 191] width 16 height 6
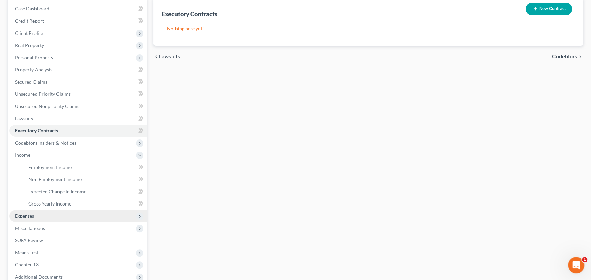
click at [37, 217] on span "Expenses" at bounding box center [77, 216] width 137 height 12
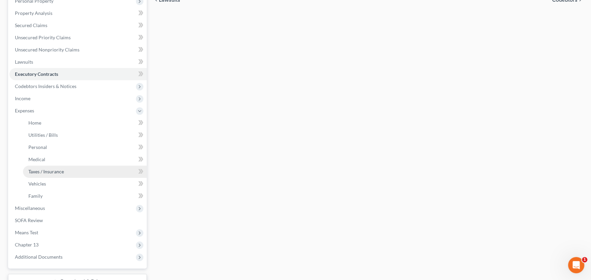
scroll to position [135, 0]
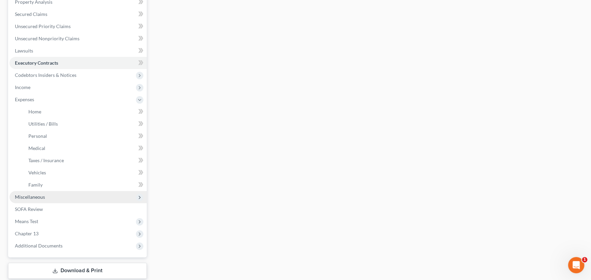
click at [47, 198] on span "Miscellaneous" at bounding box center [77, 197] width 137 height 12
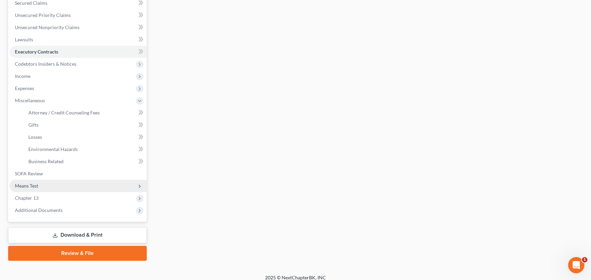
scroll to position [152, 0]
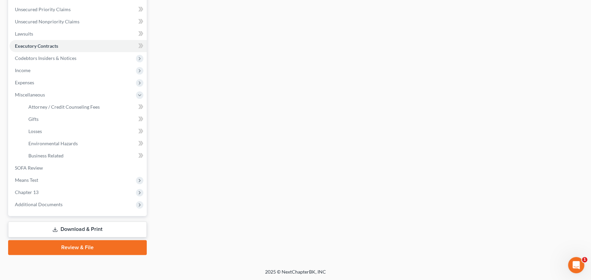
click at [98, 245] on link "Review & File" at bounding box center [77, 247] width 139 height 15
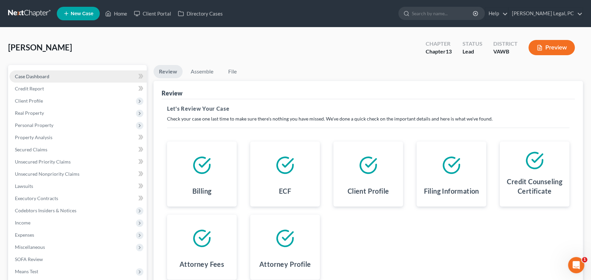
click at [20, 77] on span "Case Dashboard" at bounding box center [32, 76] width 34 height 6
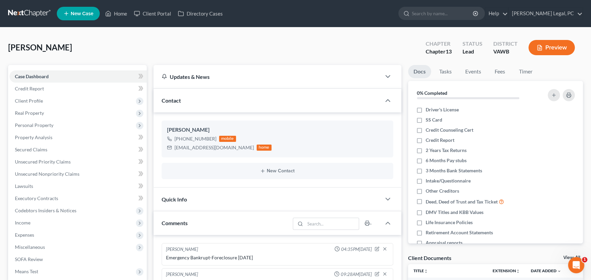
scroll to position [61, 0]
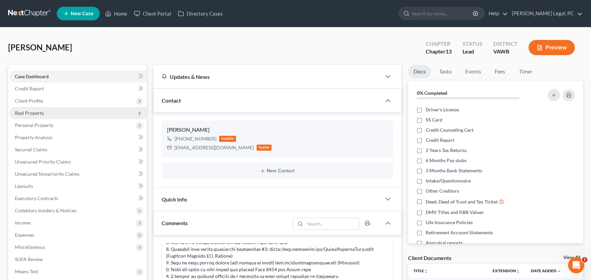
click at [34, 113] on span "Real Property" at bounding box center [29, 113] width 29 height 6
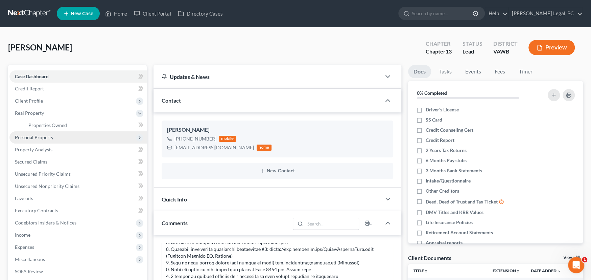
click at [41, 135] on span "Personal Property" at bounding box center [34, 137] width 39 height 6
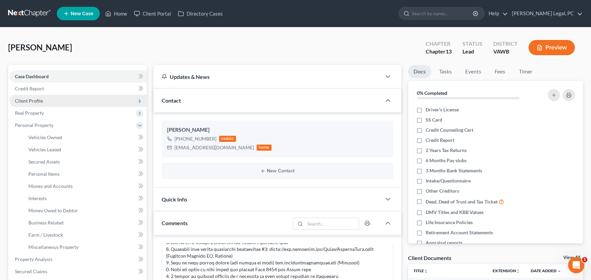
click at [39, 101] on span "Client Profile" at bounding box center [29, 101] width 28 height 6
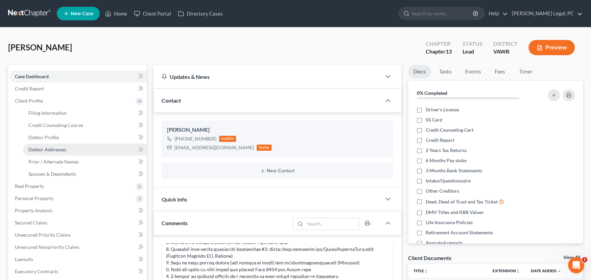
click at [49, 144] on link "Debtor Addresses" at bounding box center [85, 149] width 124 height 12
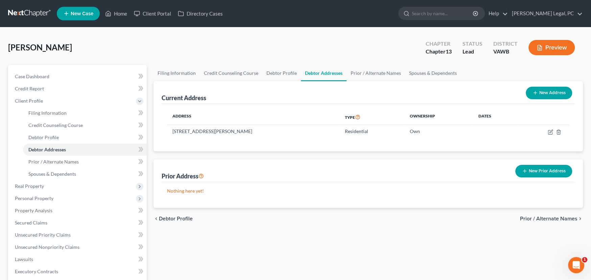
drag, startPoint x: 280, startPoint y: 132, endPoint x: 153, endPoint y: 127, distance: 126.9
click at [154, 127] on div "Current Address New Address Address Type Ownership Dates 224 Lee Ridge Trail, J…" at bounding box center [368, 116] width 429 height 70
click at [245, 140] on div "Address Type Ownership Dates 224 Lee Ridge Trail, Jonesville, VA 24263 Resident…" at bounding box center [368, 127] width 413 height 47
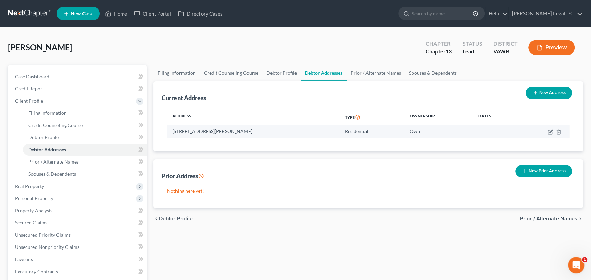
drag, startPoint x: 230, startPoint y: 129, endPoint x: 169, endPoint y: 133, distance: 61.0
click at [169, 133] on td "224 Lee Ridge Trail, Jonesville, VA 24263" at bounding box center [253, 131] width 172 height 13
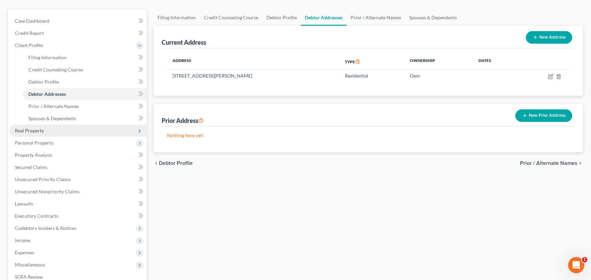
scroll to position [68, 0]
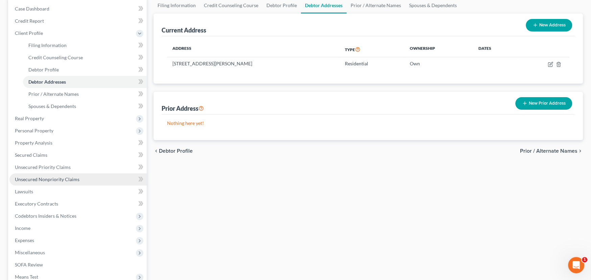
click at [71, 180] on span "Unsecured Nonpriority Claims" at bounding box center [47, 179] width 65 height 6
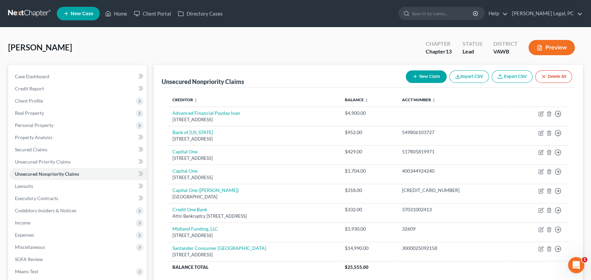
click at [28, 8] on link at bounding box center [29, 13] width 43 height 12
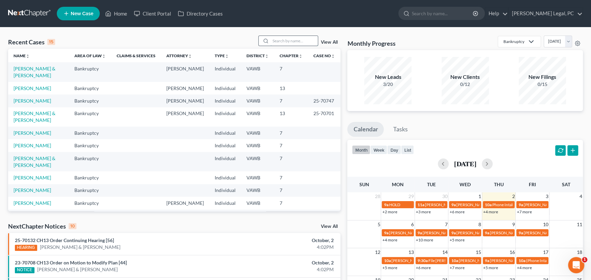
click at [279, 40] on input "search" at bounding box center [293, 41] width 47 height 10
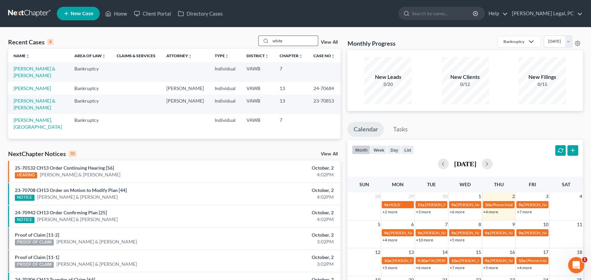
click at [292, 41] on input "white" at bounding box center [293, 41] width 47 height 10
drag, startPoint x: 292, startPoint y: 41, endPoint x: 237, endPoint y: 39, distance: 55.9
click at [237, 39] on div "Recent Cases 4 white View All" at bounding box center [174, 42] width 332 height 13
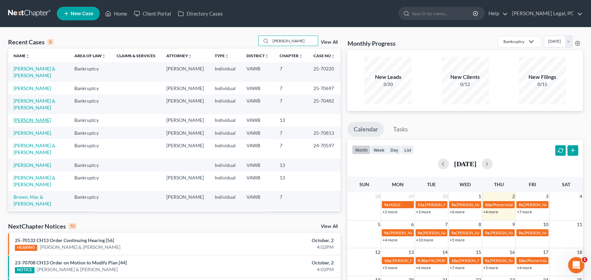
type input "[PERSON_NAME]"
click at [32, 117] on link "[PERSON_NAME]" at bounding box center [33, 120] width 38 height 6
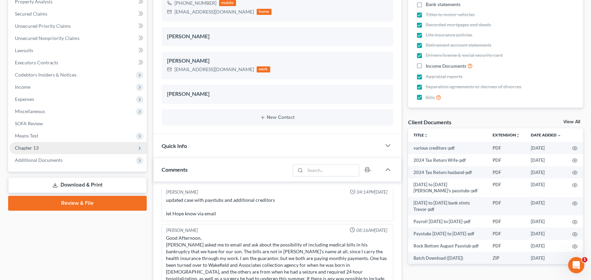
scroll to position [135, 0]
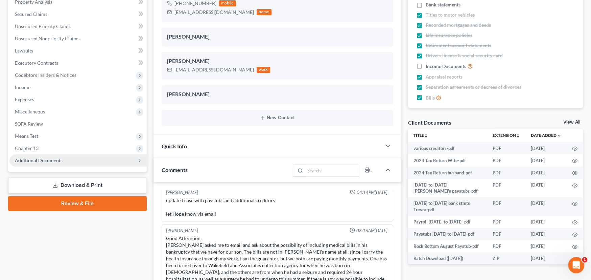
click at [49, 156] on span "Additional Documents" at bounding box center [77, 160] width 137 height 12
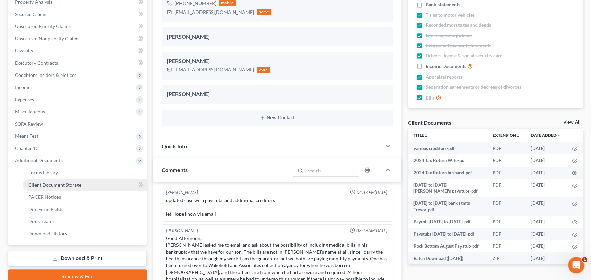
click at [55, 182] on span "Client Document Storage" at bounding box center [54, 185] width 53 height 6
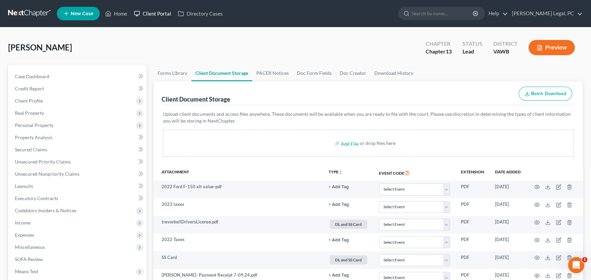
click at [159, 15] on link "Client Portal" at bounding box center [153, 13] width 44 height 12
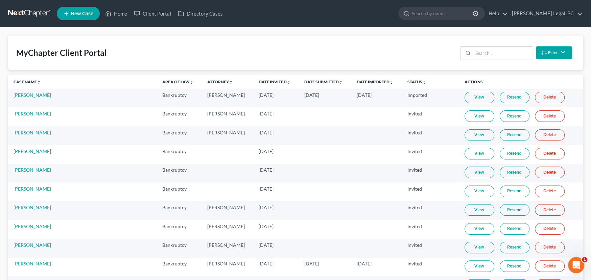
click at [18, 11] on link at bounding box center [29, 13] width 43 height 12
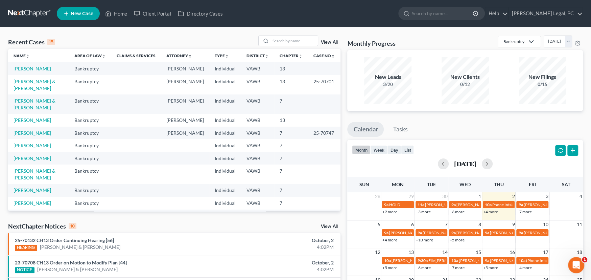
click at [32, 66] on link "[PERSON_NAME]" at bounding box center [33, 69] width 38 height 6
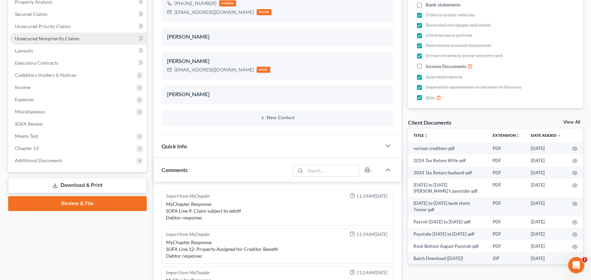
scroll to position [1526, 0]
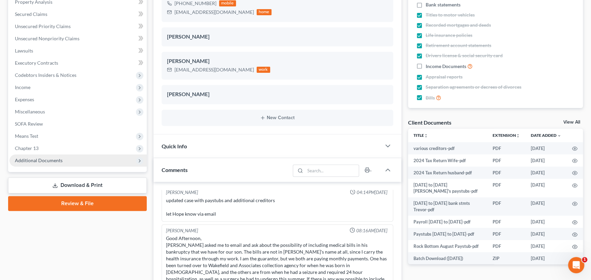
click at [65, 159] on span "Additional Documents" at bounding box center [77, 160] width 137 height 12
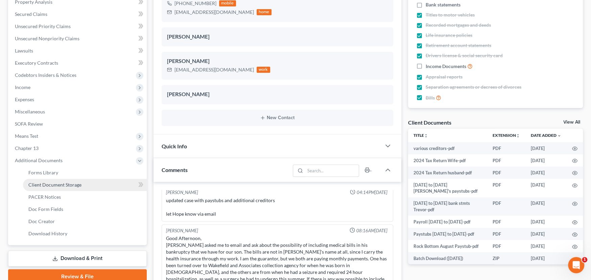
click at [60, 185] on span "Client Document Storage" at bounding box center [54, 185] width 53 height 6
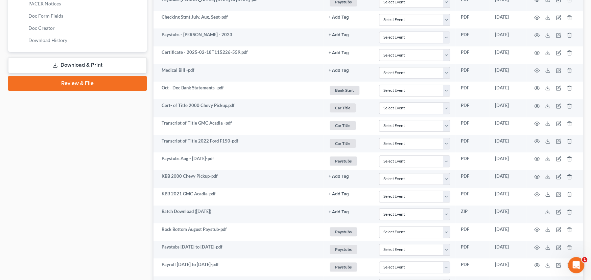
scroll to position [328, 0]
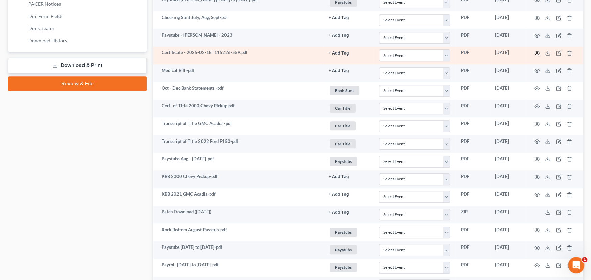
click at [538, 50] on icon "button" at bounding box center [536, 52] width 5 height 5
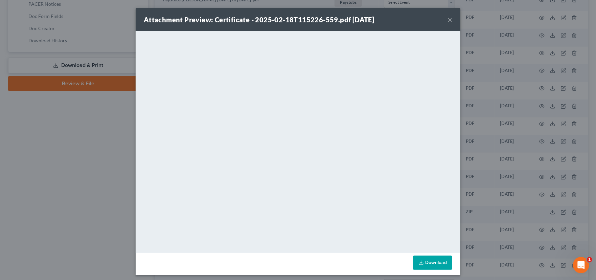
click at [448, 19] on button "×" at bounding box center [449, 20] width 5 height 8
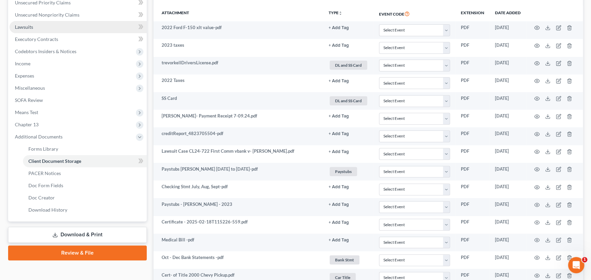
scroll to position [24, 0]
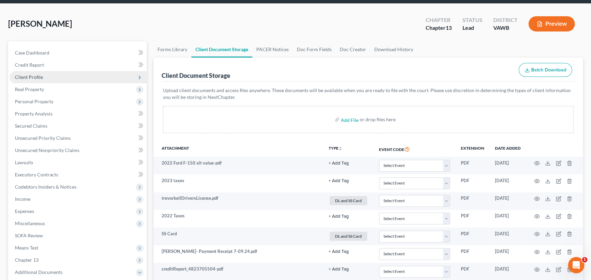
click at [34, 74] on span "Client Profile" at bounding box center [29, 77] width 28 height 6
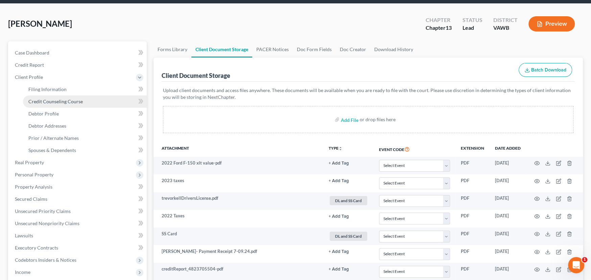
click at [49, 102] on span "Credit Counseling Course" at bounding box center [55, 101] width 54 height 6
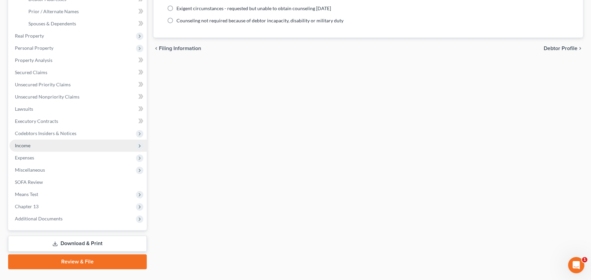
scroll to position [164, 0]
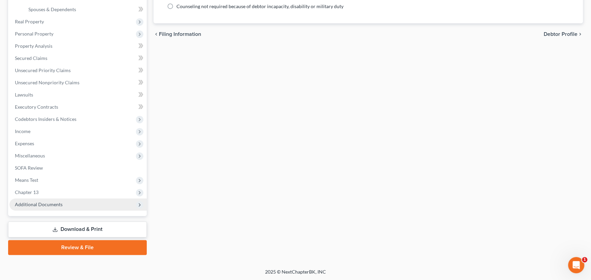
click at [51, 204] on span "Additional Documents" at bounding box center [39, 204] width 48 height 6
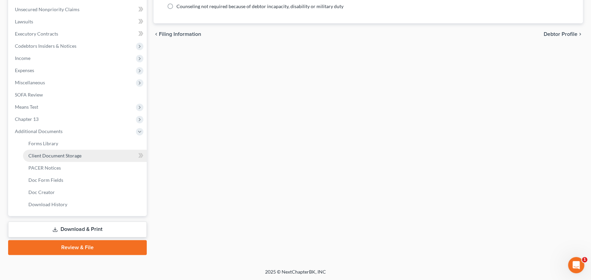
click at [68, 156] on span "Client Document Storage" at bounding box center [54, 155] width 53 height 6
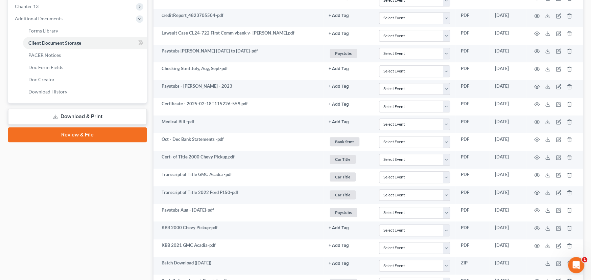
scroll to position [260, 0]
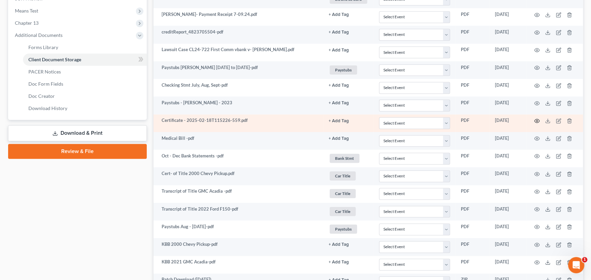
click at [535, 119] on icon "button" at bounding box center [537, 121] width 5 height 4
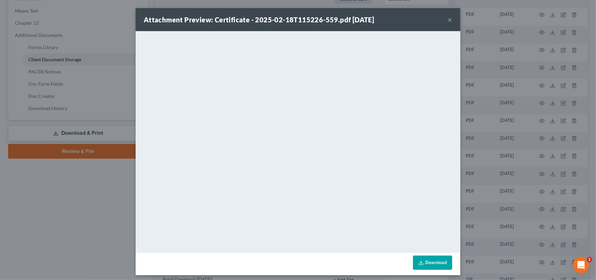
click at [447, 18] on button "×" at bounding box center [449, 20] width 5 height 8
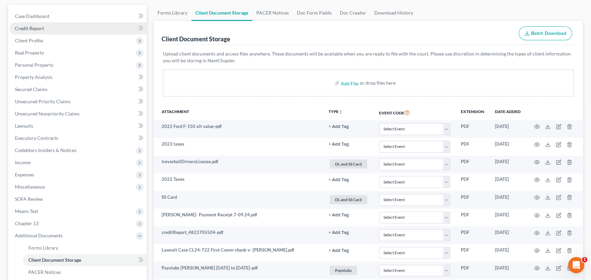
scroll to position [0, 0]
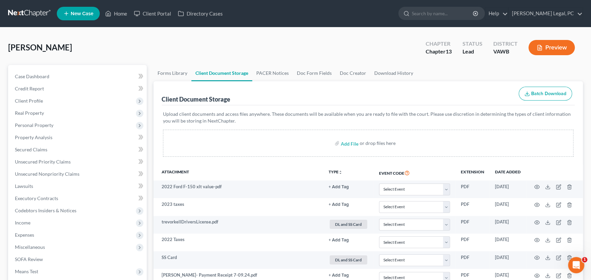
click at [27, 14] on link at bounding box center [29, 13] width 43 height 12
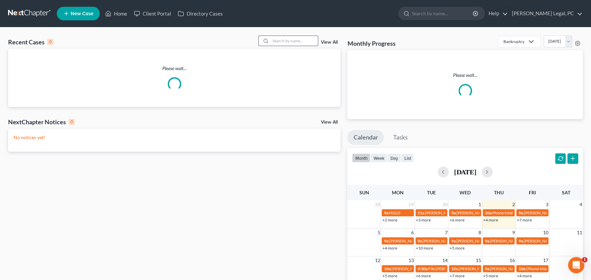
drag, startPoint x: 278, startPoint y: 42, endPoint x: 289, endPoint y: 37, distance: 11.8
click at [279, 42] on input "search" at bounding box center [293, 41] width 47 height 10
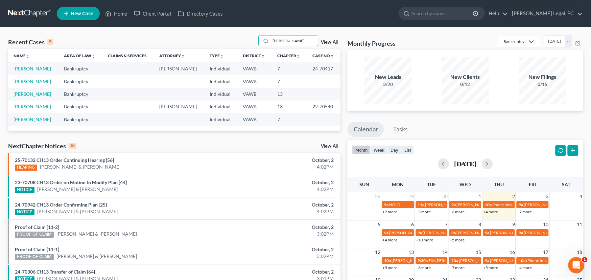
type input "[PERSON_NAME]"
click at [33, 67] on link "[PERSON_NAME]" at bounding box center [33, 69] width 38 height 6
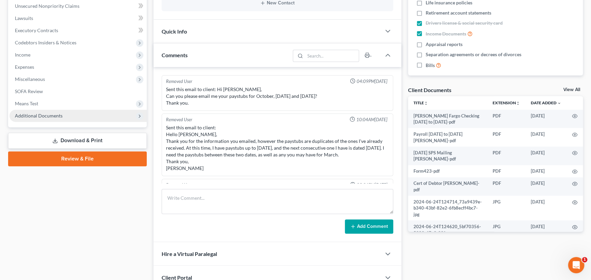
scroll to position [1010, 0]
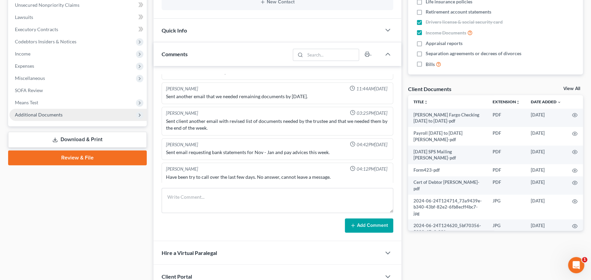
click at [39, 112] on span "Additional Documents" at bounding box center [39, 115] width 48 height 6
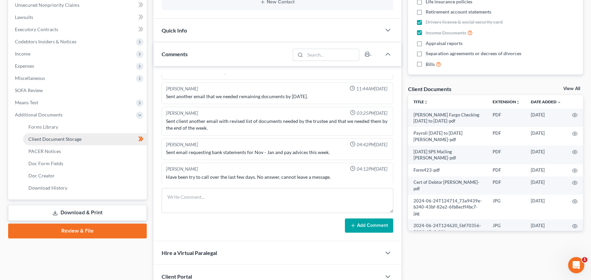
click at [56, 136] on span "Client Document Storage" at bounding box center [54, 139] width 53 height 6
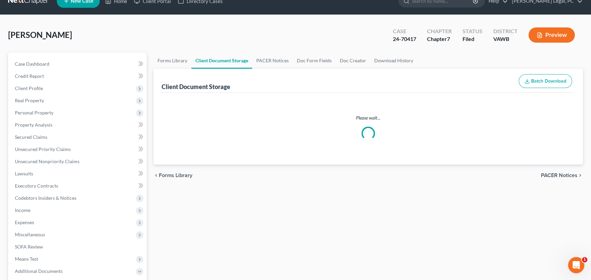
select select "0"
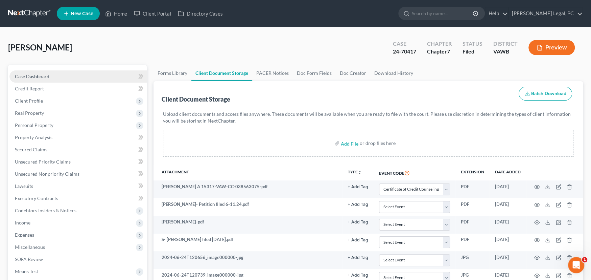
drag, startPoint x: 38, startPoint y: 73, endPoint x: 108, endPoint y: 71, distance: 70.4
click at [38, 73] on span "Case Dashboard" at bounding box center [32, 76] width 34 height 6
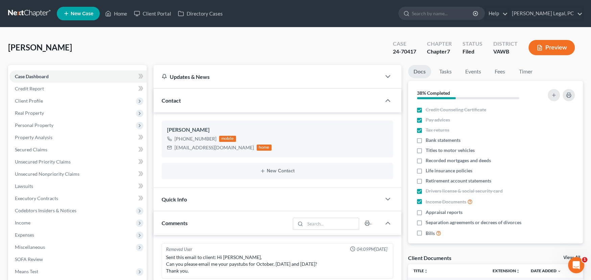
scroll to position [1010, 0]
click at [30, 9] on link at bounding box center [29, 13] width 43 height 12
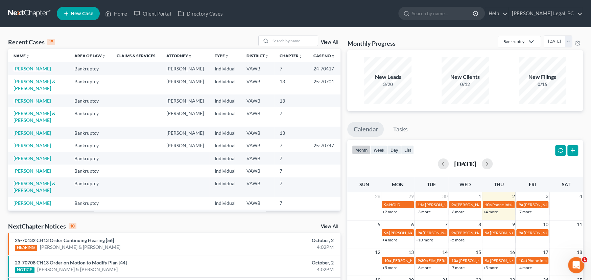
click at [32, 68] on link "[PERSON_NAME]" at bounding box center [33, 69] width 38 height 6
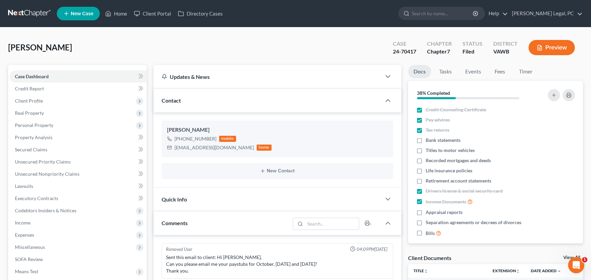
scroll to position [1010, 0]
drag, startPoint x: 227, startPoint y: 147, endPoint x: 174, endPoint y: 151, distance: 53.2
click at [174, 151] on div "[EMAIL_ADDRESS][DOMAIN_NAME] home" at bounding box center [219, 147] width 104 height 9
copy div "[EMAIL_ADDRESS][DOMAIN_NAME]"
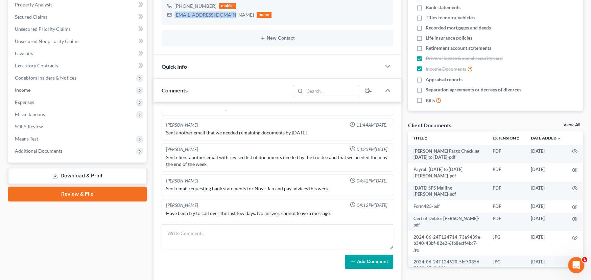
scroll to position [135, 0]
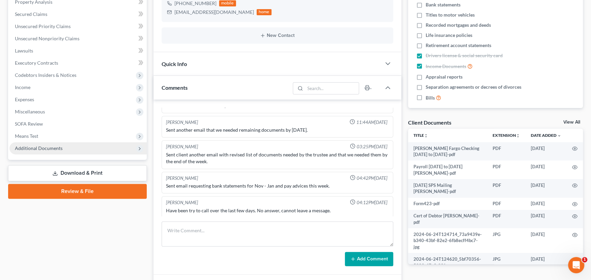
click at [61, 148] on span "Additional Documents" at bounding box center [39, 148] width 48 height 6
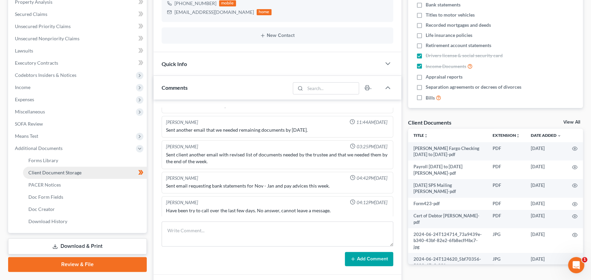
click at [84, 171] on link "Client Document Storage" at bounding box center [85, 172] width 124 height 12
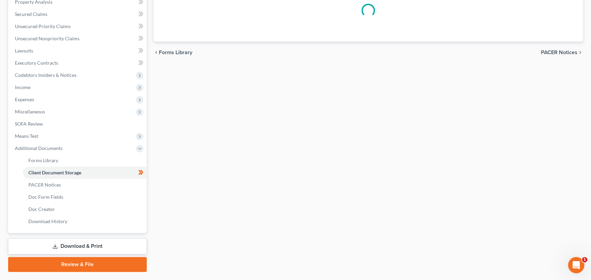
scroll to position [46, 0]
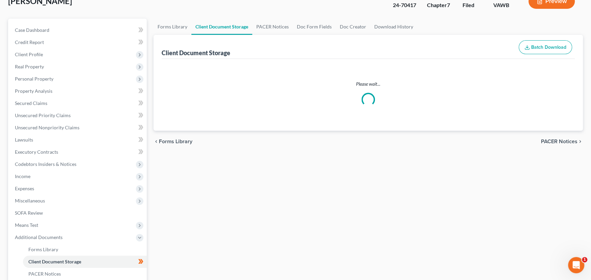
select select "0"
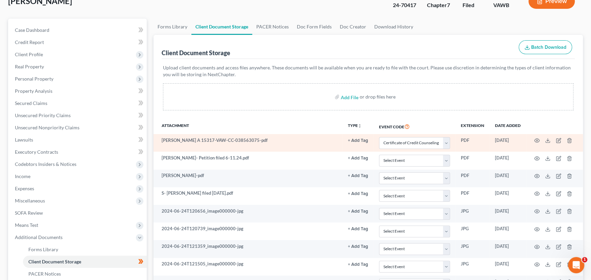
scroll to position [0, 0]
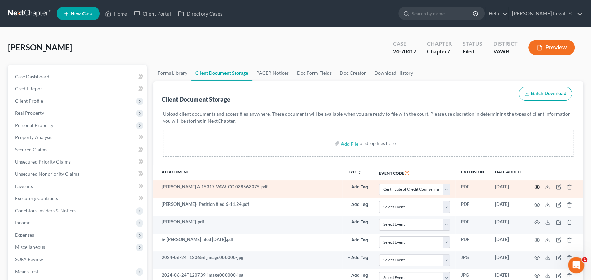
click at [536, 186] on icon "button" at bounding box center [536, 186] width 5 height 5
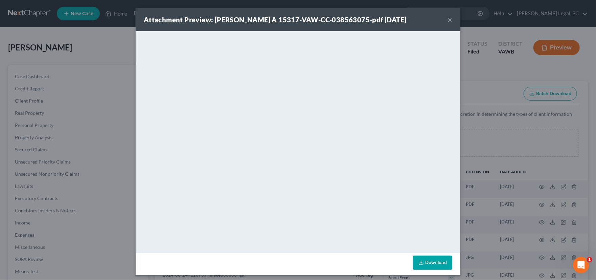
click at [448, 17] on button "×" at bounding box center [449, 20] width 5 height 8
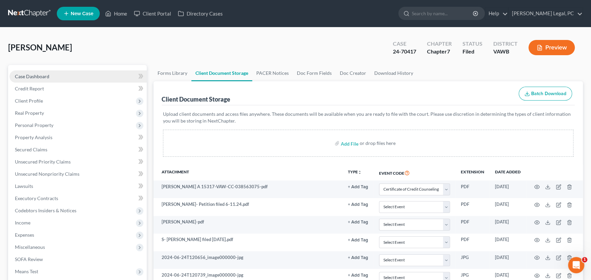
drag, startPoint x: 28, startPoint y: 76, endPoint x: 40, endPoint y: 76, distance: 11.5
click at [29, 76] on span "Case Dashboard" at bounding box center [32, 76] width 34 height 6
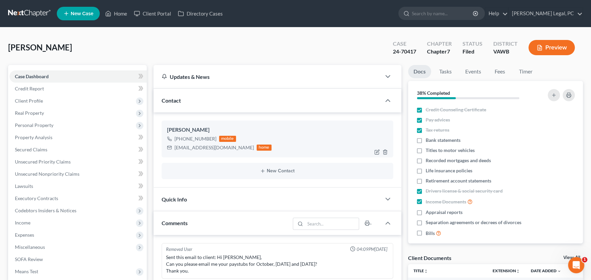
scroll to position [1010, 0]
drag, startPoint x: 227, startPoint y: 148, endPoint x: 176, endPoint y: 147, distance: 50.4
click at [175, 149] on div "[EMAIL_ADDRESS][DOMAIN_NAME]" at bounding box center [213, 147] width 79 height 7
copy div "[EMAIL_ADDRESS][DOMAIN_NAME]"
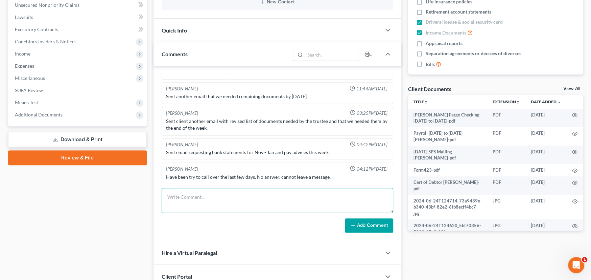
click at [205, 195] on textarea at bounding box center [278, 200] width 232 height 25
paste textarea "Retake the Credit Class: https://accesscounselinginc.org/ Attorney Code SF24084…"
type textarea "Retake the Credit Class: https://accesscounselinginc.org/ Attorney Code SF24084…"
click at [359, 223] on button "Add Comment" at bounding box center [369, 225] width 48 height 14
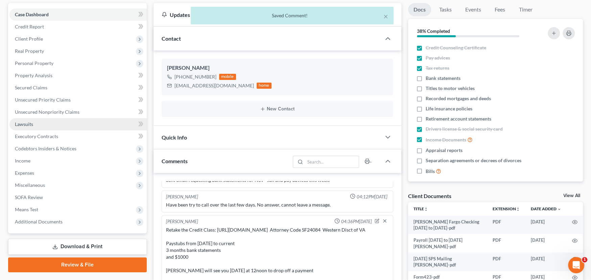
scroll to position [0, 0]
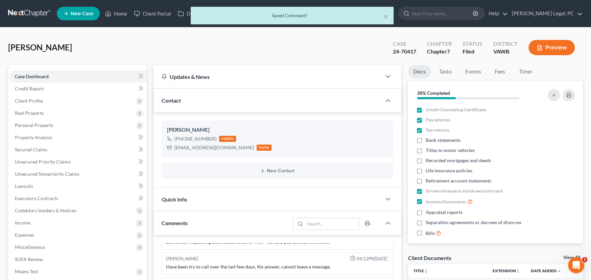
click at [116, 49] on div "Mullins, Sherry Upgraded Case 24-70417 Chapter Chapter 7 Status Filed District …" at bounding box center [295, 50] width 575 height 29
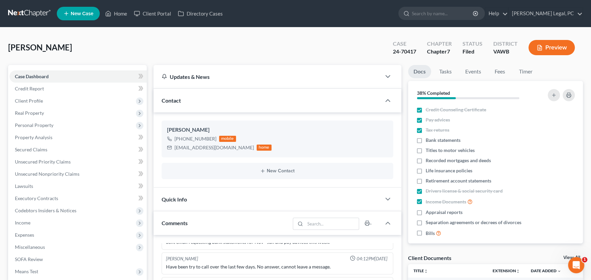
click at [27, 11] on link at bounding box center [29, 13] width 43 height 12
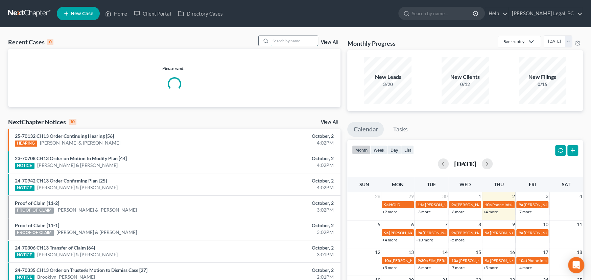
click at [278, 41] on input "search" at bounding box center [293, 41] width 47 height 10
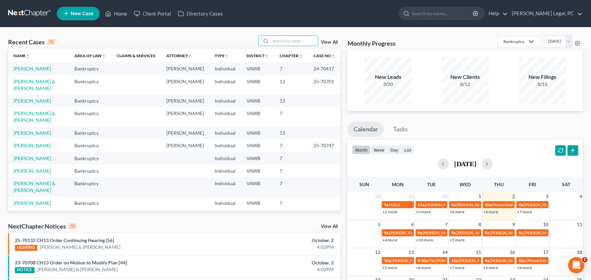
click at [323, 42] on link "View All" at bounding box center [329, 42] width 17 height 5
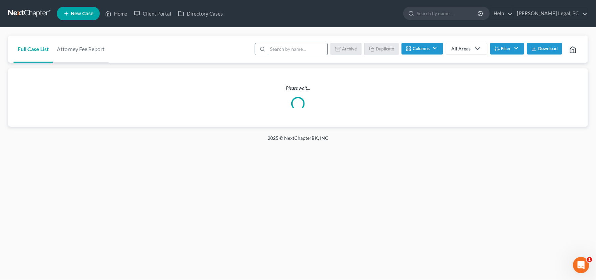
click at [291, 48] on input "search" at bounding box center [297, 48] width 60 height 11
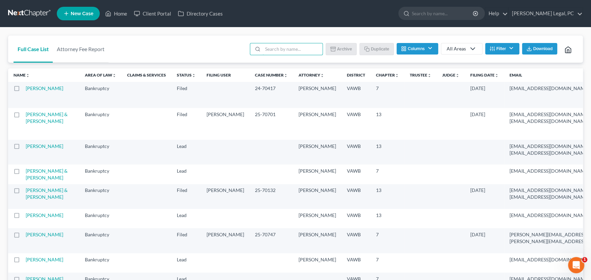
drag, startPoint x: 120, startPoint y: 98, endPoint x: 114, endPoint y: 98, distance: 6.1
click at [122, 98] on th at bounding box center [147, 95] width 50 height 26
click at [23, 90] on label at bounding box center [23, 90] width 0 height 0
click at [26, 89] on input "checkbox" at bounding box center [28, 87] width 4 height 4
checkbox input "true"
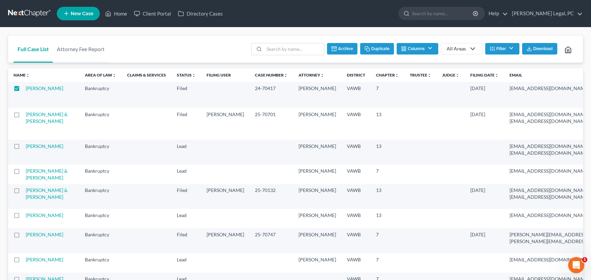
click at [382, 48] on button "Duplicate" at bounding box center [377, 48] width 34 height 11
click at [32, 91] on link "[PERSON_NAME]" at bounding box center [45, 88] width 38 height 6
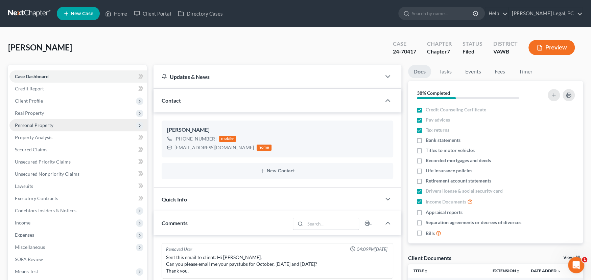
scroll to position [1089, 0]
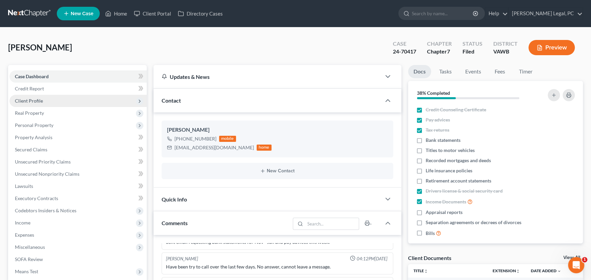
click at [32, 98] on span "Client Profile" at bounding box center [29, 101] width 28 height 6
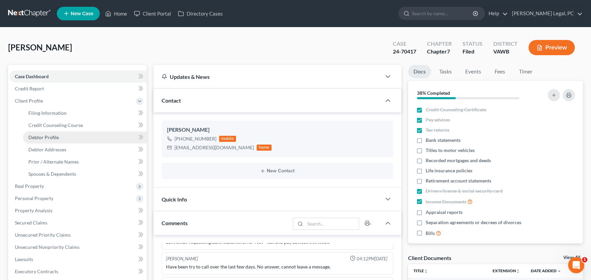
click at [55, 134] on span "Debtor Profile" at bounding box center [43, 137] width 30 height 6
select select "3"
select select "0"
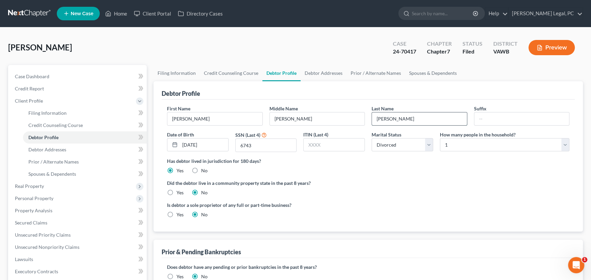
click at [408, 117] on input "[PERSON_NAME]" at bounding box center [419, 118] width 95 height 13
type input "[PERSON_NAME]-DISMISSED"
click at [32, 76] on span "Case Dashboard" at bounding box center [32, 76] width 34 height 6
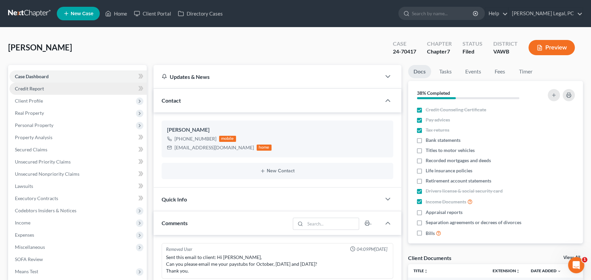
scroll to position [1089, 0]
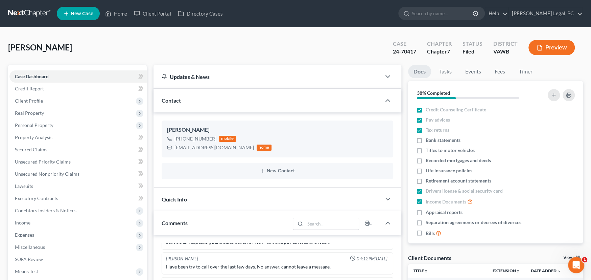
click at [29, 15] on link at bounding box center [29, 13] width 43 height 12
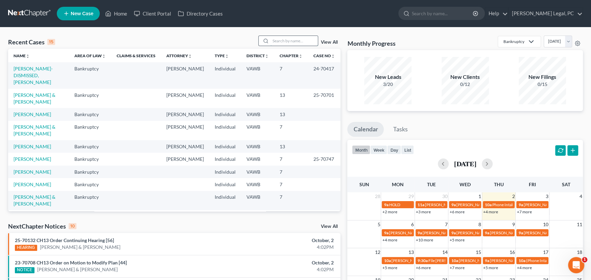
click at [279, 38] on input "search" at bounding box center [293, 41] width 47 height 10
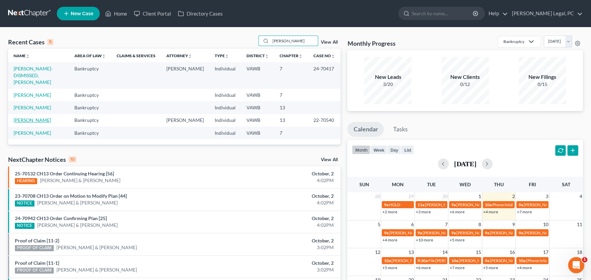
type input "[PERSON_NAME]"
click at [35, 117] on link "[PERSON_NAME]" at bounding box center [33, 120] width 38 height 6
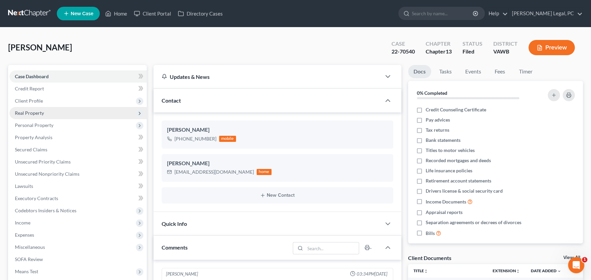
scroll to position [369, 0]
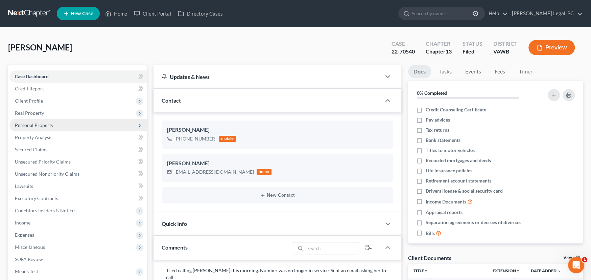
click at [40, 124] on span "Personal Property" at bounding box center [34, 125] width 39 height 6
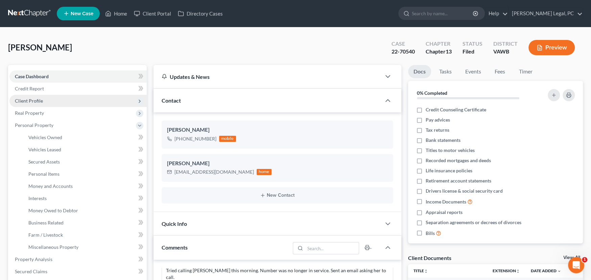
click at [38, 100] on span "Client Profile" at bounding box center [29, 101] width 28 height 6
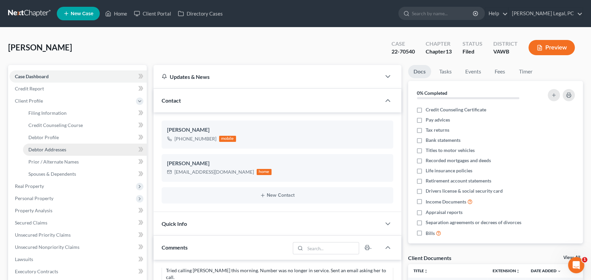
drag, startPoint x: 49, startPoint y: 150, endPoint x: 73, endPoint y: 149, distance: 24.3
click at [49, 150] on span "Debtor Addresses" at bounding box center [47, 149] width 38 height 6
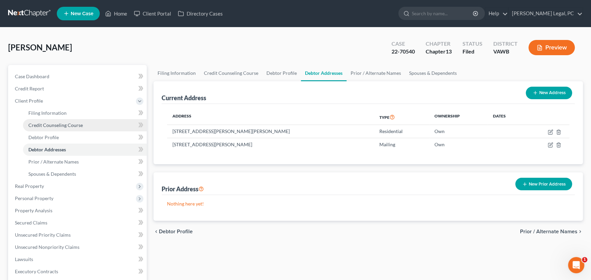
click at [49, 123] on span "Credit Counseling Course" at bounding box center [55, 125] width 54 height 6
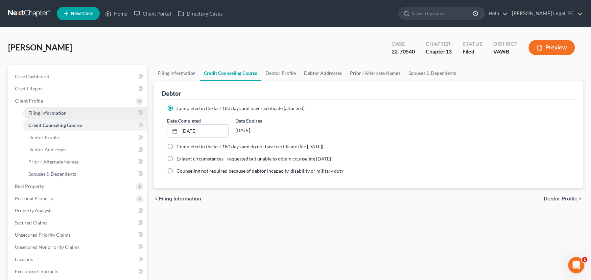
click at [40, 111] on span "Filing Information" at bounding box center [47, 113] width 38 height 6
select select "1"
select select "0"
select select "3"
select select "48"
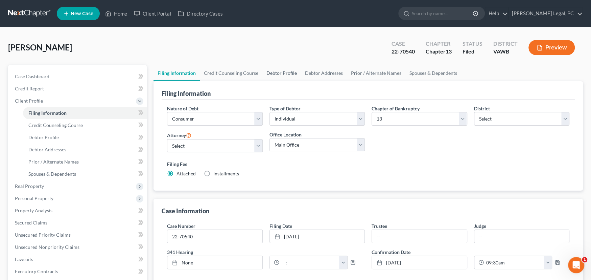
click at [272, 75] on link "Debtor Profile" at bounding box center [281, 73] width 39 height 16
select select "3"
select select "0"
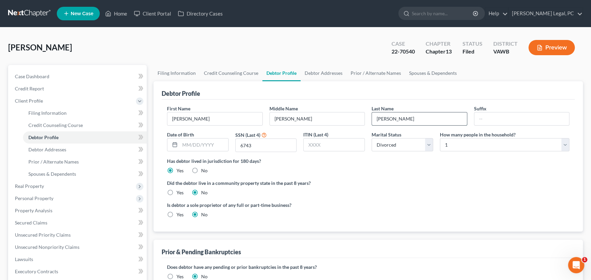
click at [406, 113] on input "[PERSON_NAME]" at bounding box center [419, 118] width 95 height 13
type input "[PERSON_NAME]-DISMISSED"
click at [38, 76] on span "Case Dashboard" at bounding box center [32, 76] width 34 height 6
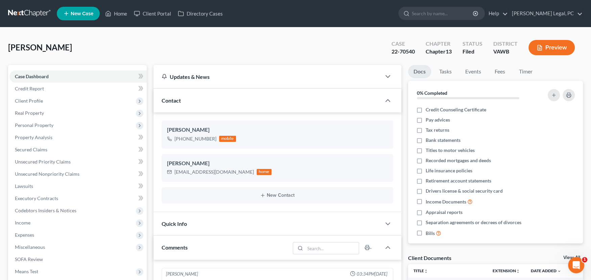
scroll to position [369, 0]
click at [28, 11] on link at bounding box center [29, 13] width 43 height 12
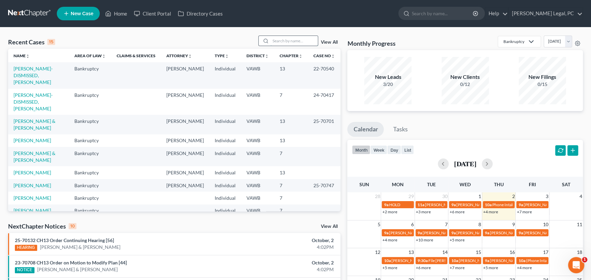
click at [282, 42] on input "search" at bounding box center [293, 41] width 47 height 10
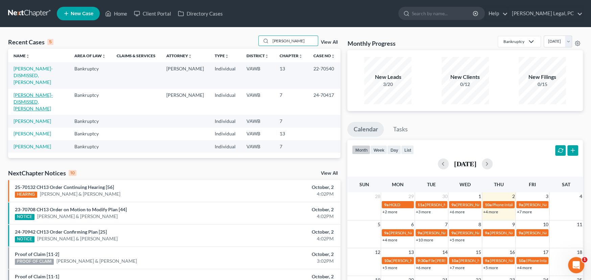
type input "[PERSON_NAME]"
click at [45, 92] on link "[PERSON_NAME]-DISMISSED, [PERSON_NAME]" at bounding box center [33, 101] width 39 height 19
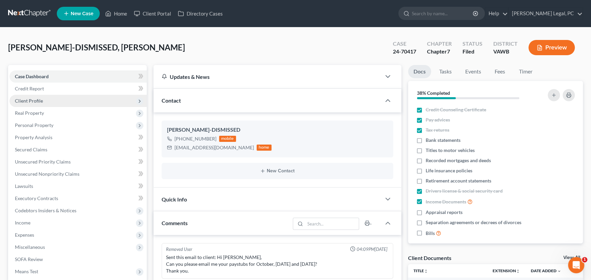
scroll to position [1089, 0]
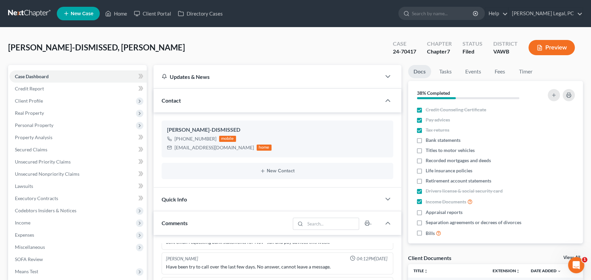
click at [36, 13] on link at bounding box center [29, 13] width 43 height 12
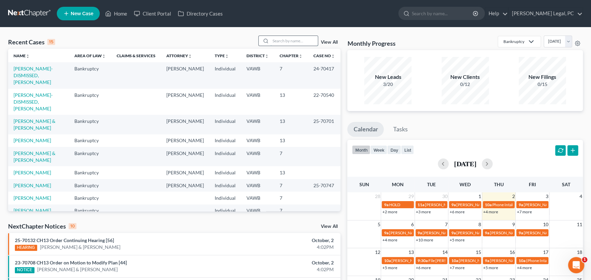
click at [293, 42] on input "search" at bounding box center [293, 41] width 47 height 10
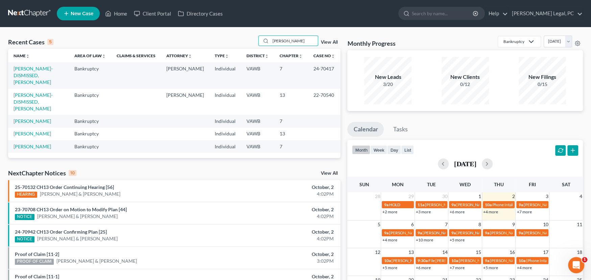
type input "mullins"
click at [327, 42] on link "View All" at bounding box center [329, 42] width 17 height 5
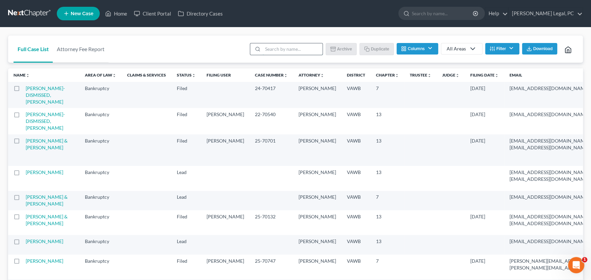
click at [305, 50] on input "search" at bounding box center [293, 48] width 60 height 11
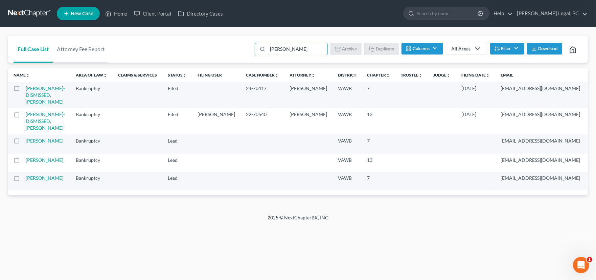
click at [23, 90] on label at bounding box center [23, 90] width 0 height 0
type input "mullins"
click at [26, 88] on input "checkbox" at bounding box center [28, 87] width 4 height 4
checkbox input "true"
click at [384, 46] on button "Duplicate" at bounding box center [382, 48] width 34 height 11
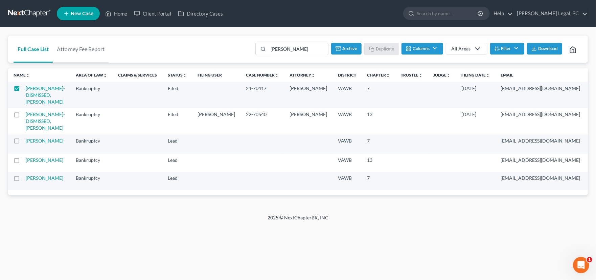
click at [70, 97] on td "Bankruptcy" at bounding box center [91, 95] width 42 height 26
click at [43, 94] on link "[PERSON_NAME]-DISMISSED, [PERSON_NAME]" at bounding box center [45, 94] width 39 height 19
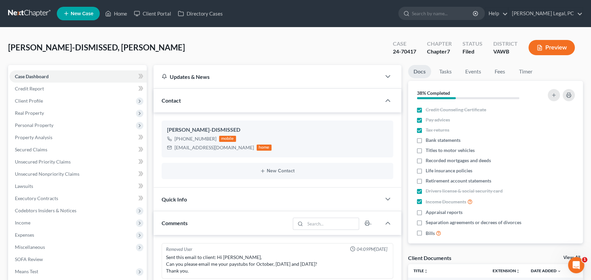
scroll to position [1089, 0]
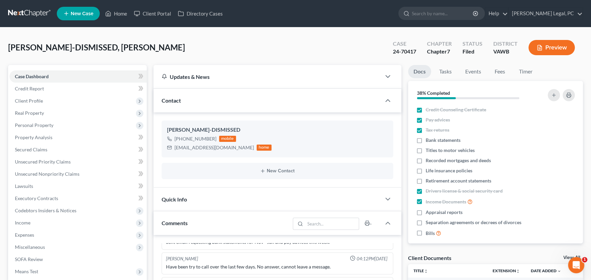
click at [20, 13] on link at bounding box center [29, 13] width 43 height 12
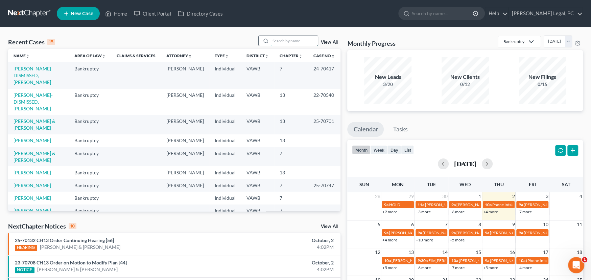
click at [294, 42] on input "search" at bounding box center [293, 41] width 47 height 10
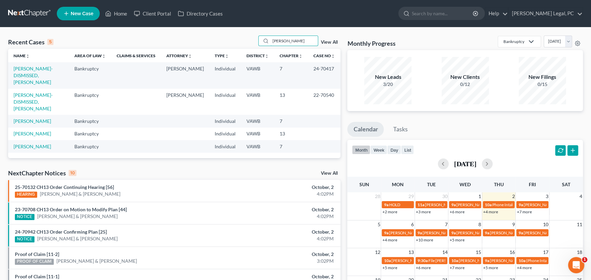
type input "[PERSON_NAME]"
click at [26, 10] on link at bounding box center [29, 13] width 43 height 12
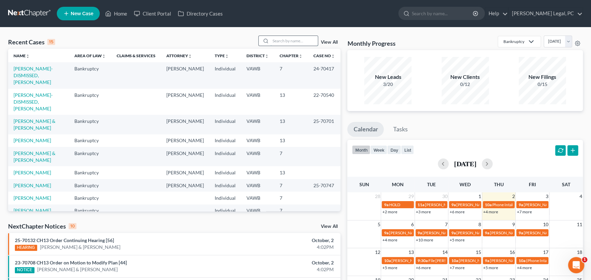
click at [282, 41] on input "search" at bounding box center [293, 41] width 47 height 10
click at [30, 137] on link "[PERSON_NAME]" at bounding box center [33, 140] width 38 height 6
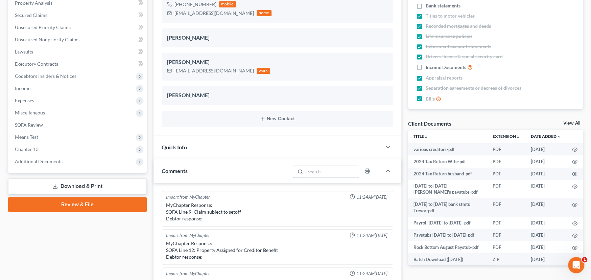
scroll to position [135, 0]
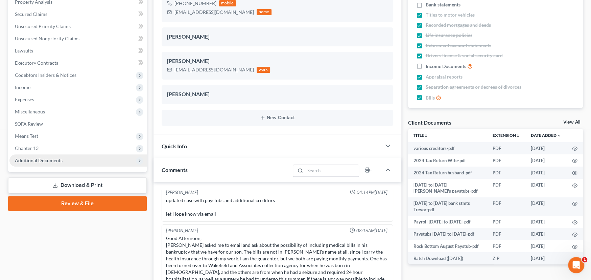
click at [52, 161] on span "Additional Documents" at bounding box center [39, 160] width 48 height 6
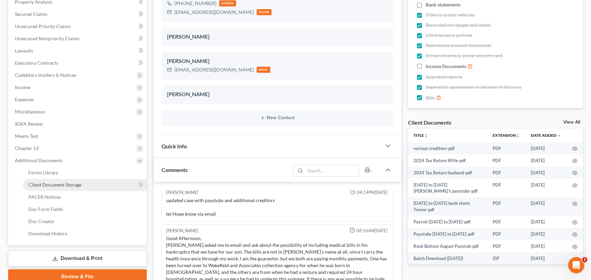
click at [59, 182] on span "Client Document Storage" at bounding box center [54, 185] width 53 height 6
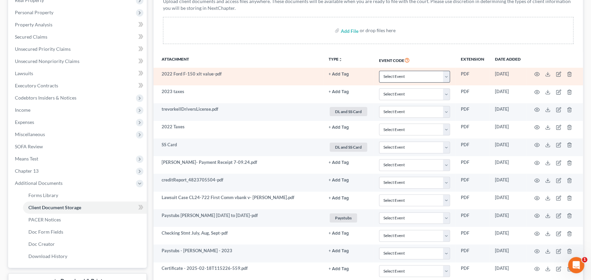
scroll to position [135, 0]
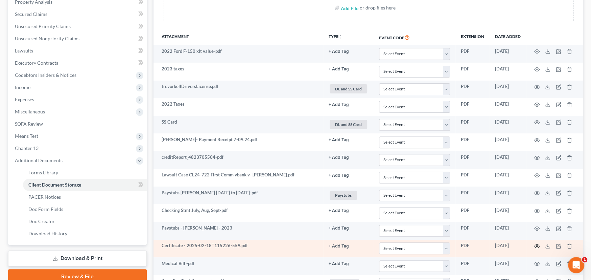
click at [535, 244] on icon "button" at bounding box center [536, 245] width 5 height 5
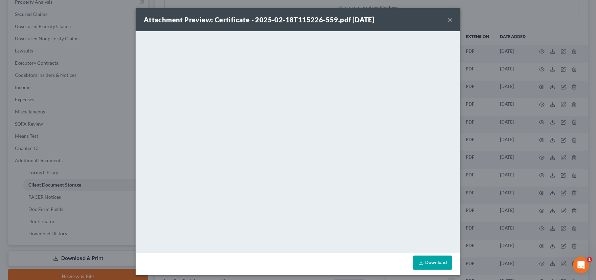
click at [448, 19] on button "×" at bounding box center [449, 20] width 5 height 8
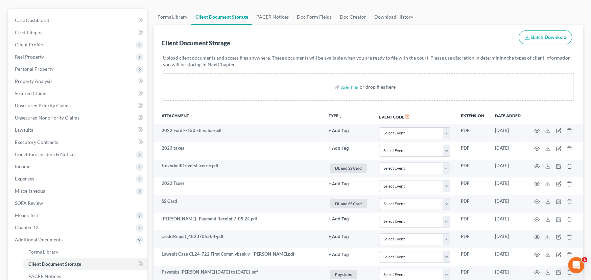
scroll to position [0, 0]
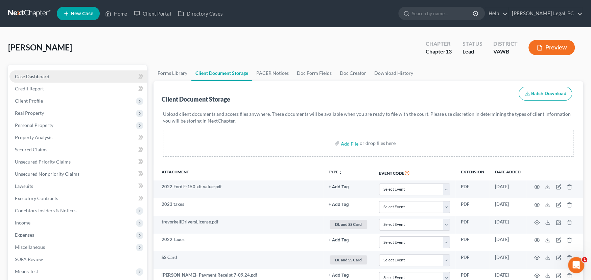
click at [30, 77] on span "Case Dashboard" at bounding box center [32, 76] width 34 height 6
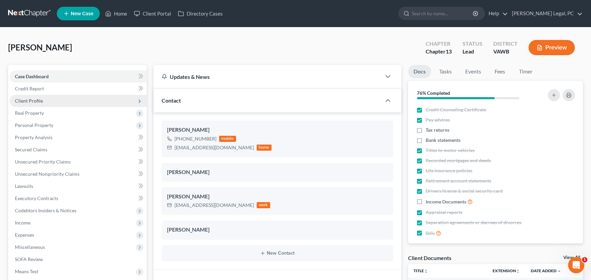
click at [37, 102] on span "Client Profile" at bounding box center [29, 101] width 28 height 6
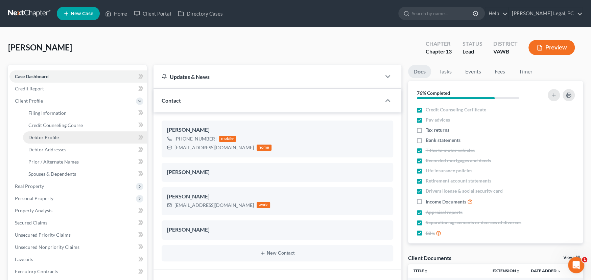
click at [47, 135] on span "Debtor Profile" at bounding box center [43, 137] width 30 height 6
select select "1"
select select "3"
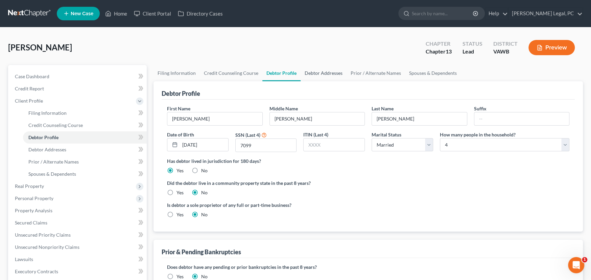
click at [327, 72] on link "Debtor Addresses" at bounding box center [324, 73] width 46 height 16
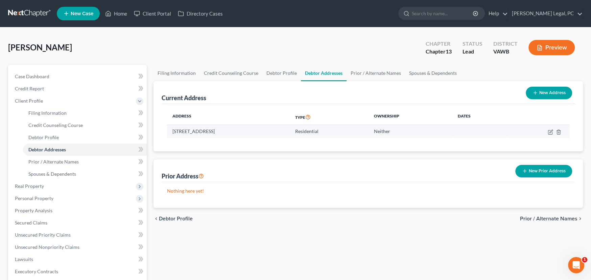
drag, startPoint x: 253, startPoint y: 132, endPoint x: 167, endPoint y: 132, distance: 86.2
click at [167, 132] on td "36325 Loves Mill Rd, Chilhowie, VA 24319" at bounding box center [228, 131] width 123 height 13
copy td "36325 Loves Mill Rd, Chilhowie, VA 24319"
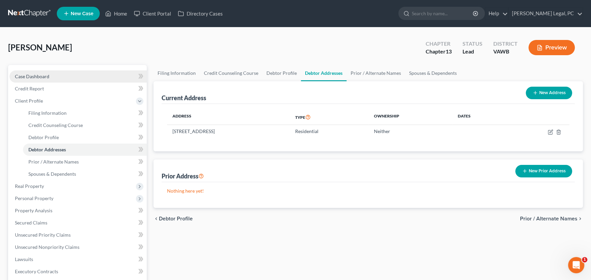
click at [32, 77] on span "Case Dashboard" at bounding box center [32, 76] width 34 height 6
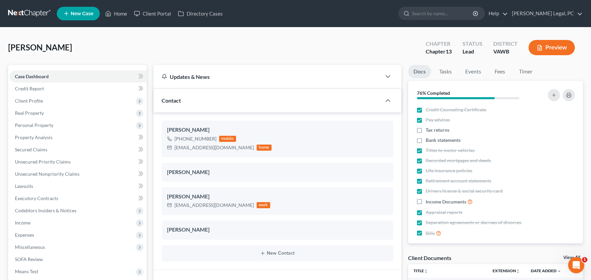
scroll to position [1526, 0]
drag, startPoint x: 221, startPoint y: 147, endPoint x: 176, endPoint y: 150, distance: 44.7
click at [174, 150] on div "trevorkell4@gmail.com" at bounding box center [213, 147] width 79 height 7
copy div "trevorkell4@gmail.com"
click at [25, 10] on link at bounding box center [29, 13] width 43 height 12
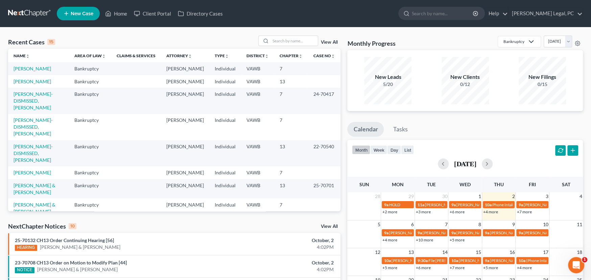
click at [27, 221] on link "[PERSON_NAME]" at bounding box center [33, 224] width 38 height 6
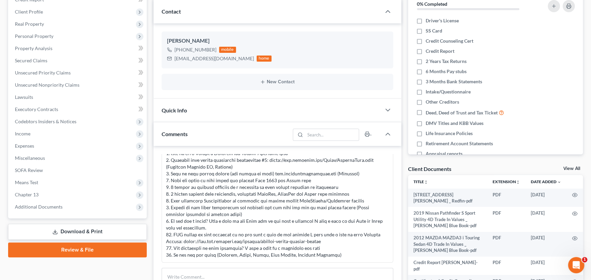
scroll to position [101, 0]
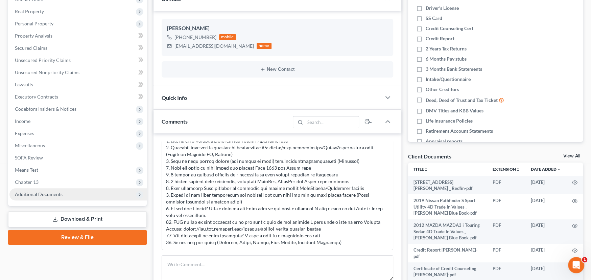
click at [38, 192] on span "Additional Documents" at bounding box center [39, 194] width 48 height 6
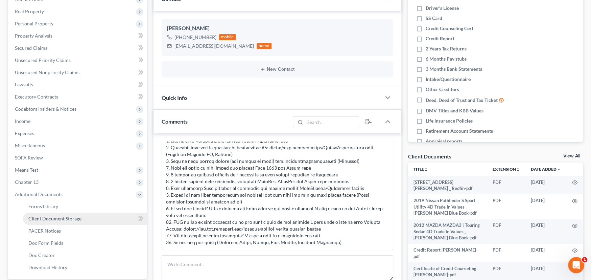
click at [57, 215] on span "Client Document Storage" at bounding box center [54, 218] width 53 height 6
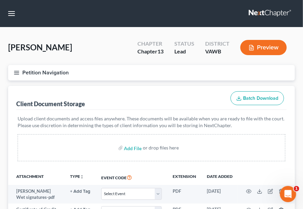
click at [98, 145] on div "Add File or drop files here" at bounding box center [151, 147] width 267 height 27
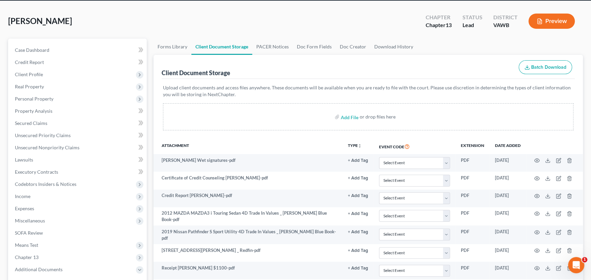
scroll to position [135, 0]
